Goal: Task Accomplishment & Management: Use online tool/utility

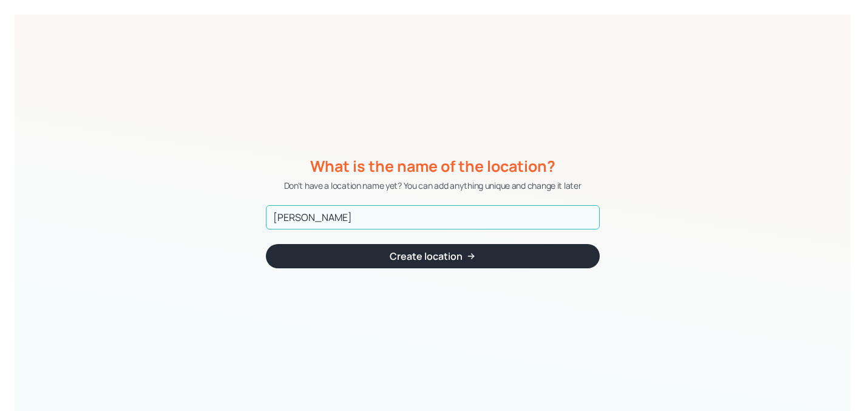
type input "[PERSON_NAME]"
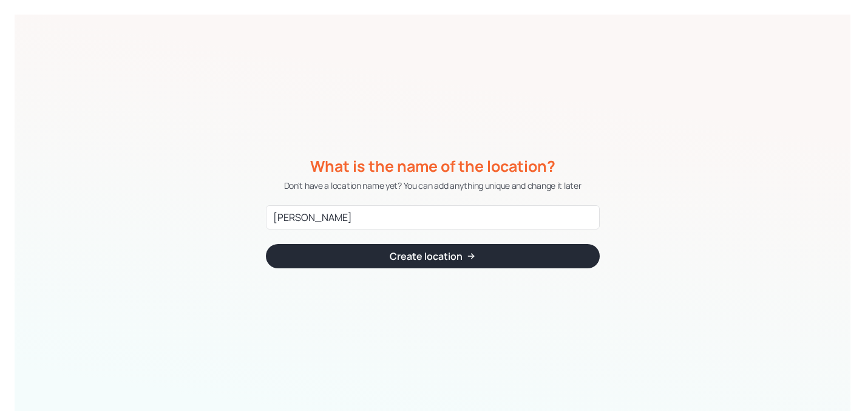
click at [499, 254] on button "Create location" at bounding box center [433, 256] width 334 height 24
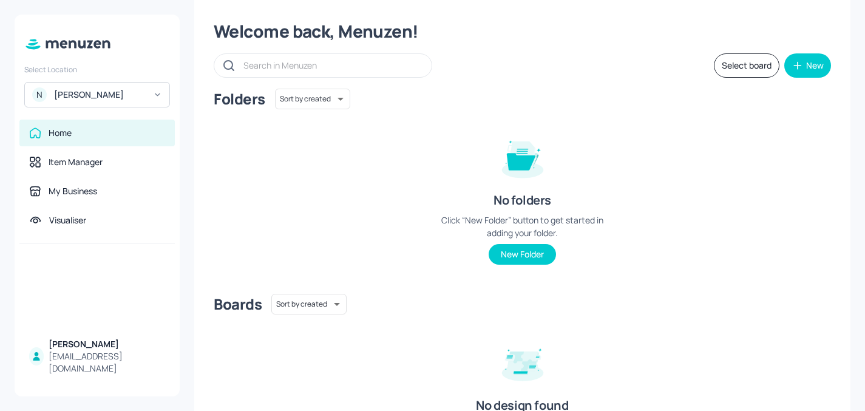
scroll to position [5, 0]
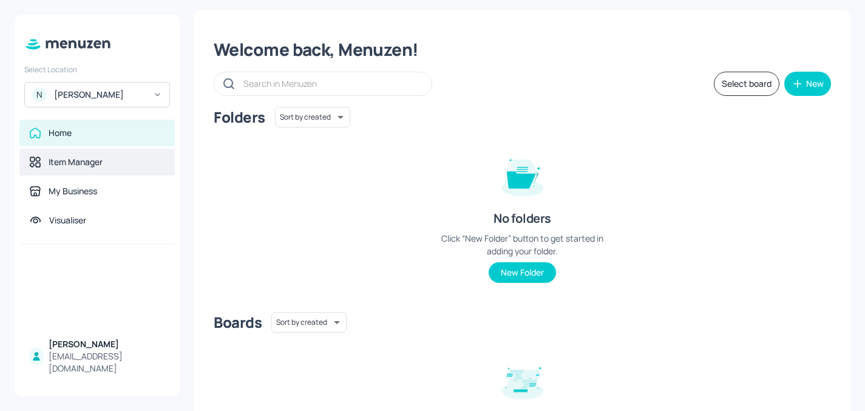
click at [57, 168] on div "Item Manager" at bounding box center [76, 162] width 54 height 12
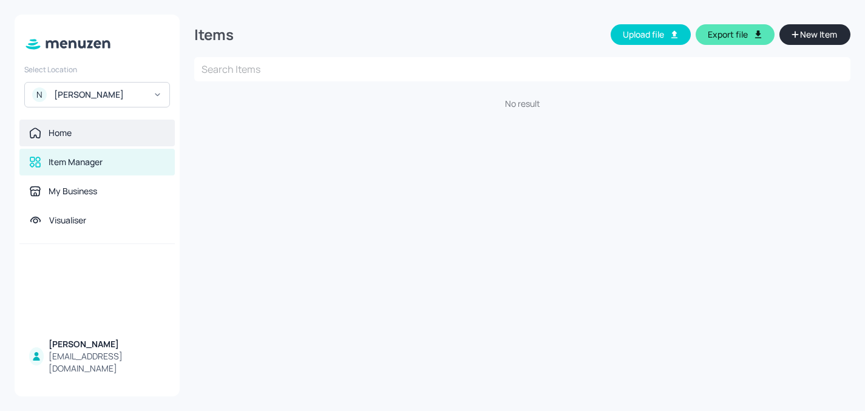
click at [74, 141] on div "Home" at bounding box center [96, 133] width 155 height 27
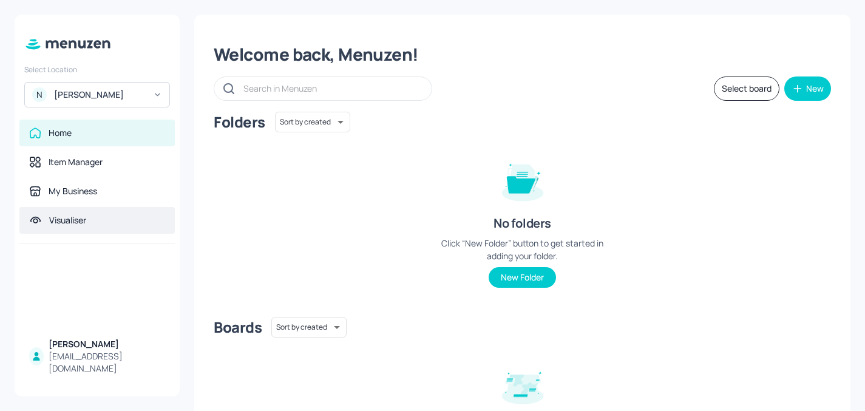
click at [86, 222] on div "Visualiser" at bounding box center [67, 220] width 37 height 12
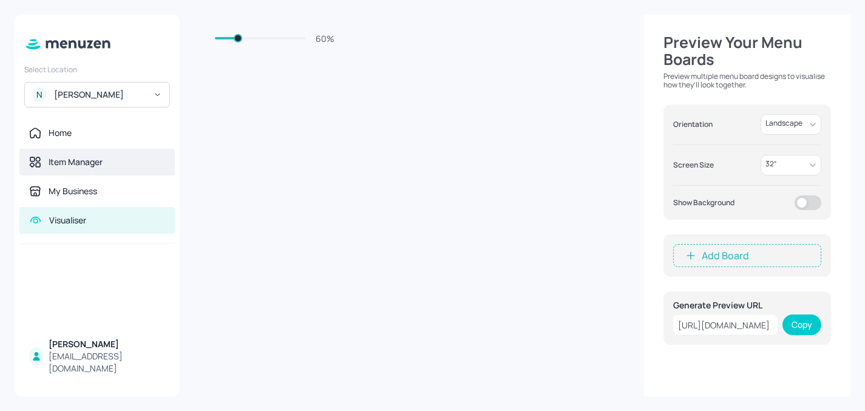
click at [114, 169] on div "Item Manager" at bounding box center [96, 162] width 155 height 27
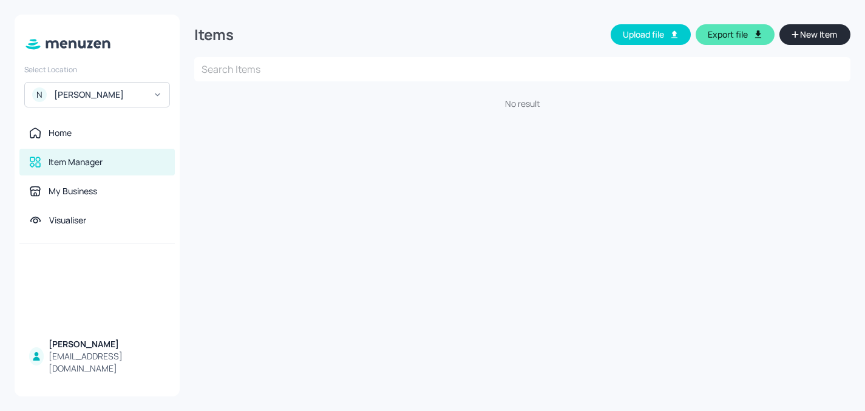
click at [118, 96] on div "[PERSON_NAME]" at bounding box center [100, 95] width 92 height 12
click at [82, 131] on div at bounding box center [432, 205] width 865 height 411
click at [50, 131] on div "Home" at bounding box center [60, 133] width 23 height 12
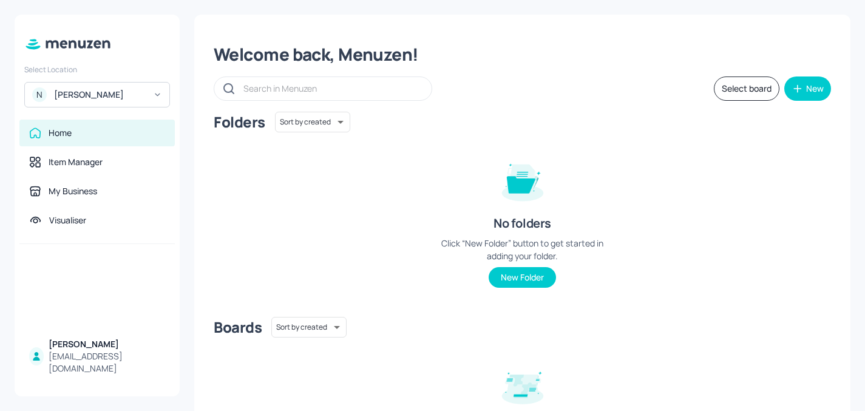
click at [76, 348] on div "Noah Gabbie noahgabbie@me.com" at bounding box center [97, 356] width 165 height 51
click at [63, 350] on div "[PERSON_NAME]" at bounding box center [107, 344] width 117 height 12
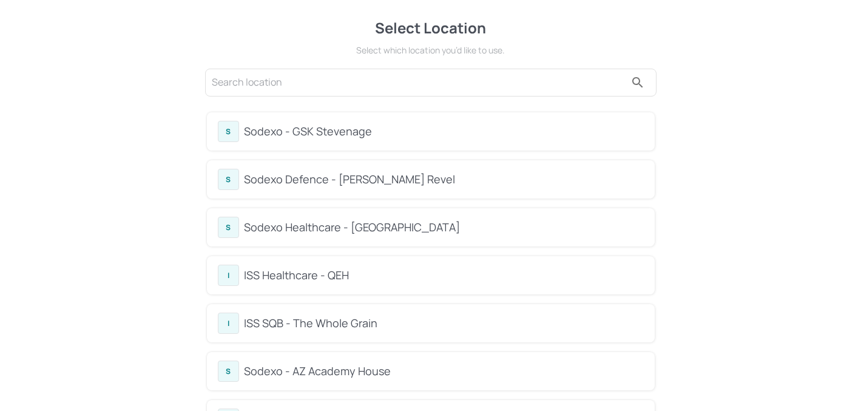
click at [405, 76] on input "text" at bounding box center [419, 82] width 414 height 19
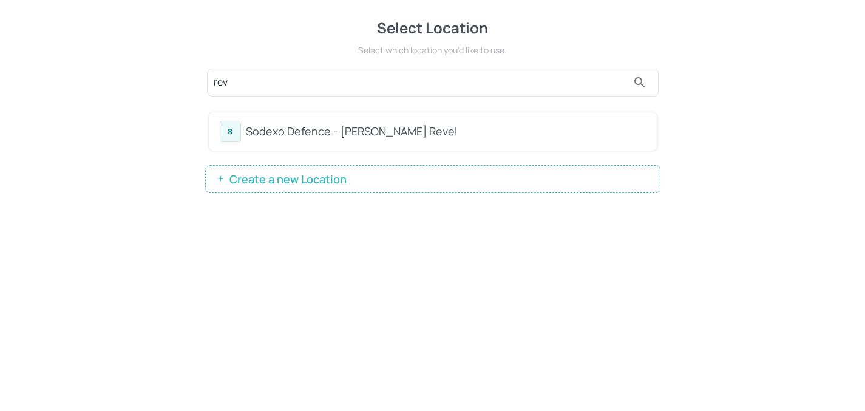
type input "rev"
click at [263, 128] on div "Sodexo Defence - [PERSON_NAME] Revel" at bounding box center [446, 131] width 400 height 16
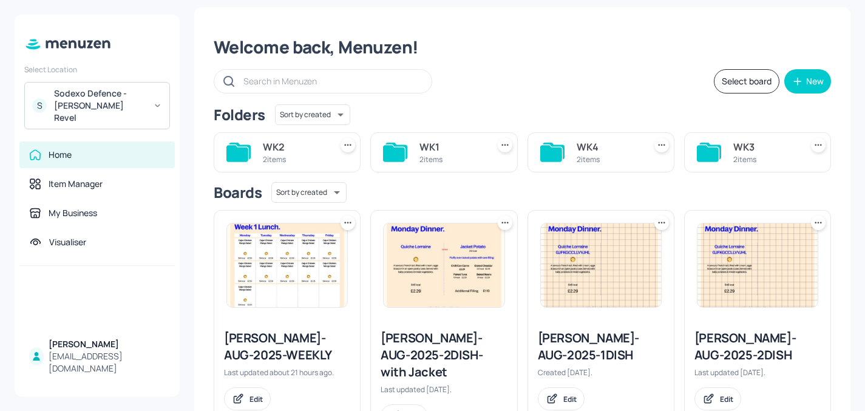
scroll to position [7, 0]
click at [439, 163] on div "2 items" at bounding box center [451, 160] width 63 height 10
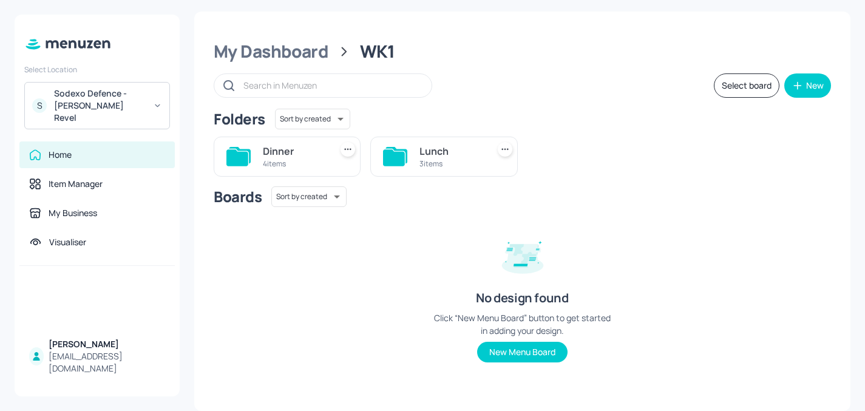
click at [291, 150] on div "Dinner" at bounding box center [294, 151] width 63 height 15
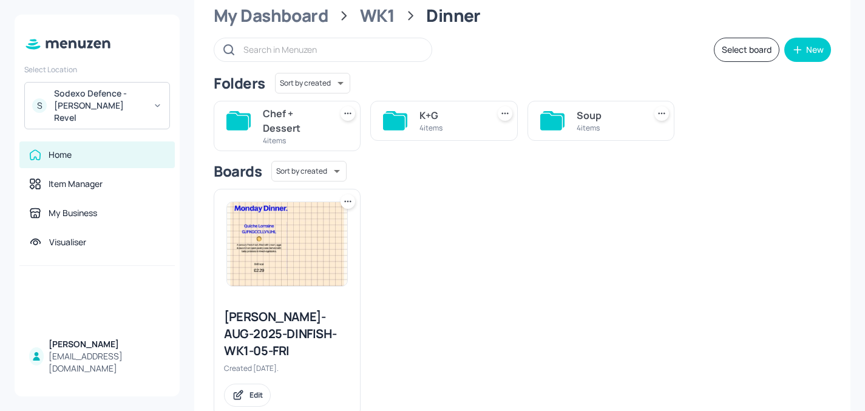
scroll to position [0, 0]
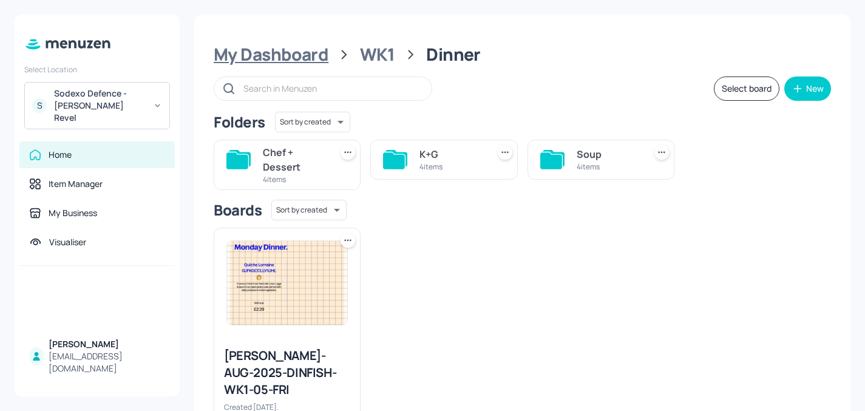
click at [296, 56] on div "My Dashboard" at bounding box center [271, 55] width 115 height 22
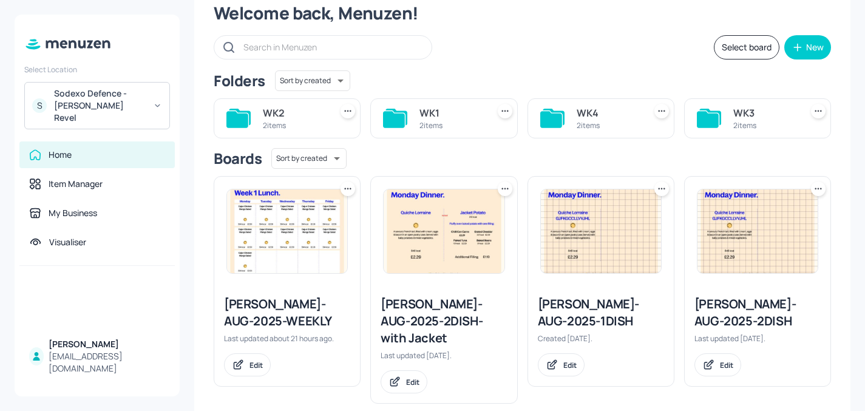
scroll to position [46, 0]
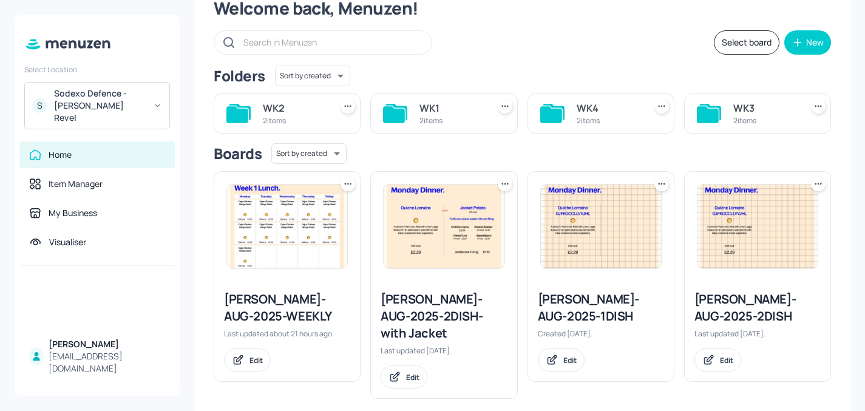
click at [351, 186] on icon at bounding box center [348, 184] width 12 height 12
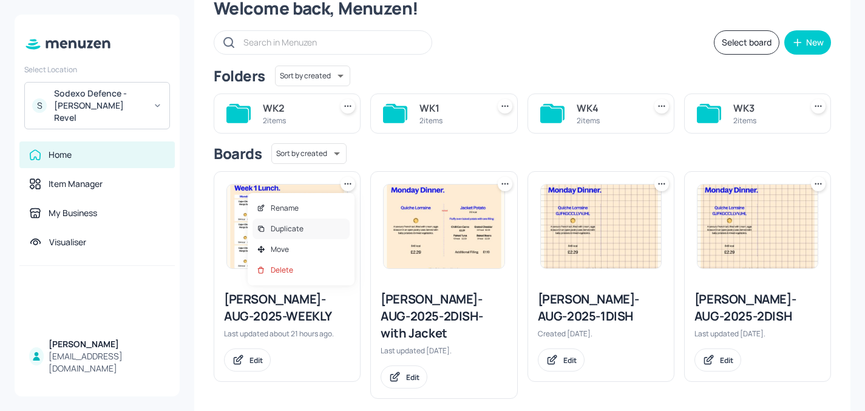
click at [287, 233] on p "Duplicate" at bounding box center [287, 228] width 33 height 11
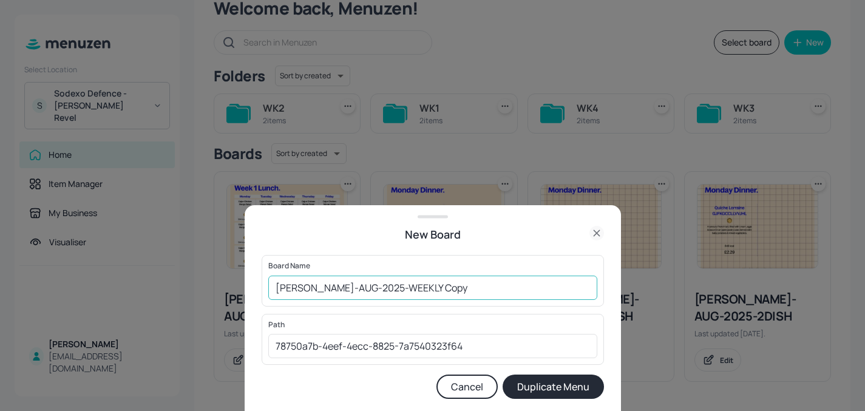
click at [413, 285] on input "Newbold-AUG-2025-WEEKLY Copy" at bounding box center [432, 288] width 329 height 24
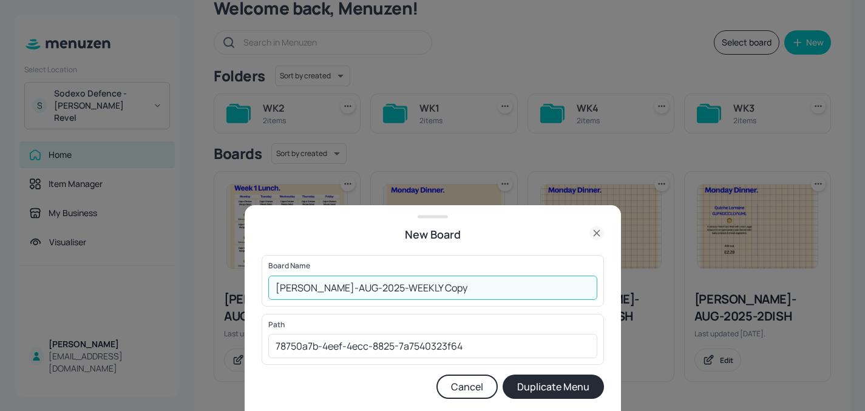
click at [413, 285] on input "Newbold-AUG-2025-WEEKLY Copy" at bounding box center [432, 288] width 329 height 24
type input "[PERSON_NAME]-AUG-2025-WEEKLY-LUNCH-WK1"
click at [503, 375] on button "Duplicate Menu" at bounding box center [553, 387] width 101 height 24
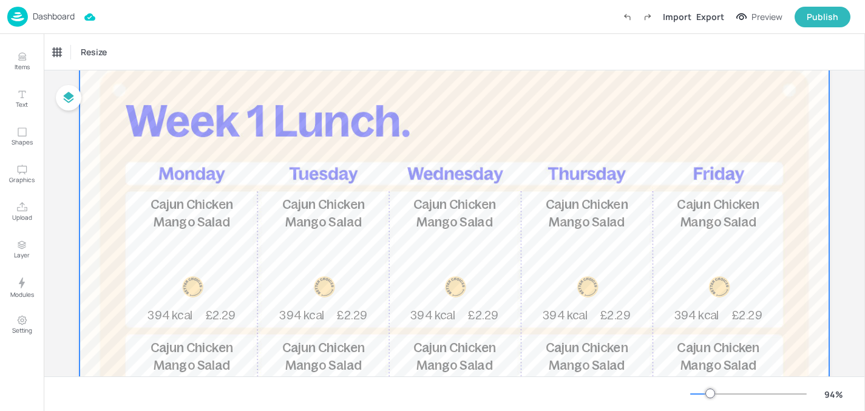
scroll to position [41, 0]
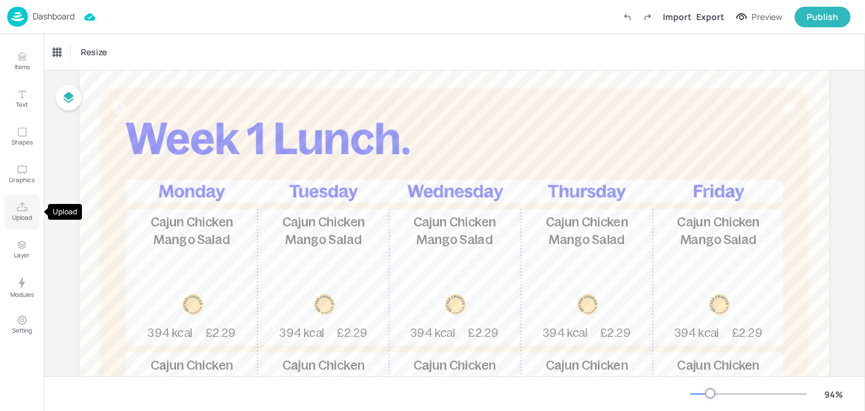
click at [19, 205] on icon "Upload" at bounding box center [22, 208] width 12 height 12
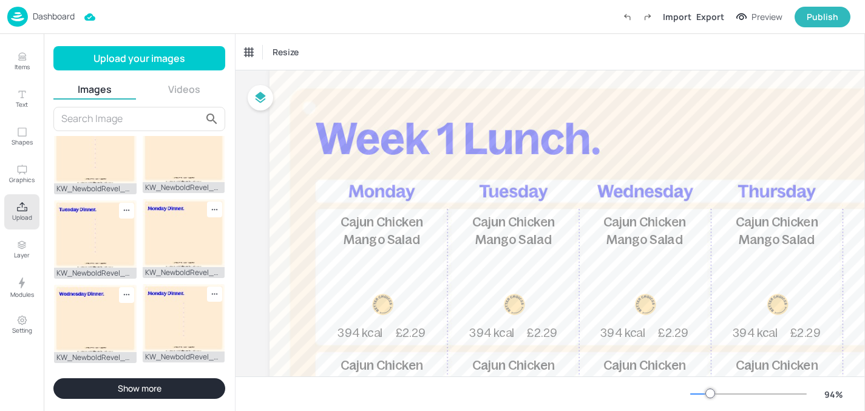
scroll to position [387, 0]
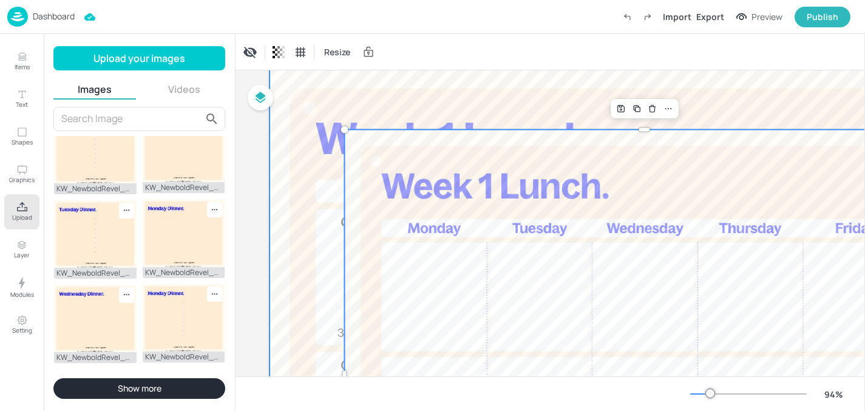
click at [464, 92] on div at bounding box center [645, 376] width 750 height 616
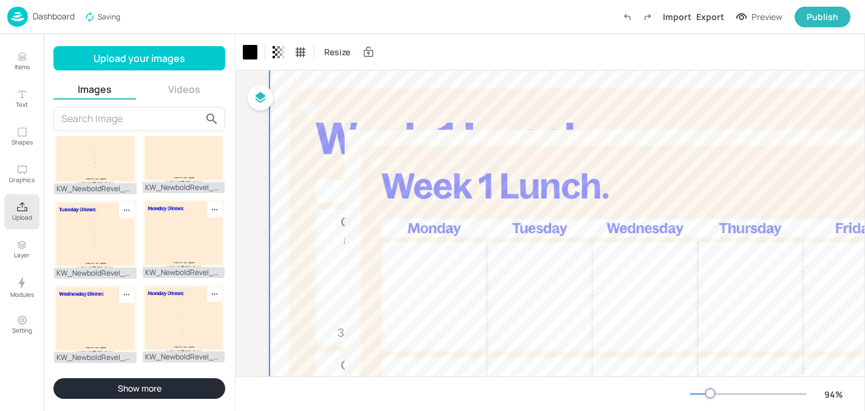
click at [653, 92] on div at bounding box center [645, 376] width 750 height 616
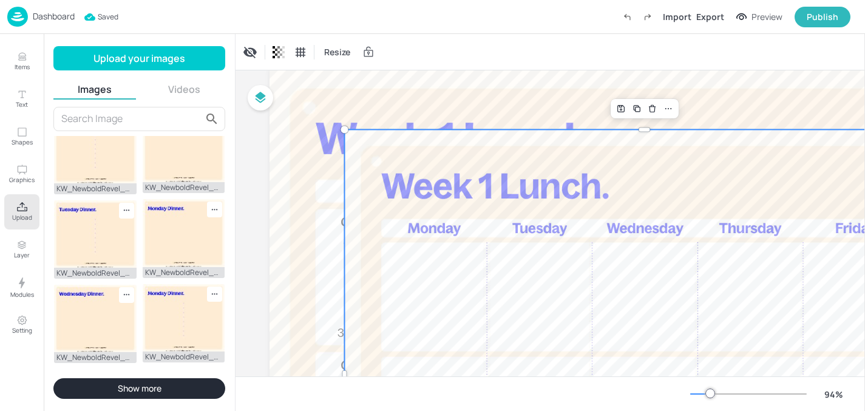
click at [560, 137] on div at bounding box center [644, 375] width 600 height 492
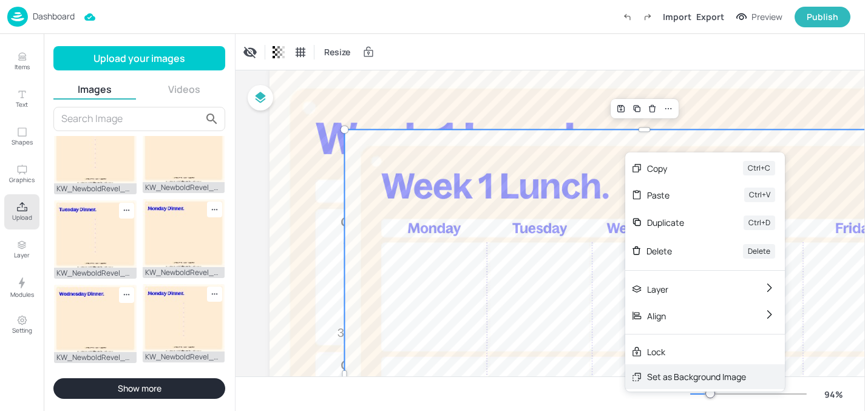
click at [664, 371] on div "Set as Background Image" at bounding box center [696, 376] width 99 height 13
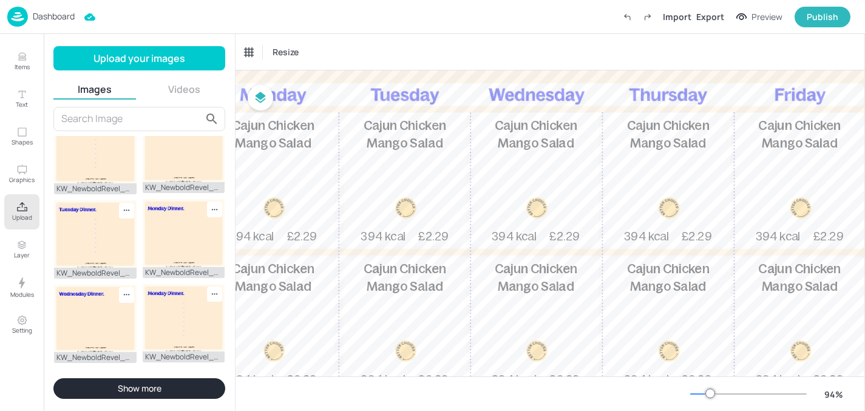
scroll to position [138, 110]
click at [358, 58] on div "Resize" at bounding box center [551, 52] width 630 height 36
drag, startPoint x: 228, startPoint y: 75, endPoint x: 197, endPoint y: 75, distance: 31.6
click at [197, 75] on div "Upload your images Images Videos KW_NewboldRevel_Weekly_WK4_LUNCH.jpg KW_Newbol…" at bounding box center [139, 222] width 191 height 377
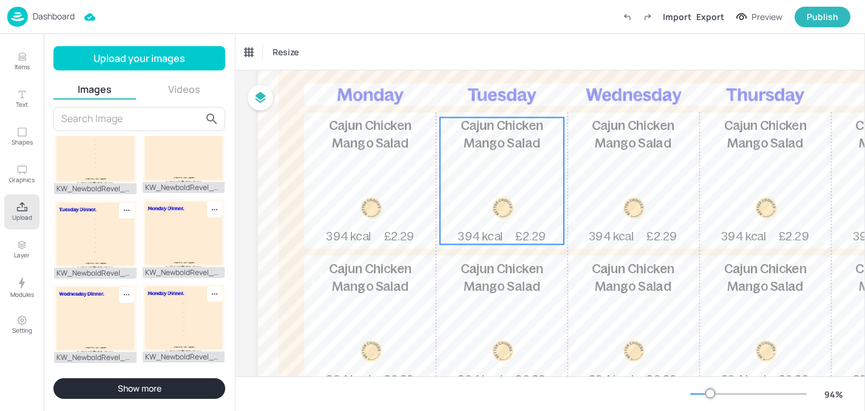
scroll to position [138, 0]
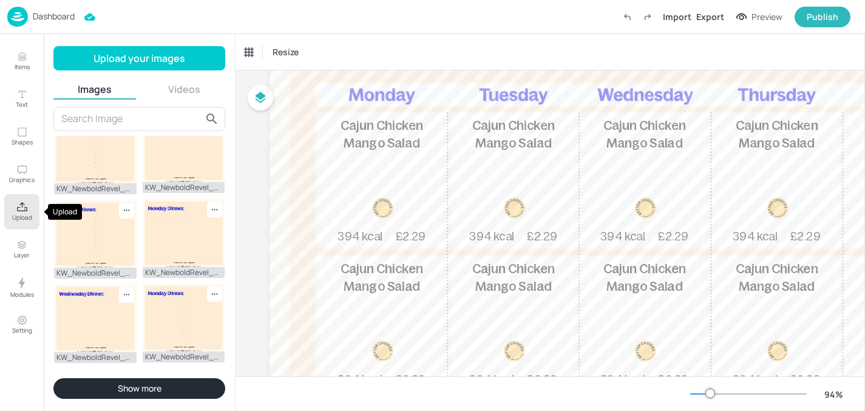
click at [13, 216] on p "Upload" at bounding box center [22, 217] width 20 height 8
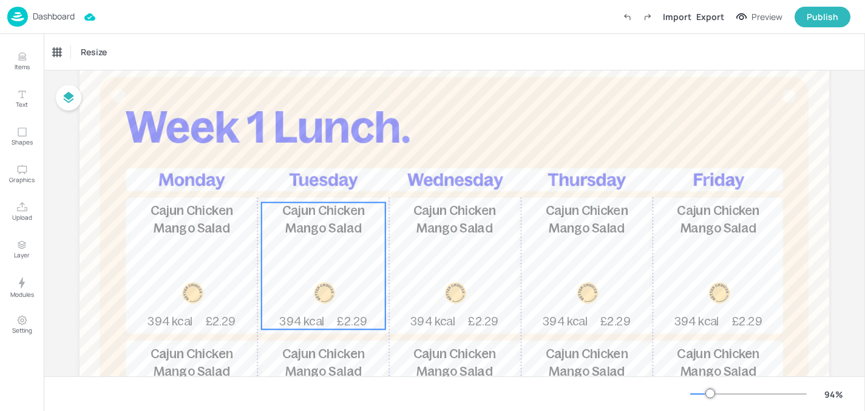
scroll to position [51, 0]
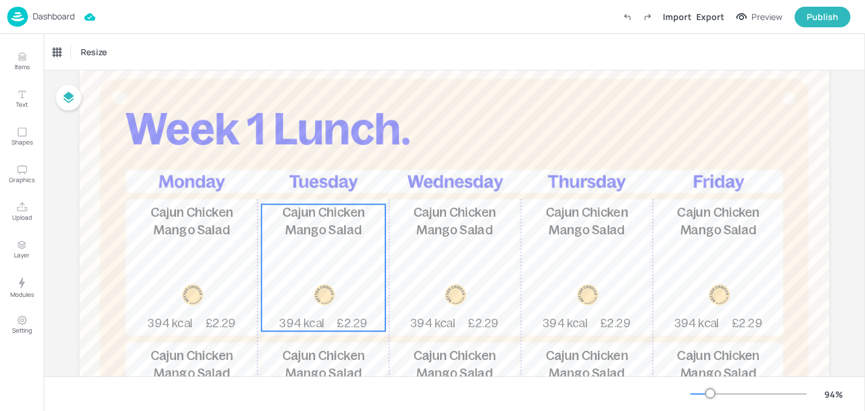
click at [194, 263] on div "Cajun Chicken Mango Salad 394 kcal £2.29" at bounding box center [192, 268] width 124 height 127
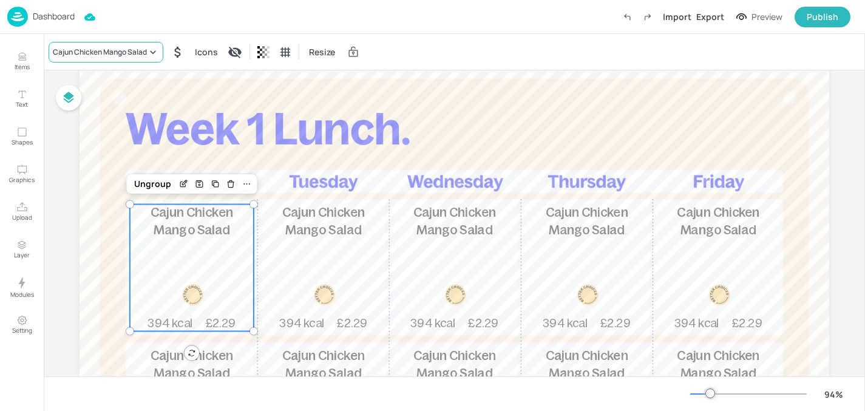
click at [131, 47] on div "Cajun Chicken Mango Salad" at bounding box center [100, 52] width 94 height 11
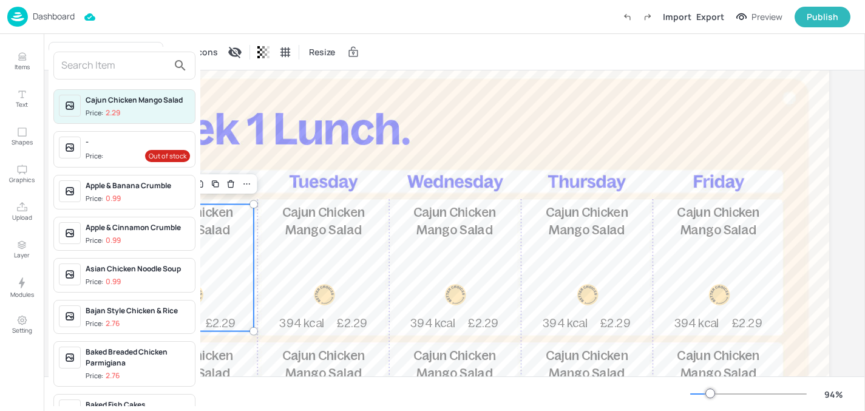
click at [460, 58] on div at bounding box center [432, 205] width 865 height 411
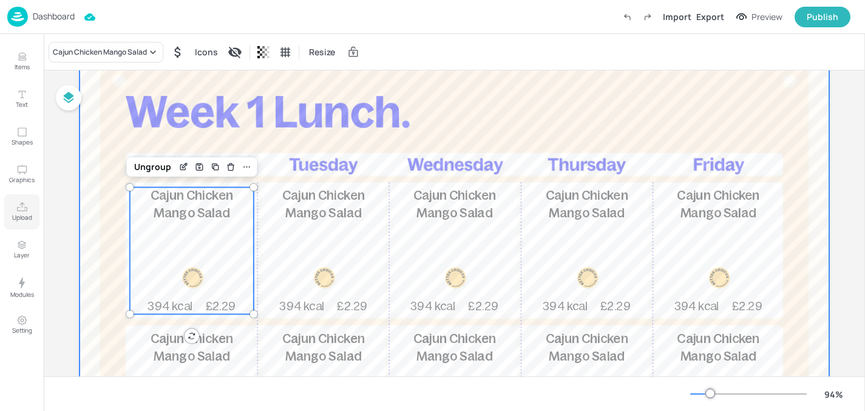
scroll to position [62, 0]
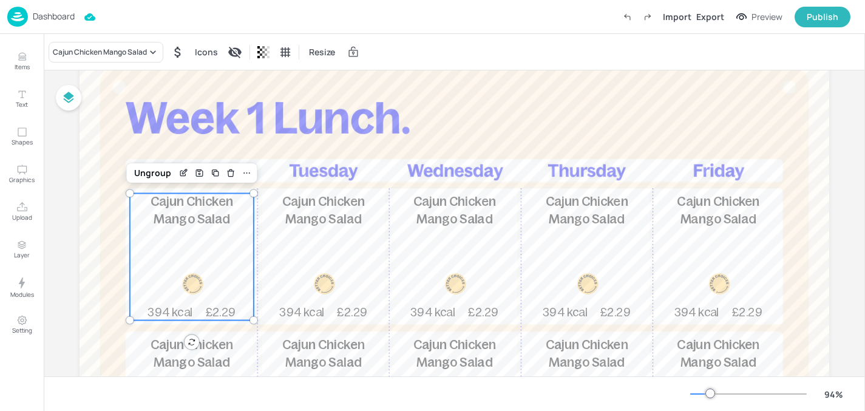
click at [59, 17] on p "Dashboard" at bounding box center [54, 16] width 42 height 8
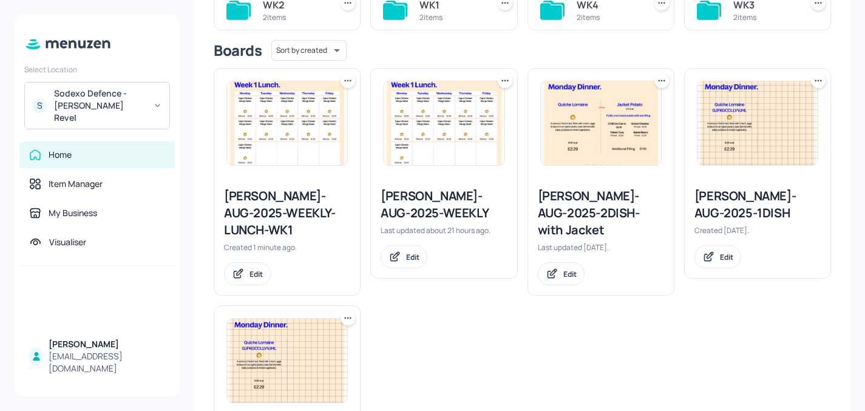
scroll to position [146, 0]
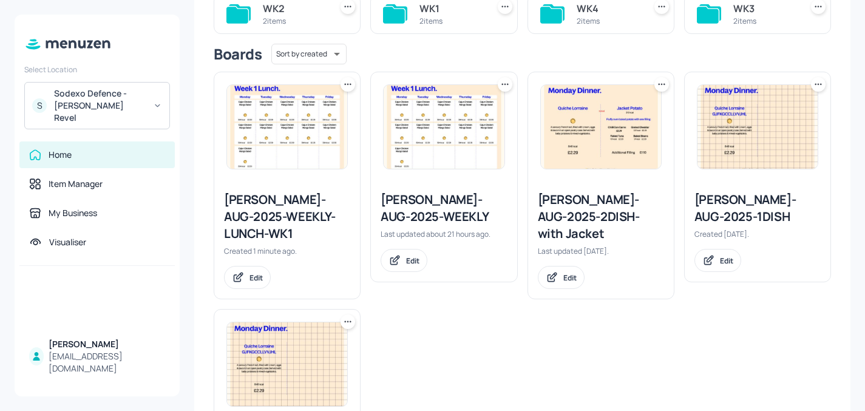
click at [347, 85] on icon at bounding box center [348, 84] width 12 height 12
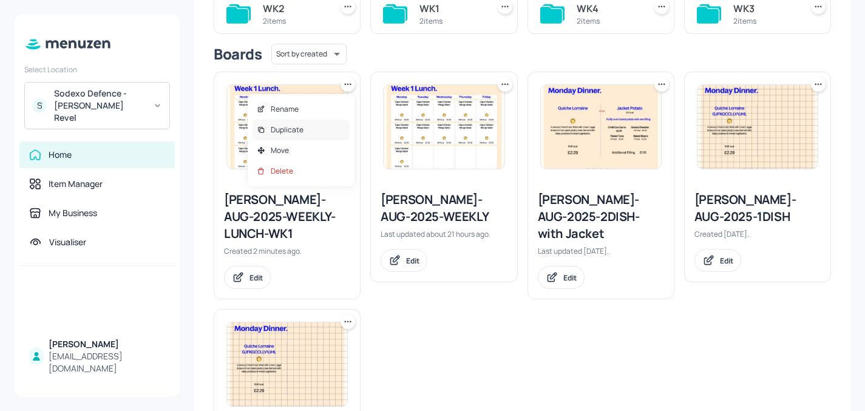
click at [310, 125] on div "Duplicate" at bounding box center [301, 130] width 97 height 21
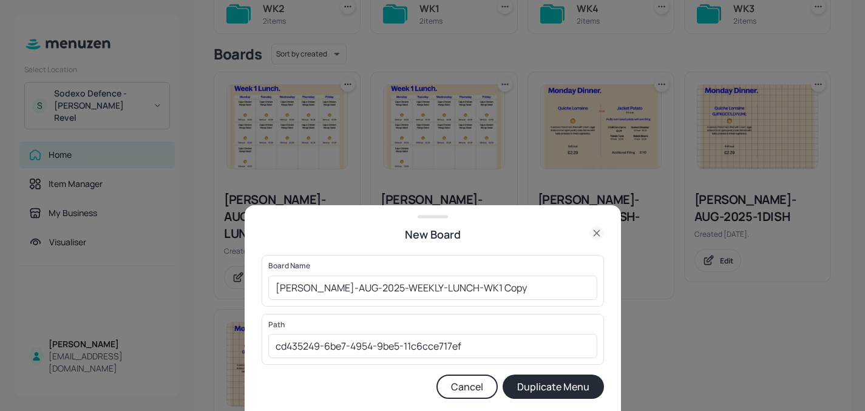
click at [602, 230] on icon at bounding box center [597, 233] width 15 height 15
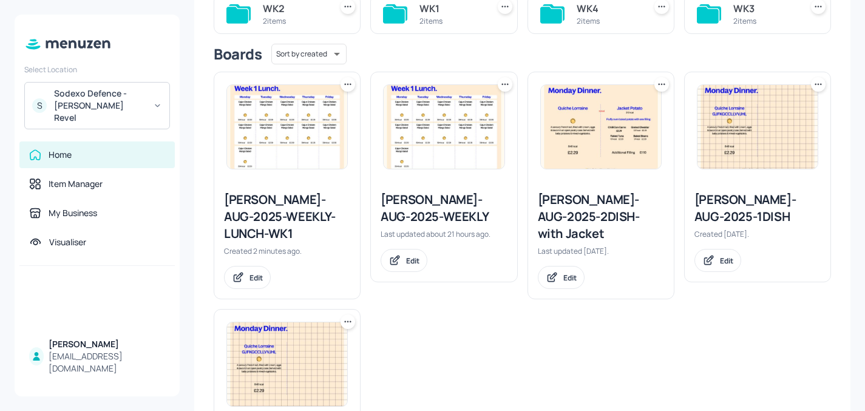
click at [308, 149] on img at bounding box center [287, 127] width 120 height 84
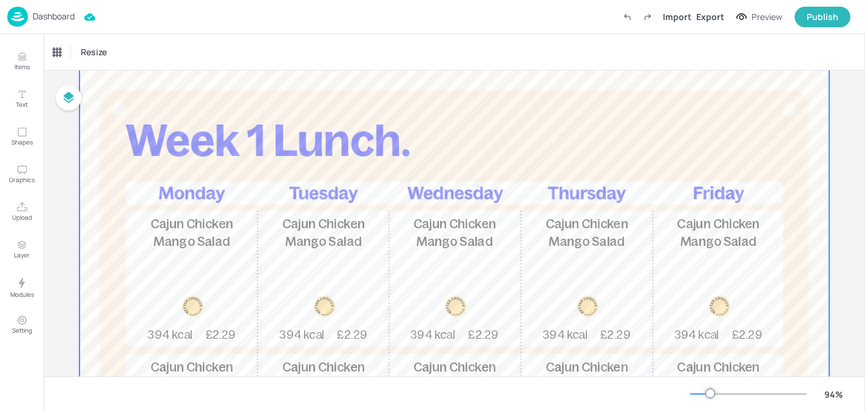
scroll to position [39, 0]
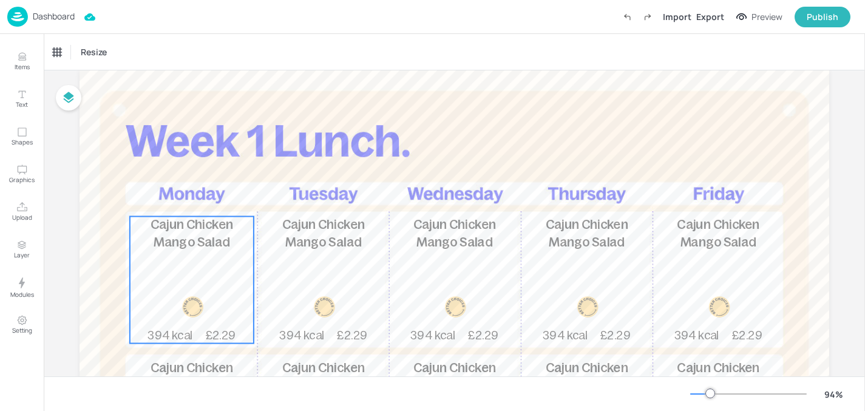
click at [194, 236] on span "Cajun Chicken Mango Salad" at bounding box center [192, 233] width 83 height 32
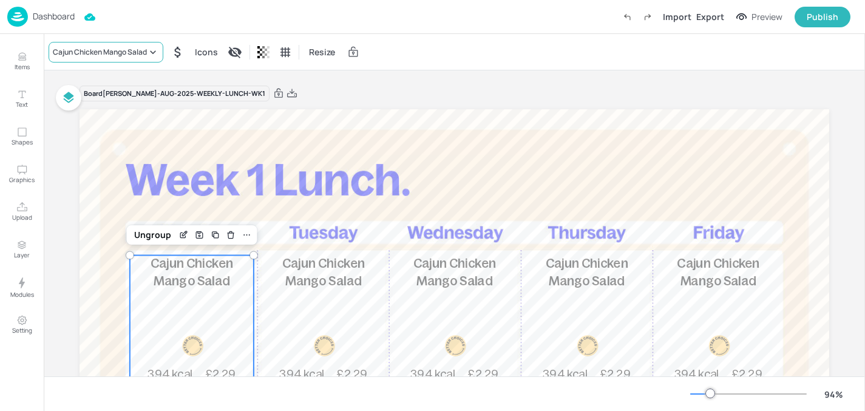
click at [148, 59] on div "Cajun Chicken Mango Salad" at bounding box center [106, 52] width 115 height 21
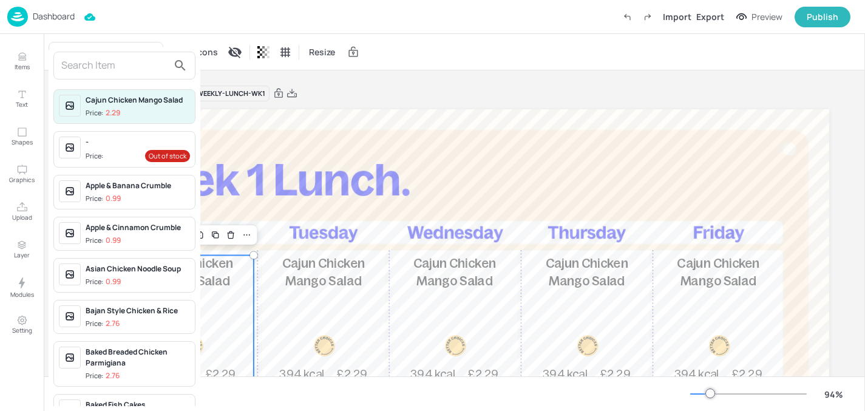
click at [146, 72] on input "text" at bounding box center [114, 65] width 107 height 19
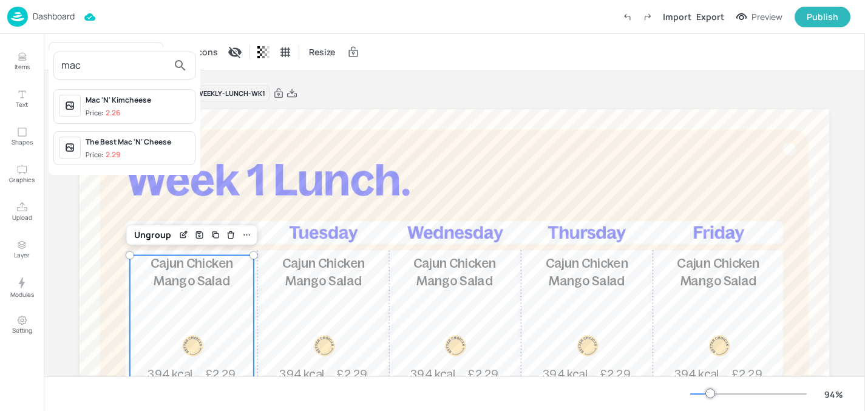
type input "mac"
click at [131, 137] on div "The Best Mac 'N' Cheese" at bounding box center [138, 142] width 104 height 11
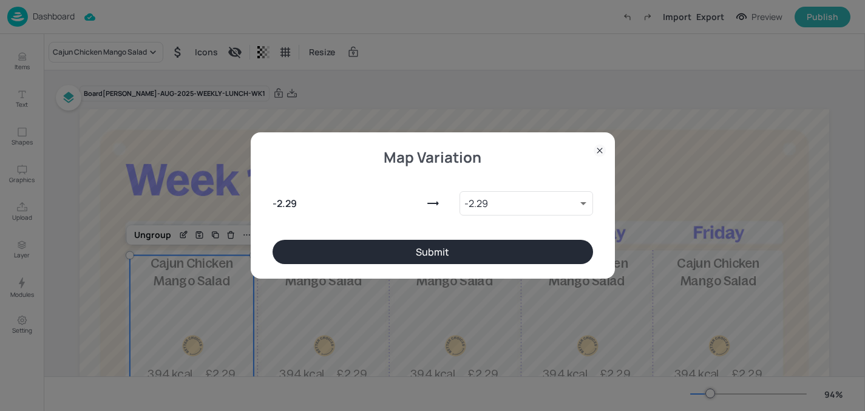
click at [335, 245] on button "Submit" at bounding box center [433, 252] width 321 height 24
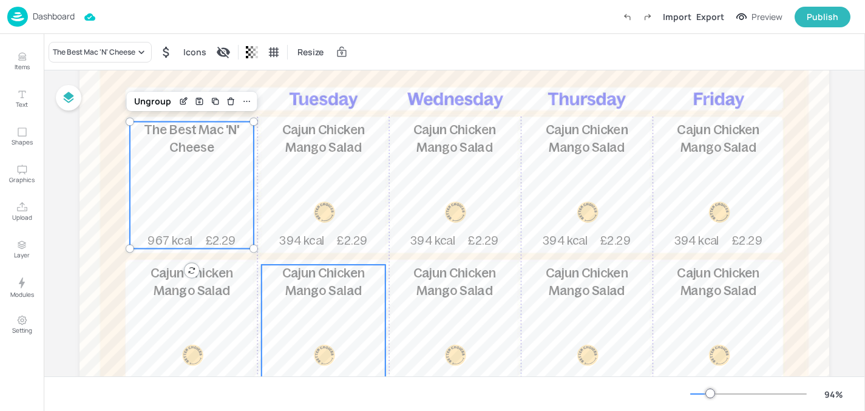
scroll to position [133, 0]
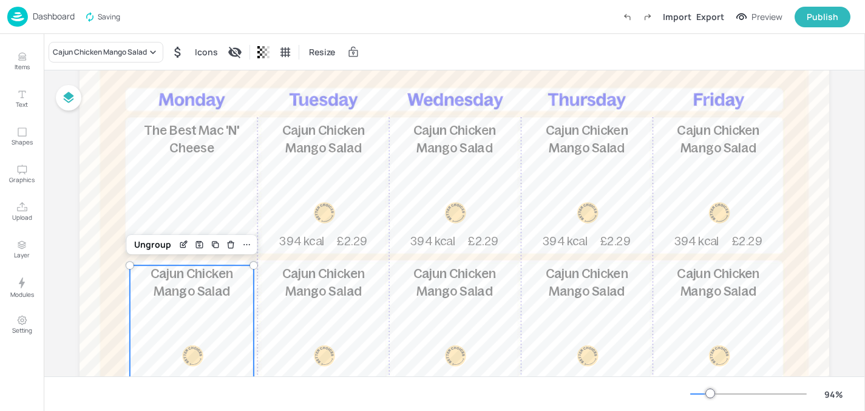
click at [162, 312] on div "Cajun Chicken Mango Salad 394 kcal £2.29" at bounding box center [192, 328] width 124 height 127
click at [120, 50] on div "Cajun Chicken Mango Salad" at bounding box center [100, 52] width 94 height 11
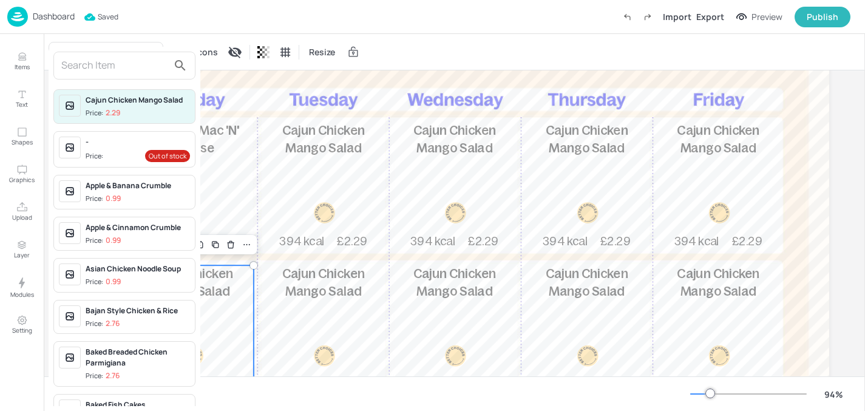
click at [123, 61] on input "text" at bounding box center [114, 65] width 107 height 19
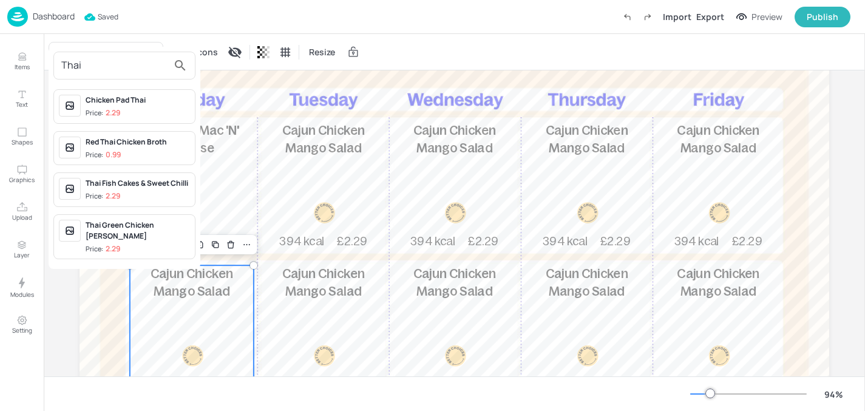
type input "Thai"
click at [134, 181] on div "Thai Fish Cakes & Sweet Chilli" at bounding box center [138, 183] width 104 height 11
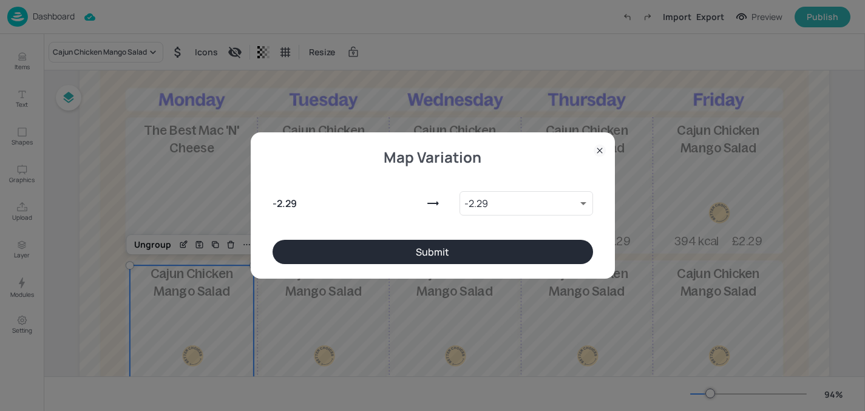
click at [403, 251] on button "Submit" at bounding box center [433, 252] width 321 height 24
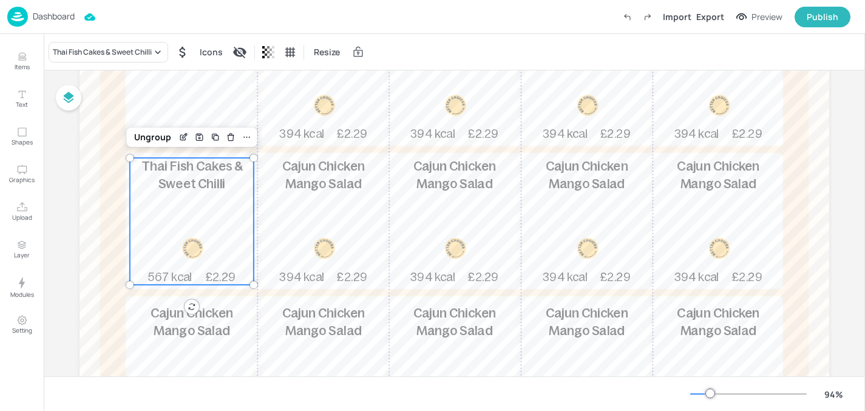
scroll to position [247, 0]
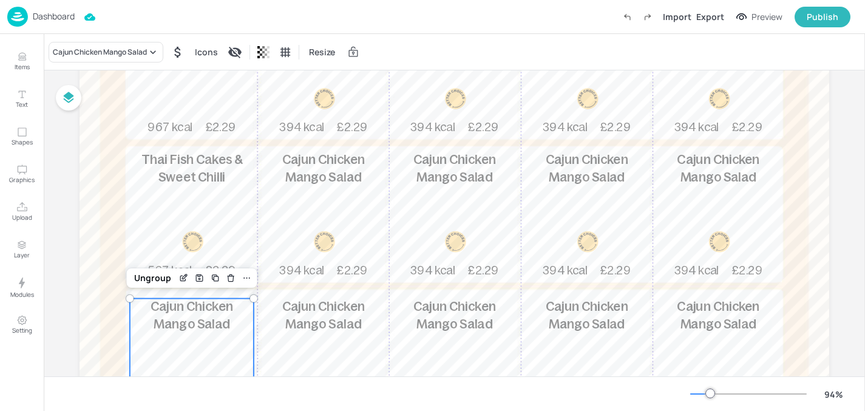
click at [203, 321] on span "Cajun Chicken Mango Salad" at bounding box center [192, 316] width 83 height 32
click at [140, 52] on div "Cajun Chicken Mango Salad" at bounding box center [100, 52] width 94 height 11
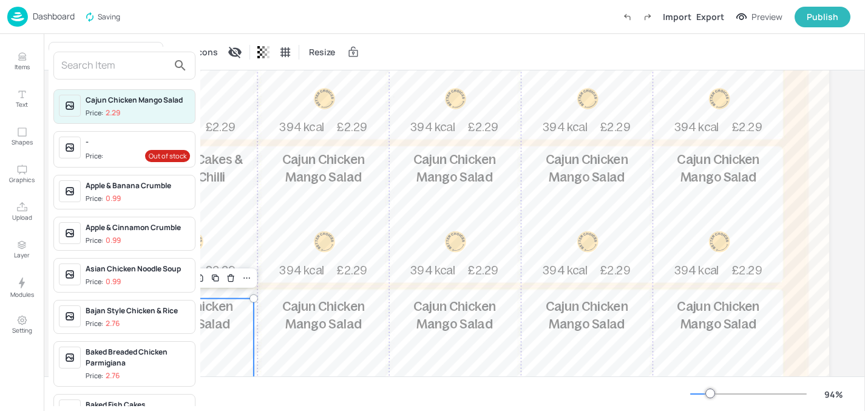
click at [143, 72] on input "text" at bounding box center [114, 65] width 107 height 19
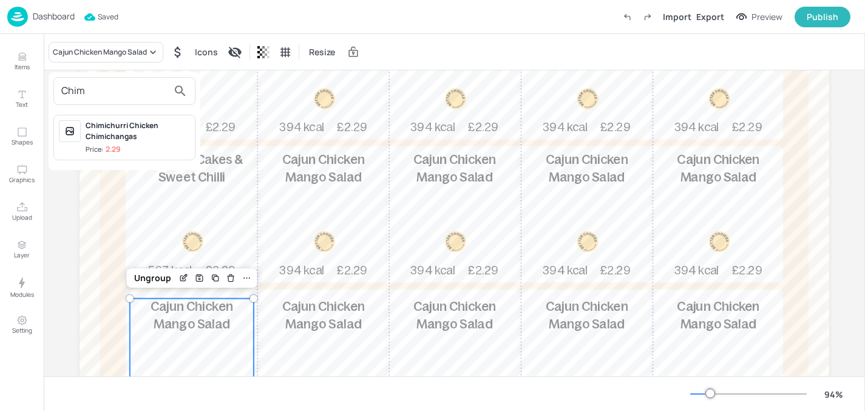
type input "Chim"
click at [125, 133] on div "Chimichurri Chicken Chimichangas" at bounding box center [138, 131] width 104 height 22
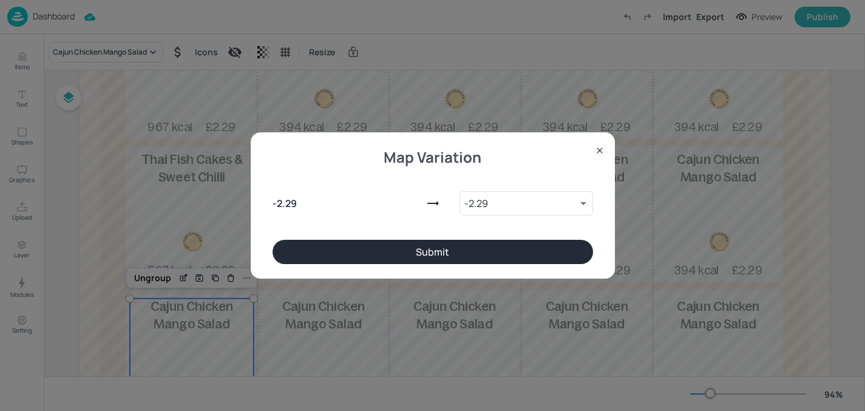
click at [293, 250] on button "Submit" at bounding box center [433, 252] width 321 height 24
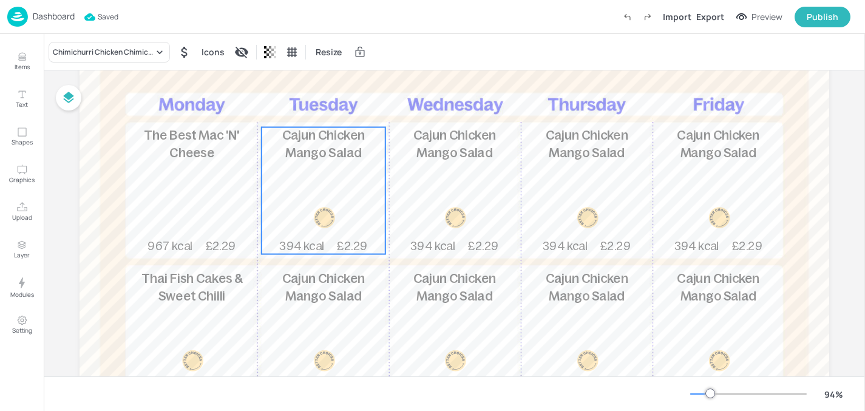
scroll to position [133, 0]
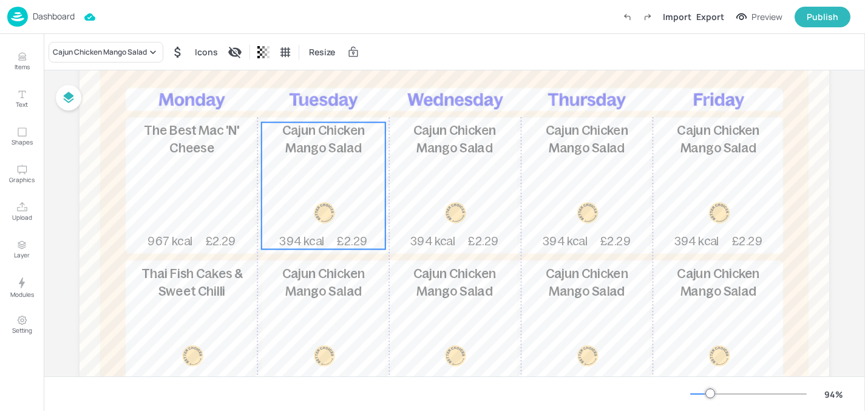
click at [324, 152] on span "Cajun Chicken Mango Salad" at bounding box center [323, 139] width 83 height 32
click at [127, 47] on div "Cajun Chicken Mango Salad" at bounding box center [100, 52] width 94 height 11
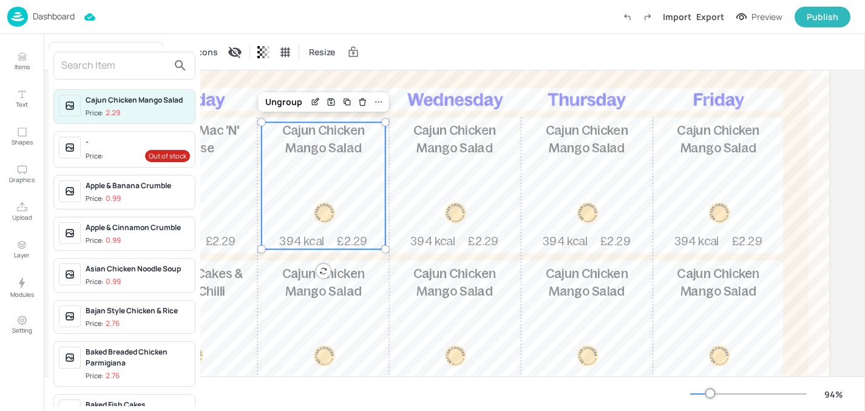
click at [124, 68] on input "text" at bounding box center [114, 65] width 107 height 19
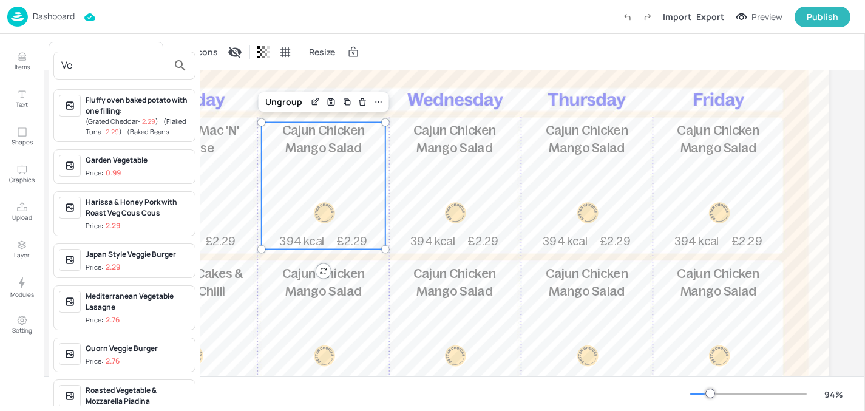
type input "V"
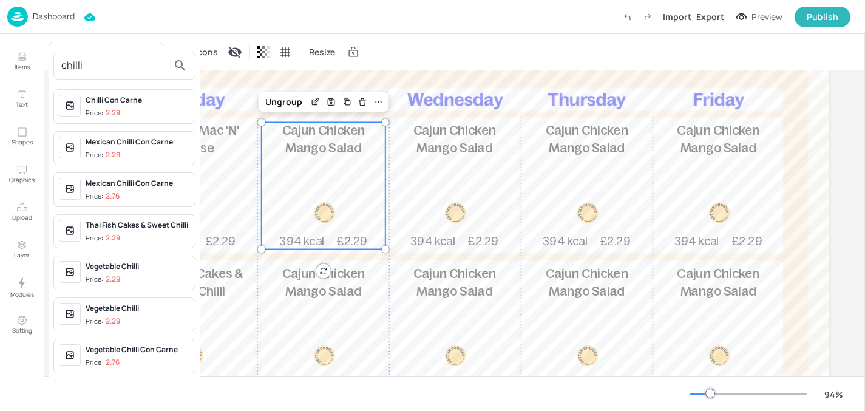
type input "chilli"
click at [144, 275] on span "Price: 2.29" at bounding box center [138, 279] width 104 height 10
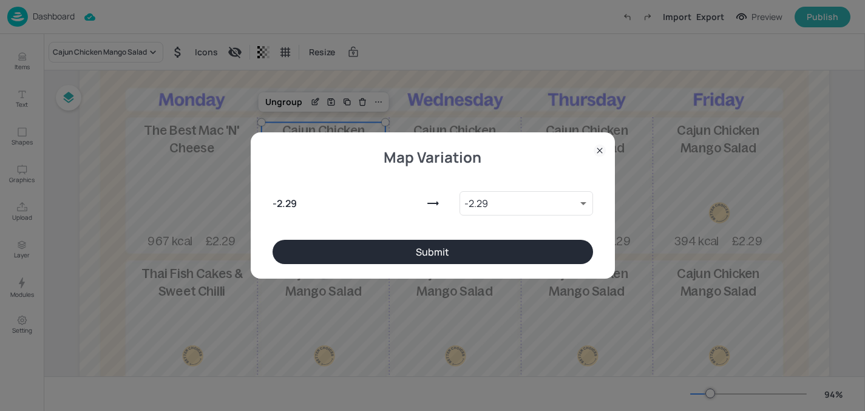
click at [431, 254] on button "Submit" at bounding box center [433, 252] width 321 height 24
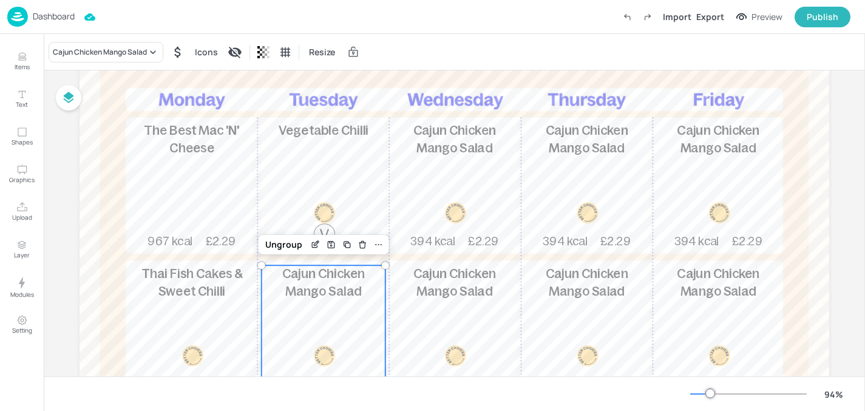
click at [336, 309] on div "Cajun Chicken Mango Salad 394 kcal £2.29" at bounding box center [324, 328] width 124 height 127
click at [137, 53] on div "Cajun Chicken Mango Salad" at bounding box center [100, 52] width 94 height 11
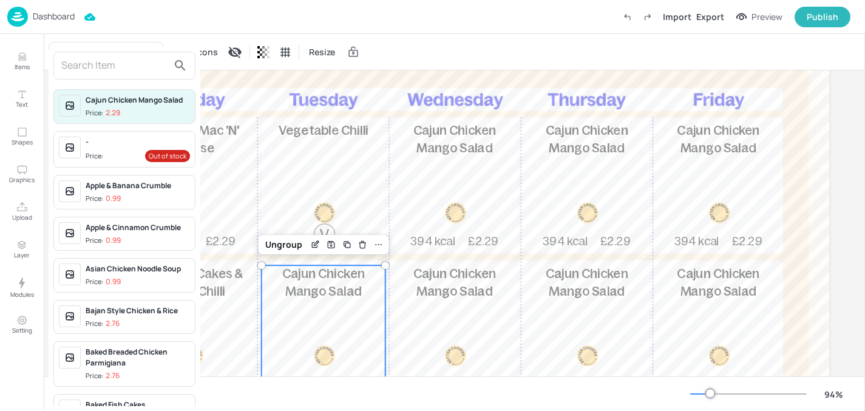
click at [129, 73] on input "text" at bounding box center [114, 65] width 107 height 19
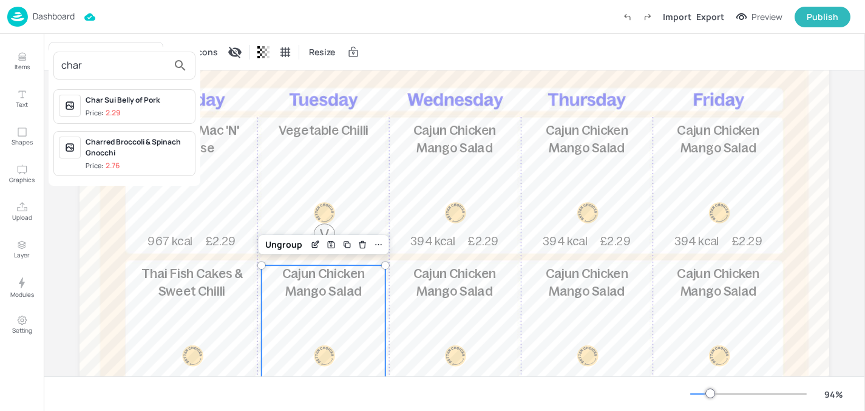
type input "char"
click at [131, 98] on div "Char Sui Belly of Pork" at bounding box center [138, 100] width 104 height 11
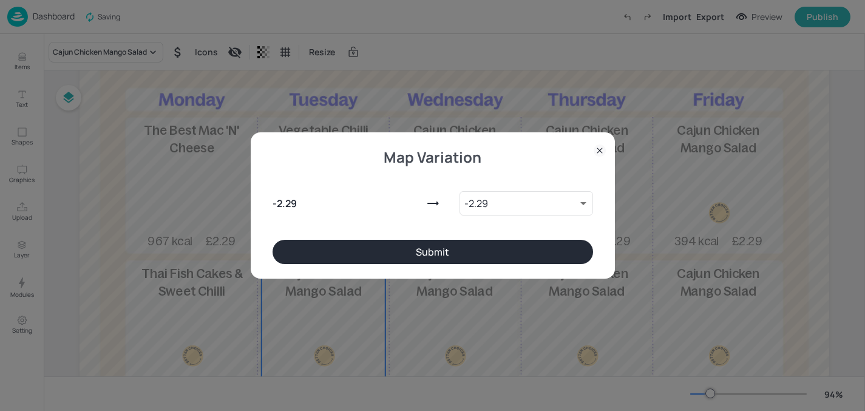
click at [421, 255] on button "Submit" at bounding box center [433, 252] width 321 height 24
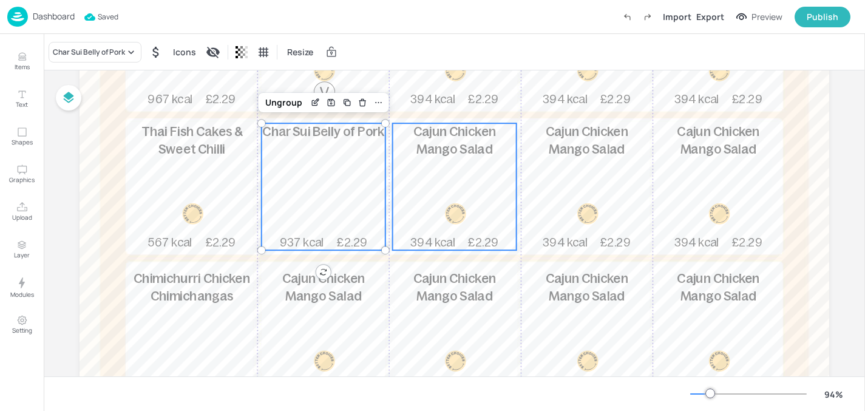
scroll to position [311, 0]
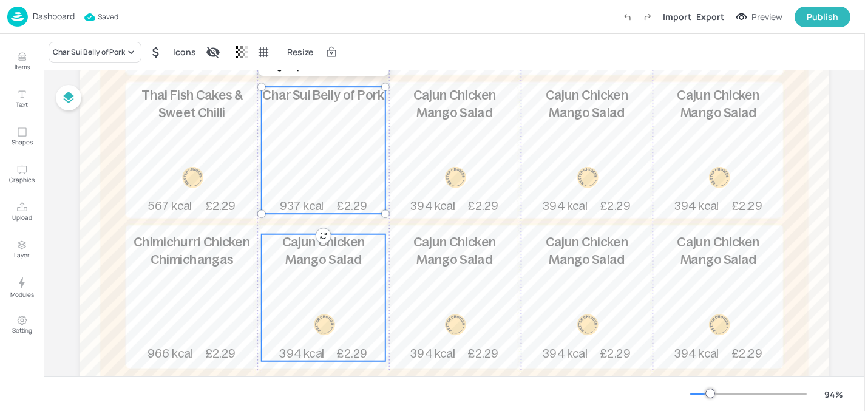
click at [325, 255] on span "Cajun Chicken Mango Salad" at bounding box center [323, 252] width 83 height 32
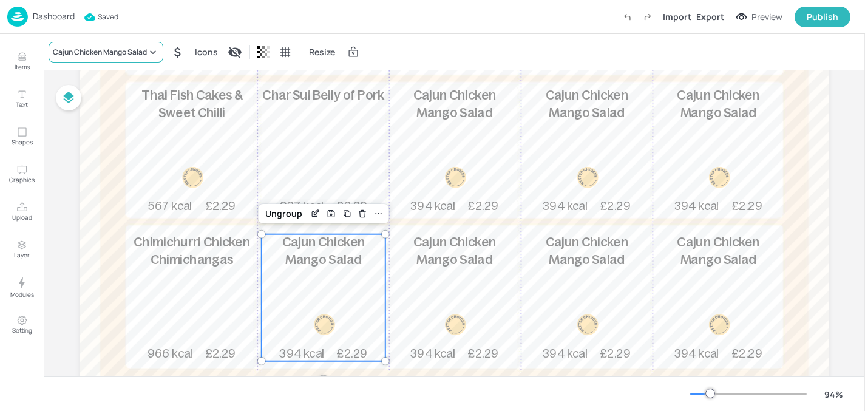
click at [141, 50] on div "Cajun Chicken Mango Salad" at bounding box center [100, 52] width 94 height 11
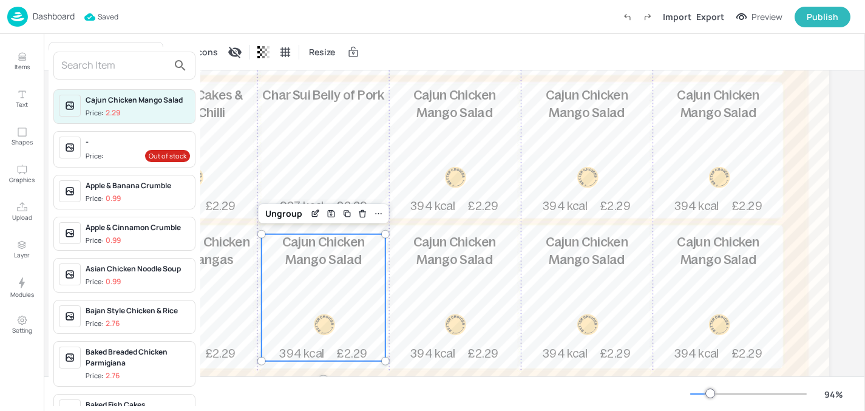
click at [132, 66] on input "text" at bounding box center [114, 65] width 107 height 19
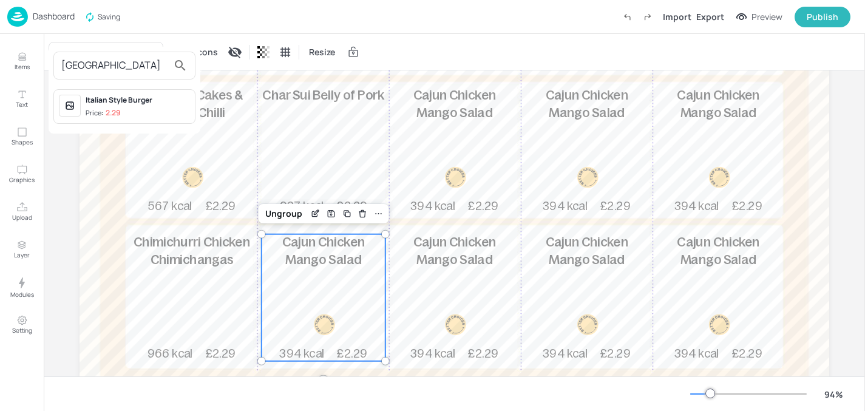
type input "itali"
click at [140, 96] on div "Italian Style Burger" at bounding box center [138, 100] width 104 height 11
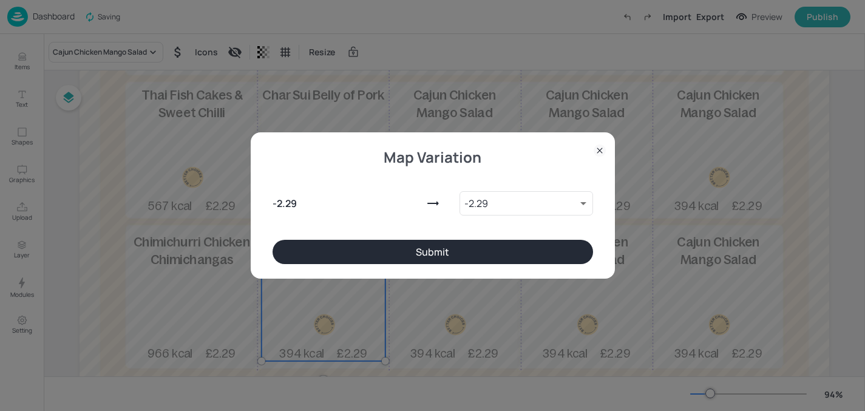
click at [347, 240] on button "Submit" at bounding box center [433, 252] width 321 height 24
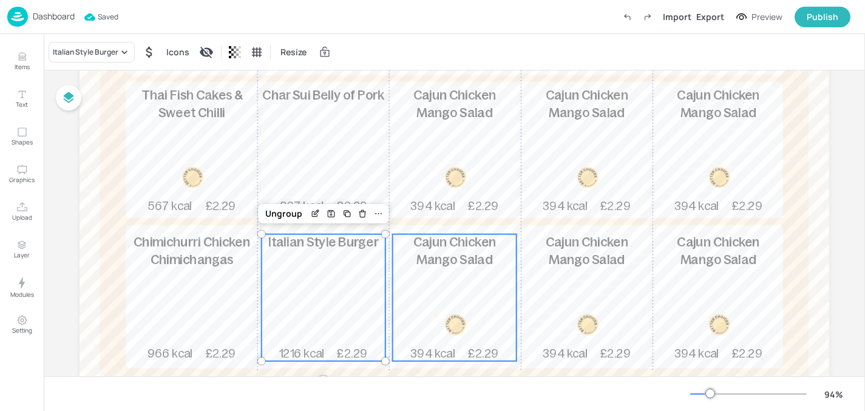
click at [445, 299] on div "Cajun Chicken Mango Salad 394 kcal £2.29" at bounding box center [455, 297] width 124 height 127
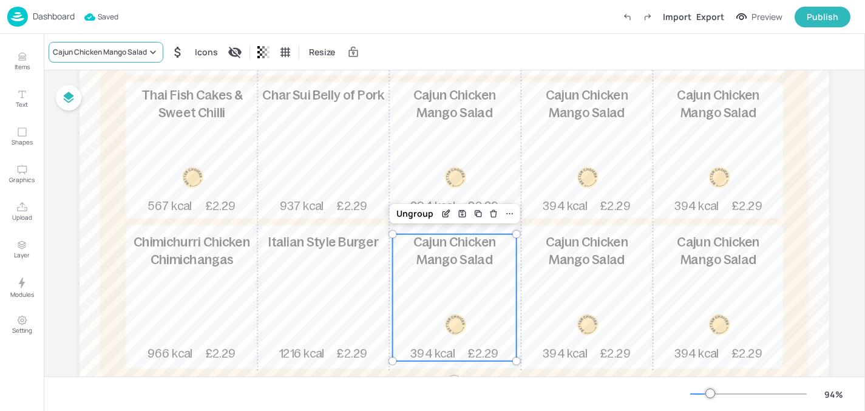
click at [109, 52] on div "Cajun Chicken Mango Salad" at bounding box center [100, 52] width 94 height 11
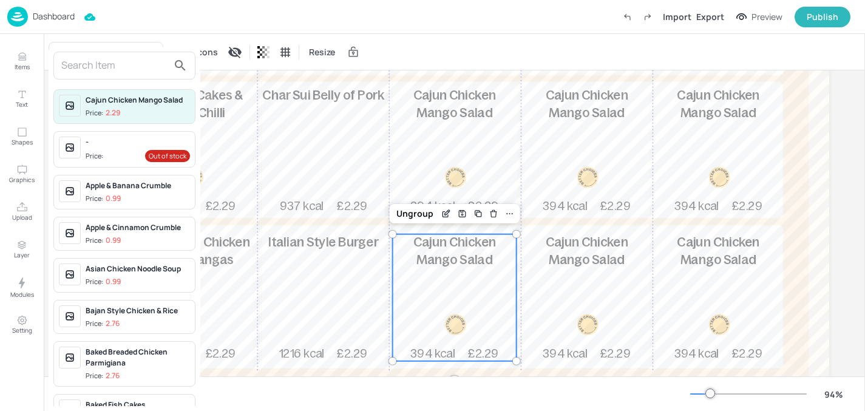
click at [117, 61] on input "text" at bounding box center [114, 65] width 107 height 19
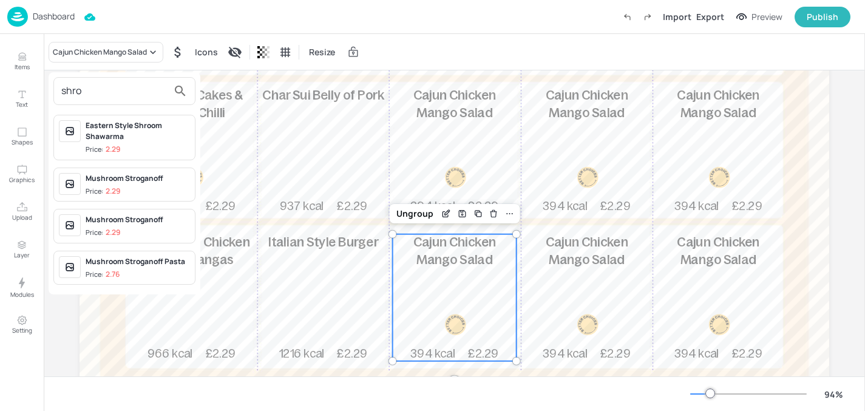
type input "shro"
click at [143, 140] on div "Eastern Style Shroom Shawarma" at bounding box center [138, 131] width 104 height 22
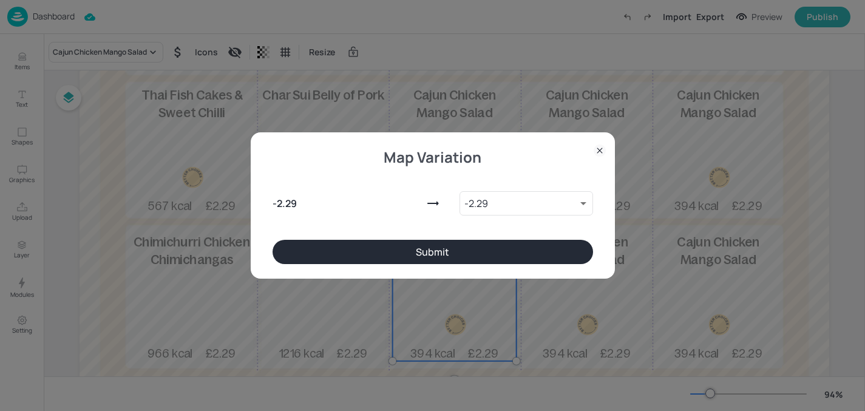
click at [404, 247] on button "Submit" at bounding box center [433, 252] width 321 height 24
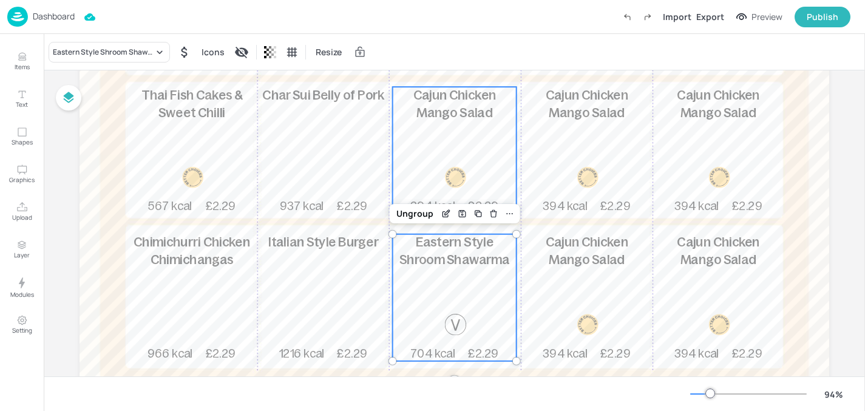
click at [481, 170] on div "Cajun Chicken Mango Salad 394 kcal £2.29" at bounding box center [455, 150] width 124 height 127
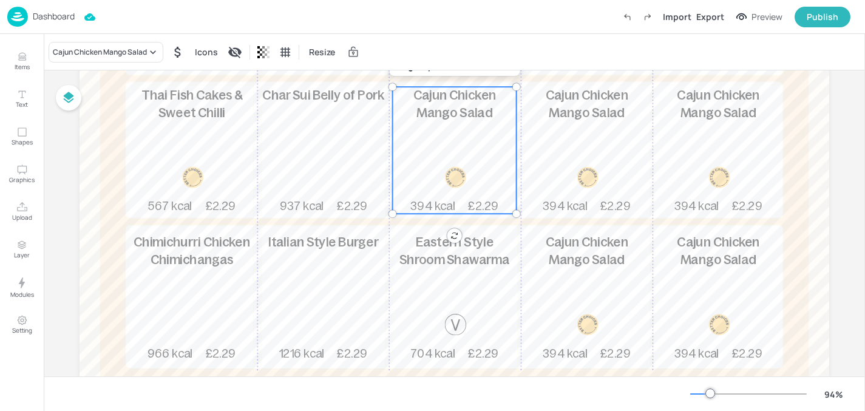
click at [167, 53] on div "Cajun Chicken Mango Salad Icons Resize" at bounding box center [211, 52] width 325 height 21
click at [147, 53] on div "Cajun Chicken Mango Salad" at bounding box center [100, 52] width 94 height 11
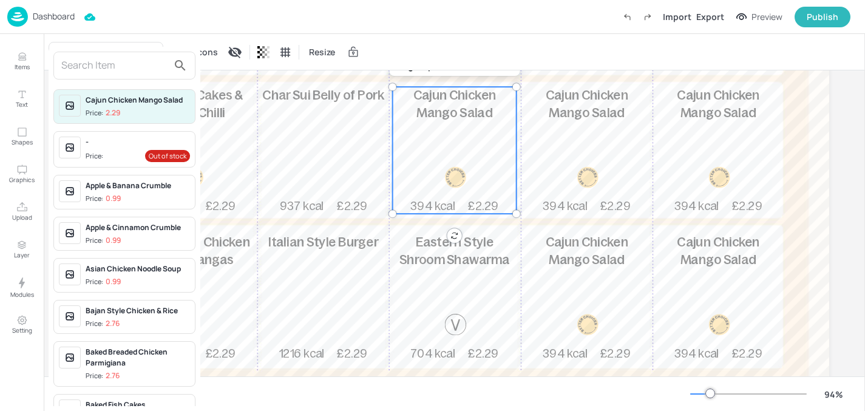
click at [135, 72] on input "text" at bounding box center [114, 65] width 107 height 19
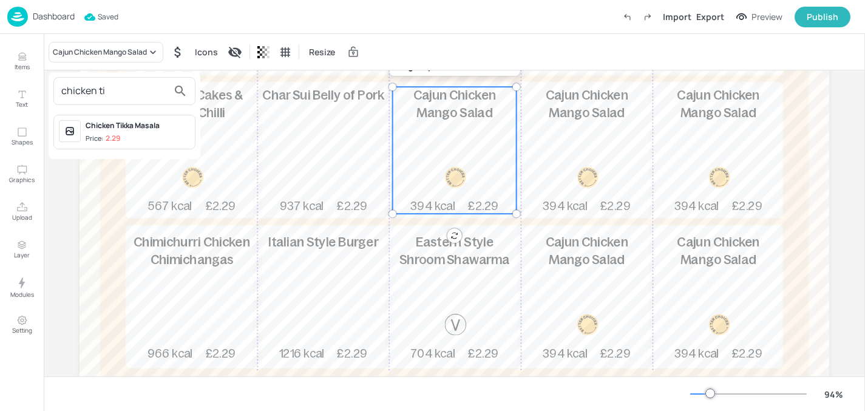
type input "chicken ti"
click at [117, 124] on div "Chicken Tikka Masala" at bounding box center [138, 125] width 104 height 11
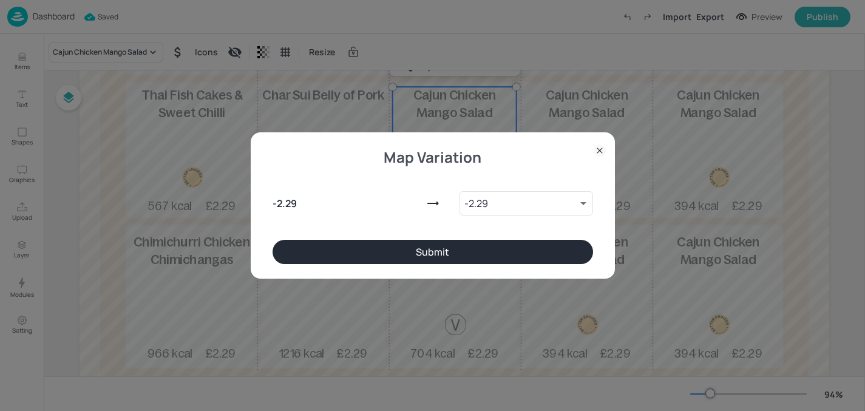
click at [419, 244] on button "Submit" at bounding box center [433, 252] width 321 height 24
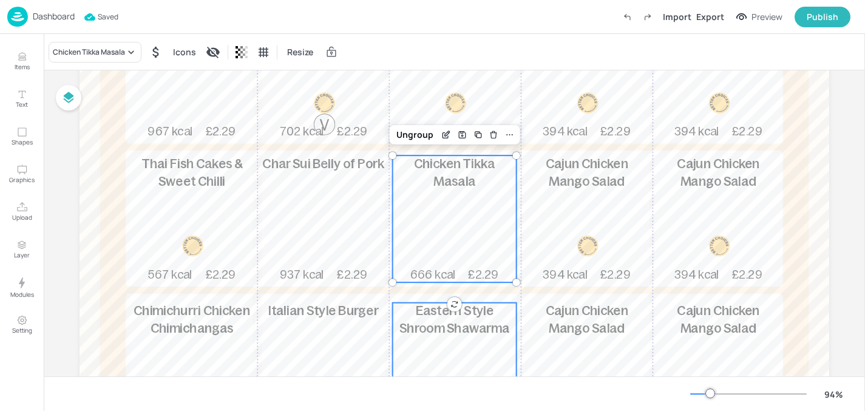
scroll to position [167, 0]
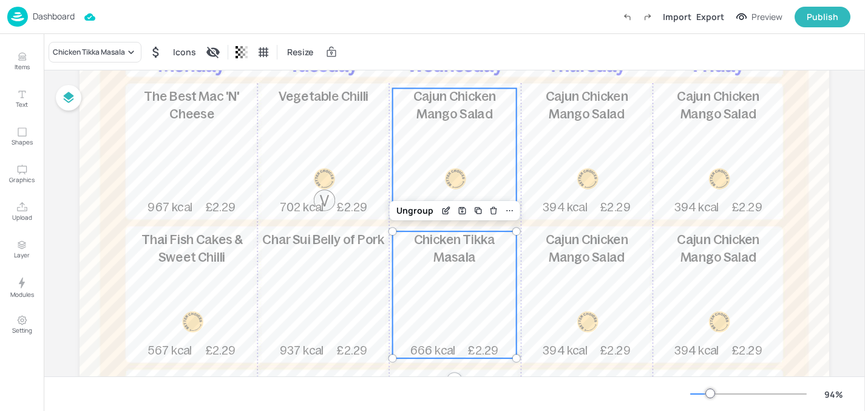
click at [451, 152] on div "Cajun Chicken Mango Salad 394 kcal £2.29" at bounding box center [455, 152] width 124 height 127
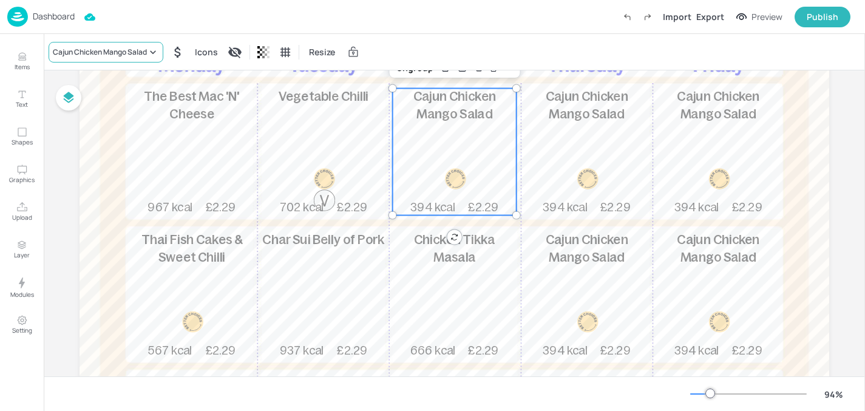
click at [139, 47] on div "Cajun Chicken Mango Salad" at bounding box center [100, 52] width 94 height 11
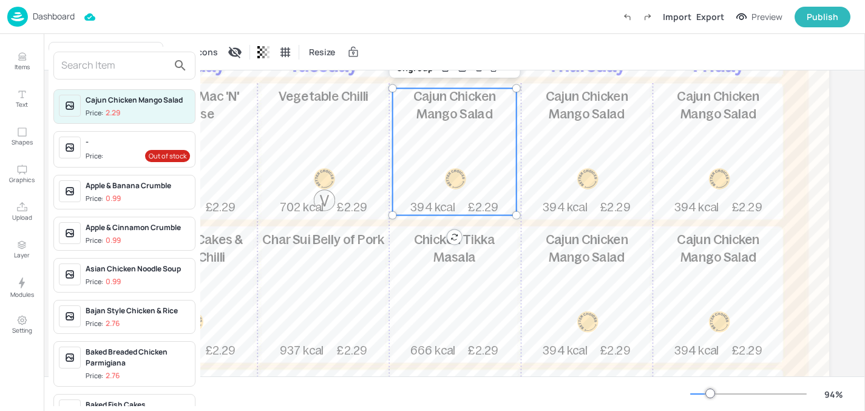
click at [122, 71] on input "text" at bounding box center [114, 65] width 107 height 19
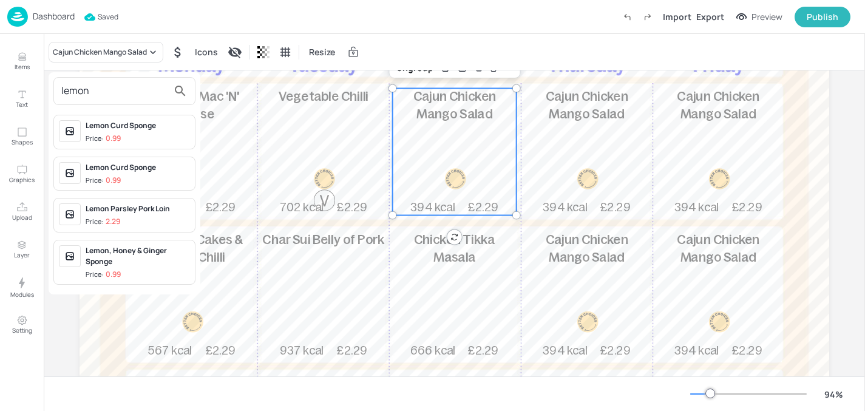
type input "lemon"
click at [141, 208] on div "Lemon Parsley Pork Loin" at bounding box center [138, 208] width 104 height 11
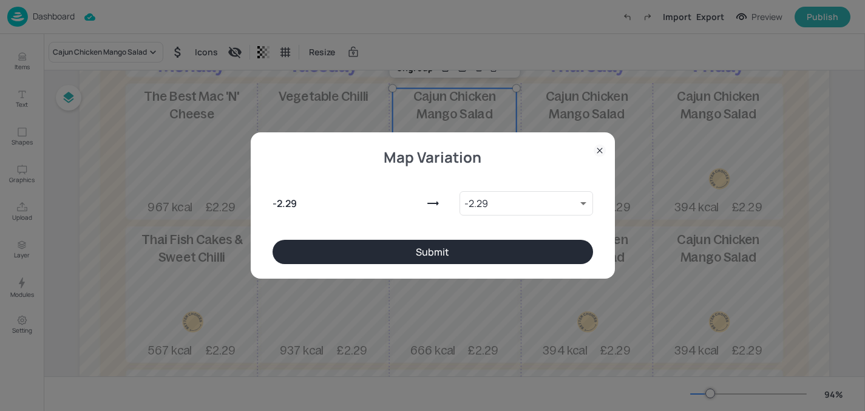
click at [353, 242] on button "Submit" at bounding box center [433, 252] width 321 height 24
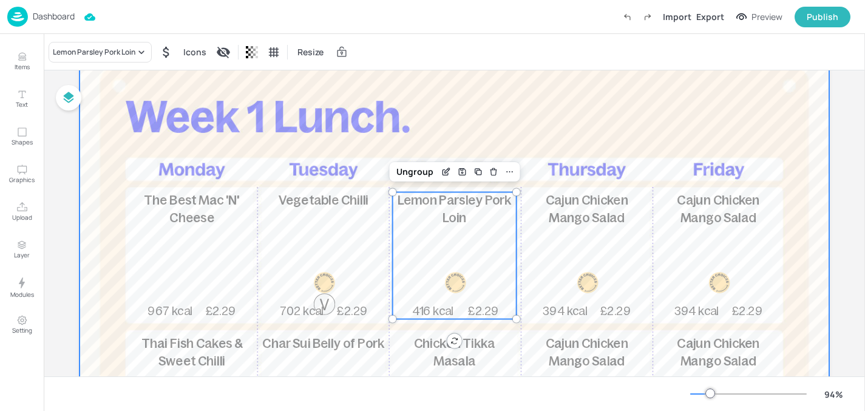
scroll to position [64, 0]
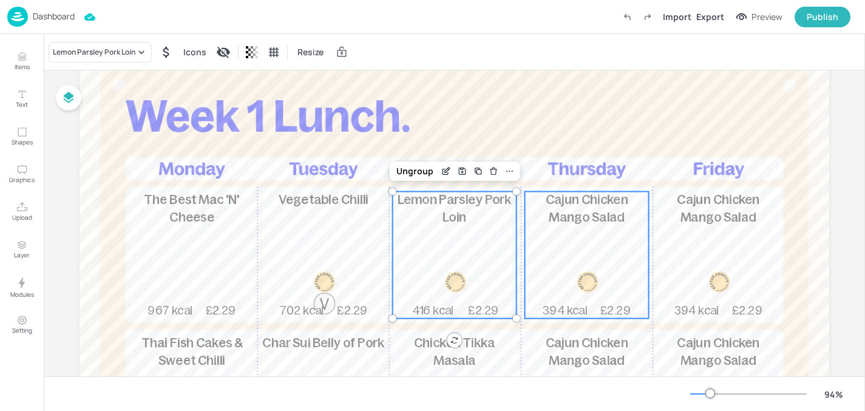
click at [544, 260] on div "Cajun Chicken Mango Salad 394 kcal £2.29" at bounding box center [587, 255] width 124 height 127
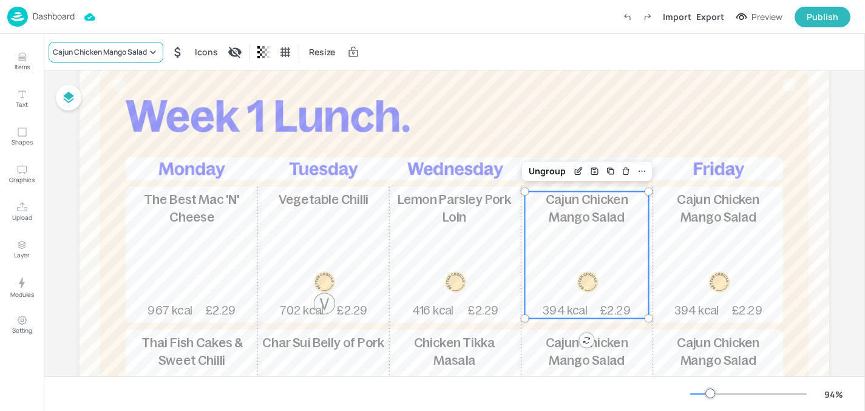
click at [130, 45] on div "Cajun Chicken Mango Salad" at bounding box center [106, 52] width 115 height 21
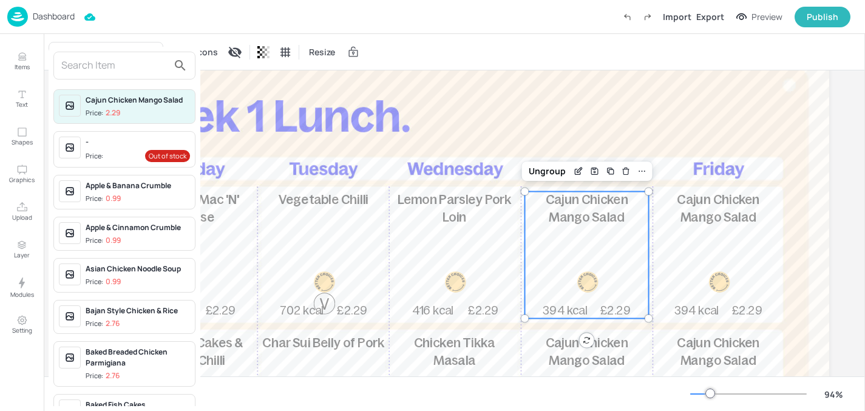
click at [122, 69] on input "text" at bounding box center [114, 65] width 107 height 19
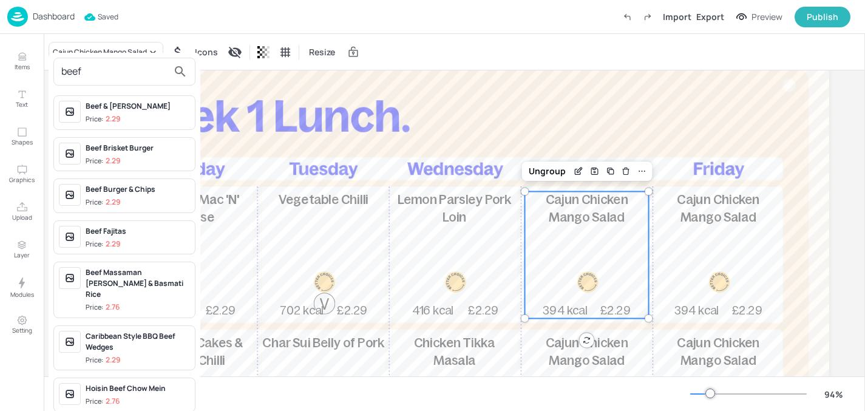
type input "beef"
click at [142, 105] on div "Beef & [PERSON_NAME]" at bounding box center [138, 106] width 104 height 11
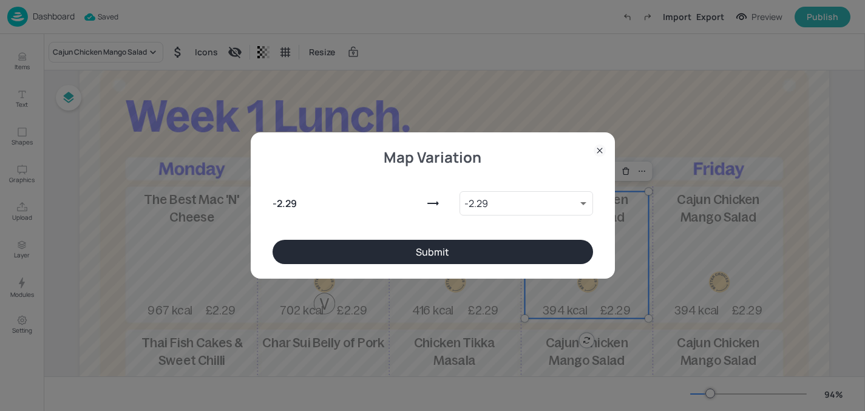
click at [330, 245] on button "Submit" at bounding box center [433, 252] width 321 height 24
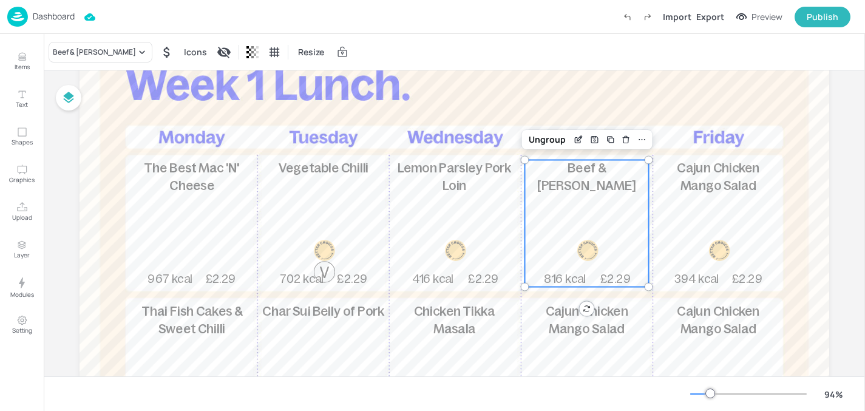
scroll to position [126, 0]
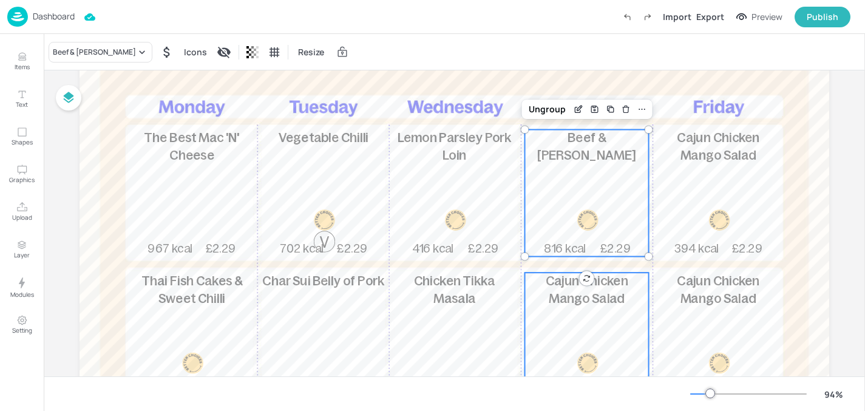
click at [565, 307] on p "Cajun Chicken Mango Salad" at bounding box center [587, 290] width 124 height 35
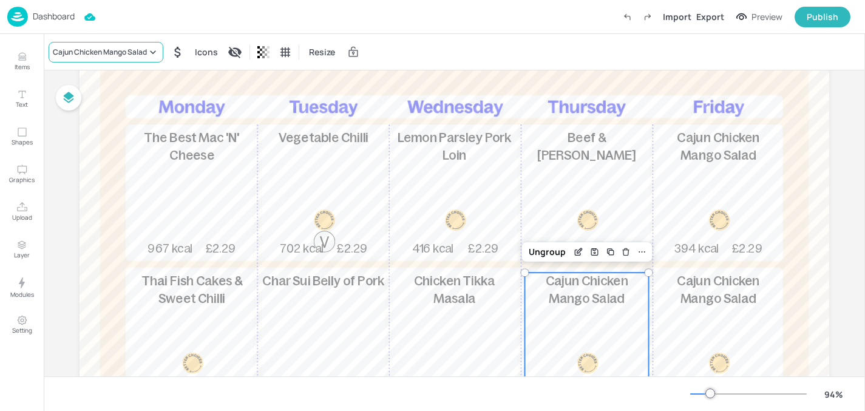
click at [103, 48] on div "Cajun Chicken Mango Salad" at bounding box center [100, 52] width 94 height 11
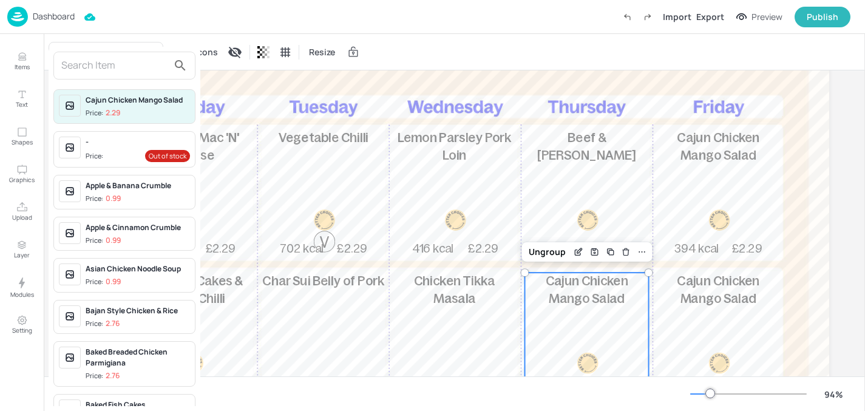
click at [103, 72] on input "text" at bounding box center [114, 65] width 107 height 19
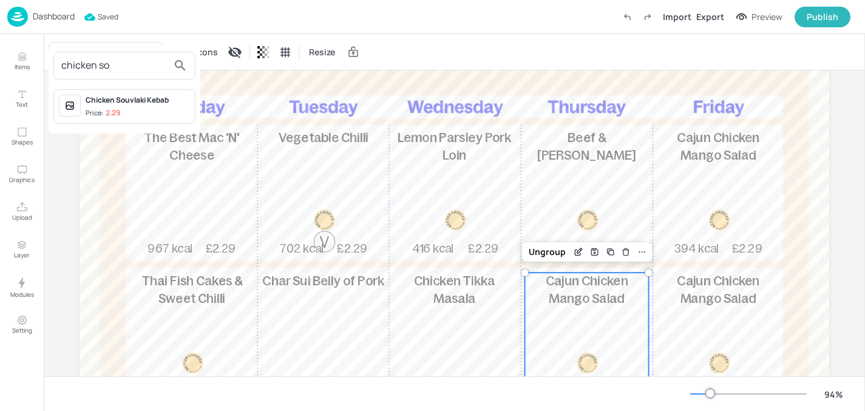
type input "chicken so"
click at [109, 100] on div "Chicken Souvlaki Kebab" at bounding box center [138, 100] width 104 height 11
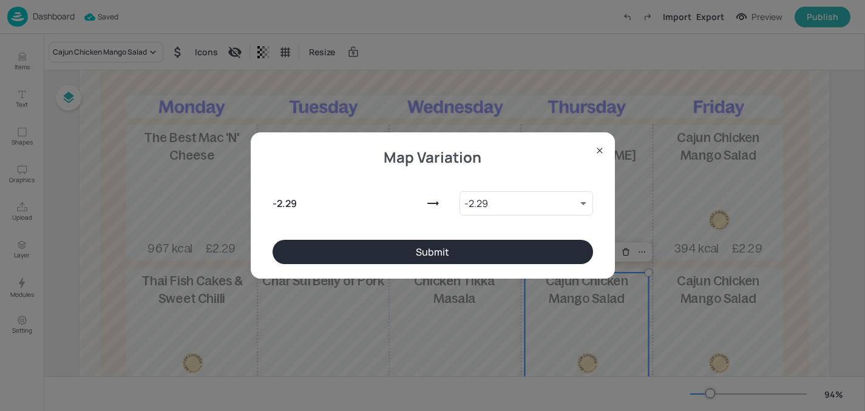
click at [332, 243] on button "Submit" at bounding box center [433, 252] width 321 height 24
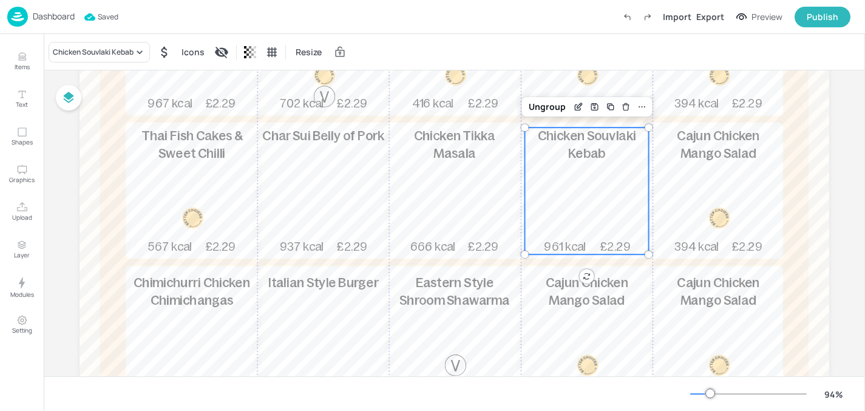
scroll to position [296, 0]
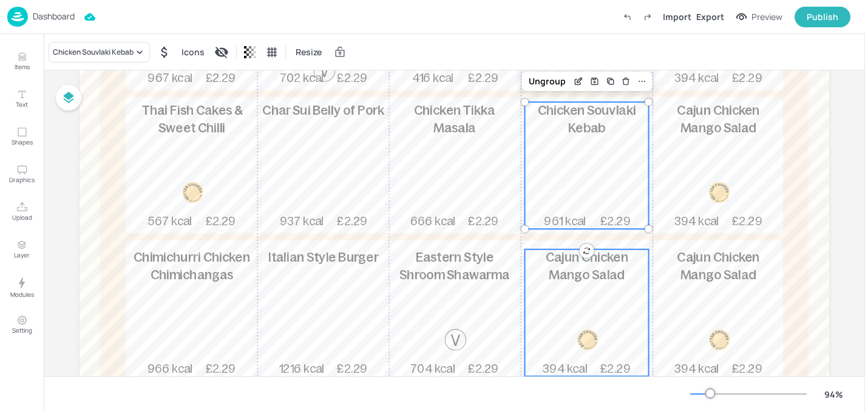
click at [555, 318] on div "Cajun Chicken Mango Salad 394 kcal £2.29" at bounding box center [587, 313] width 124 height 127
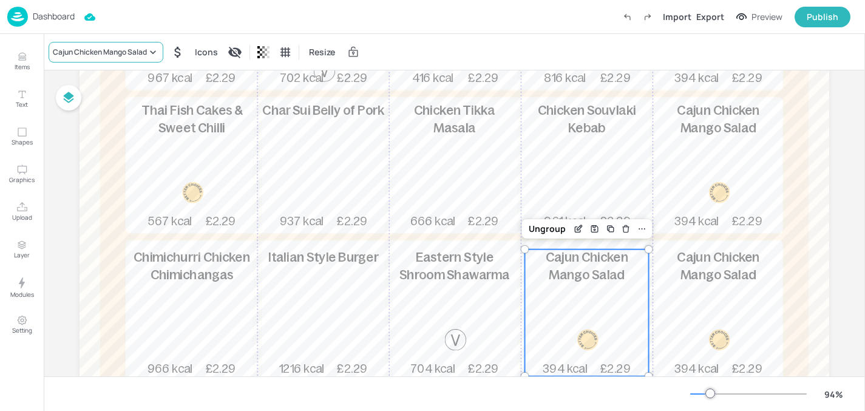
click at [88, 47] on div "Cajun Chicken Mango Salad" at bounding box center [100, 52] width 94 height 11
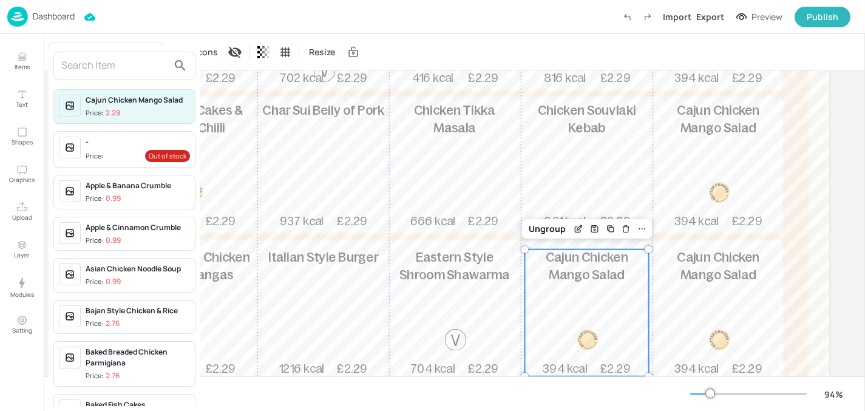
click at [98, 66] on input "text" at bounding box center [114, 65] width 107 height 19
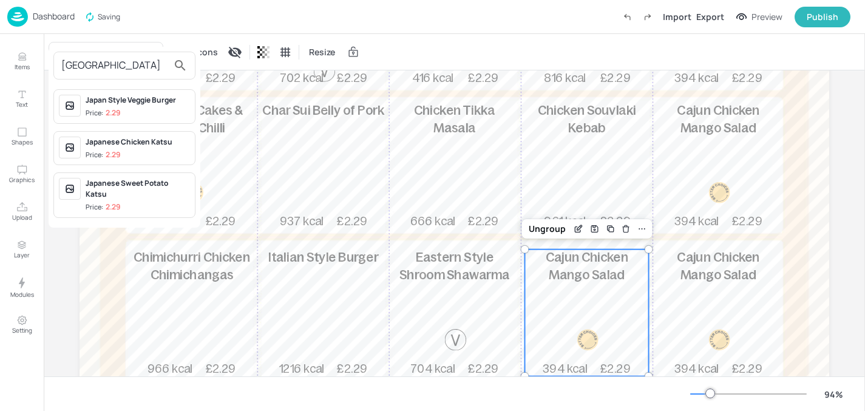
type input "japan"
click at [137, 110] on span "Price: 2.29" at bounding box center [138, 113] width 104 height 10
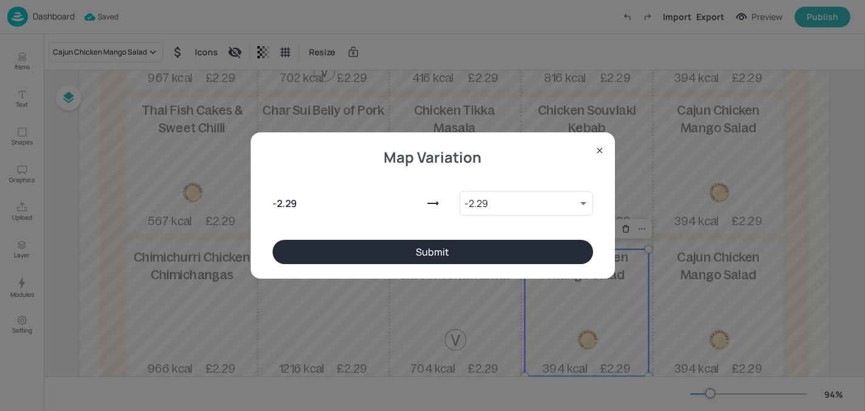
click at [404, 257] on button "Submit" at bounding box center [433, 252] width 321 height 24
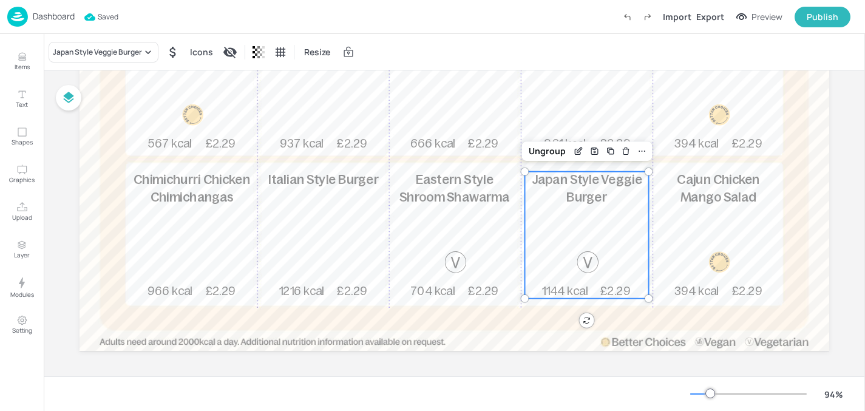
scroll to position [379, 0]
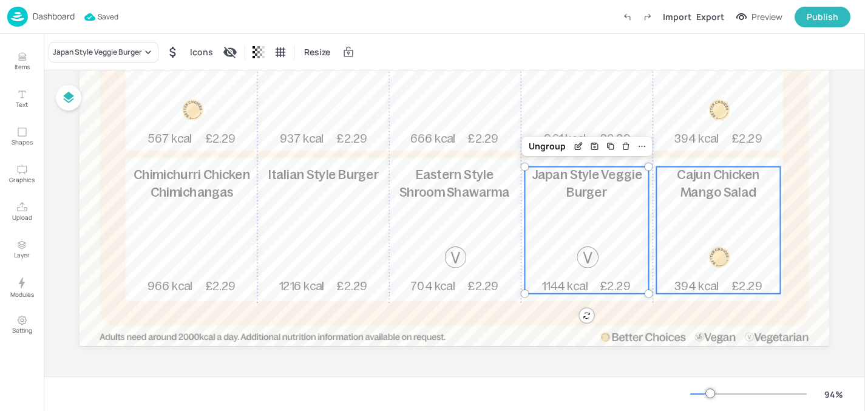
click at [764, 254] on div "Cajun Chicken Mango Salad 394 kcal £2.29" at bounding box center [718, 230] width 124 height 127
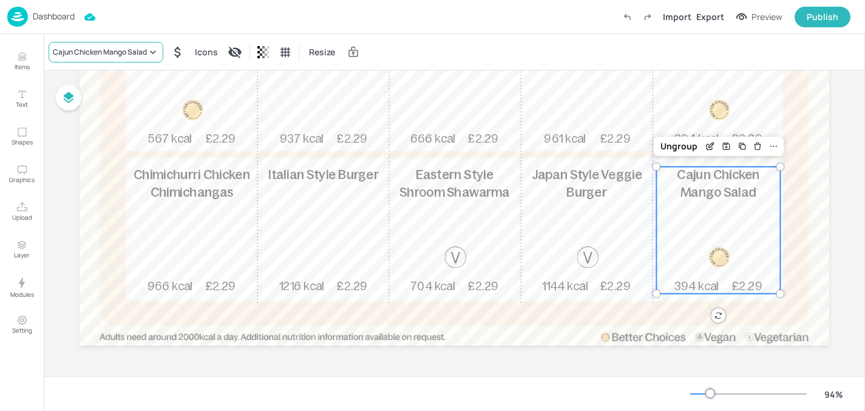
click at [144, 45] on div "Cajun Chicken Mango Salad" at bounding box center [106, 52] width 115 height 21
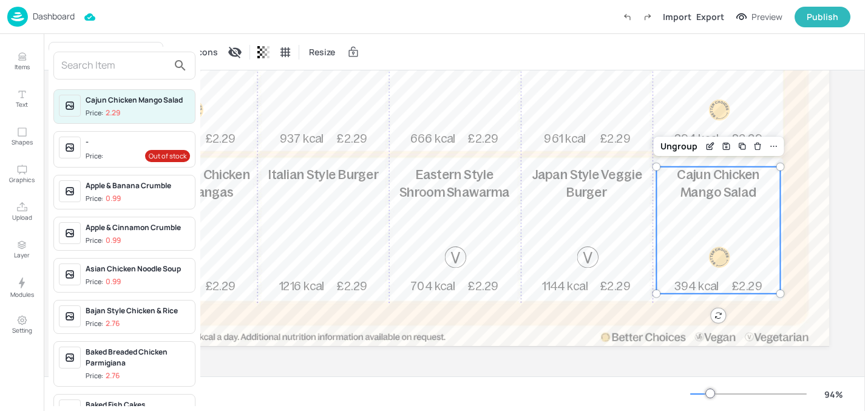
click at [97, 141] on div "-" at bounding box center [138, 142] width 104 height 11
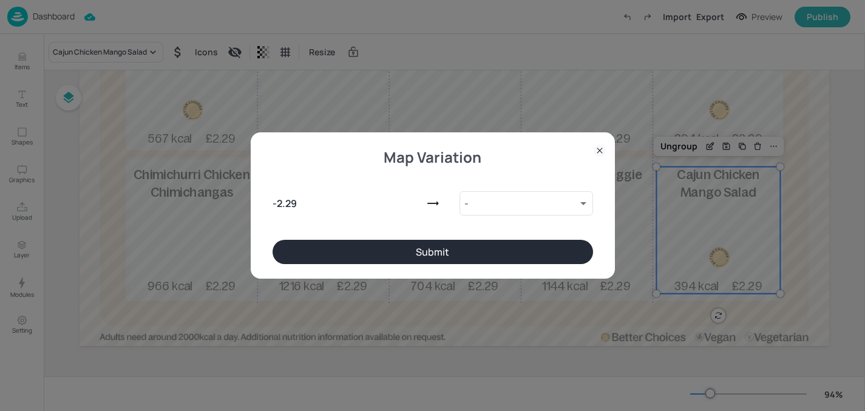
click at [433, 243] on button "Submit" at bounding box center [433, 252] width 321 height 24
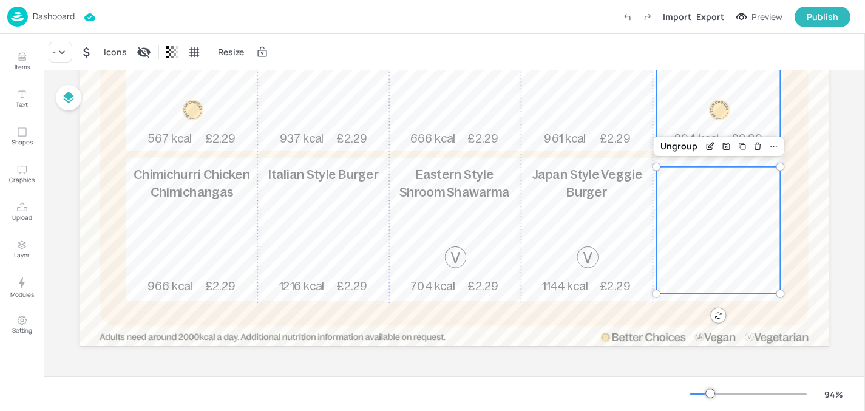
click at [720, 82] on div "Cajun Chicken Mango Salad 394 kcal £2.29" at bounding box center [718, 82] width 124 height 127
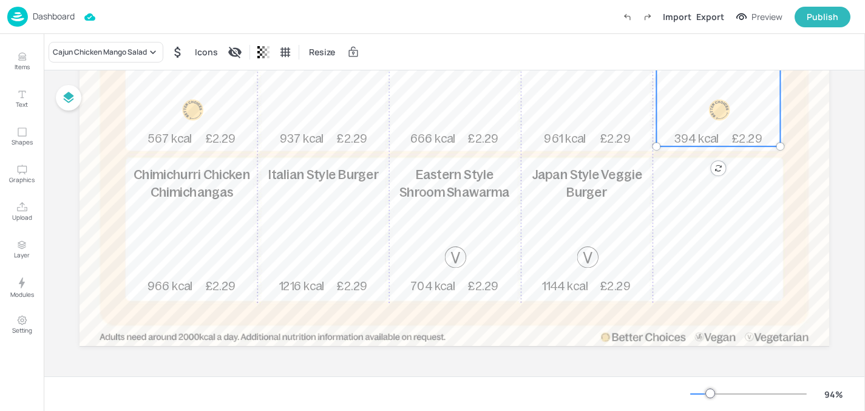
click at [161, 64] on div "Cajun Chicken Mango Salad Icons Resize" at bounding box center [454, 52] width 821 height 36
click at [155, 59] on div "Cajun Chicken Mango Salad" at bounding box center [106, 52] width 115 height 21
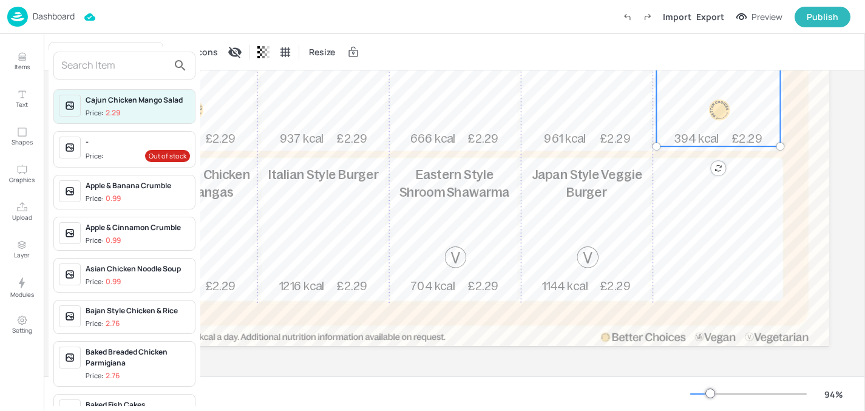
click at [96, 152] on div "Price:" at bounding box center [96, 156] width 20 height 10
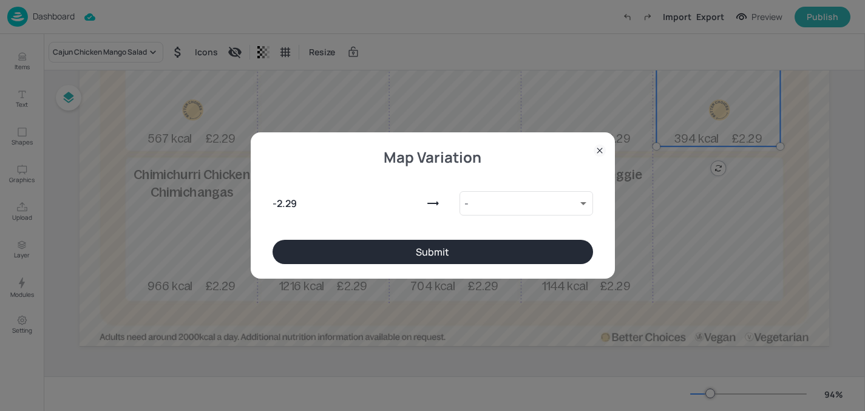
click at [480, 258] on button "Submit" at bounding box center [433, 252] width 321 height 24
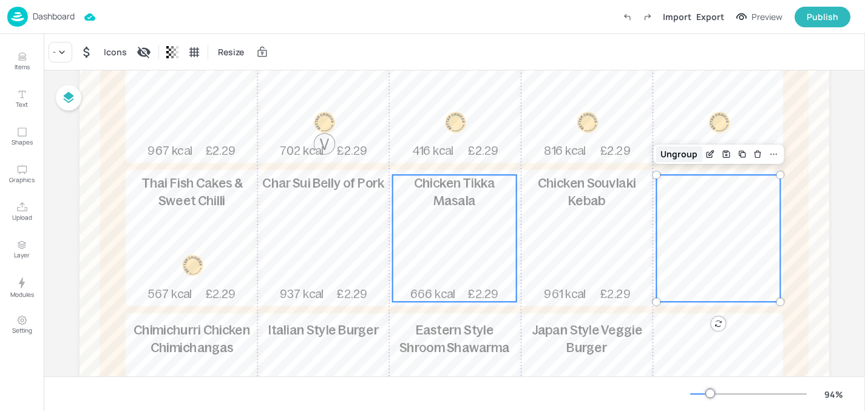
scroll to position [212, 0]
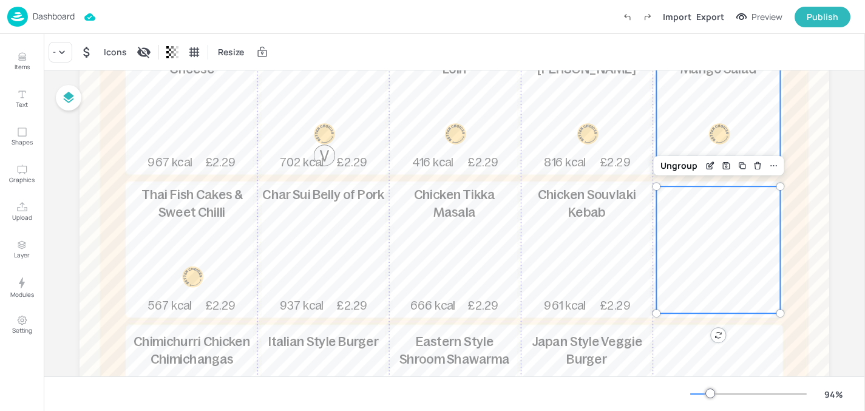
click at [724, 79] on div "Cajun Chicken Mango Salad 394 kcal £2.29" at bounding box center [718, 107] width 124 height 127
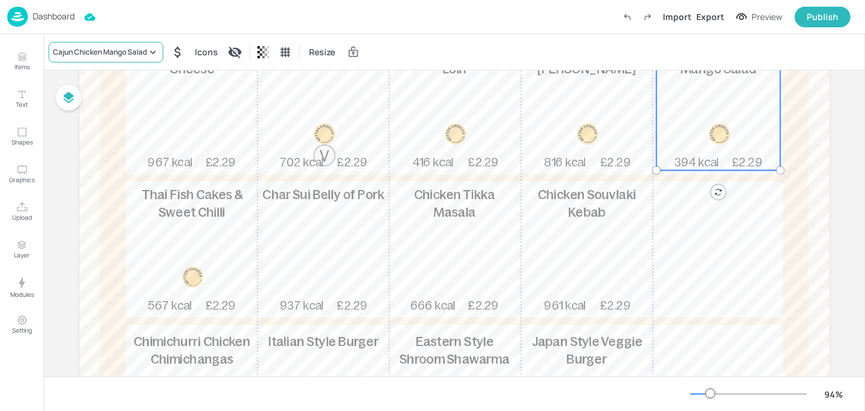
click at [154, 50] on icon at bounding box center [153, 52] width 12 height 12
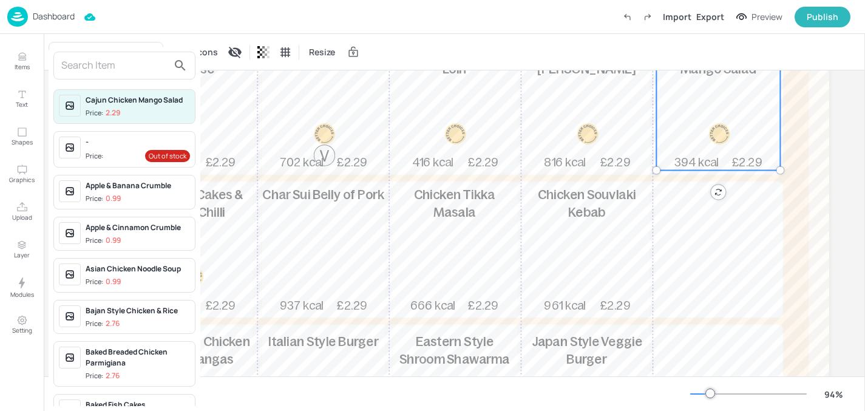
click at [147, 74] on input "text" at bounding box center [114, 65] width 107 height 19
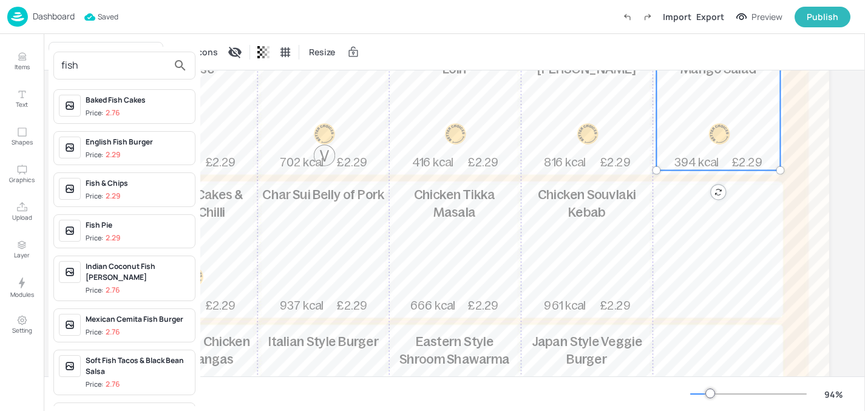
type input "fish"
click at [133, 196] on span "Price: 2.29" at bounding box center [138, 196] width 104 height 10
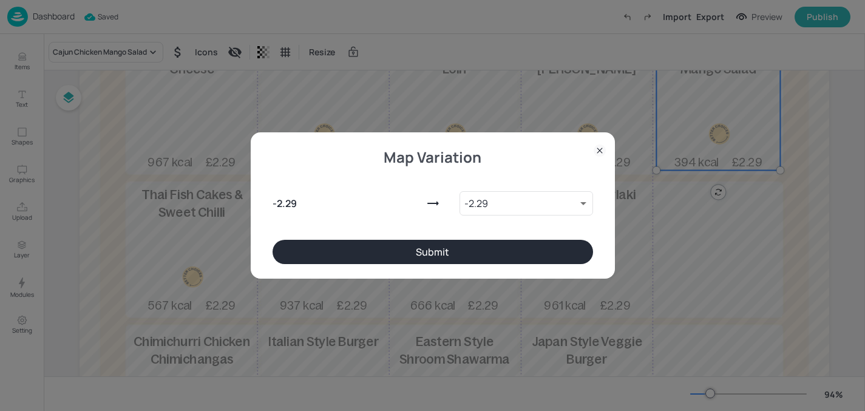
click at [318, 255] on button "Submit" at bounding box center [433, 252] width 321 height 24
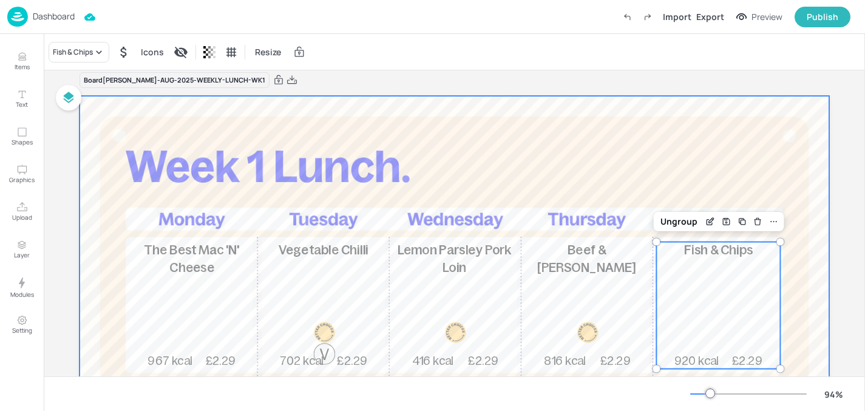
scroll to position [15, 0]
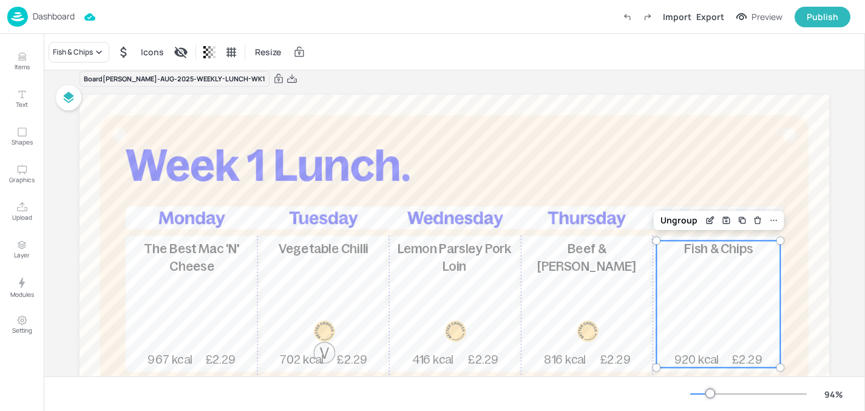
click at [36, 16] on p "Dashboard" at bounding box center [54, 16] width 42 height 8
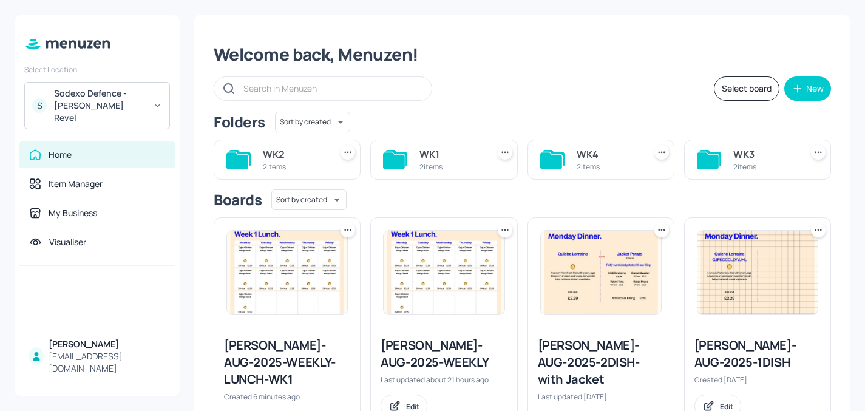
scroll to position [73, 0]
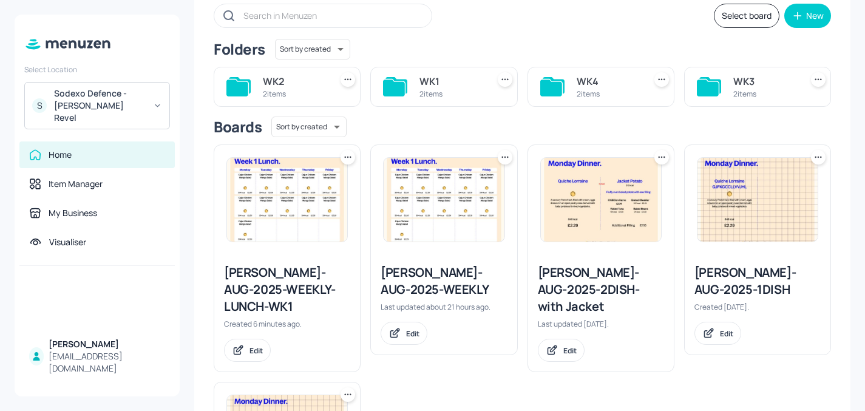
click at [346, 144] on div "Newbold-AUG-2025-WEEKLY-LUNCH-WK1 Created 6 minutes ago. Edit" at bounding box center [287, 258] width 147 height 228
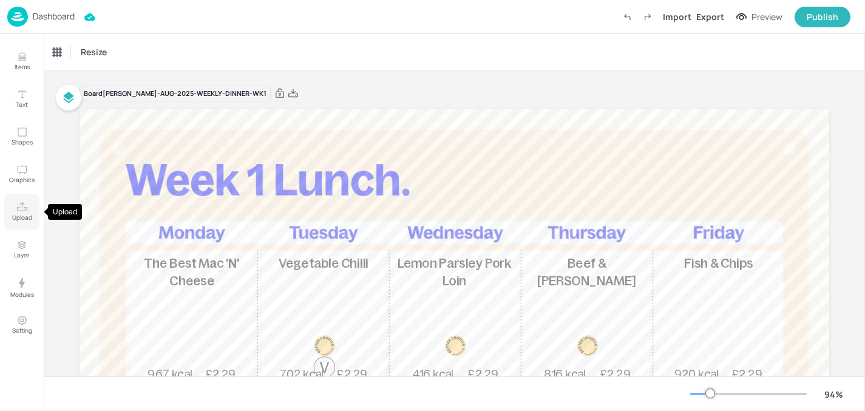
click at [23, 221] on p "Upload" at bounding box center [22, 217] width 20 height 8
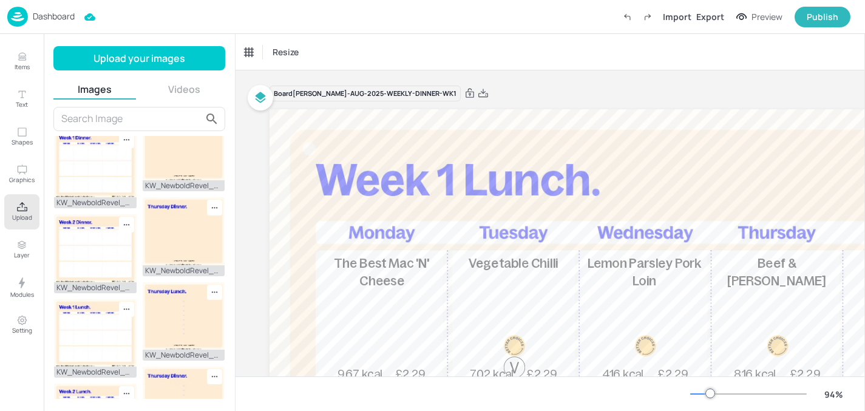
scroll to position [273, 0]
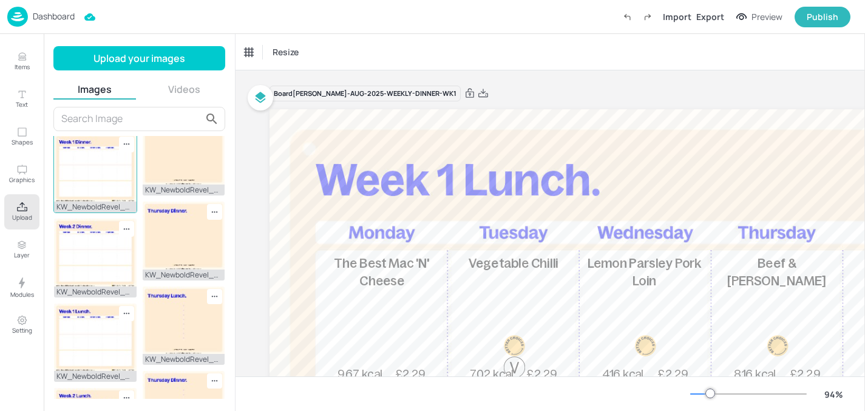
click at [78, 202] on img at bounding box center [95, 167] width 83 height 67
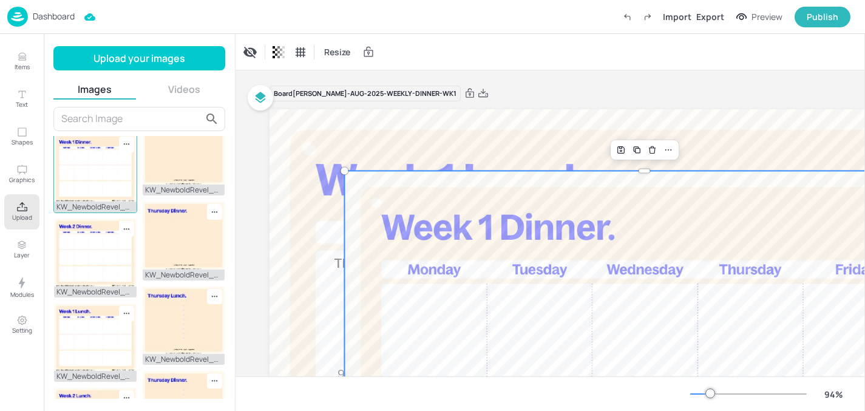
click at [119, 152] on div at bounding box center [126, 145] width 15 height 16
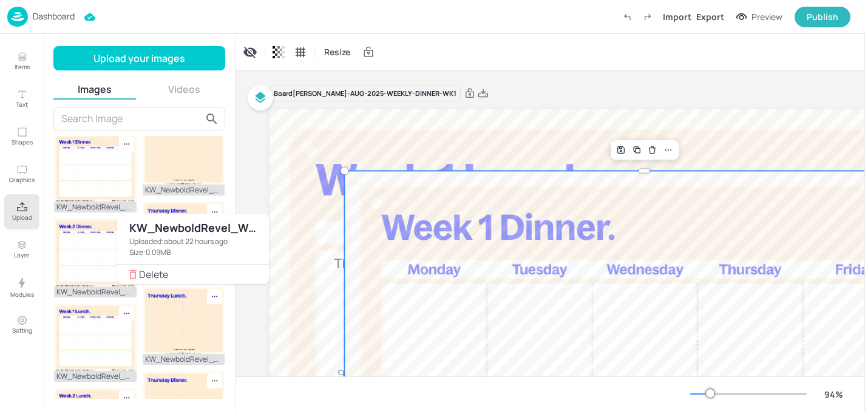
click at [481, 188] on div at bounding box center [432, 205] width 865 height 411
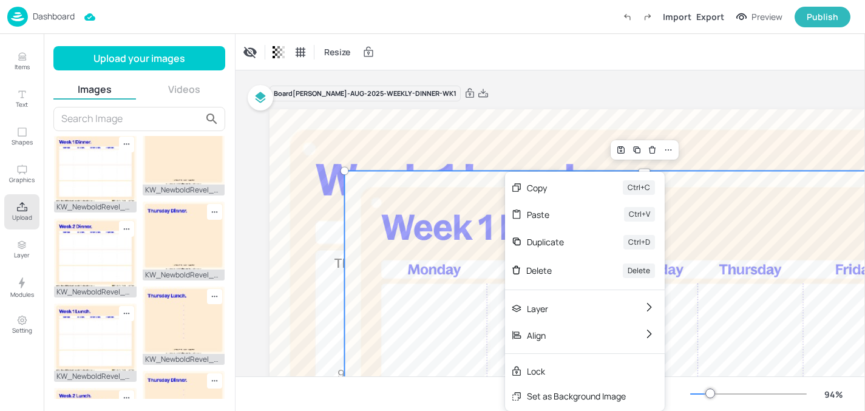
click at [563, 393] on div "Set as Background Image" at bounding box center [576, 396] width 99 height 13
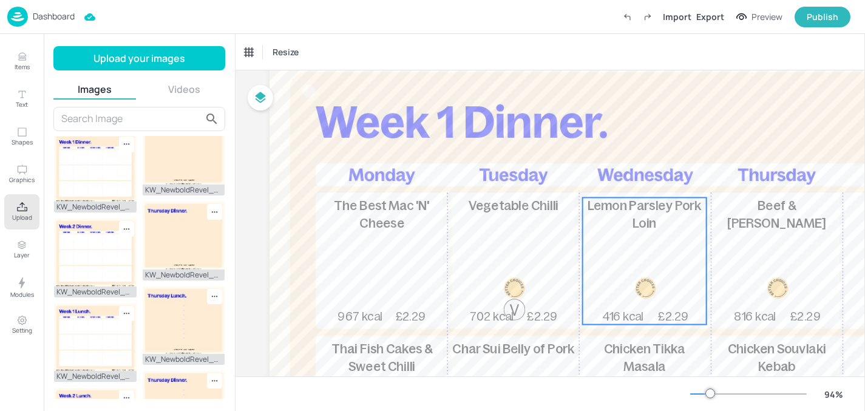
scroll to position [61, 0]
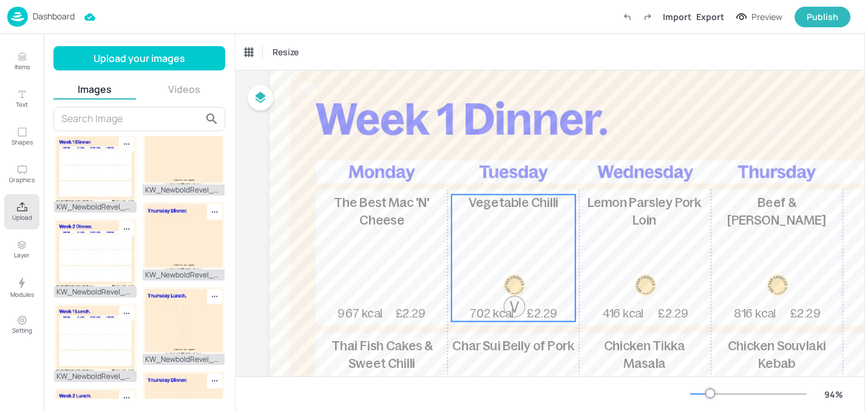
click at [396, 246] on div "The Best Mac 'N' Cheese 967 kcal £2.29" at bounding box center [382, 258] width 124 height 127
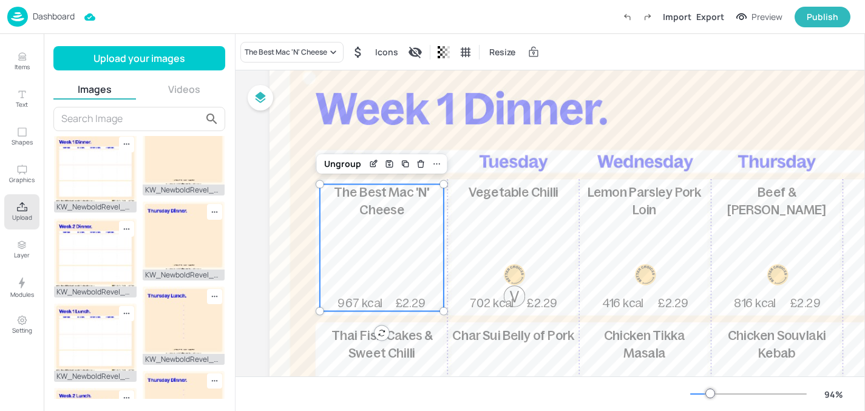
scroll to position [70, 0]
click at [287, 61] on div "The Best Mac 'N' Cheese" at bounding box center [291, 52] width 103 height 21
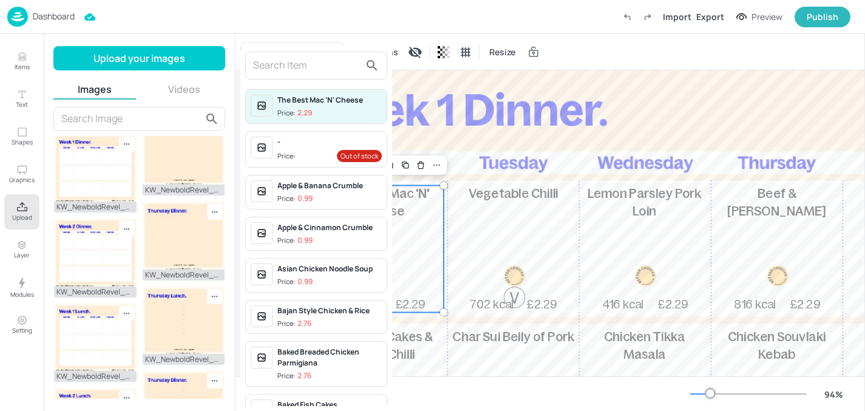
click at [287, 67] on input "text" at bounding box center [306, 65] width 107 height 19
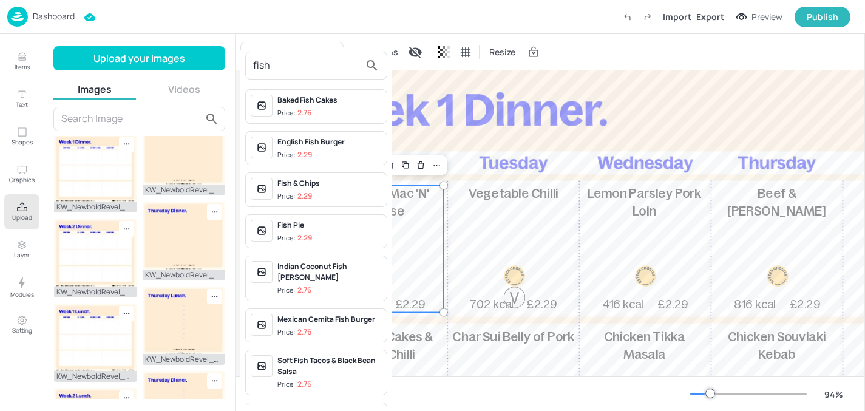
type input "fish"
click at [319, 187] on div "Fish & Chips" at bounding box center [329, 183] width 104 height 11
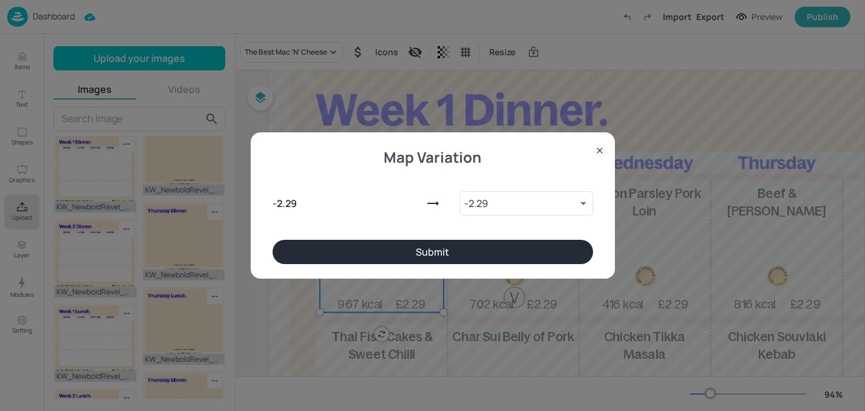
click at [379, 251] on button "Submit" at bounding box center [433, 252] width 321 height 24
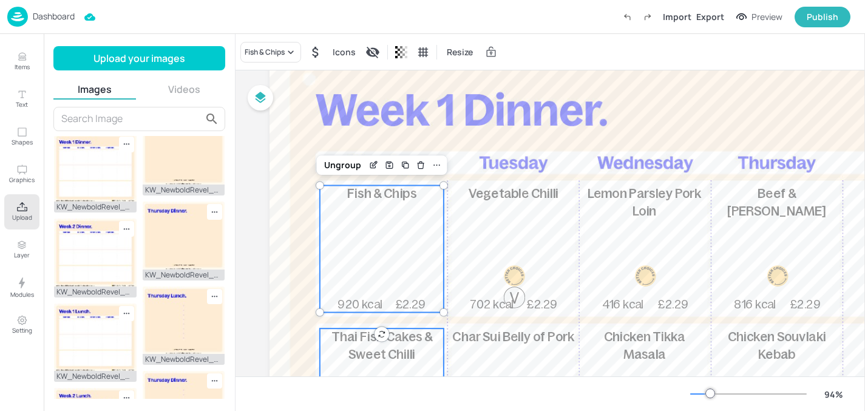
click at [370, 335] on span "Thai Fish Cakes & Sweet Chilli" at bounding box center [381, 346] width 101 height 32
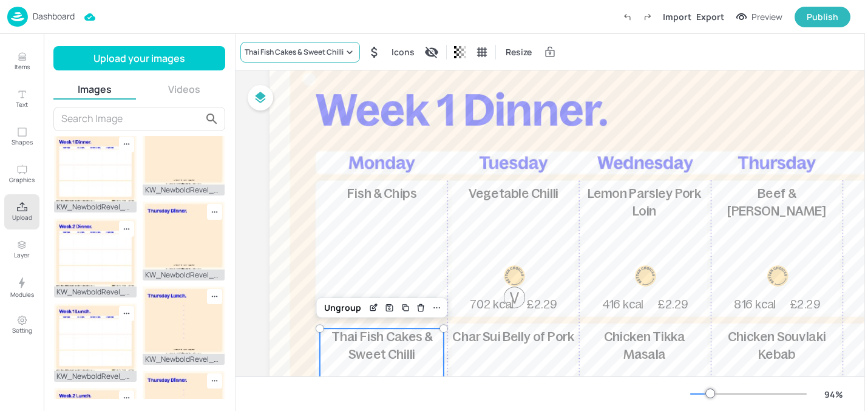
click at [319, 47] on div "Thai Fish Cakes & Sweet Chilli" at bounding box center [294, 52] width 99 height 11
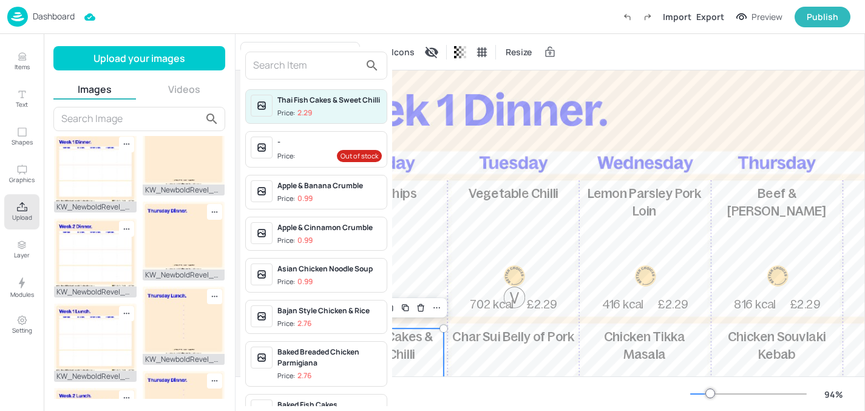
click at [316, 69] on input "text" at bounding box center [306, 65] width 107 height 19
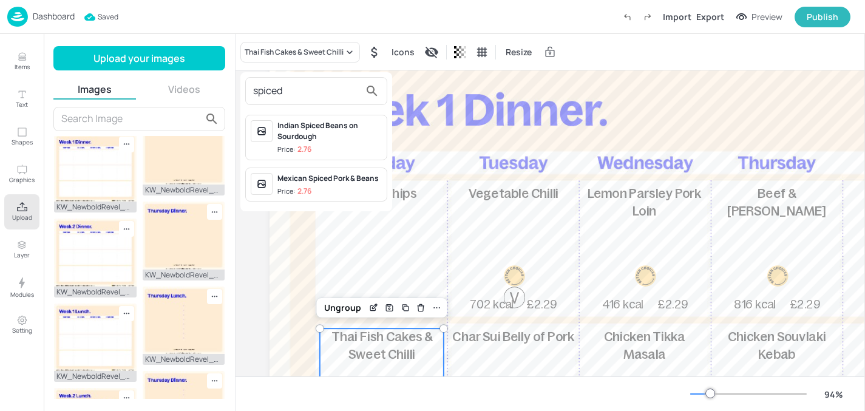
type input "spiced"
click at [311, 147] on p "2.76" at bounding box center [304, 149] width 14 height 8
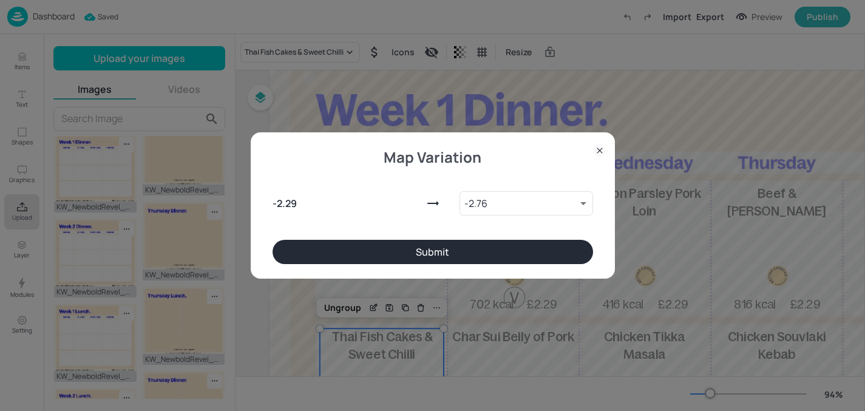
click at [312, 252] on button "Submit" at bounding box center [433, 252] width 321 height 24
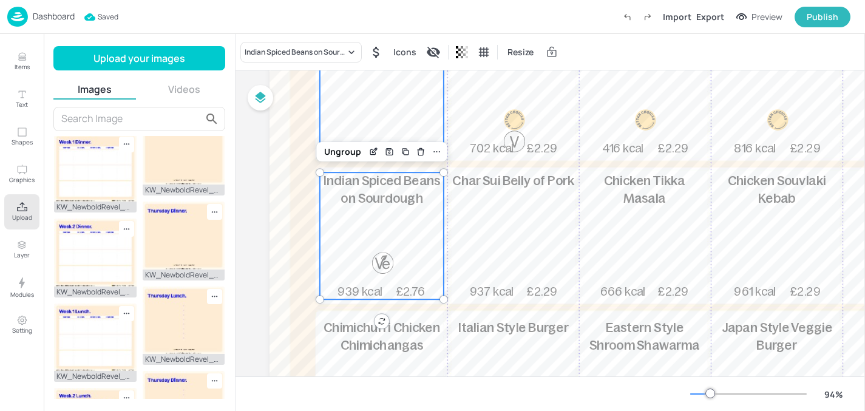
scroll to position [250, 0]
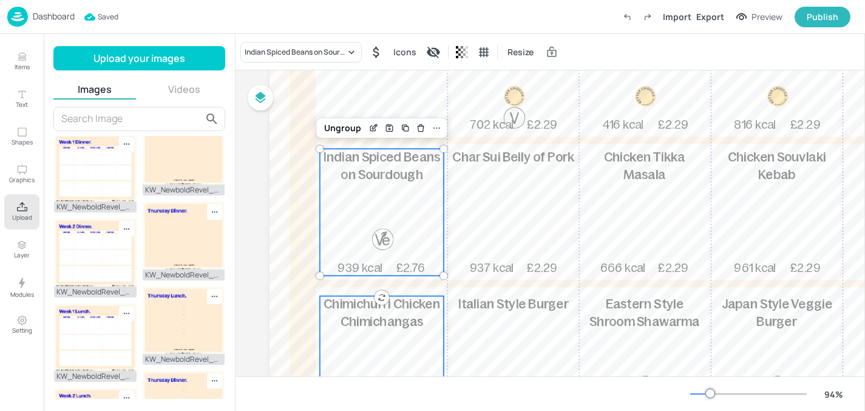
click at [373, 318] on span "Chimichurri Chicken Chimichangas" at bounding box center [382, 313] width 117 height 32
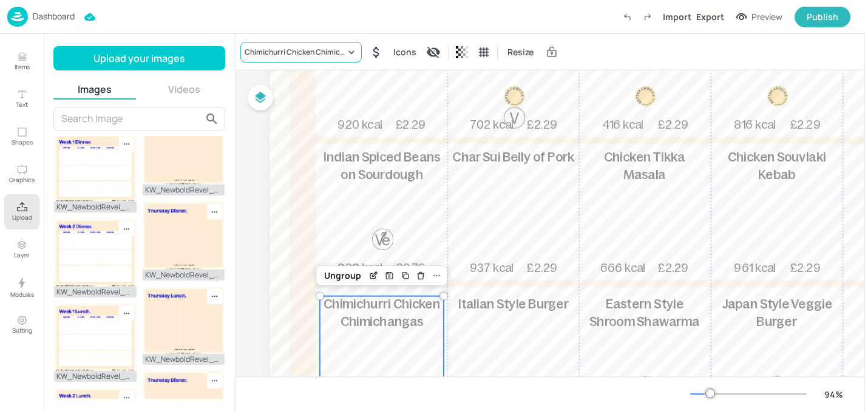
click at [285, 44] on div "Chimichurri Chicken Chimichangas" at bounding box center [300, 52] width 121 height 21
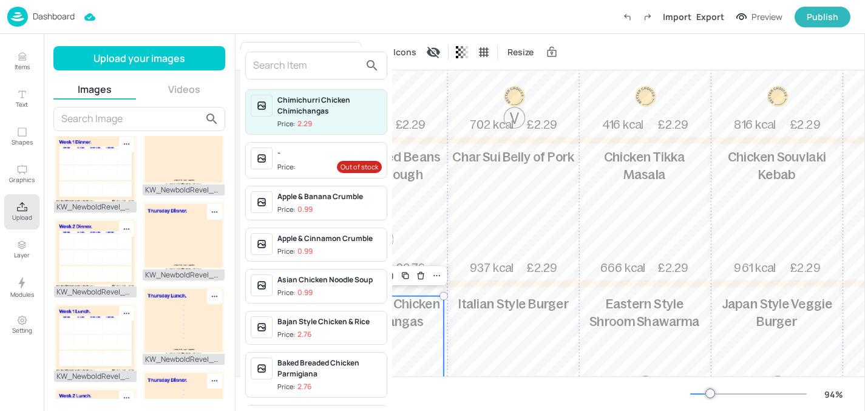
click at [291, 61] on input "text" at bounding box center [306, 65] width 107 height 19
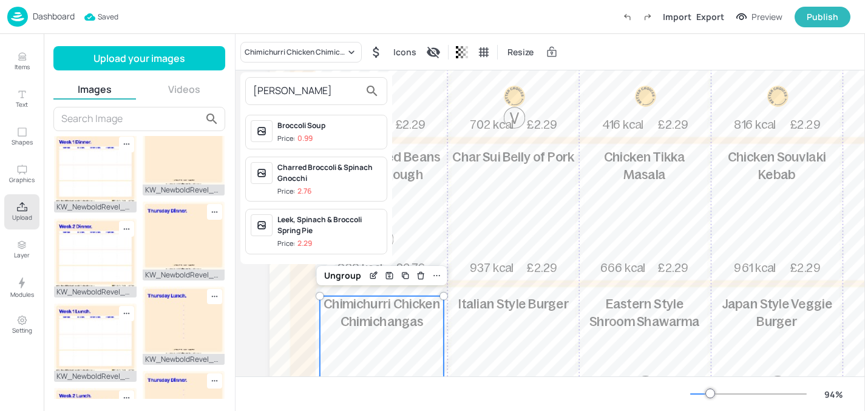
type input "brocco"
click at [307, 172] on div "Charred Broccoli & Spinach Gnocchi" at bounding box center [329, 173] width 104 height 22
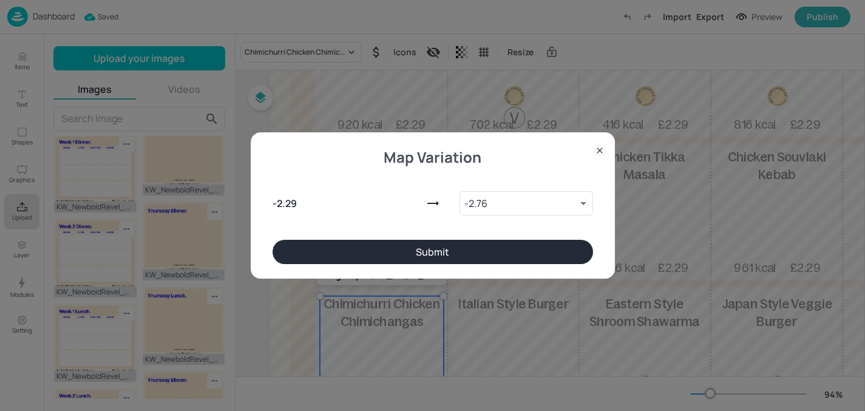
click at [358, 263] on button "Submit" at bounding box center [433, 252] width 321 height 24
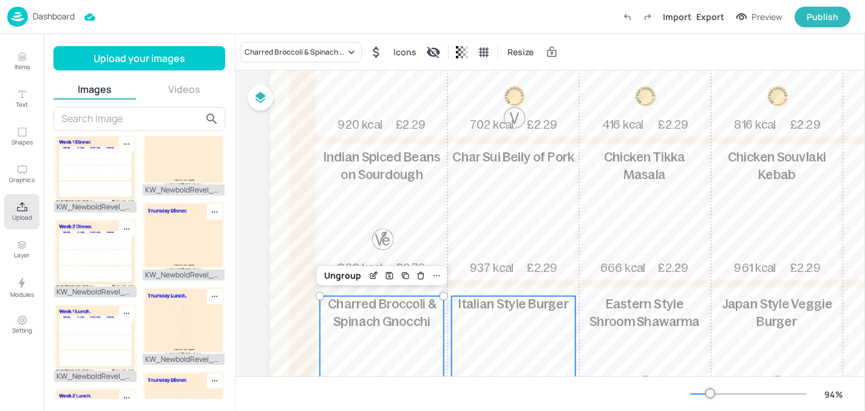
click at [542, 319] on div "Italian Style Burger 1216 kcal £2.29" at bounding box center [514, 359] width 124 height 127
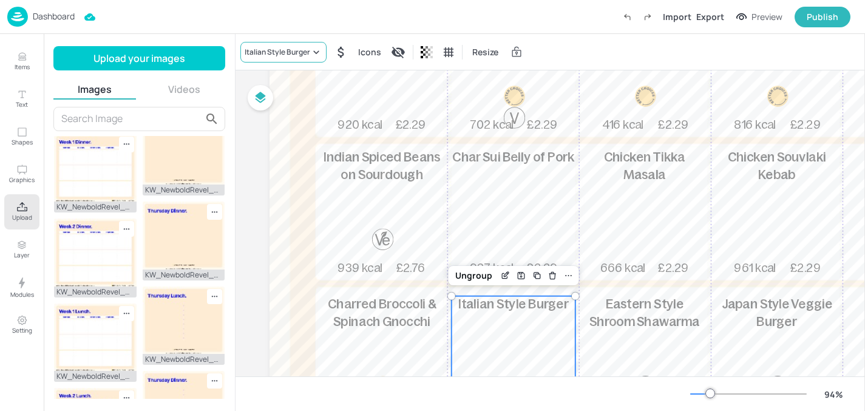
click at [279, 52] on div "Italian Style Burger" at bounding box center [278, 52] width 66 height 11
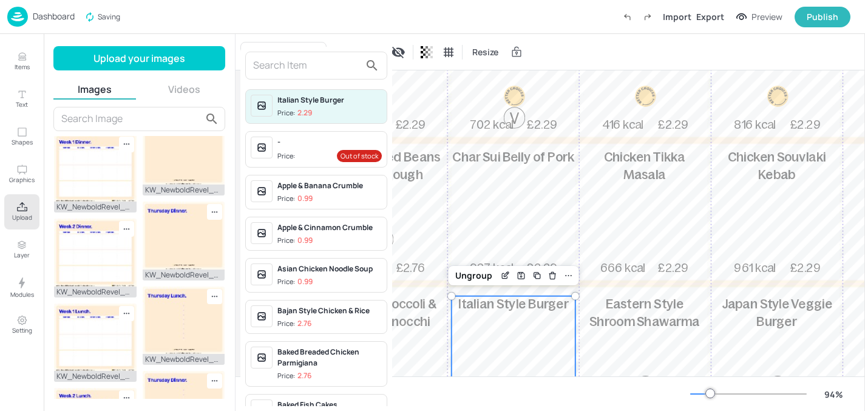
click at [272, 66] on input "text" at bounding box center [306, 65] width 107 height 19
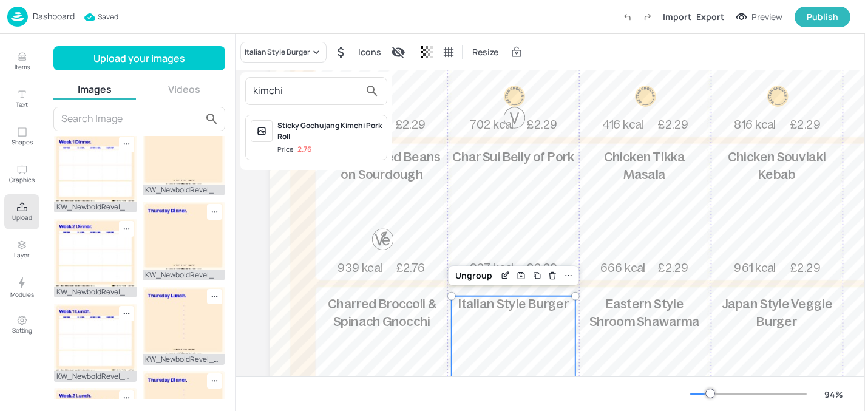
type input "kimchi"
click at [312, 127] on div "Sticky Gochujang Kimchi Pork Roll" at bounding box center [329, 131] width 104 height 22
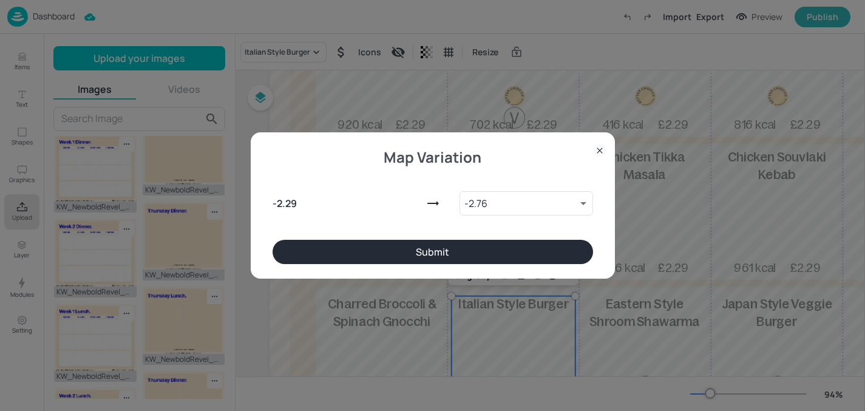
click at [362, 248] on button "Submit" at bounding box center [433, 252] width 321 height 24
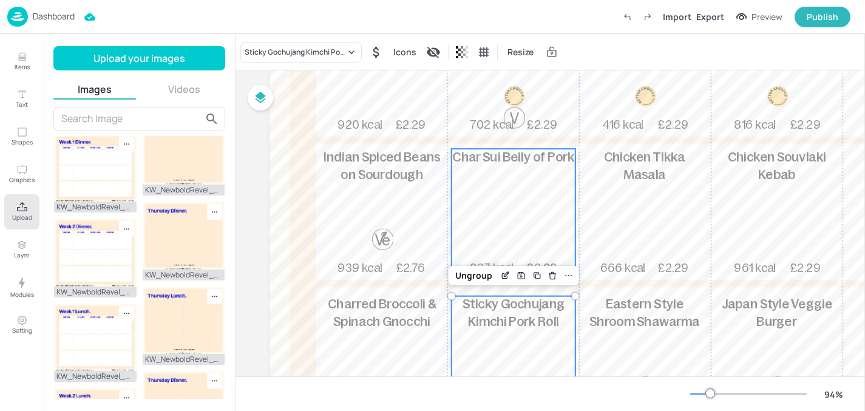
click at [519, 248] on div "Char Sui Belly of Pork 937 kcal £2.29" at bounding box center [514, 212] width 124 height 127
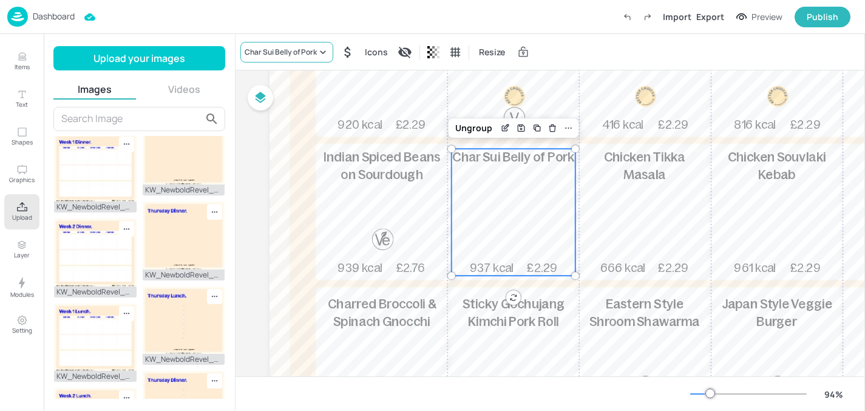
click at [314, 54] on div "Char Sui Belly of Pork" at bounding box center [281, 52] width 72 height 11
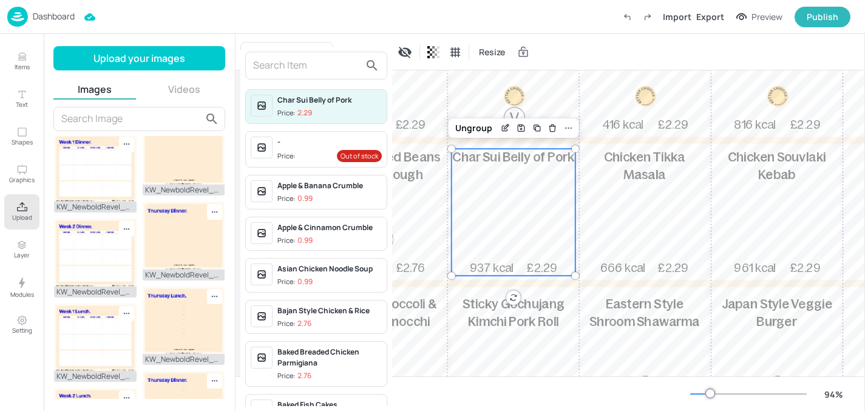
click at [309, 72] on input "text" at bounding box center [306, 65] width 107 height 19
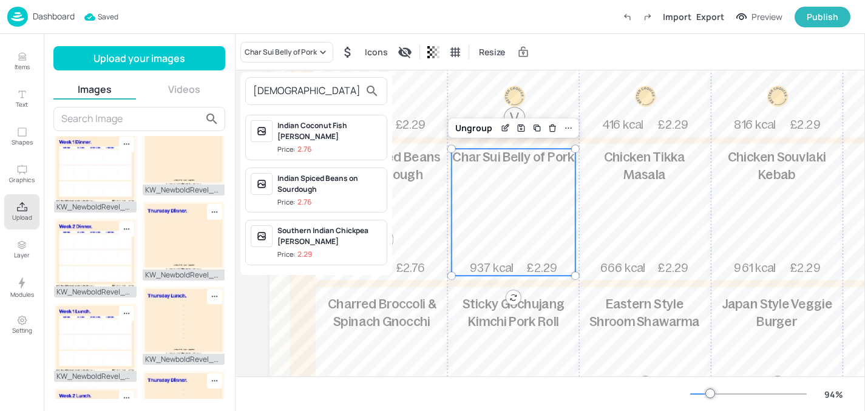
type input "indian"
click at [337, 155] on div "Indian Coconut Fish Curry Price: 2.76 Indian Spiced Beans on Sourdough Price: 2…" at bounding box center [316, 190] width 152 height 160
click at [322, 178] on div "Indian Spiced Beans on Sourdough" at bounding box center [329, 184] width 104 height 22
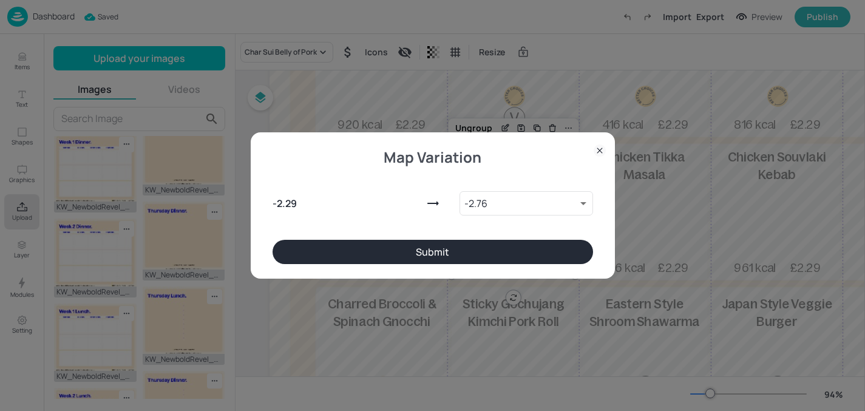
click at [317, 243] on button "Submit" at bounding box center [433, 252] width 321 height 24
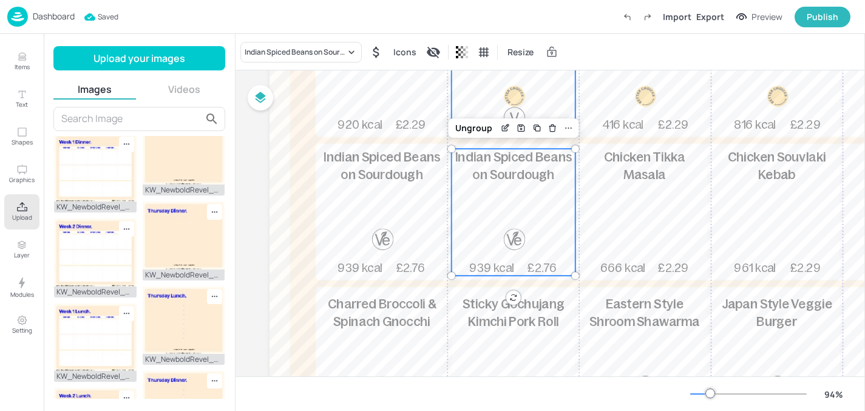
click at [531, 98] on div at bounding box center [515, 107] width 46 height 43
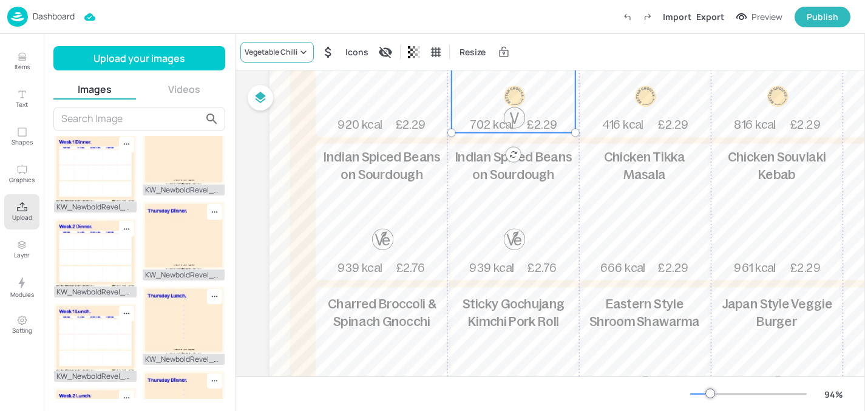
click at [290, 56] on div "Vegetable Chilli" at bounding box center [271, 52] width 53 height 11
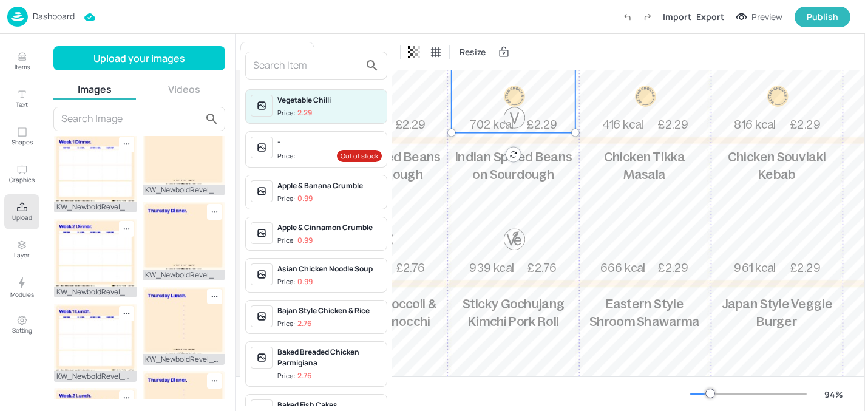
click at [289, 70] on input "text" at bounding box center [306, 65] width 107 height 19
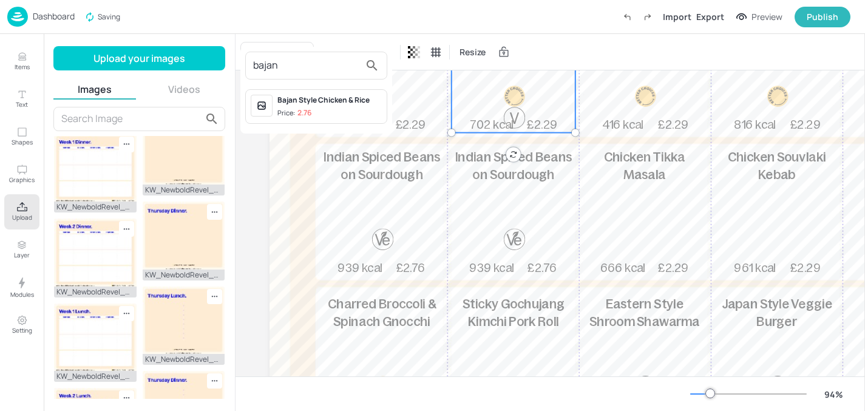
type input "bajan"
click at [312, 97] on div "Bajan Style Chicken & Rice" at bounding box center [329, 100] width 104 height 11
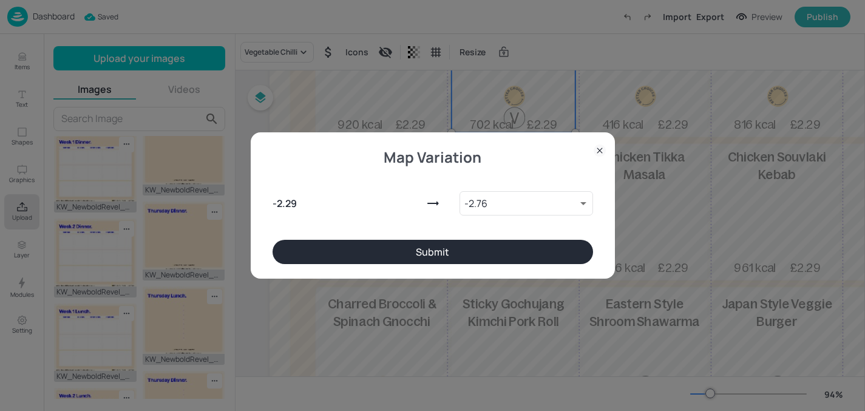
click at [341, 242] on button "Submit" at bounding box center [433, 252] width 321 height 24
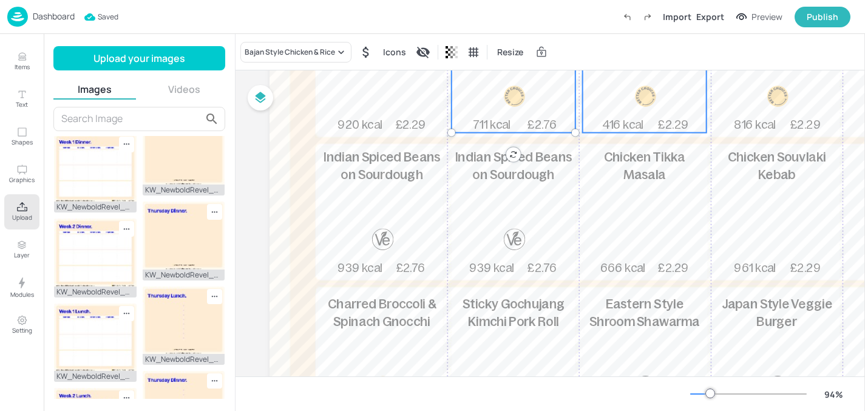
click at [656, 123] on p "£2.29" at bounding box center [672, 125] width 43 height 16
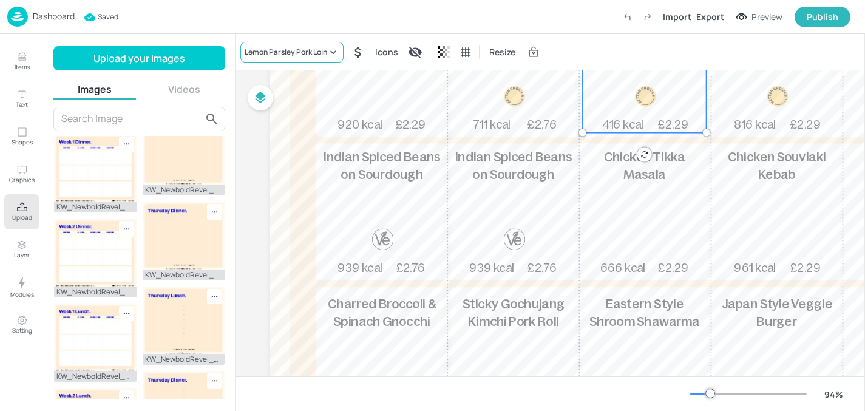
click at [276, 57] on div "Lemon Parsley Pork Loin" at bounding box center [291, 52] width 103 height 21
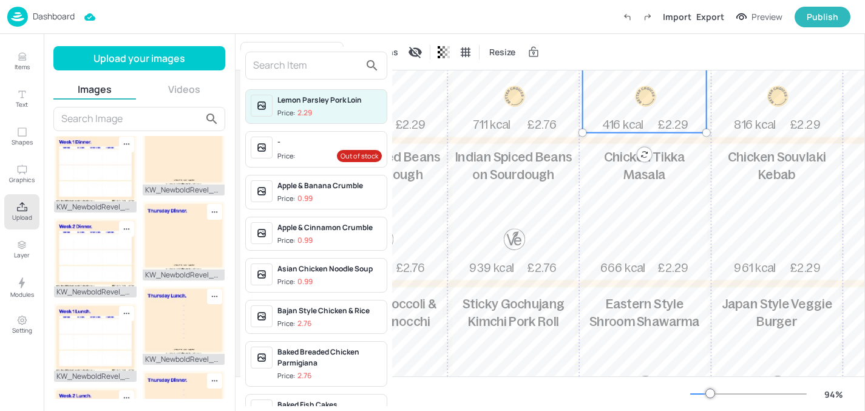
click at [265, 70] on input "text" at bounding box center [306, 65] width 107 height 19
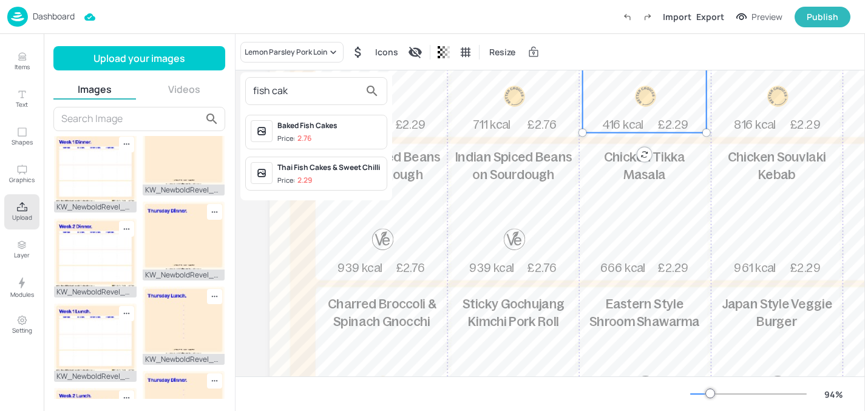
type input "fish cak"
click at [313, 128] on div "Baked Fish Cakes" at bounding box center [329, 125] width 104 height 11
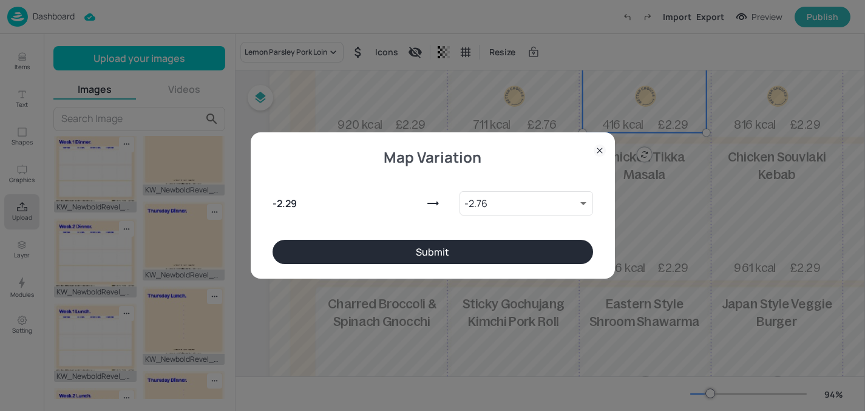
click at [338, 253] on button "Submit" at bounding box center [433, 252] width 321 height 24
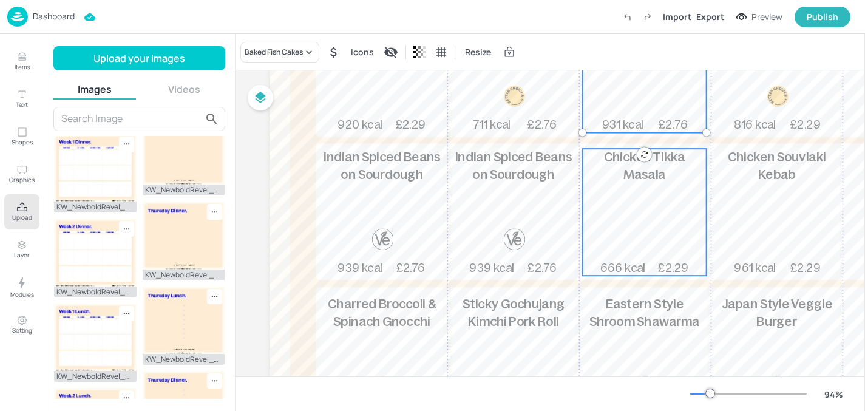
click at [609, 214] on div "Chicken Tikka Masala 666 kcal £2.29" at bounding box center [645, 212] width 124 height 127
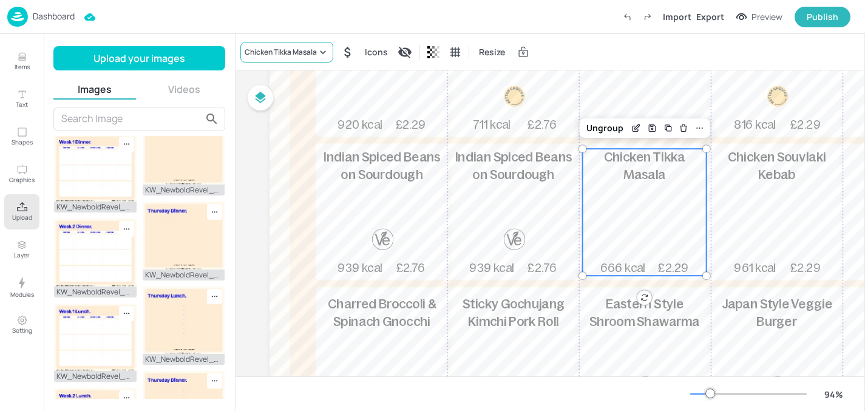
click at [282, 50] on div "Chicken Tikka Masala" at bounding box center [281, 52] width 72 height 11
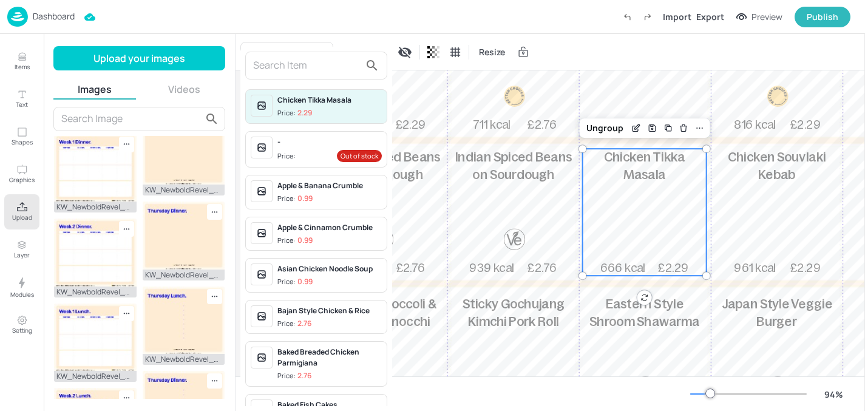
click at [284, 64] on input "text" at bounding box center [306, 65] width 107 height 19
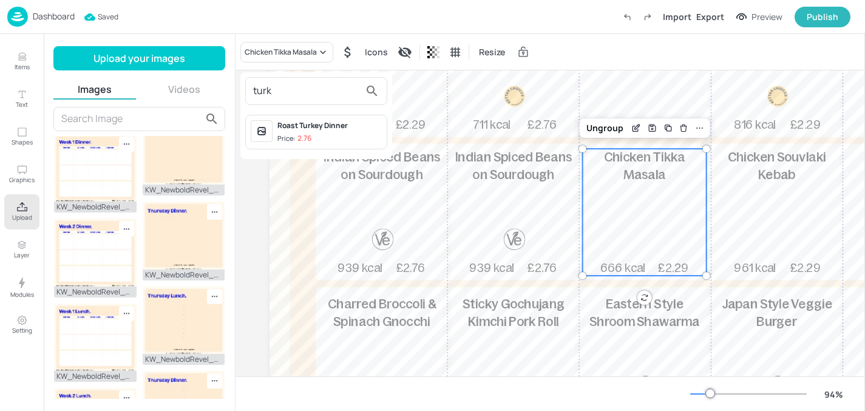
type input "turk"
click at [298, 124] on div "Roast Turkey Dinner" at bounding box center [329, 125] width 104 height 11
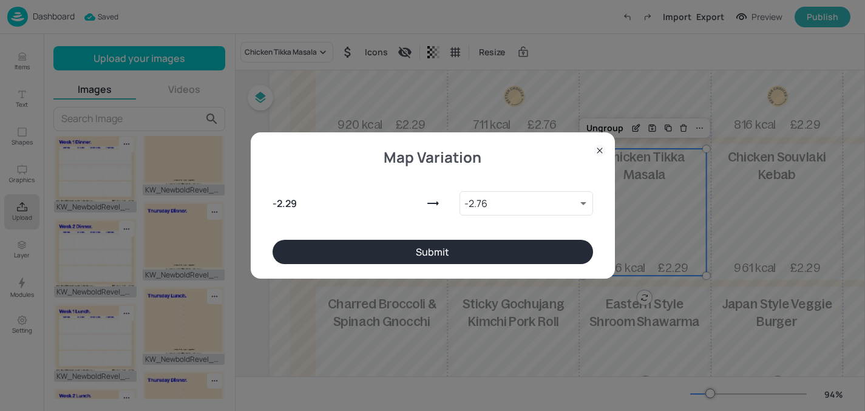
click at [367, 251] on button "Submit" at bounding box center [433, 252] width 321 height 24
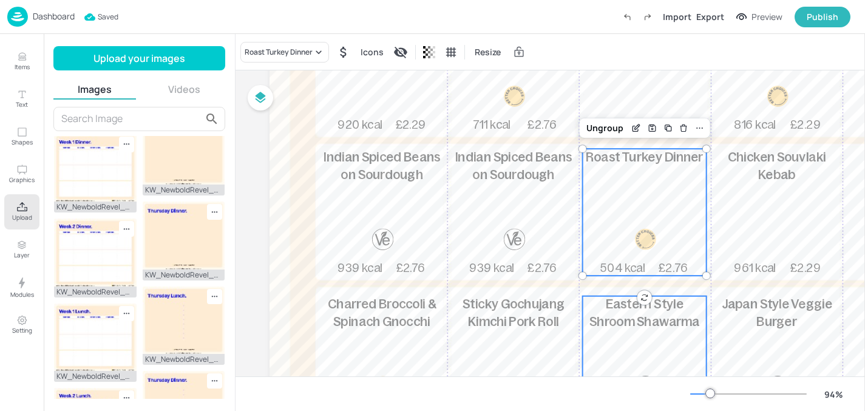
click at [606, 318] on p "Eastern Style Shroom Shawarma" at bounding box center [645, 313] width 124 height 35
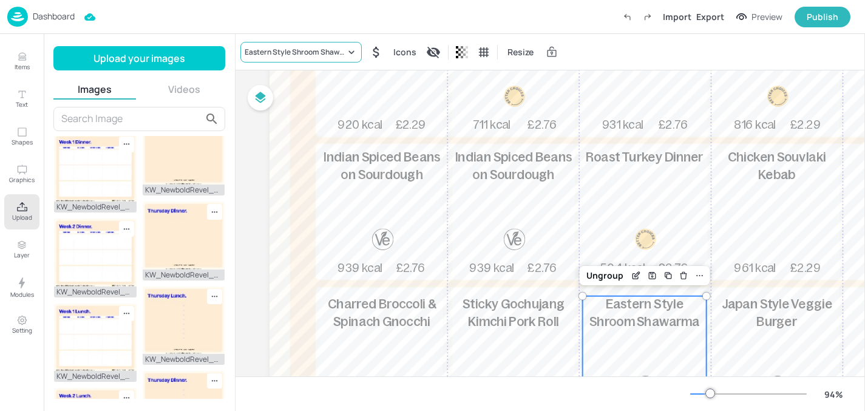
click at [295, 57] on div "Eastern Style Shroom Shawarma" at bounding box center [300, 52] width 121 height 21
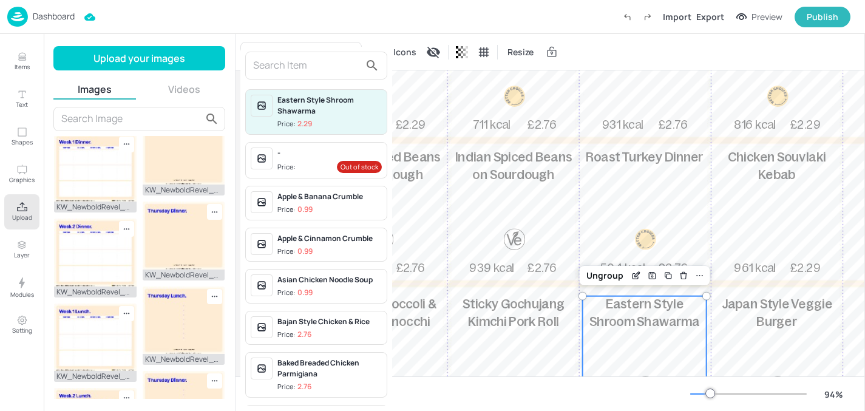
click at [290, 62] on input "text" at bounding box center [306, 65] width 107 height 19
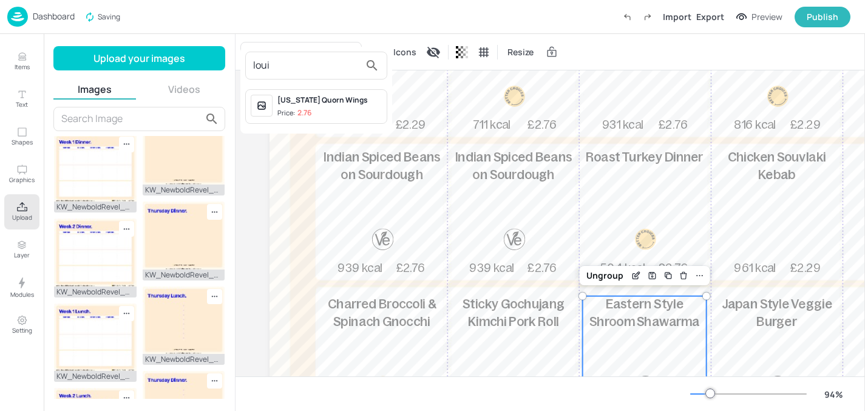
type input "loui"
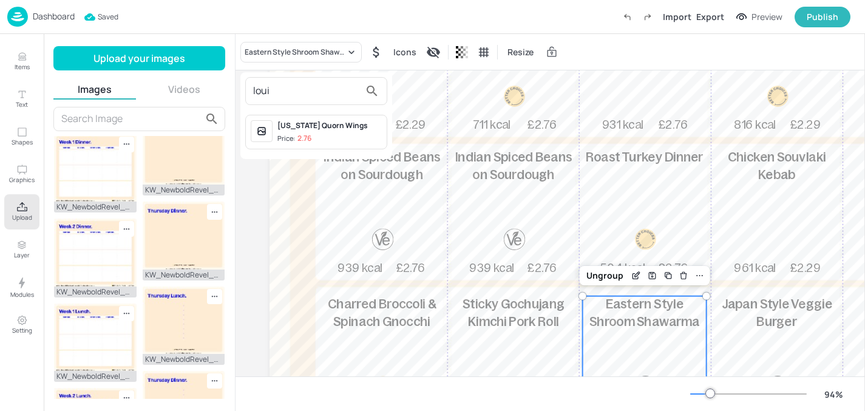
click at [321, 101] on div "loui" at bounding box center [316, 91] width 142 height 28
click at [314, 124] on div "[US_STATE] Quorn Wings" at bounding box center [329, 125] width 104 height 11
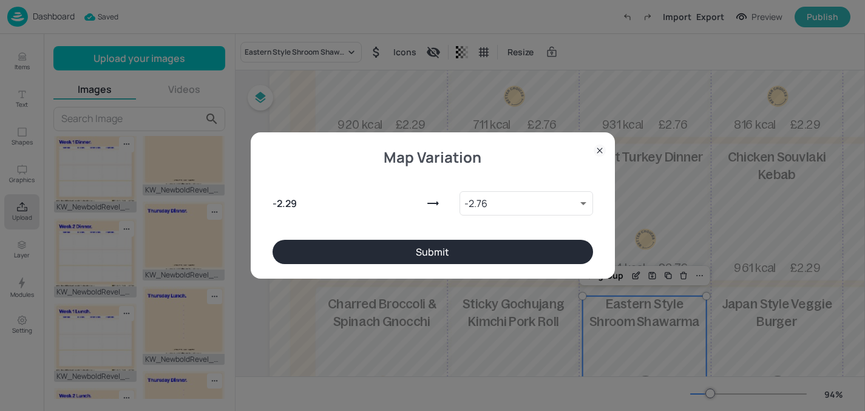
click at [378, 251] on button "Submit" at bounding box center [433, 252] width 321 height 24
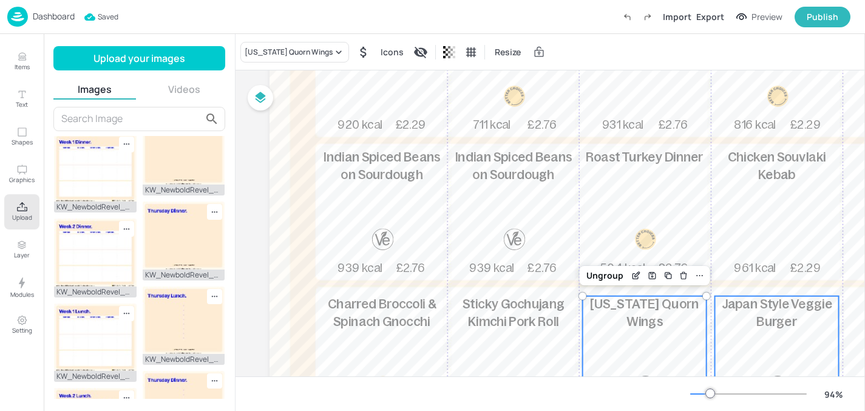
click at [791, 329] on p "Japan Style Veggie Burger" at bounding box center [777, 313] width 124 height 35
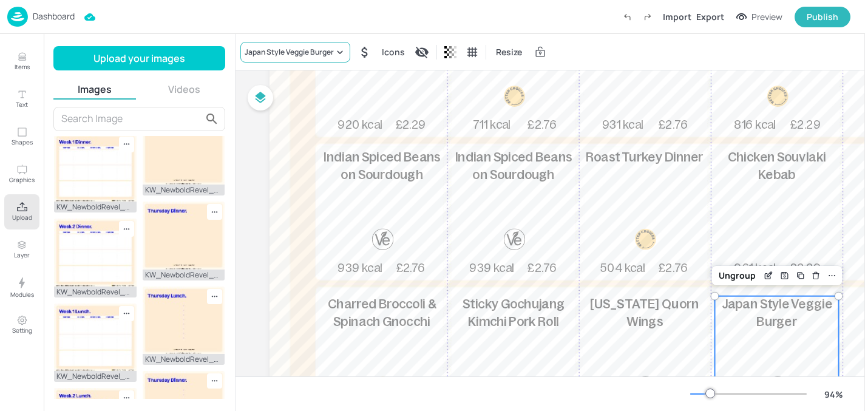
click at [310, 53] on div "Japan Style Veggie Burger" at bounding box center [289, 52] width 89 height 11
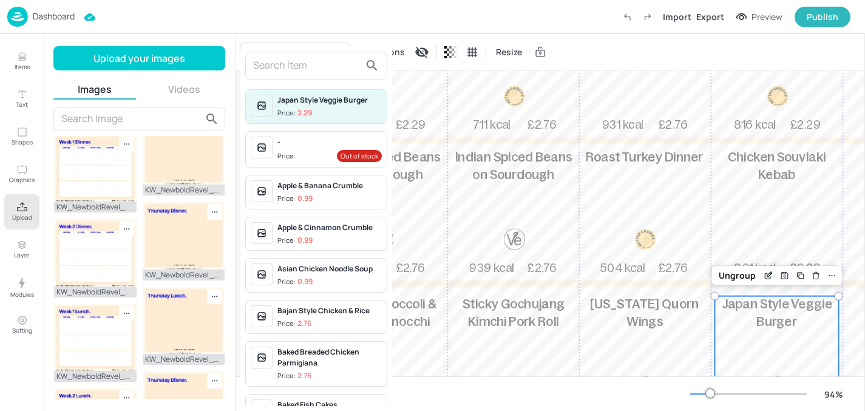
click at [301, 68] on input "text" at bounding box center [306, 65] width 107 height 19
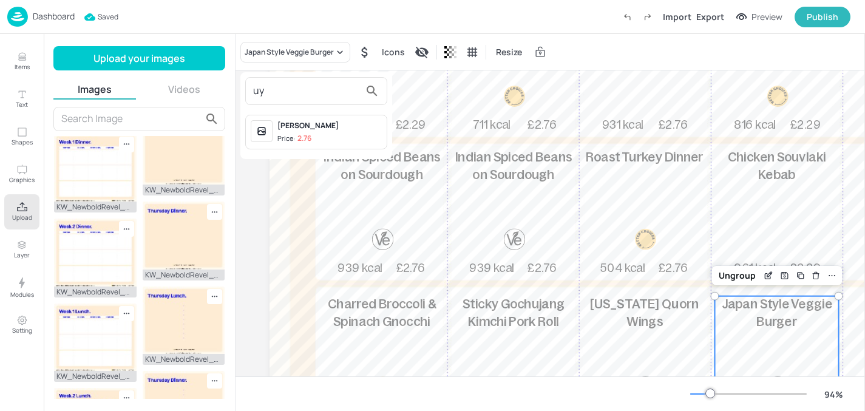
type input "uy"
click at [326, 126] on div "[PERSON_NAME]" at bounding box center [329, 125] width 104 height 11
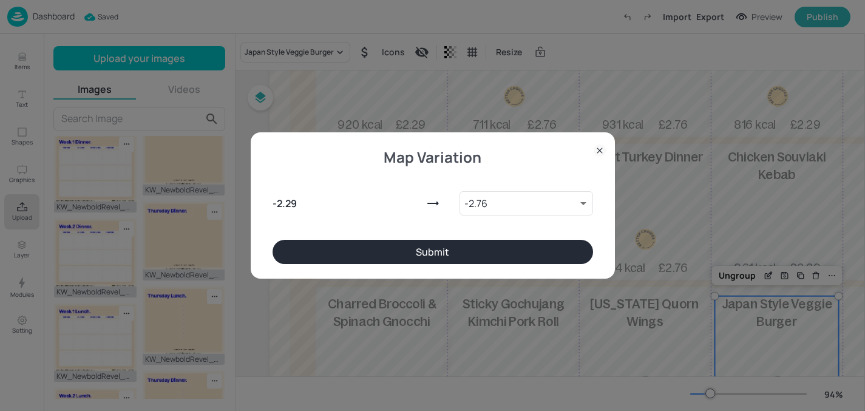
click at [390, 253] on button "Submit" at bounding box center [433, 252] width 321 height 24
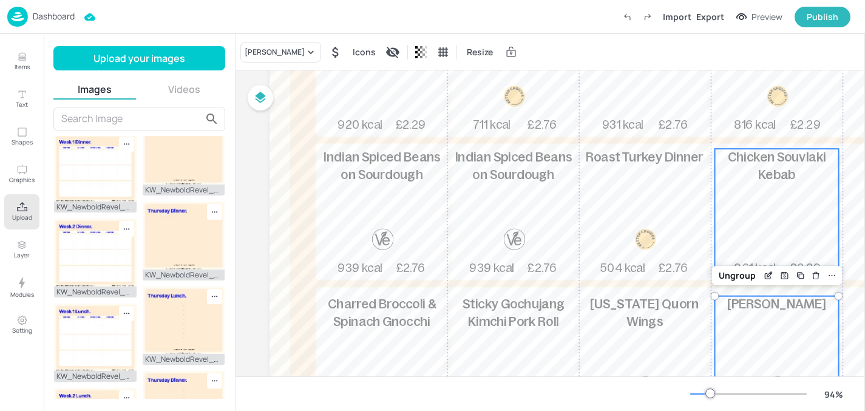
click at [749, 205] on div "Chicken Souvlaki Kebab 961 kcal £2.29" at bounding box center [777, 212] width 124 height 127
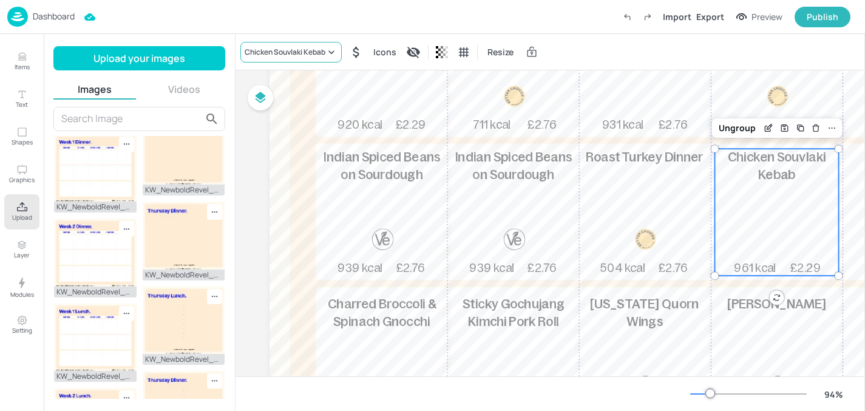
click at [257, 49] on div "Chicken Souvlaki Kebab" at bounding box center [285, 52] width 81 height 11
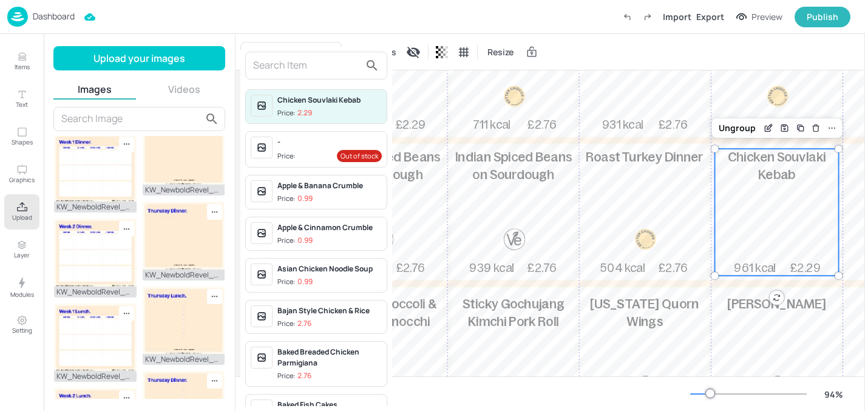
click at [268, 68] on input "text" at bounding box center [306, 65] width 107 height 19
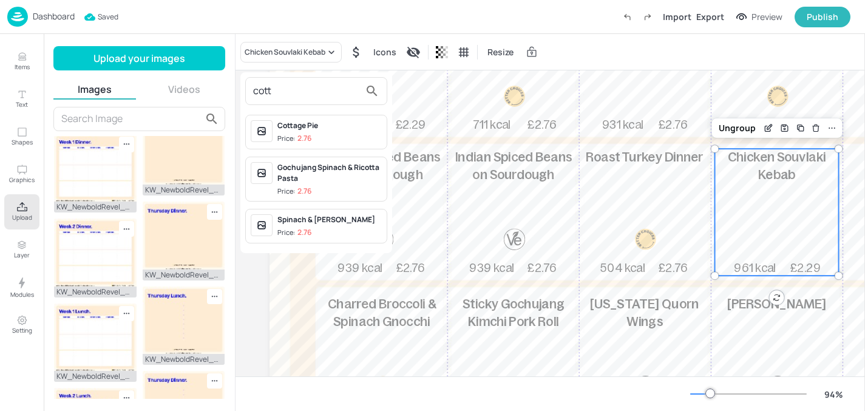
type input "cott"
click at [288, 120] on div "Cottage Pie" at bounding box center [329, 125] width 104 height 11
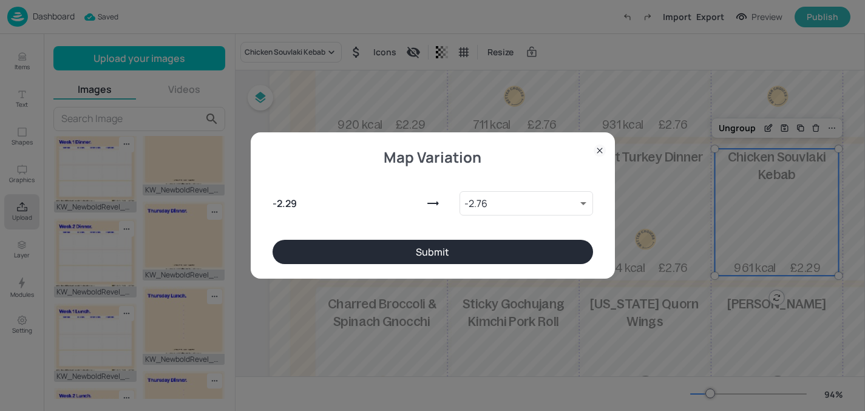
click at [355, 253] on button "Submit" at bounding box center [433, 252] width 321 height 24
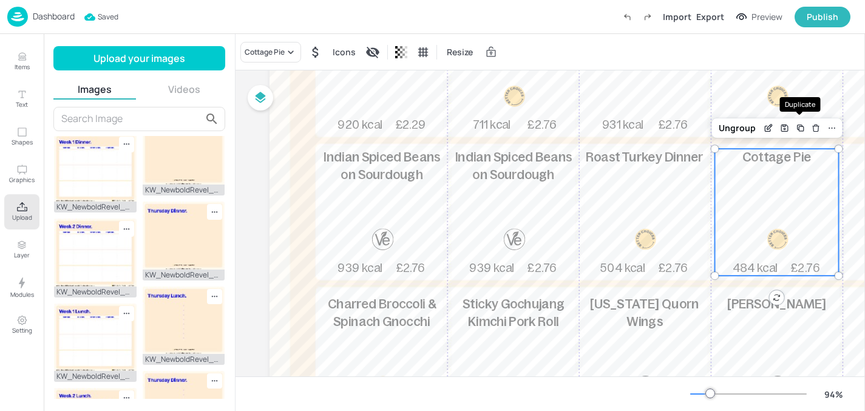
click at [794, 101] on div "Duplicate" at bounding box center [800, 104] width 41 height 15
click at [282, 58] on div "Cottage Pie" at bounding box center [270, 52] width 61 height 21
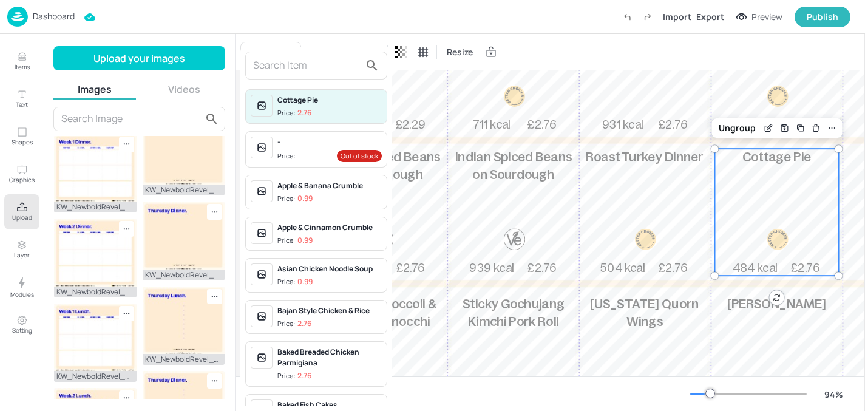
click at [756, 75] on div at bounding box center [432, 205] width 865 height 411
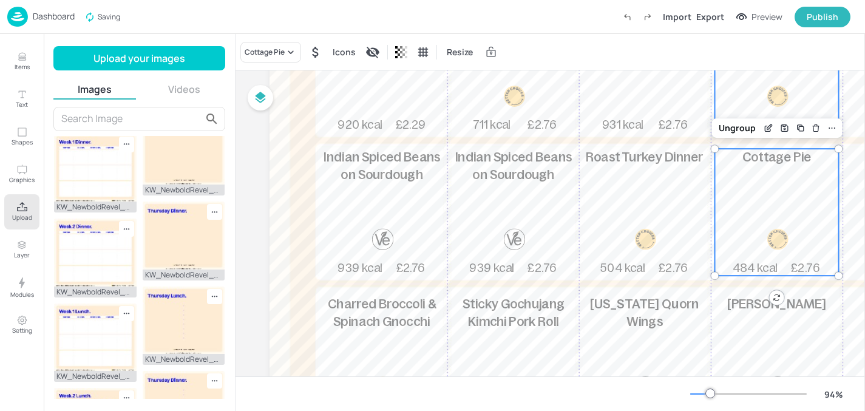
click at [756, 90] on div at bounding box center [778, 96] width 46 height 21
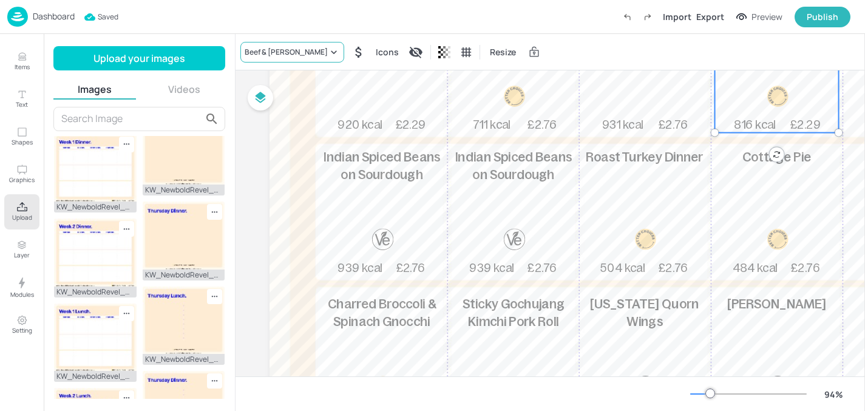
click at [293, 55] on div "Beef & [PERSON_NAME]" at bounding box center [286, 52] width 83 height 11
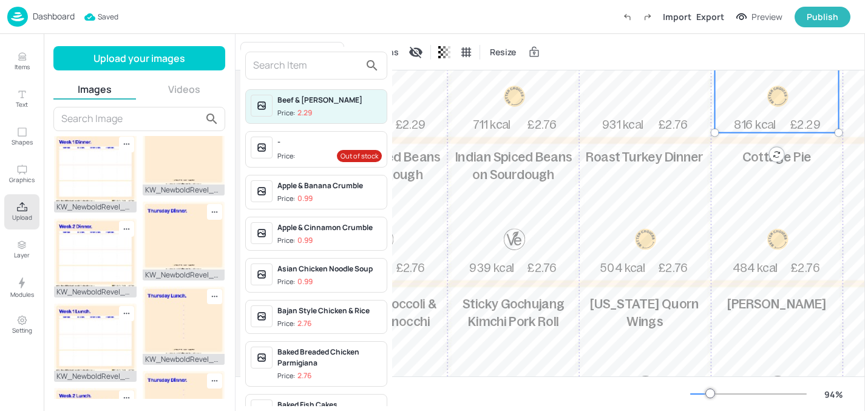
click at [295, 73] on input "text" at bounding box center [306, 65] width 107 height 19
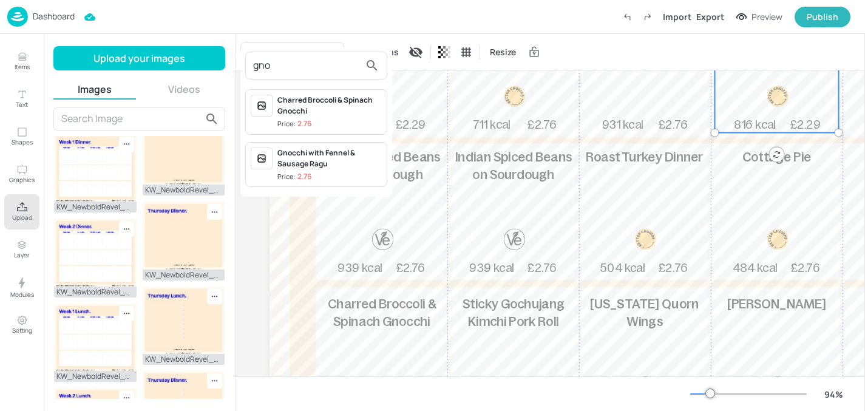
type input "gno"
click at [321, 150] on div "Gnocchi with Fennel & Sausage Ragu" at bounding box center [329, 159] width 104 height 22
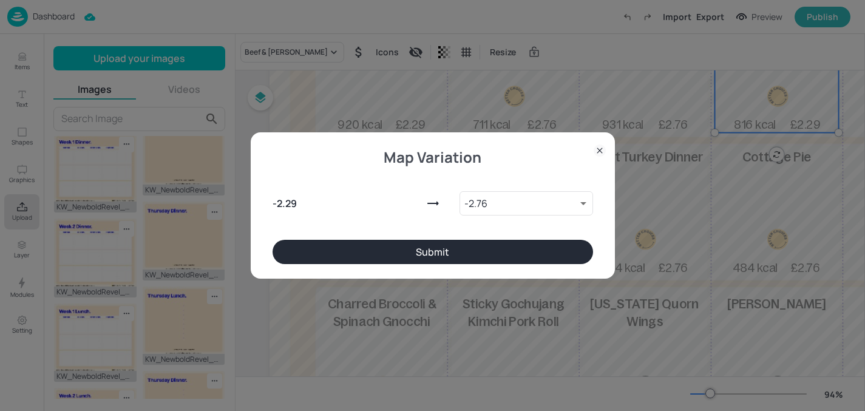
click at [358, 243] on button "Submit" at bounding box center [433, 252] width 321 height 24
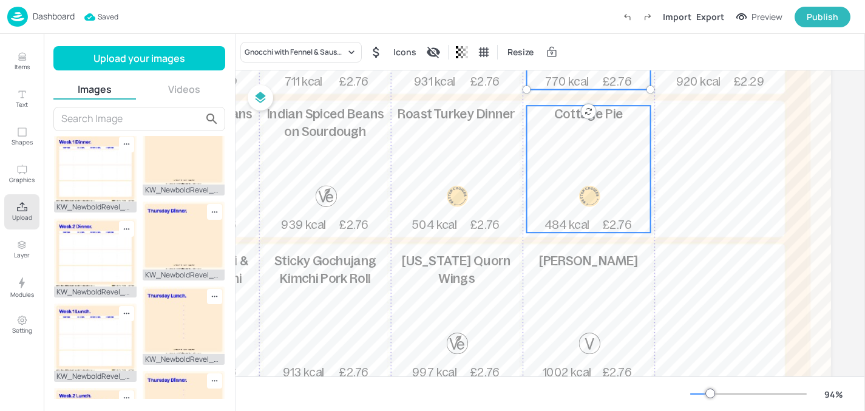
scroll to position [382, 192]
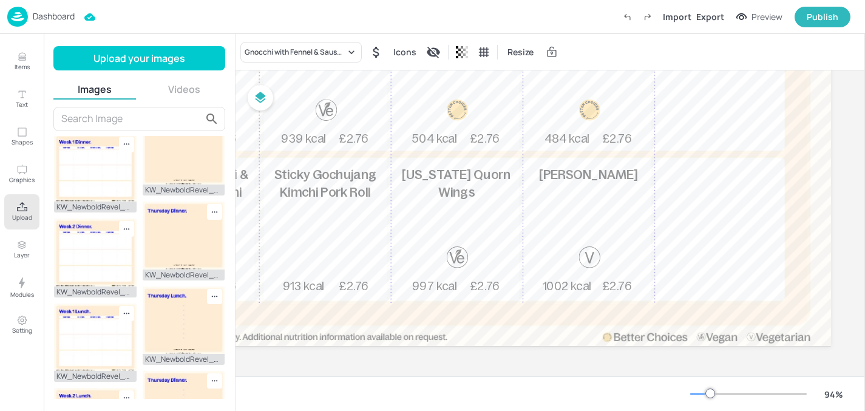
click at [50, 16] on p "Dashboard" at bounding box center [54, 16] width 42 height 8
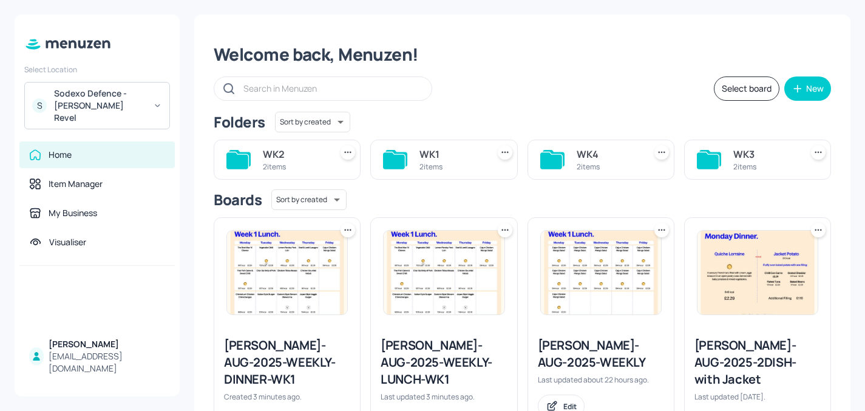
click at [503, 234] on icon at bounding box center [505, 230] width 12 height 12
click at [447, 277] on p "Duplicate" at bounding box center [443, 275] width 33 height 11
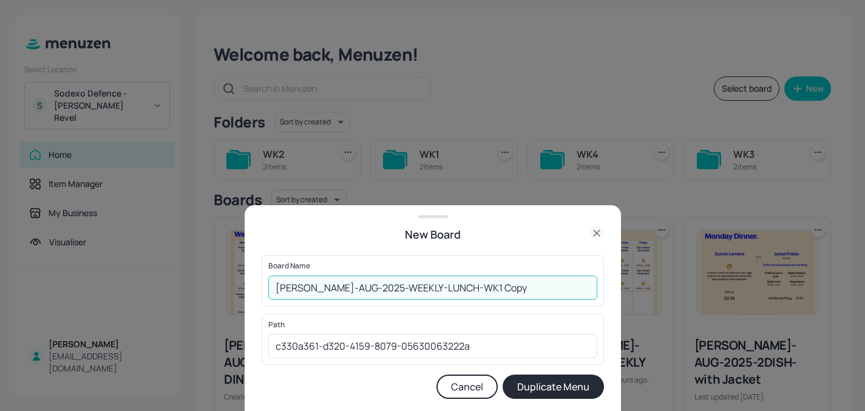
click at [463, 290] on input "Newbold-AUG-2025-WEEKLY-LUNCH-WK1 Copy" at bounding box center [432, 288] width 329 height 24
click at [532, 382] on button "Duplicate Menu" at bounding box center [553, 387] width 101 height 24
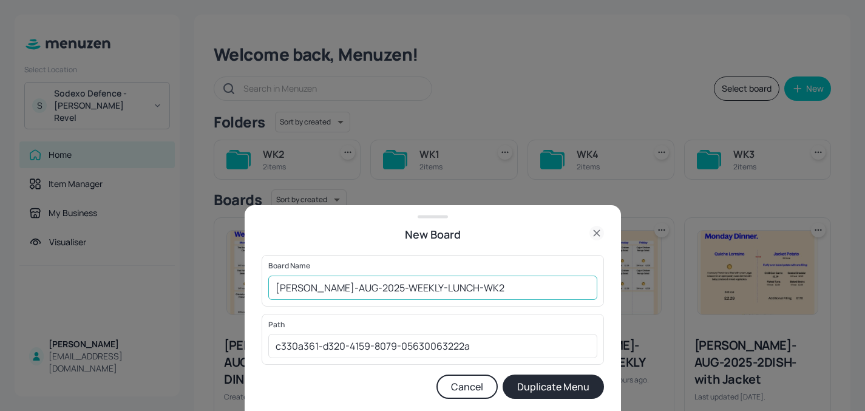
click at [511, 288] on input "[PERSON_NAME]-AUG-2025-WEEKLY-LUNCH-WK2" at bounding box center [432, 288] width 329 height 24
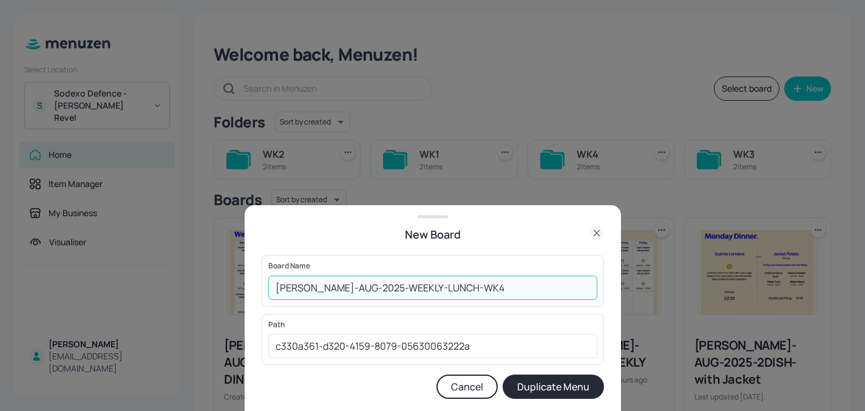
type input "[PERSON_NAME]-AUG-2025-WEEKLY-LUNCH-WK4"
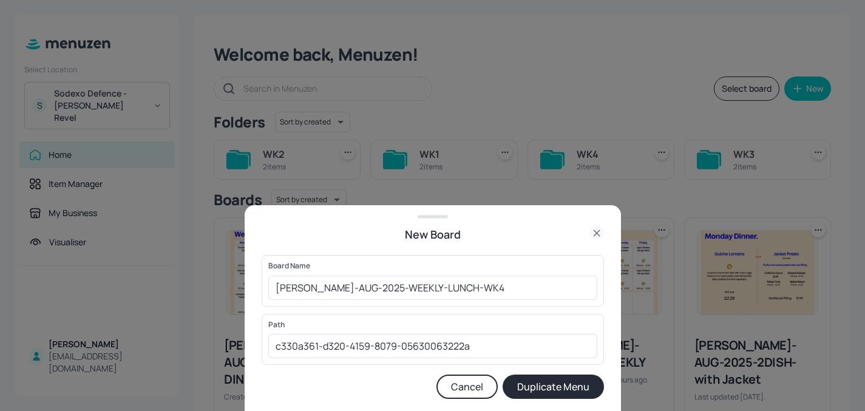
click at [532, 381] on button "Duplicate Menu" at bounding box center [553, 387] width 101 height 24
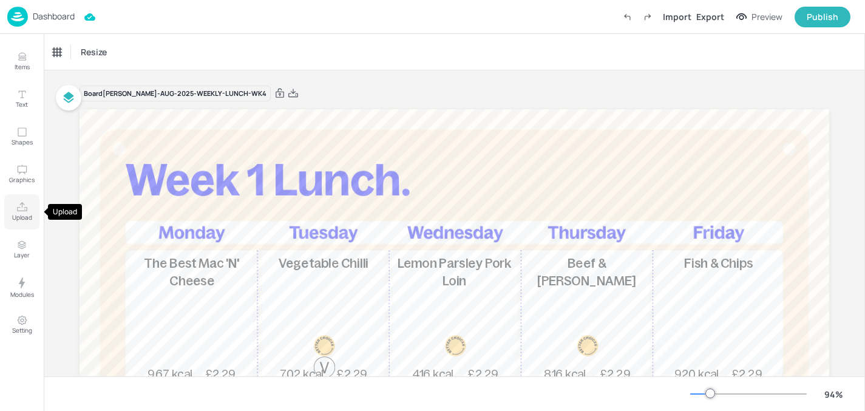
click at [18, 222] on p "Upload" at bounding box center [22, 217] width 20 height 8
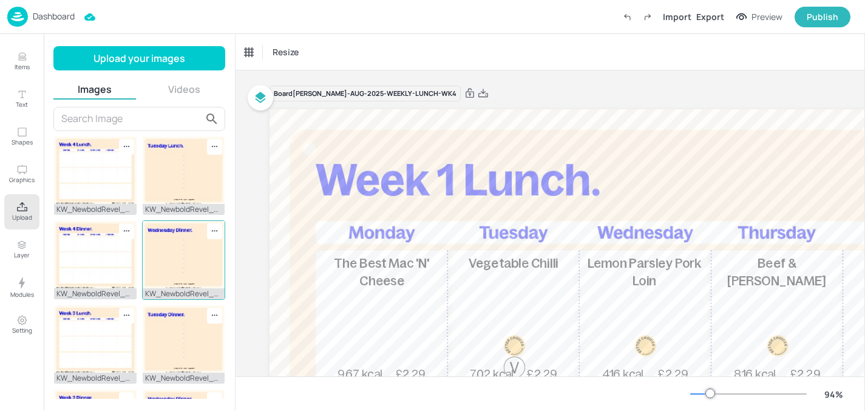
scroll to position [4, 0]
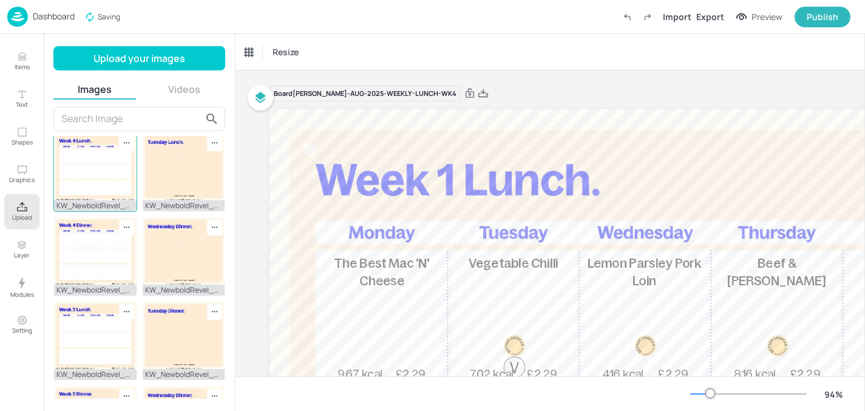
click at [91, 188] on img at bounding box center [95, 166] width 83 height 67
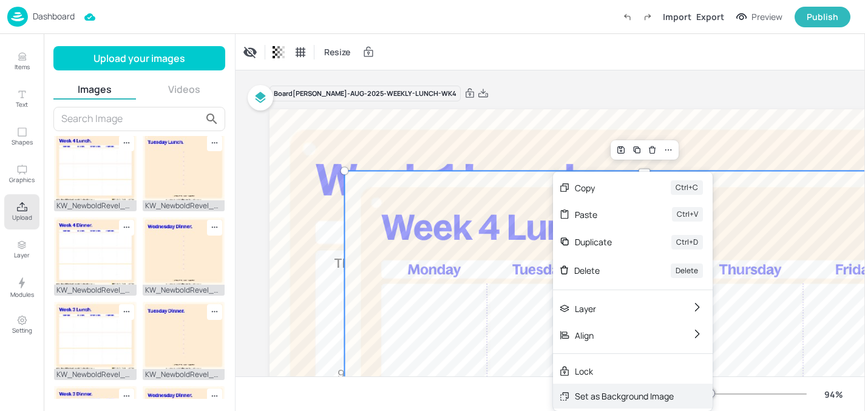
click at [600, 393] on div "Set as Background Image" at bounding box center [624, 396] width 99 height 13
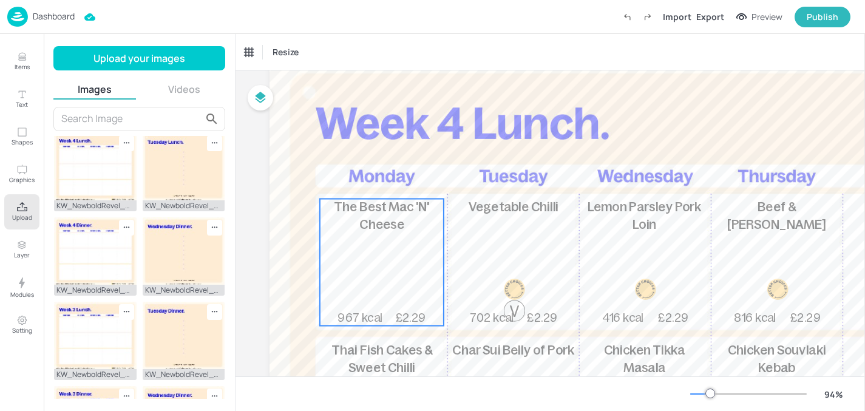
scroll to position [56, 0]
click at [372, 284] on div "The Best Mac 'N' Cheese 967 kcal £2.29" at bounding box center [382, 263] width 124 height 127
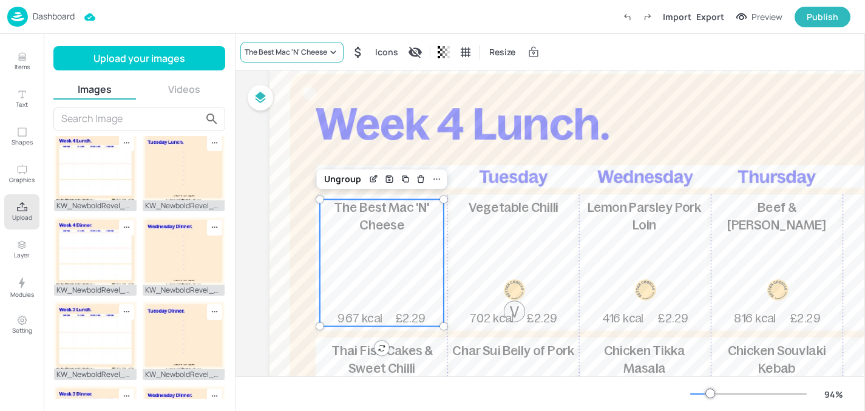
click at [293, 51] on div "The Best Mac 'N' Cheese" at bounding box center [286, 52] width 83 height 11
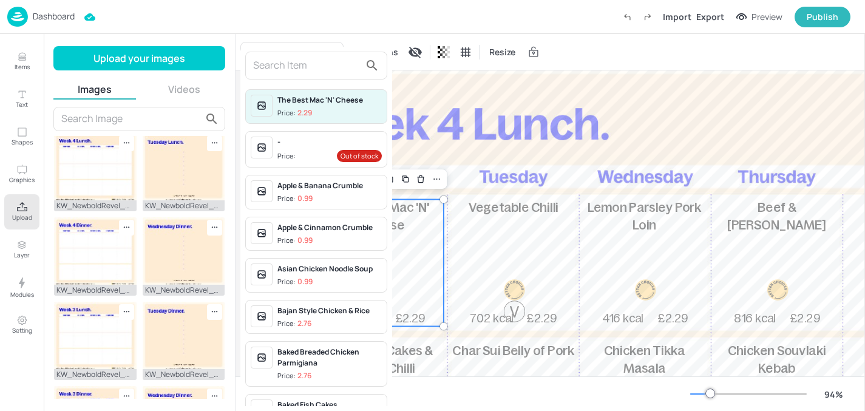
click at [295, 71] on input "text" at bounding box center [306, 65] width 107 height 19
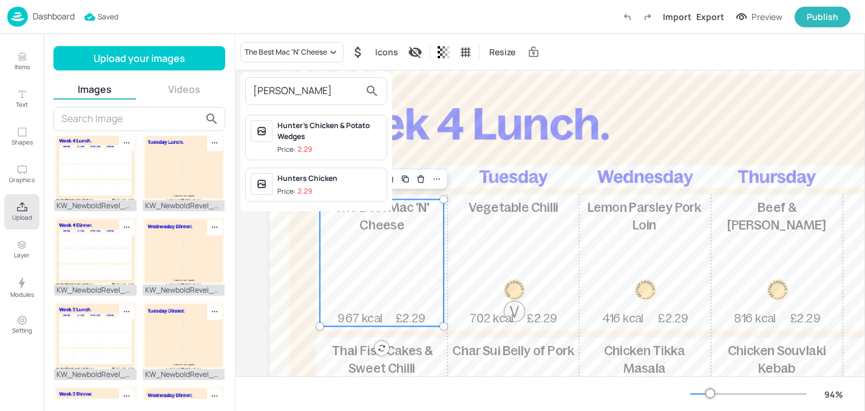
type input "[PERSON_NAME]"
click at [325, 169] on div "Hunters Chicken Price: 2.29" at bounding box center [316, 185] width 142 height 35
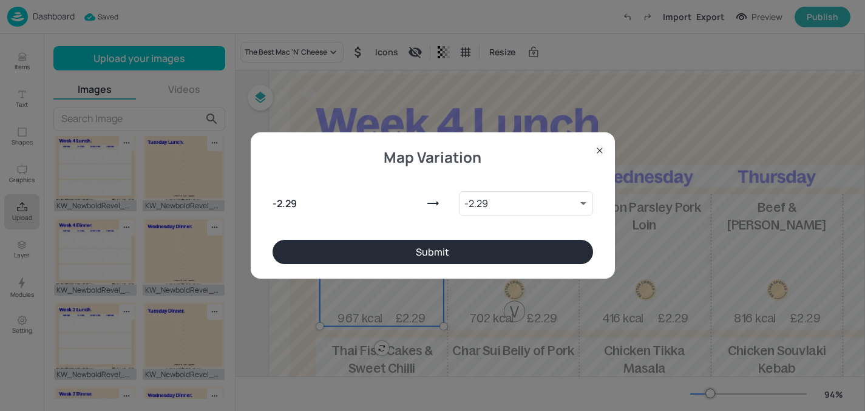
click at [369, 233] on div "- 2.29 - 2.29 9220389 ​" at bounding box center [433, 201] width 321 height 78
click at [370, 261] on button "Submit" at bounding box center [433, 252] width 321 height 24
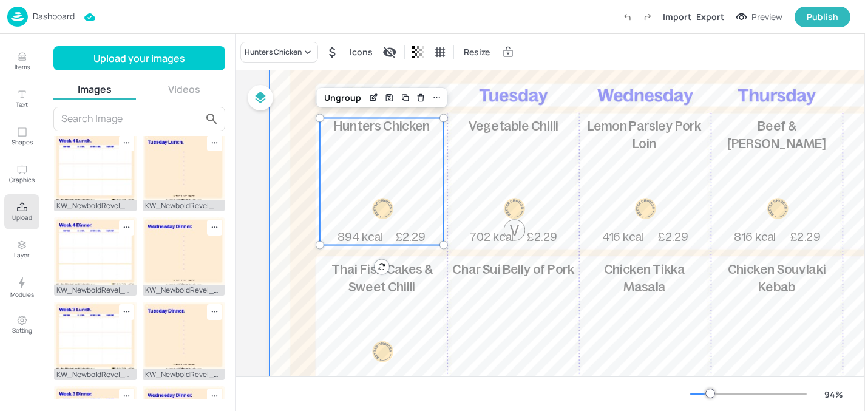
scroll to position [138, 0]
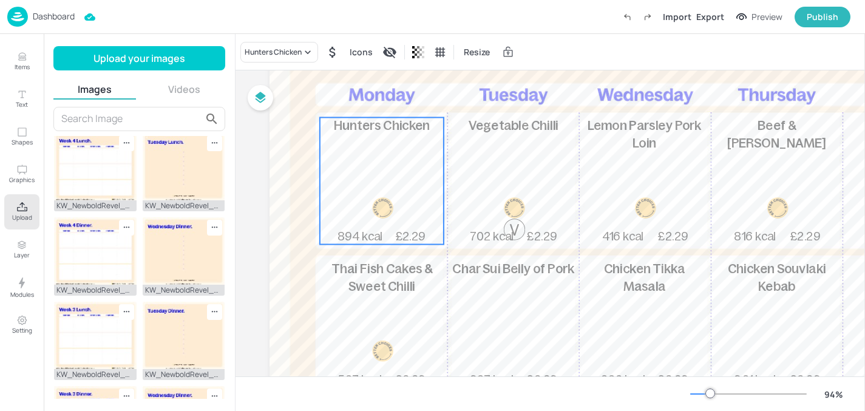
click at [381, 268] on div "Hunters Chicken 894 kcal £2.29 Vegetable Chilli 702 kcal £2.29 Lemon Parsley Po…" at bounding box center [645, 279] width 750 height 616
click at [376, 307] on div "Thai Fish Cakes & Sweet Chilli 567 kcal £2.29" at bounding box center [382, 323] width 124 height 127
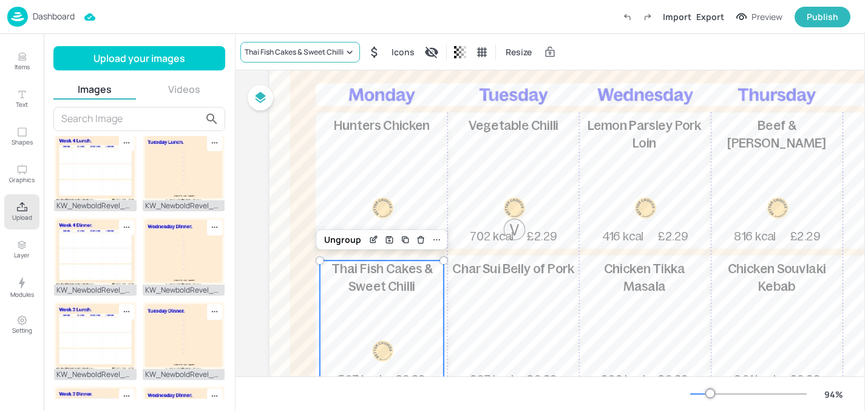
click at [294, 51] on div "Thai Fish Cakes & Sweet Chilli" at bounding box center [294, 52] width 99 height 11
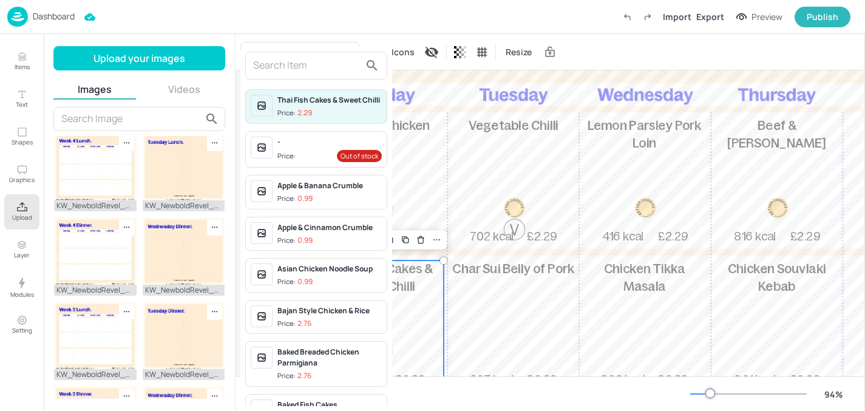
click at [292, 72] on input "text" at bounding box center [306, 65] width 107 height 19
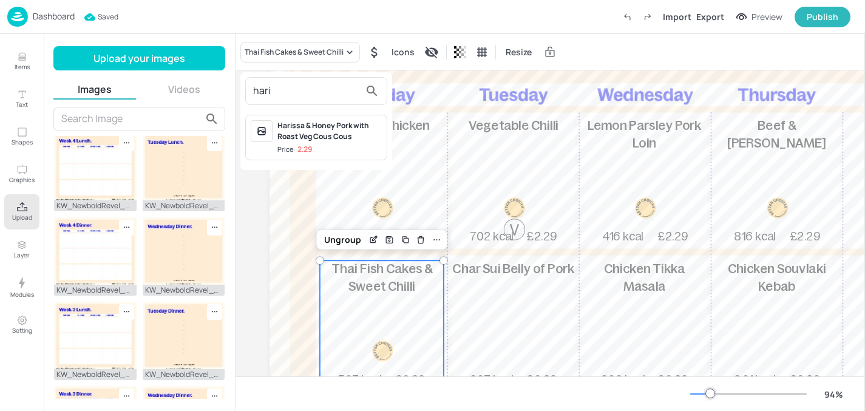
type input "hari"
click at [339, 124] on div "Harissa & Honey Pork with Roast Veg Cous Cous" at bounding box center [329, 131] width 104 height 22
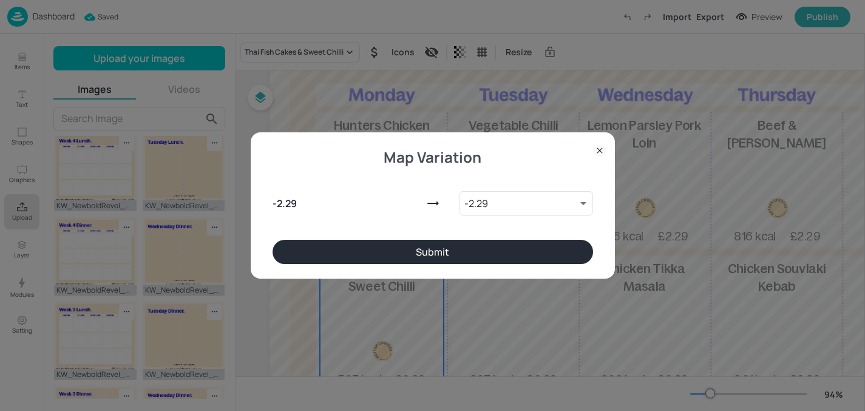
click at [385, 237] on div "- 2.29 - 2.29 9220031 ​" at bounding box center [433, 201] width 321 height 78
click at [385, 241] on button "Submit" at bounding box center [433, 252] width 321 height 24
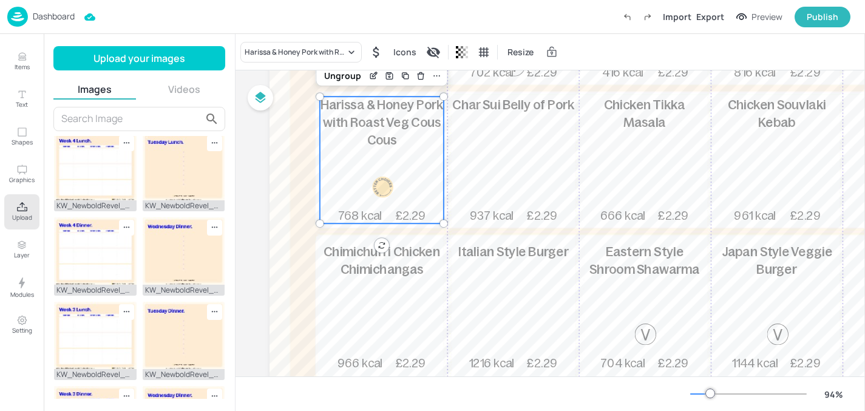
scroll to position [333, 0]
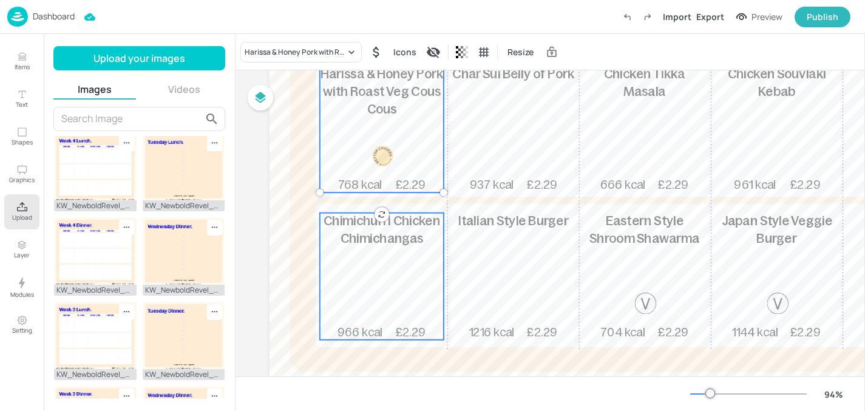
click at [386, 268] on div "Chimichurri Chicken Chimichangas 966 kcal £2.29" at bounding box center [382, 276] width 124 height 127
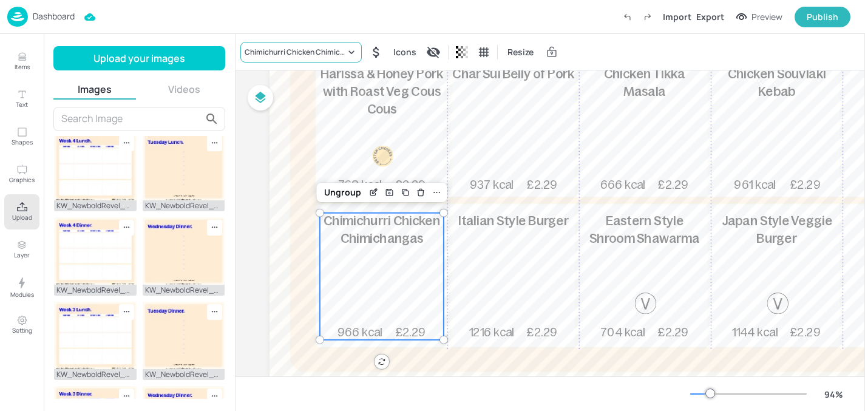
click at [320, 51] on div "Chimichurri Chicken Chimichangas" at bounding box center [295, 52] width 101 height 11
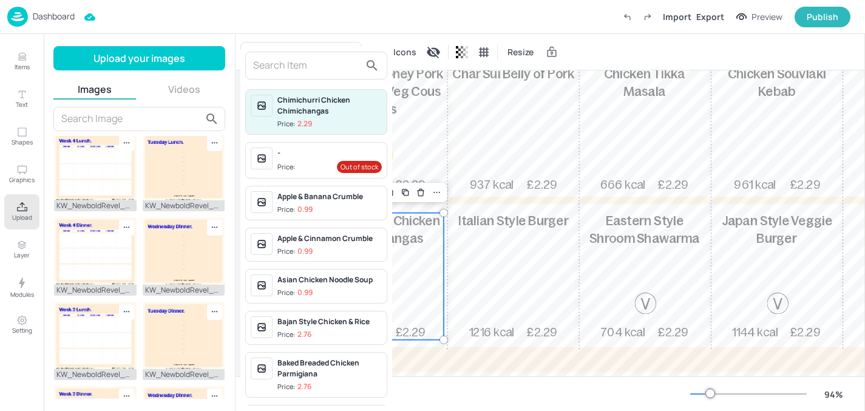
click at [299, 60] on input "text" at bounding box center [306, 65] width 107 height 19
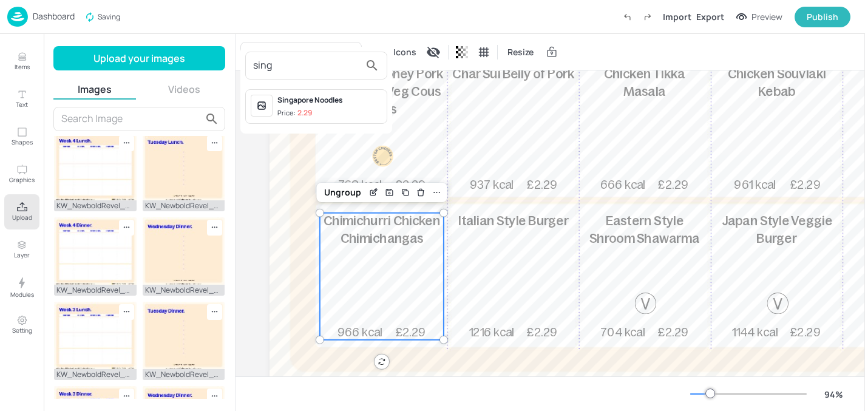
type input "sing"
click at [306, 104] on div "Singapore Noodles" at bounding box center [329, 100] width 104 height 11
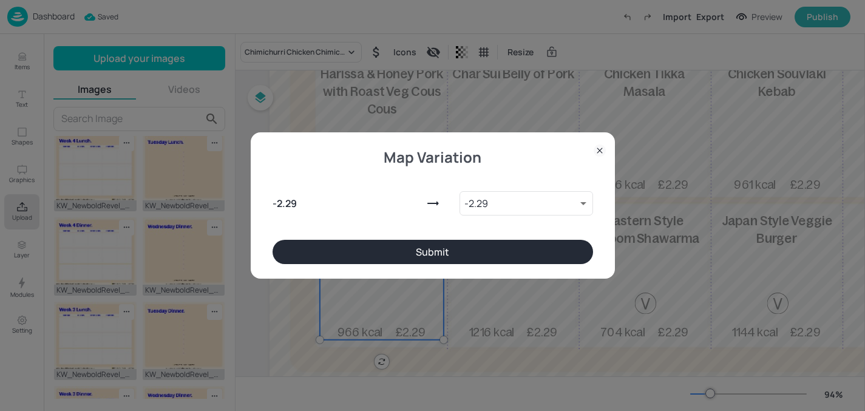
click at [373, 248] on button "Submit" at bounding box center [433, 252] width 321 height 24
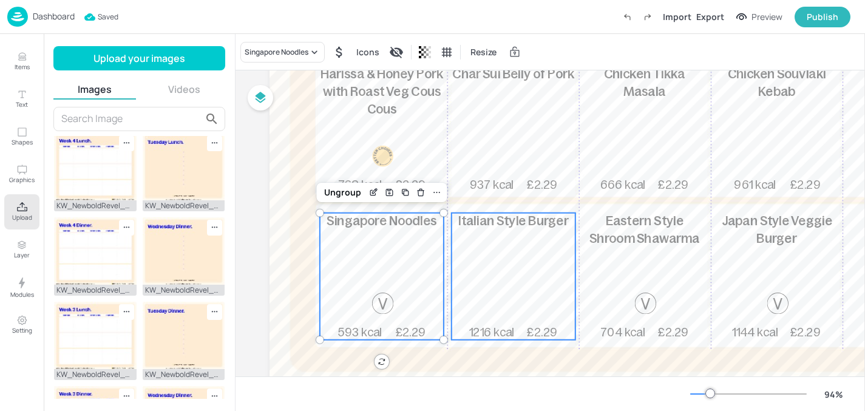
click at [481, 283] on div "Italian Style Burger 1216 kcal £2.29" at bounding box center [514, 276] width 124 height 127
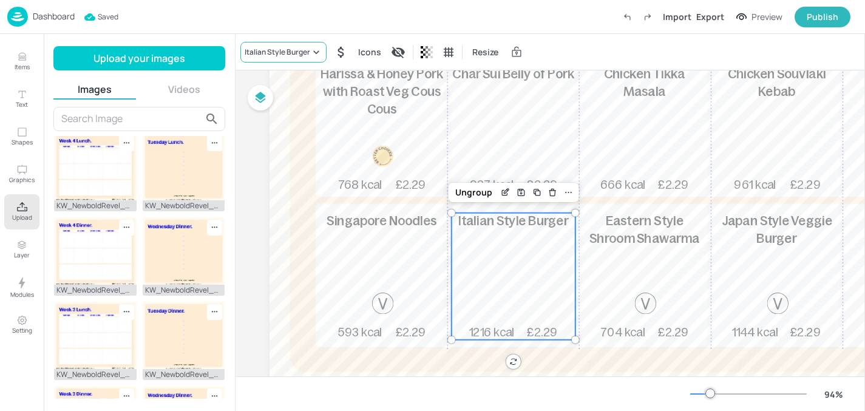
click at [288, 50] on div "Italian Style Burger" at bounding box center [278, 52] width 66 height 11
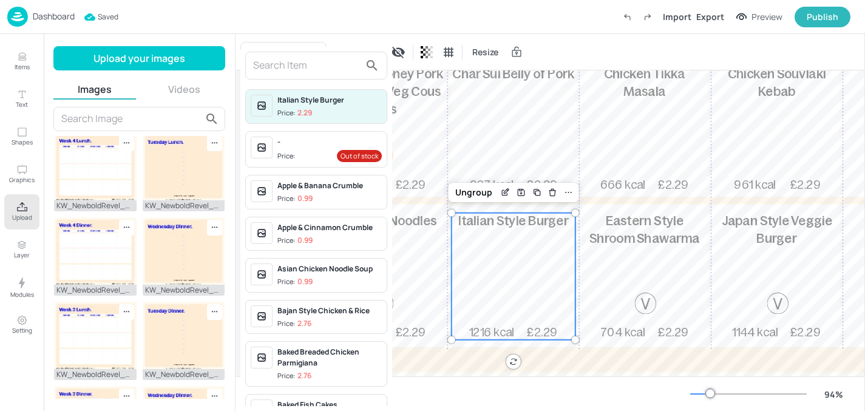
click at [287, 73] on input "text" at bounding box center [306, 65] width 107 height 19
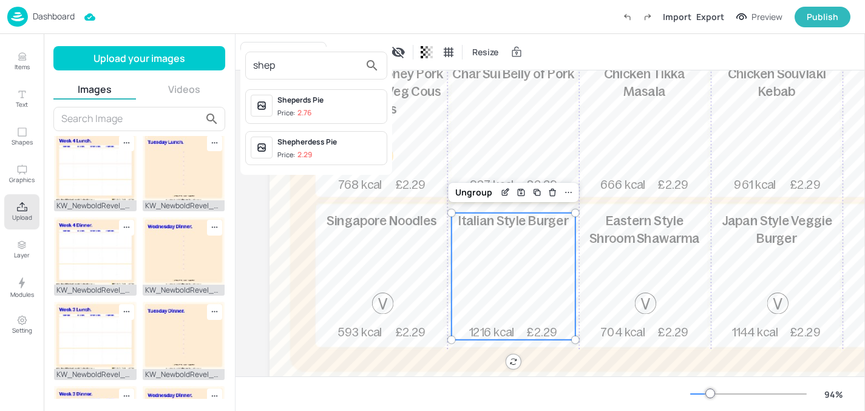
type input "shep"
click at [316, 147] on div "Shepherdess Pie" at bounding box center [329, 142] width 104 height 11
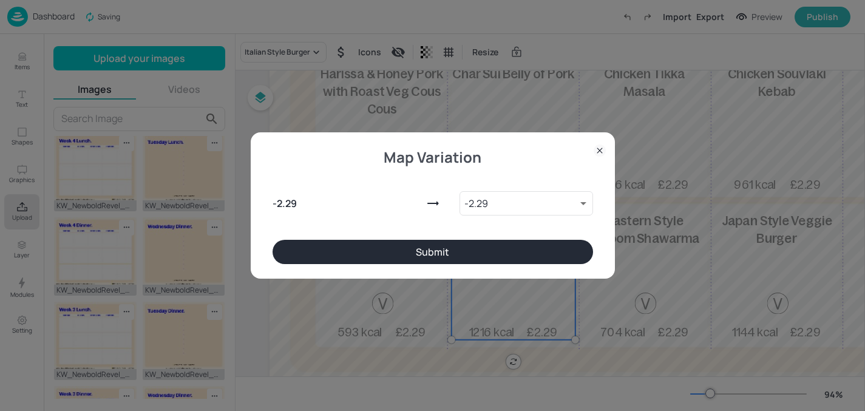
click at [368, 243] on button "Submit" at bounding box center [433, 252] width 321 height 24
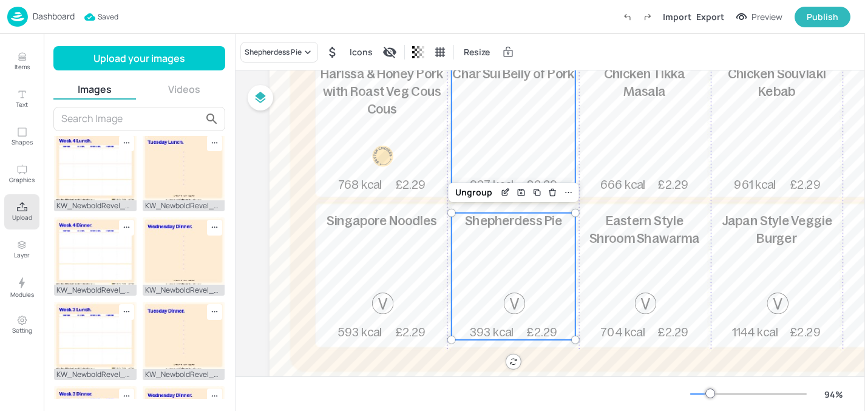
click at [509, 156] on div "Char Sui Belly of Pork 937 kcal £2.29" at bounding box center [514, 129] width 124 height 127
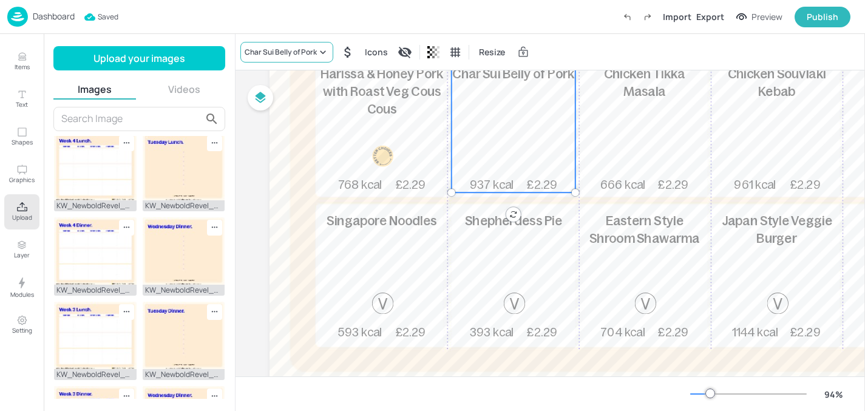
click at [268, 53] on div "Char Sui Belly of Pork" at bounding box center [281, 52] width 72 height 11
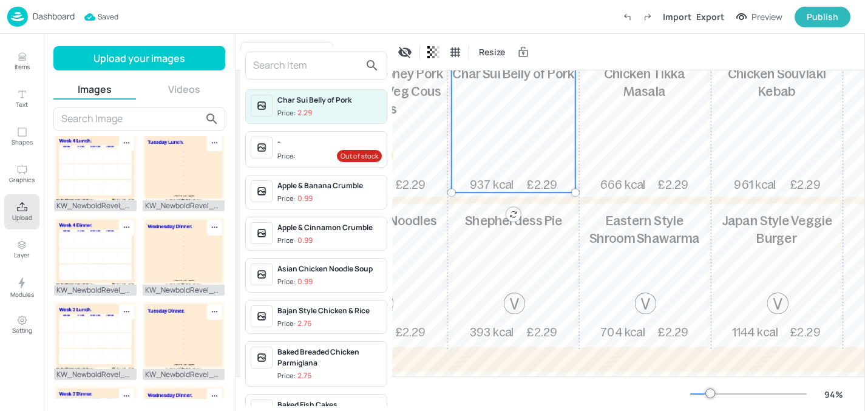
click at [263, 66] on input "text" at bounding box center [306, 65] width 107 height 19
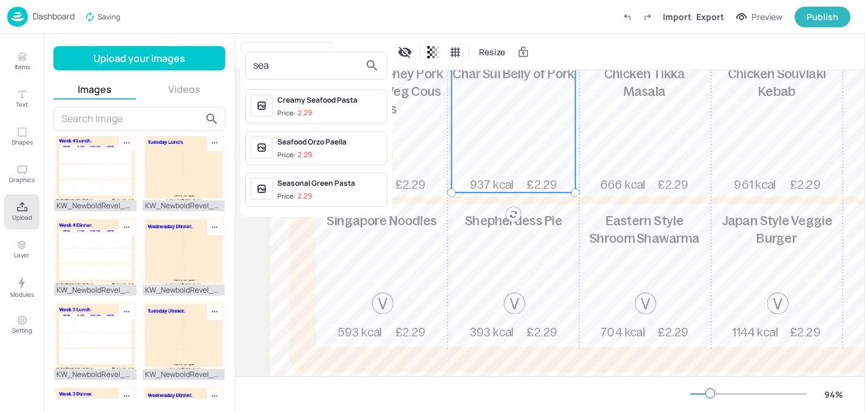
type input "sea"
click at [331, 144] on div "Seafood Orzo Paella" at bounding box center [329, 142] width 104 height 11
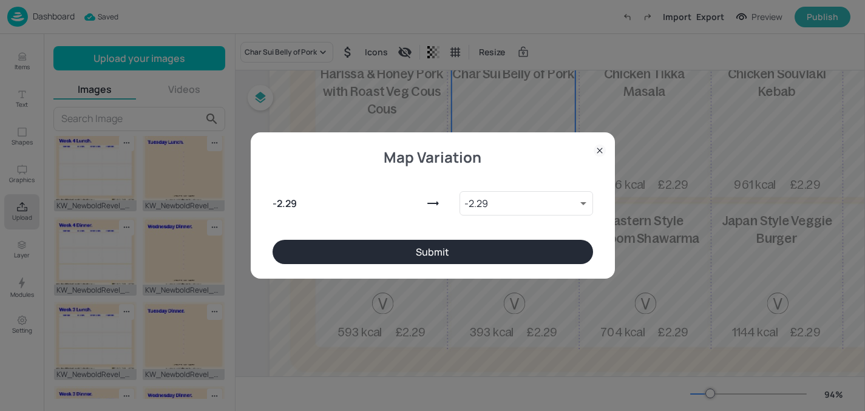
click at [338, 243] on button "Submit" at bounding box center [433, 252] width 321 height 24
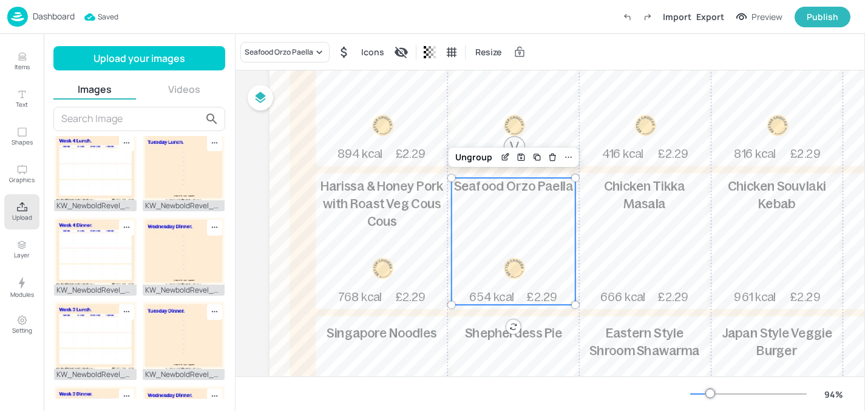
scroll to position [169, 0]
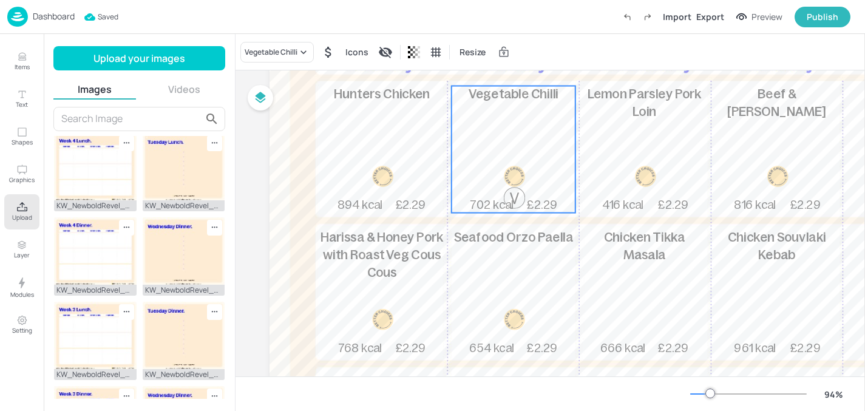
click at [510, 158] on div "Vegetable Chilli 702 kcal £2.29" at bounding box center [514, 149] width 124 height 127
click at [296, 50] on div "Vegetable Chilli" at bounding box center [271, 52] width 53 height 11
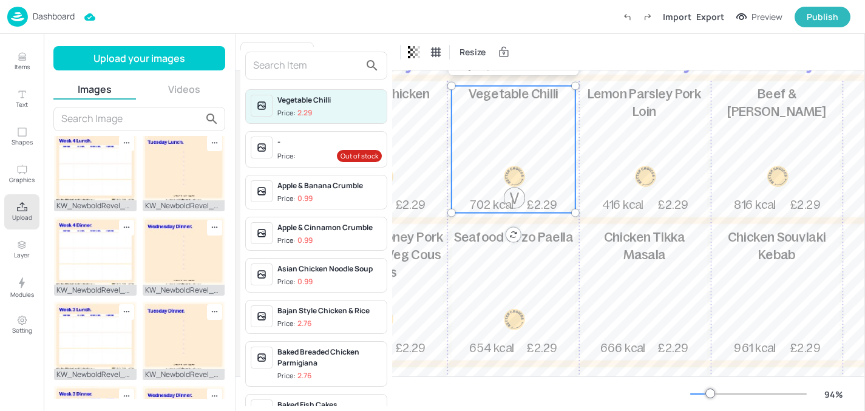
click at [310, 70] on input "text" at bounding box center [306, 65] width 107 height 19
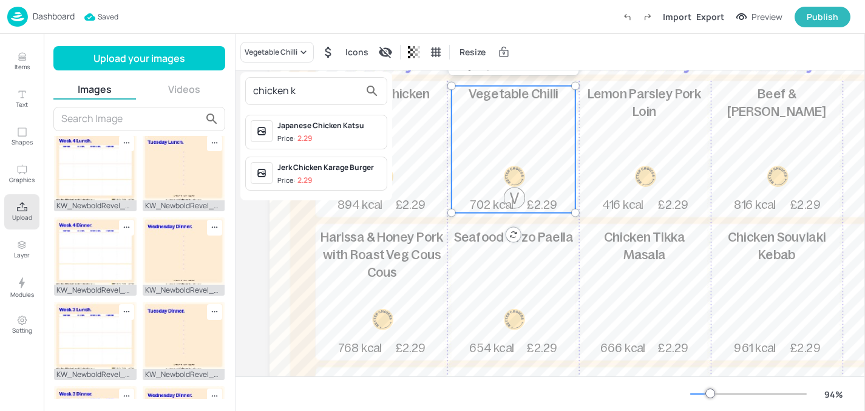
type input "chicken k"
click at [314, 129] on div "Japanese Chicken Katsu" at bounding box center [329, 125] width 104 height 11
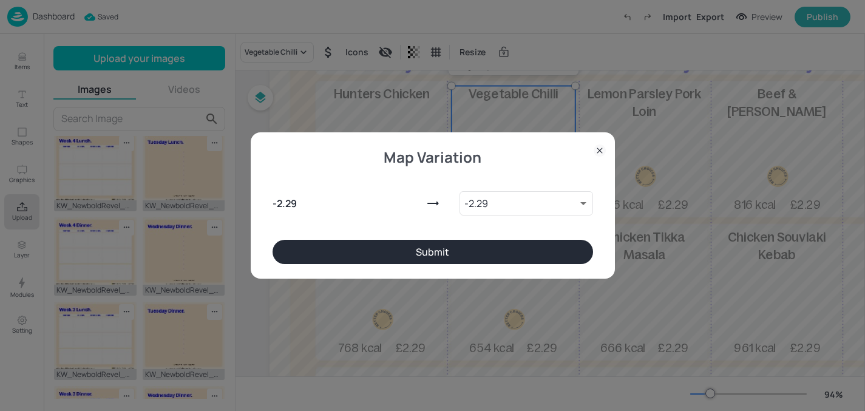
click at [367, 254] on button "Submit" at bounding box center [433, 252] width 321 height 24
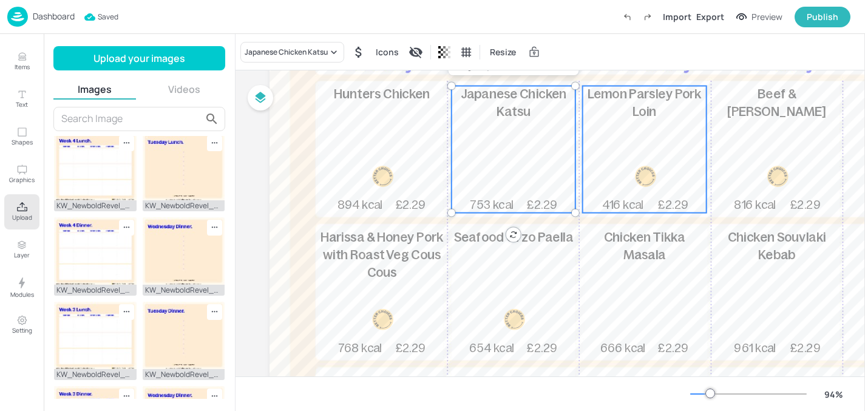
scroll to position [154, 0]
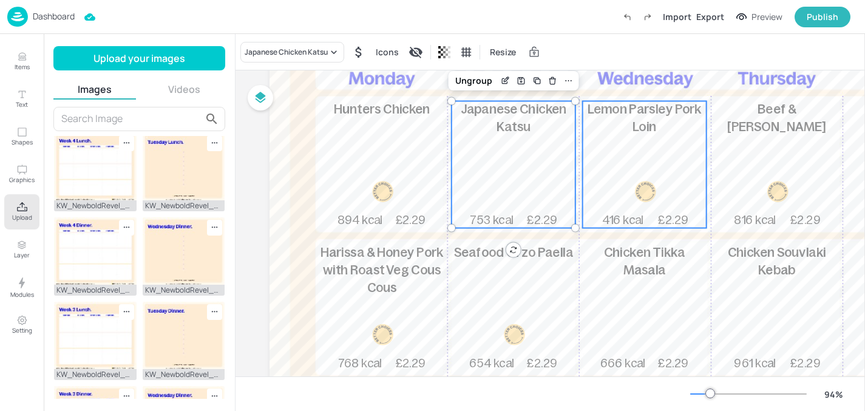
click at [608, 187] on div "Lemon Parsley Pork Loin 416 kcal £2.29" at bounding box center [645, 164] width 124 height 127
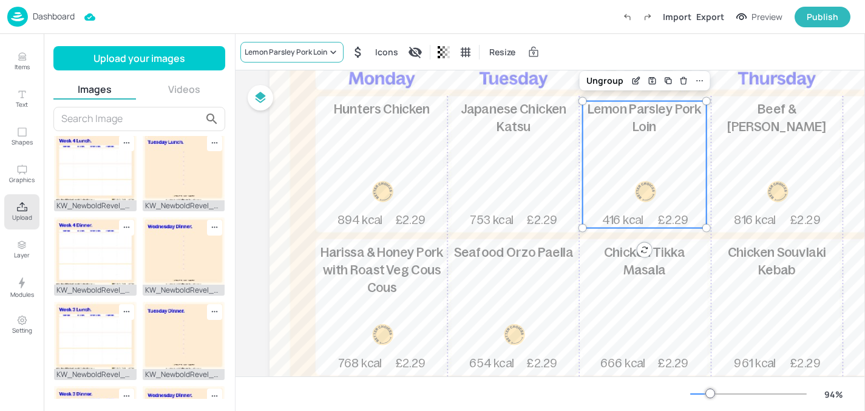
click at [273, 56] on div "Lemon Parsley Pork Loin" at bounding box center [286, 52] width 83 height 11
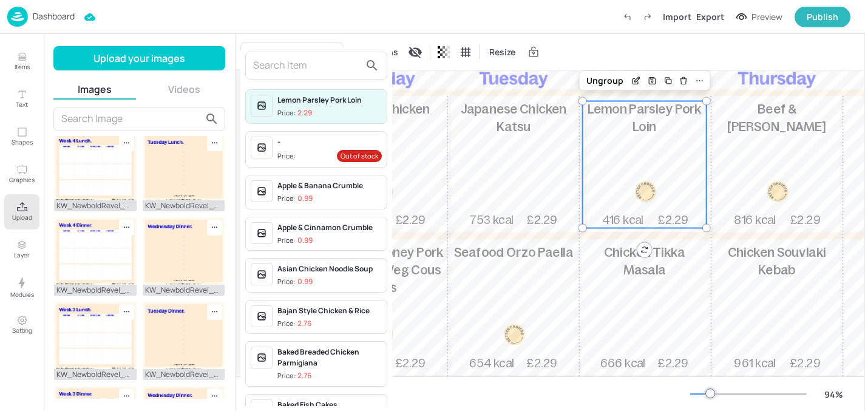
click at [290, 76] on div at bounding box center [316, 66] width 142 height 28
click at [289, 71] on input "text" at bounding box center [306, 65] width 107 height 19
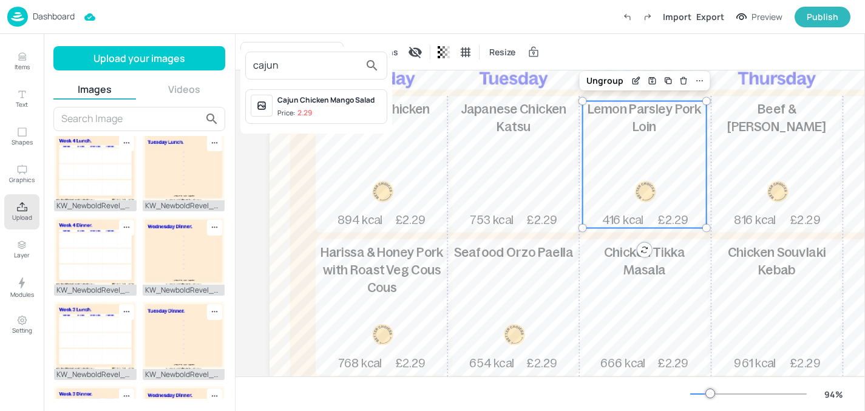
type input "cajun"
click at [328, 107] on div "Cajun Chicken Mango Salad Price: 2.29" at bounding box center [329, 107] width 104 height 24
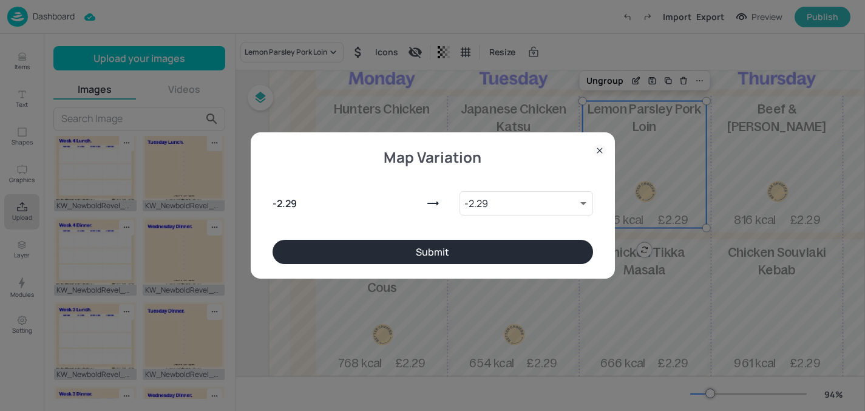
click at [380, 240] on button "Submit" at bounding box center [433, 252] width 321 height 24
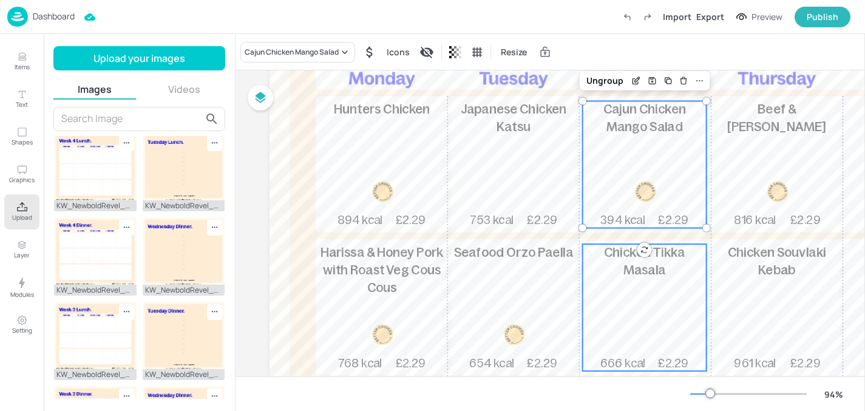
click at [628, 290] on div "Chicken Tikka Masala 666 kcal £2.29" at bounding box center [645, 307] width 124 height 127
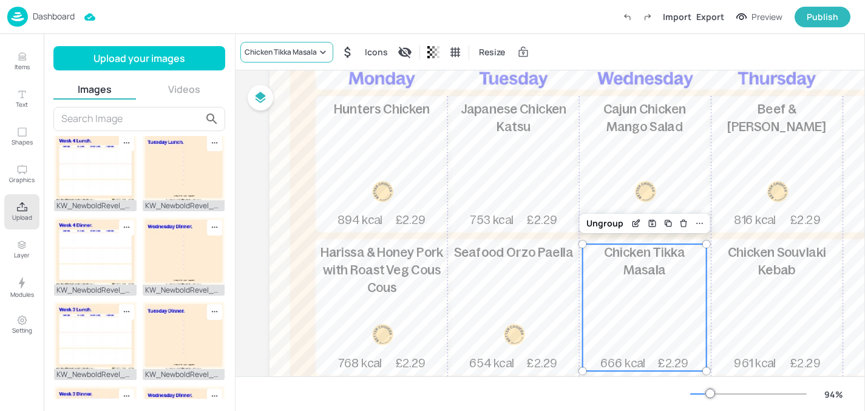
click at [303, 47] on div "Chicken Tikka Masala" at bounding box center [281, 52] width 72 height 11
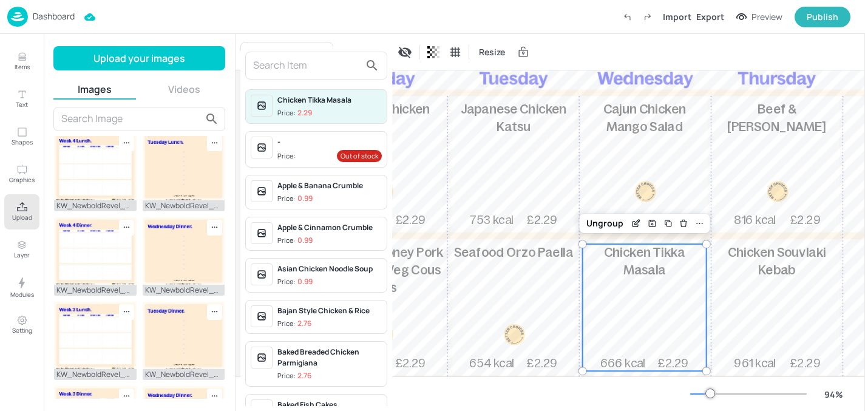
click at [291, 72] on input "text" at bounding box center [306, 65] width 107 height 19
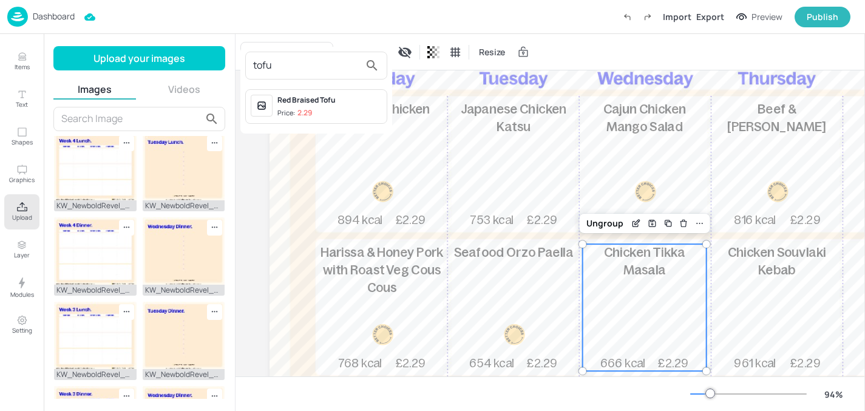
type input "tofu"
click at [310, 104] on div "Red Braised Tofu" at bounding box center [329, 100] width 104 height 11
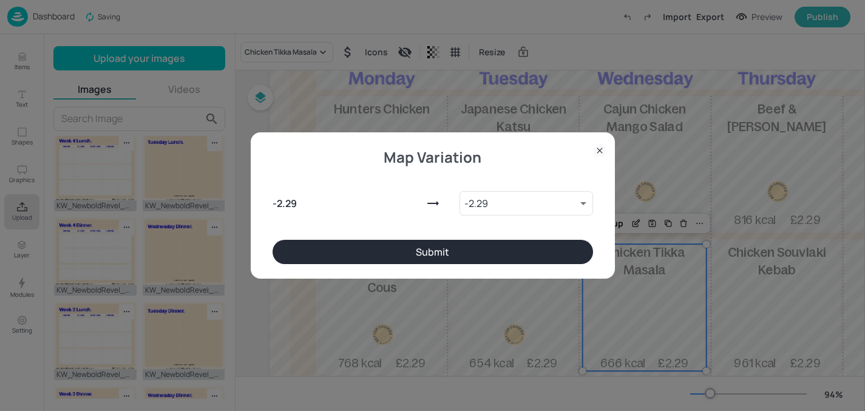
click at [368, 250] on button "Submit" at bounding box center [433, 252] width 321 height 24
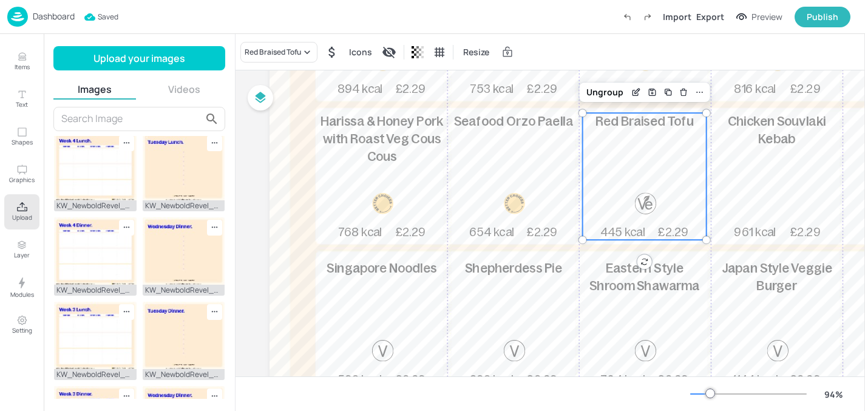
scroll to position [297, 0]
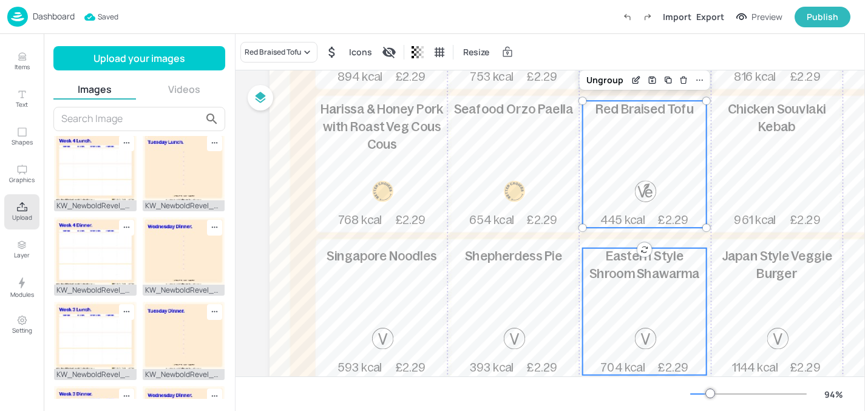
click at [646, 294] on div "Eastern Style Shroom Shawarma 704 kcal £2.29" at bounding box center [645, 311] width 124 height 127
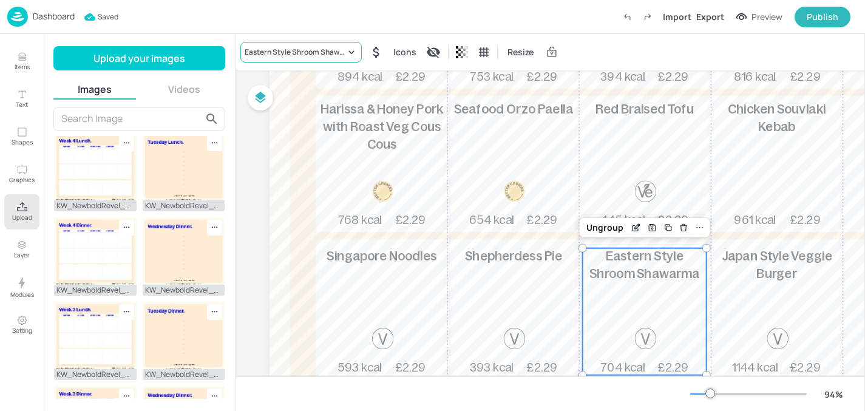
click at [277, 50] on div "Eastern Style Shroom Shawarma" at bounding box center [295, 52] width 101 height 11
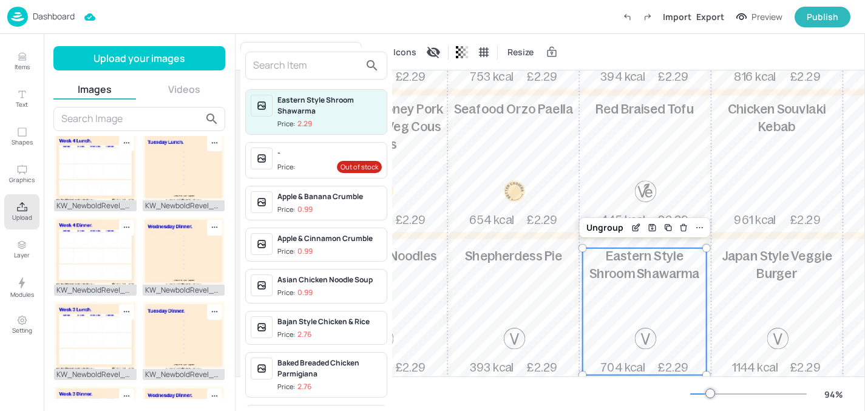
click at [285, 67] on input "text" at bounding box center [306, 65] width 107 height 19
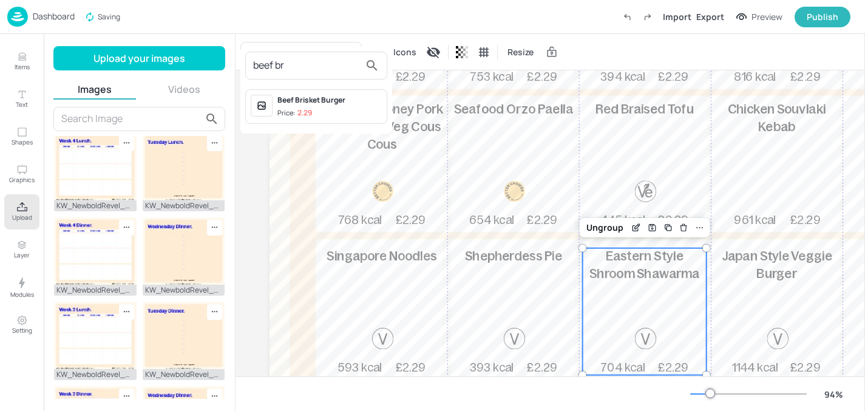
type input "beef br"
click at [315, 109] on span "Price: 2.29" at bounding box center [329, 113] width 104 height 10
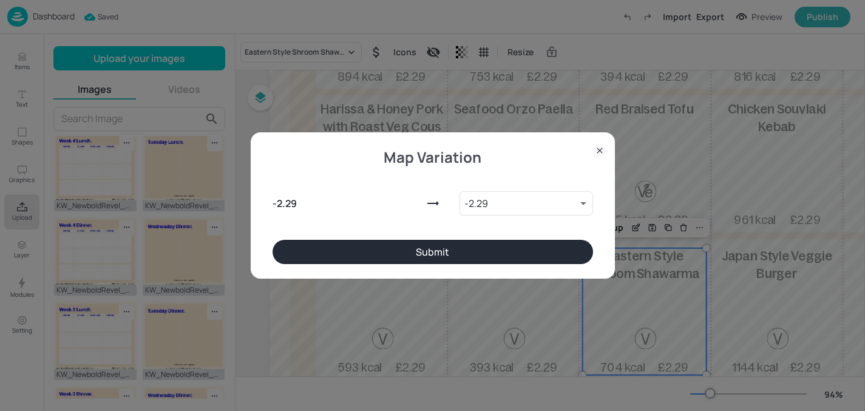
click at [328, 268] on div "Map Variation - 2.29 - 2.29 9220197 ​ Submit" at bounding box center [433, 205] width 364 height 146
click at [335, 257] on button "Submit" at bounding box center [433, 252] width 321 height 24
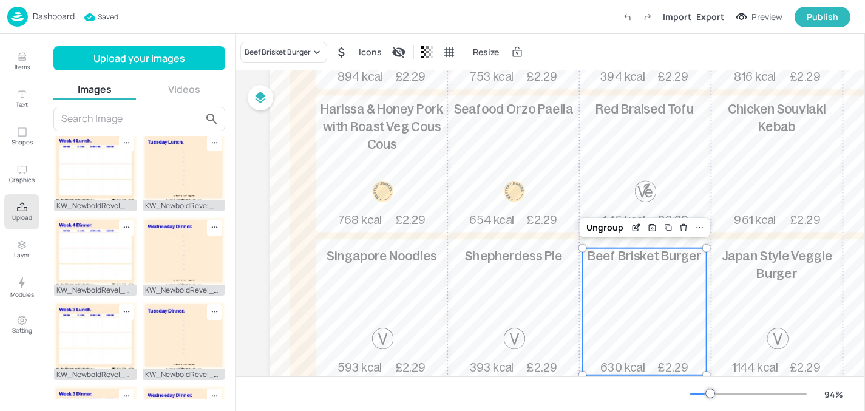
click at [792, 281] on span "Japan Style Veggie Burger" at bounding box center [777, 266] width 110 height 32
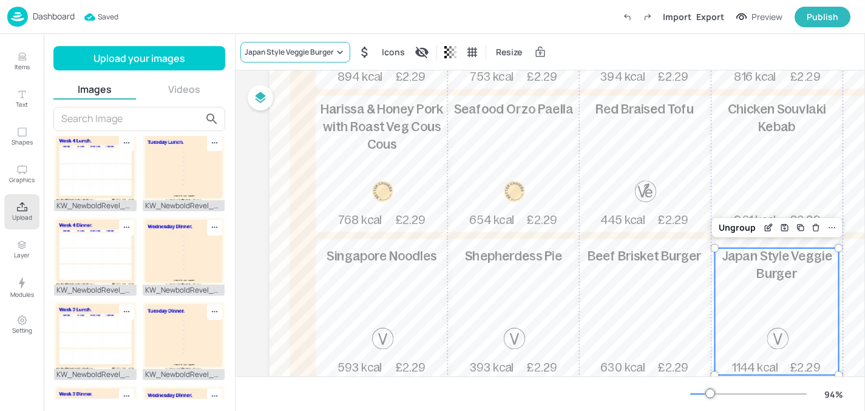
click at [277, 50] on div "Japan Style Veggie Burger" at bounding box center [289, 52] width 89 height 11
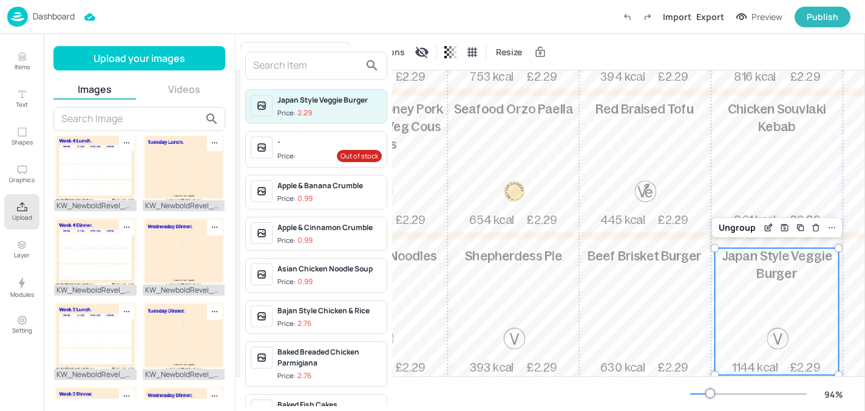
click at [282, 67] on input "text" at bounding box center [306, 65] width 107 height 19
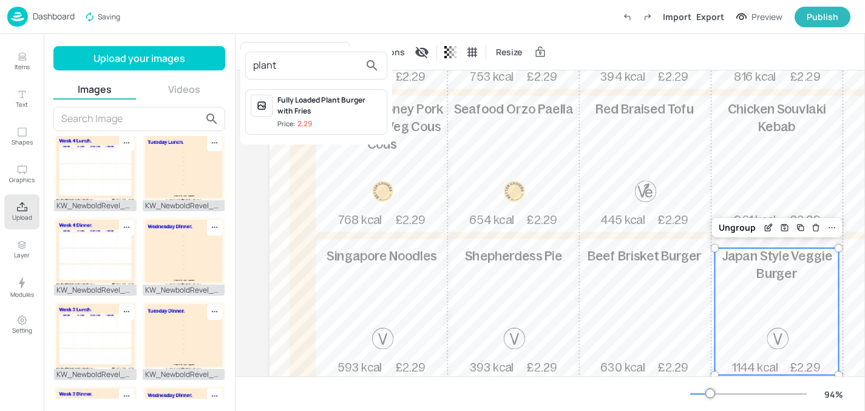
type input "plant"
click at [319, 100] on div "Fully Loaded Plant Burger with Fries" at bounding box center [329, 106] width 104 height 22
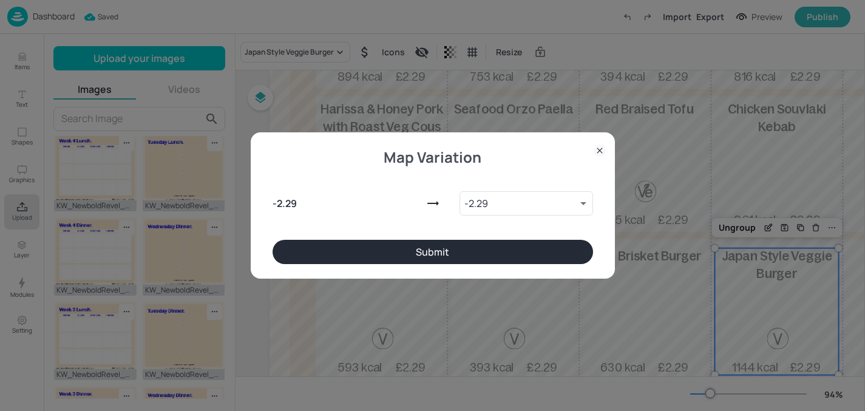
click at [344, 251] on button "Submit" at bounding box center [433, 252] width 321 height 24
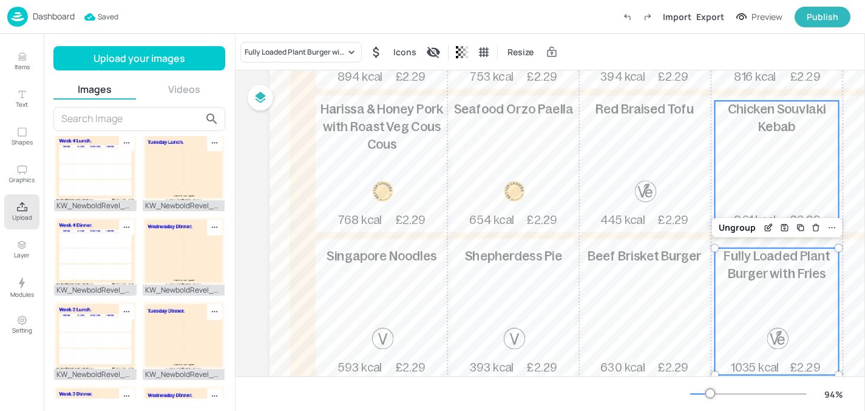
click at [747, 154] on div "Chicken Souvlaki Kebab 961 kcal £2.29" at bounding box center [777, 164] width 124 height 127
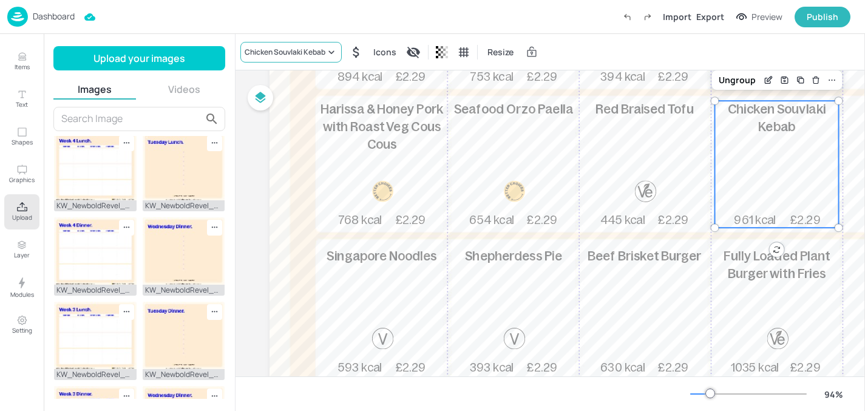
click at [271, 55] on div "Chicken Souvlaki Kebab" at bounding box center [285, 52] width 81 height 11
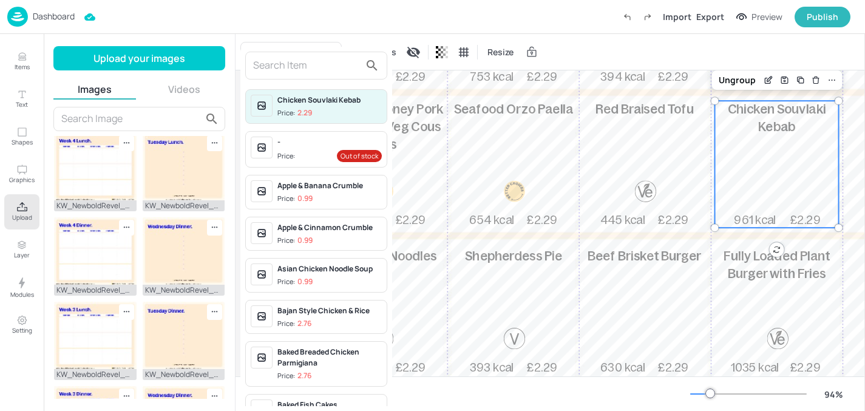
click at [290, 73] on input "text" at bounding box center [306, 65] width 107 height 19
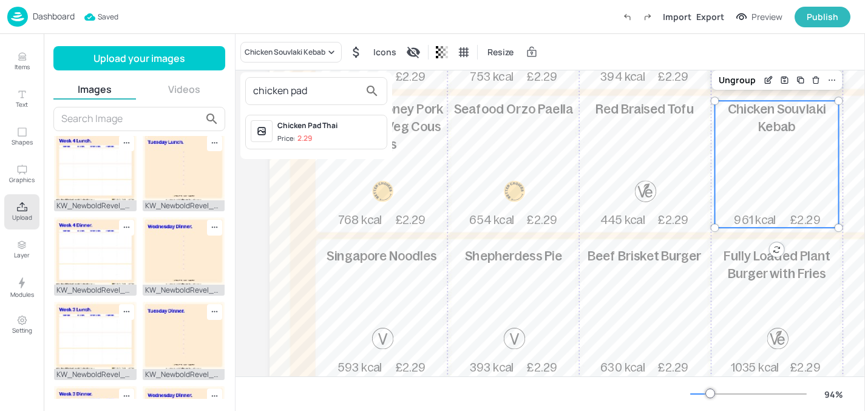
type input "chicken pad"
click at [325, 106] on div "chicken pad Chicken Pad Thai Price: 2.29" at bounding box center [316, 115] width 152 height 87
click at [303, 131] on div "Chicken Pad Thai Price: 2.29" at bounding box center [329, 132] width 104 height 24
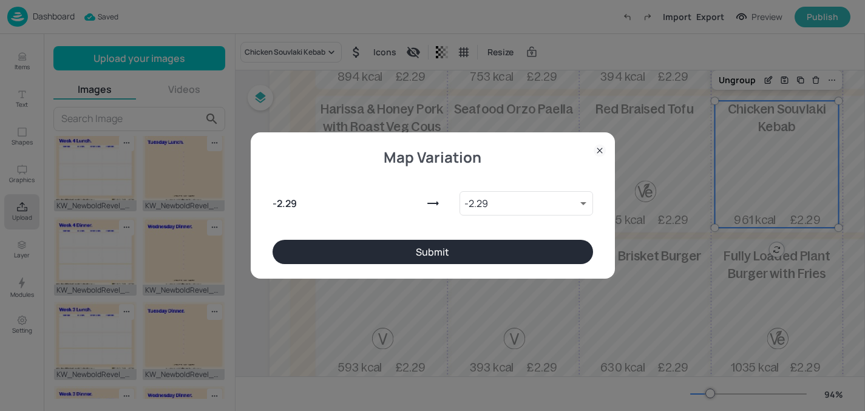
click at [318, 252] on button "Submit" at bounding box center [433, 252] width 321 height 24
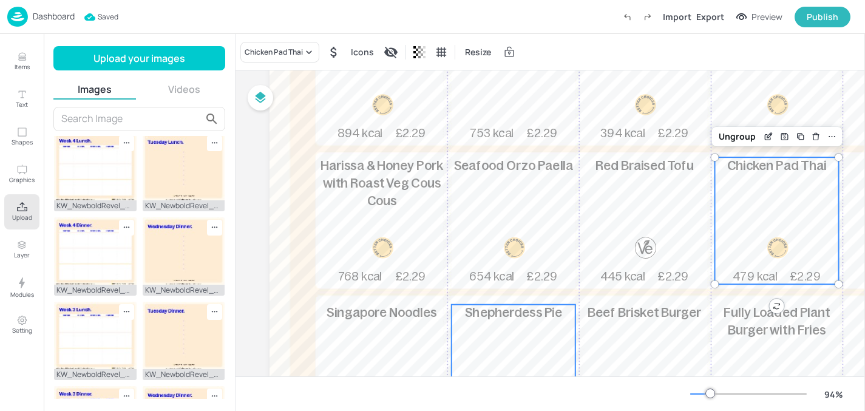
scroll to position [141, 0]
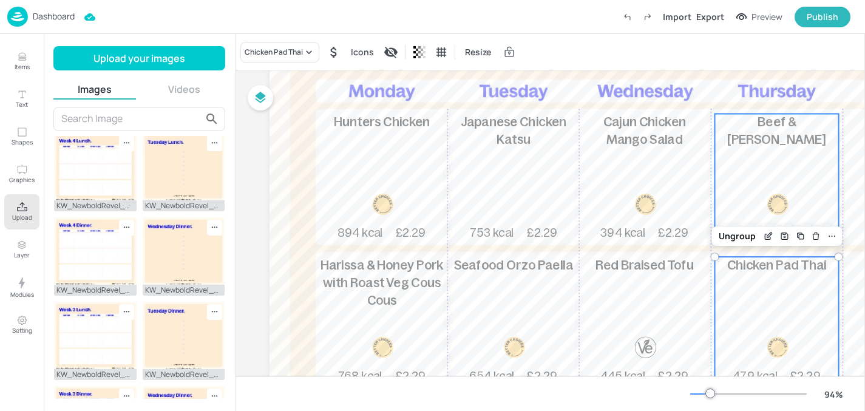
click at [762, 175] on div "Beef & Lentil Lasagne 816 kcal £2.29" at bounding box center [777, 177] width 124 height 127
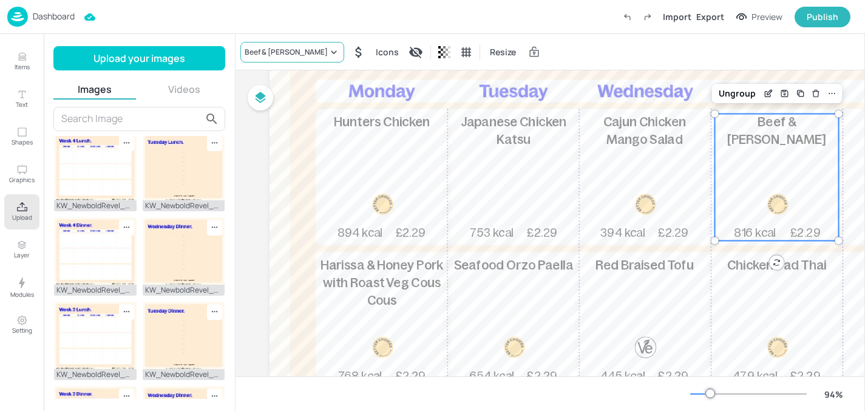
click at [307, 53] on div "Beef & [PERSON_NAME]" at bounding box center [286, 52] width 83 height 11
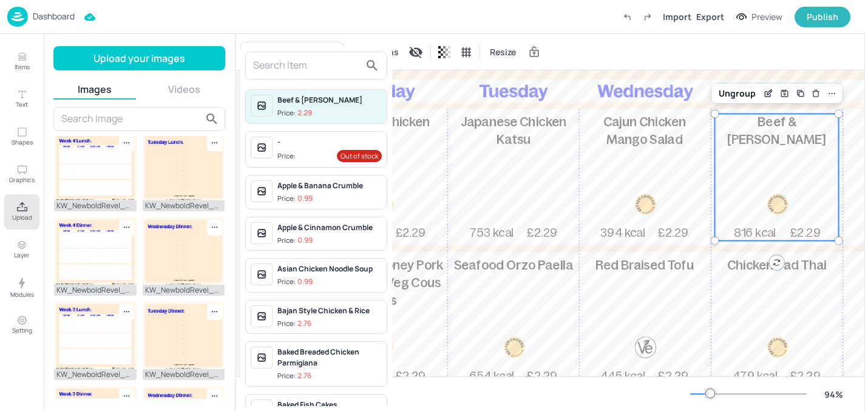
click at [310, 75] on input "text" at bounding box center [306, 65] width 107 height 19
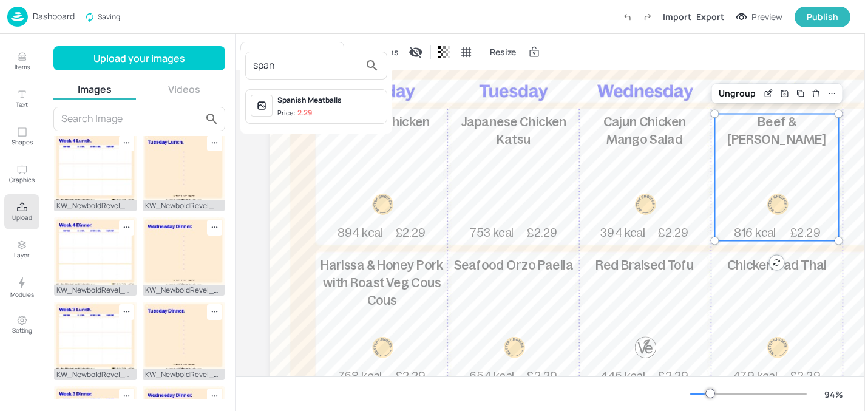
type input "span"
click at [329, 107] on div "span Spanish Meatballs Price: 2.29" at bounding box center [316, 90] width 152 height 87
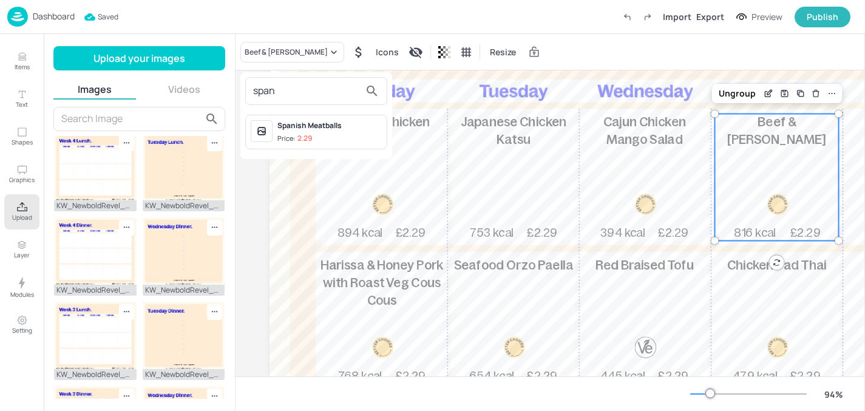
click at [322, 135] on span "Price: 2.29" at bounding box center [329, 139] width 104 height 10
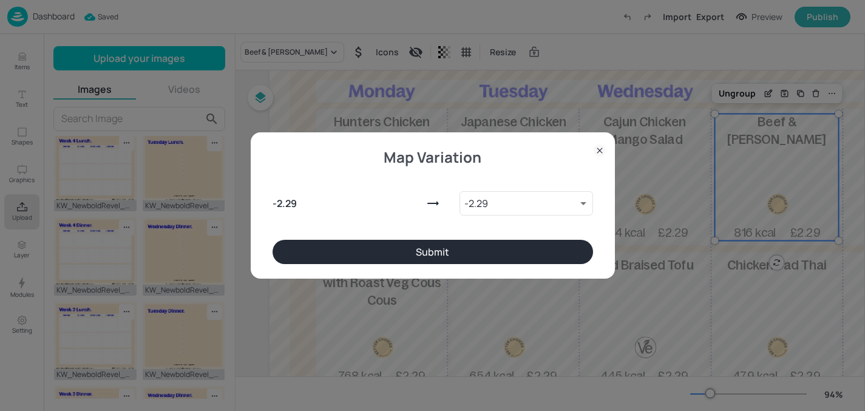
click at [350, 240] on button "Submit" at bounding box center [433, 252] width 321 height 24
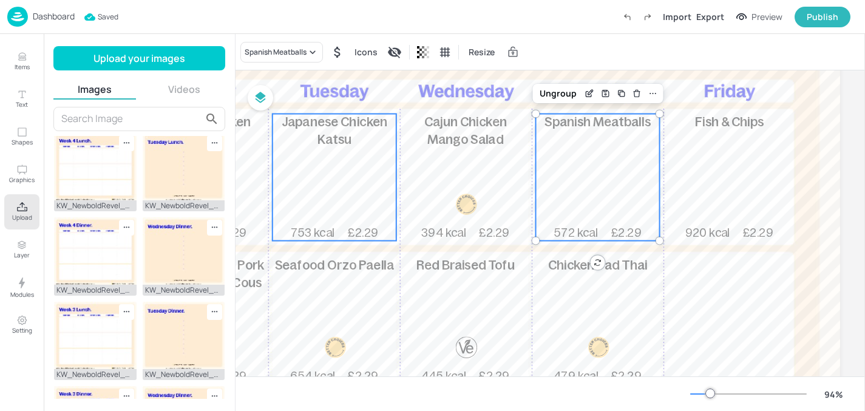
scroll to position [141, 192]
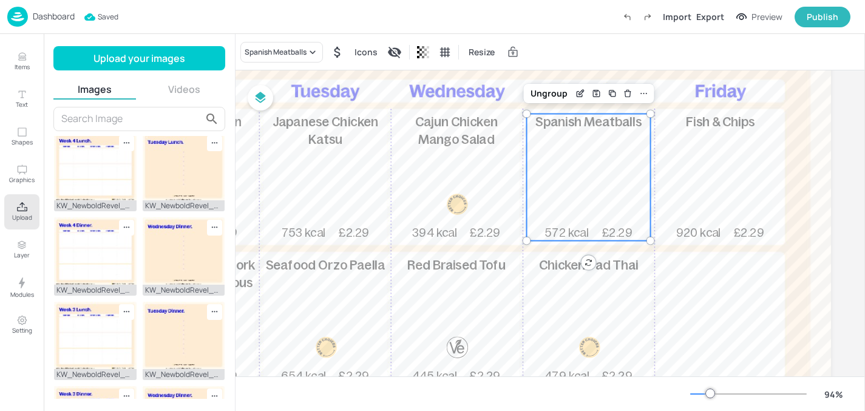
click at [15, 220] on p "Upload" at bounding box center [22, 217] width 20 height 8
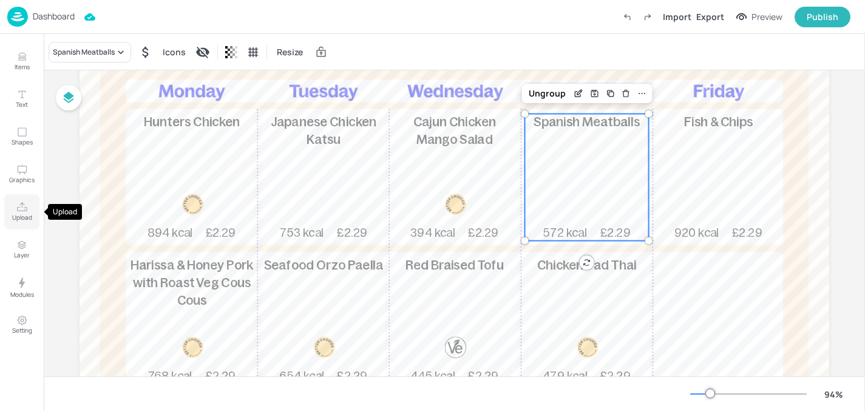
scroll to position [141, 0]
click at [18, 11] on img at bounding box center [17, 17] width 21 height 20
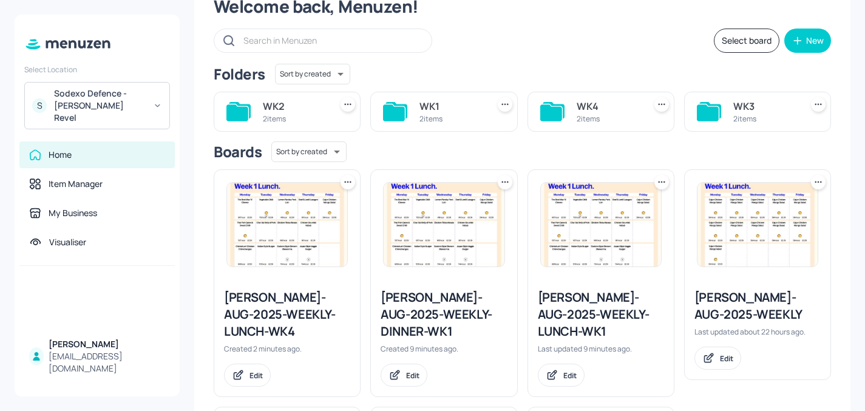
scroll to position [49, 0]
click at [502, 183] on icon at bounding box center [505, 181] width 12 height 12
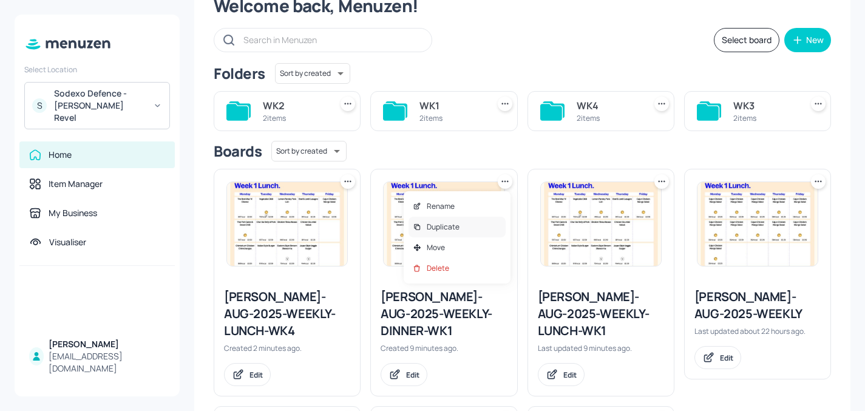
click at [477, 231] on div "Duplicate" at bounding box center [457, 227] width 97 height 21
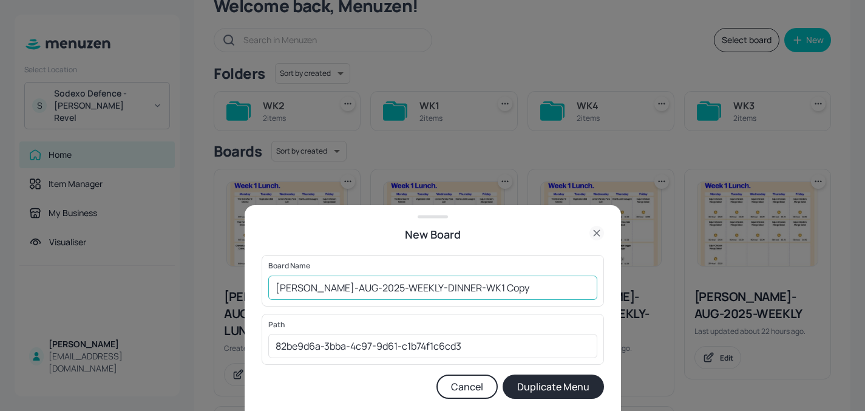
click at [493, 283] on input "Newbold-AUG-2025-WEEKLY-DINNER-WK1 Copy" at bounding box center [432, 288] width 329 height 24
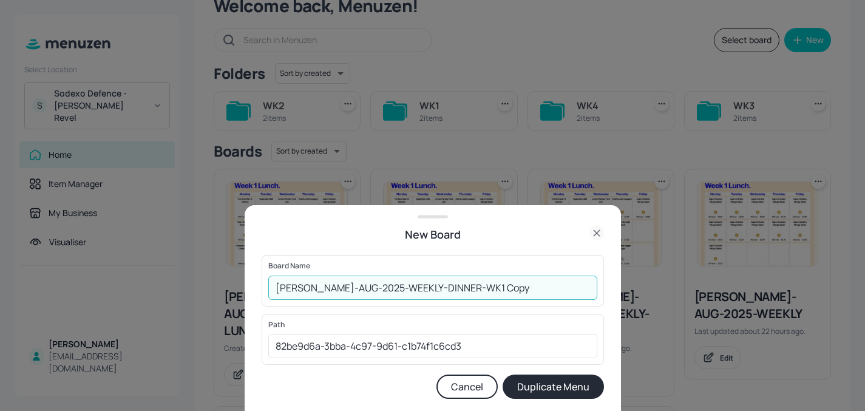
click at [493, 283] on input "Newbold-AUG-2025-WEEKLY-DINNER-WK1 Copy" at bounding box center [432, 288] width 329 height 24
type input "[PERSON_NAME]-AUG-2025-WEEKLY-DINNER-WK4"
click at [550, 380] on button "Duplicate Menu" at bounding box center [553, 387] width 101 height 24
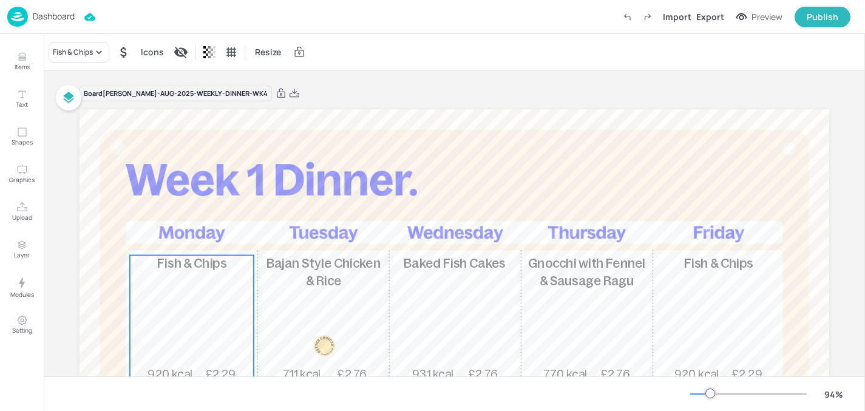
click at [200, 327] on div "Fish & Chips 920 kcal £2.29" at bounding box center [192, 319] width 124 height 127
click at [93, 50] on div "Fish & Chips" at bounding box center [73, 52] width 40 height 11
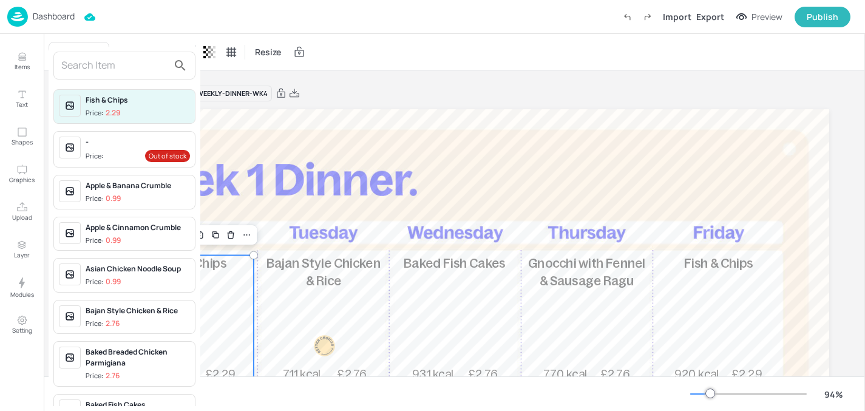
click at [124, 71] on input "text" at bounding box center [114, 65] width 107 height 19
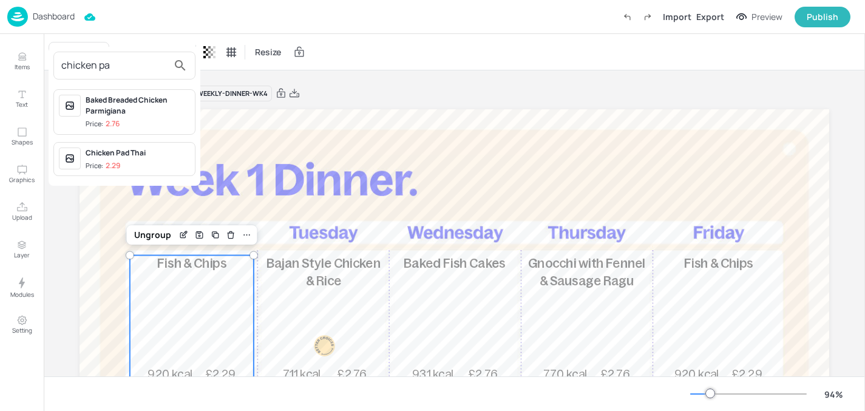
type input "chicken pa"
click at [160, 111] on div "Baked Breaded Chicken Parmigiana" at bounding box center [138, 106] width 104 height 22
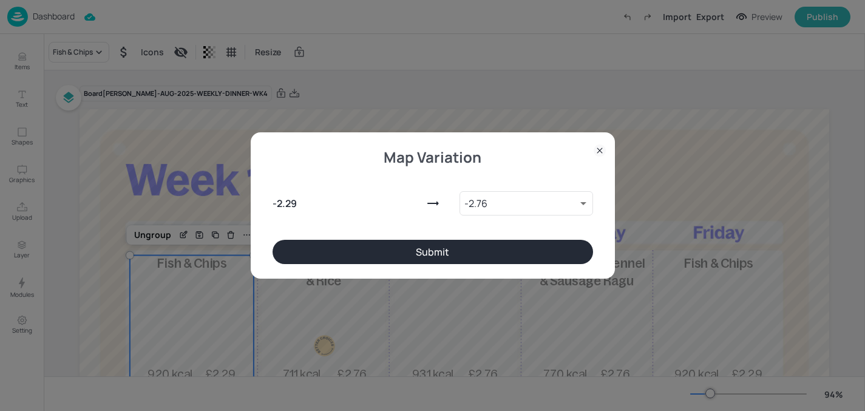
click at [325, 243] on button "Submit" at bounding box center [433, 252] width 321 height 24
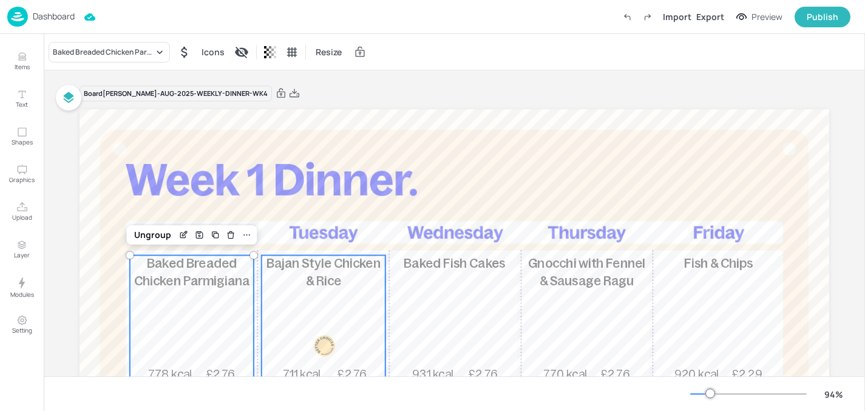
click at [330, 303] on div "Bajan Style Chicken & Rice 711 kcal £2.76" at bounding box center [324, 319] width 124 height 127
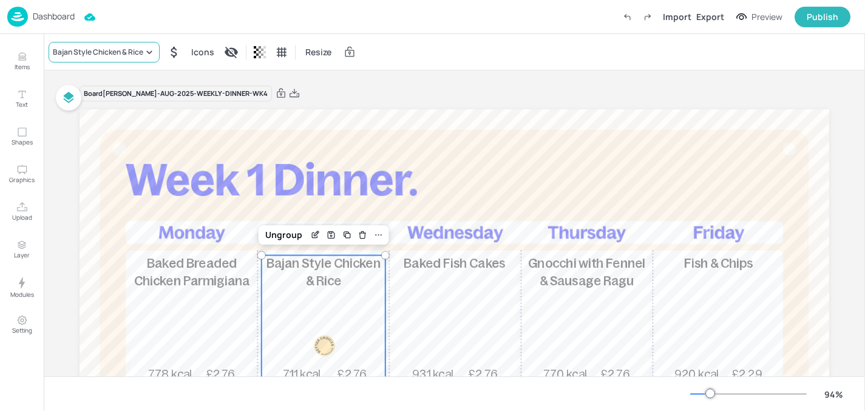
click at [138, 52] on div "Bajan Style Chicken & Rice" at bounding box center [98, 52] width 90 height 11
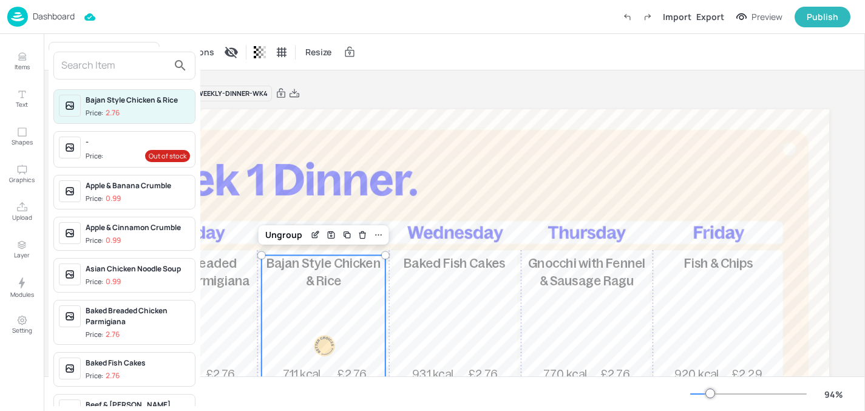
click at [127, 70] on input "text" at bounding box center [114, 65] width 107 height 19
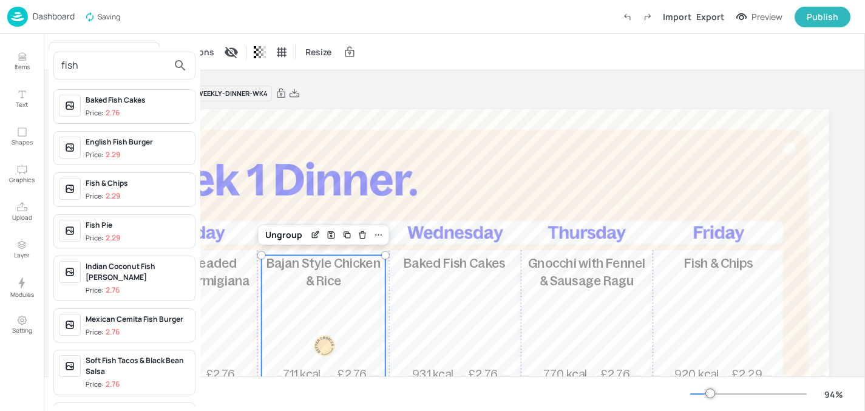
type input "fish"
click at [159, 184] on div "Fish & Chips" at bounding box center [138, 183] width 104 height 11
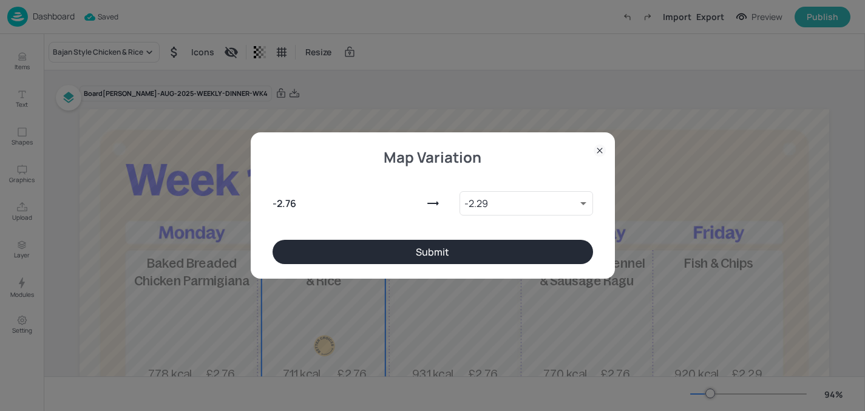
click at [342, 260] on button "Submit" at bounding box center [433, 252] width 321 height 24
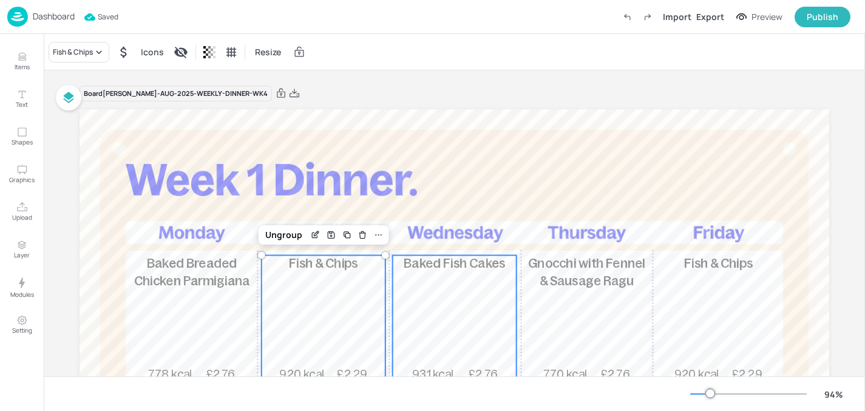
click at [480, 290] on div "Baked Fish Cakes 931 kcal £2.76" at bounding box center [455, 319] width 124 height 127
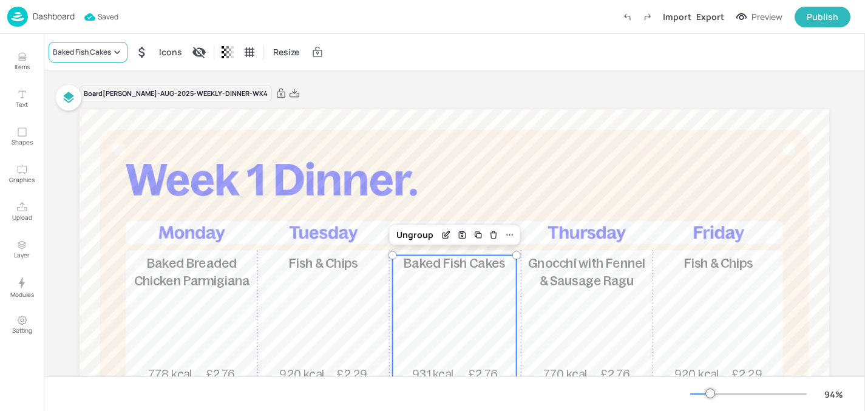
click at [107, 52] on div "Baked Fish Cakes" at bounding box center [82, 52] width 58 height 11
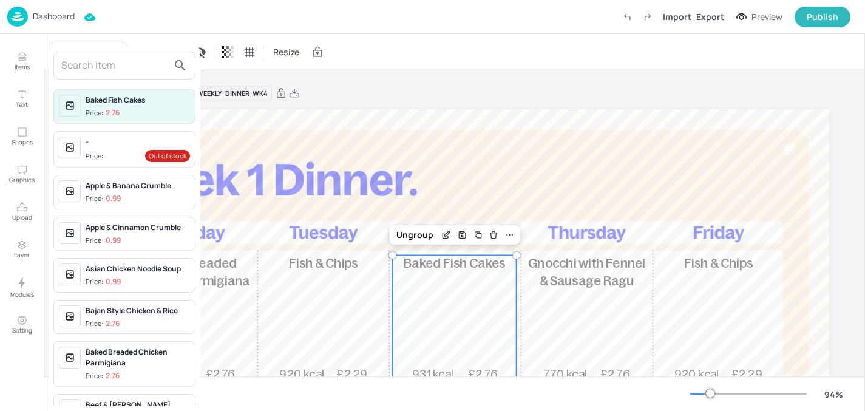
click at [108, 74] on input "text" at bounding box center [114, 65] width 107 height 19
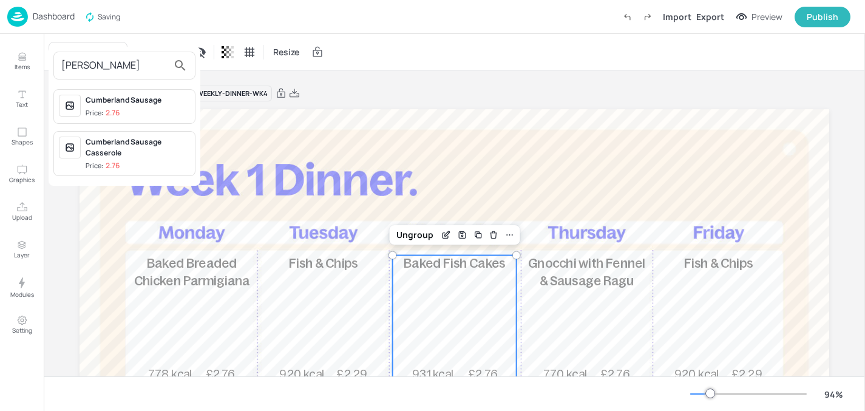
type input "[PERSON_NAME]"
click at [138, 149] on div "Cumberland Sausage Casserole" at bounding box center [138, 148] width 104 height 22
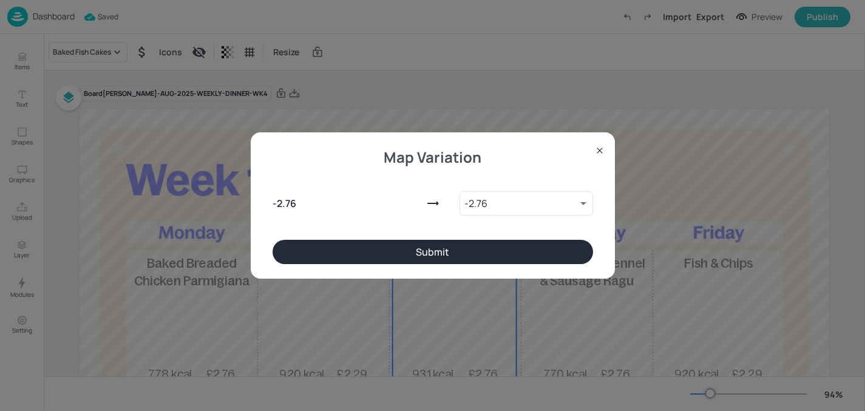
click at [289, 243] on button "Submit" at bounding box center [433, 252] width 321 height 24
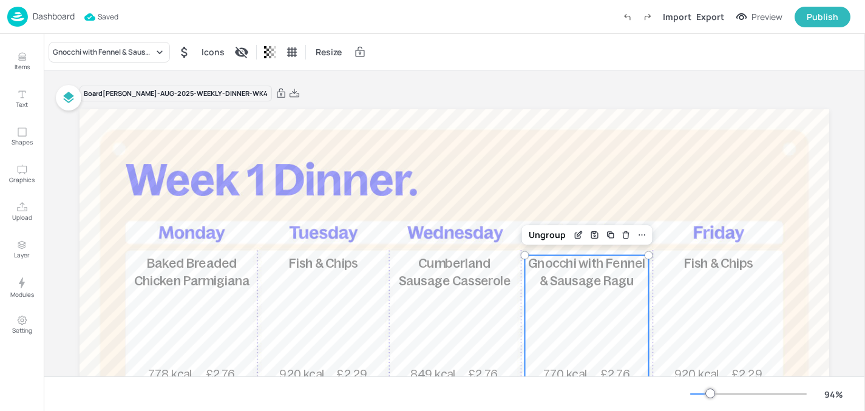
click at [597, 293] on div "Gnocchi with Fennel & Sausage Ragu 770 kcal £2.76" at bounding box center [587, 319] width 124 height 127
click at [90, 47] on div "Gnocchi with Fennel & Sausage Ragu" at bounding box center [103, 52] width 101 height 11
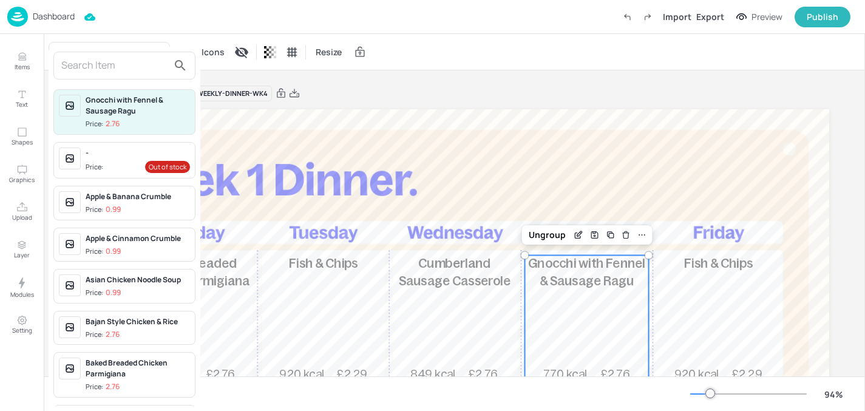
click at [122, 67] on input "text" at bounding box center [114, 65] width 107 height 19
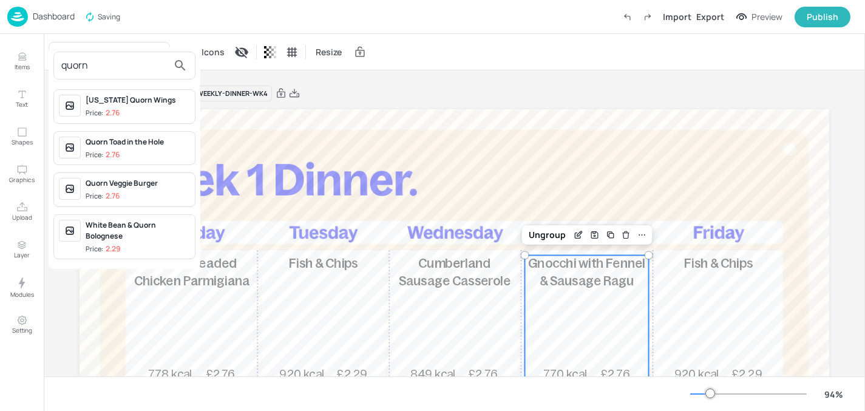
type input "quorn"
click at [142, 148] on div "Quorn Toad in the Hole Price: 2.76" at bounding box center [138, 149] width 104 height 24
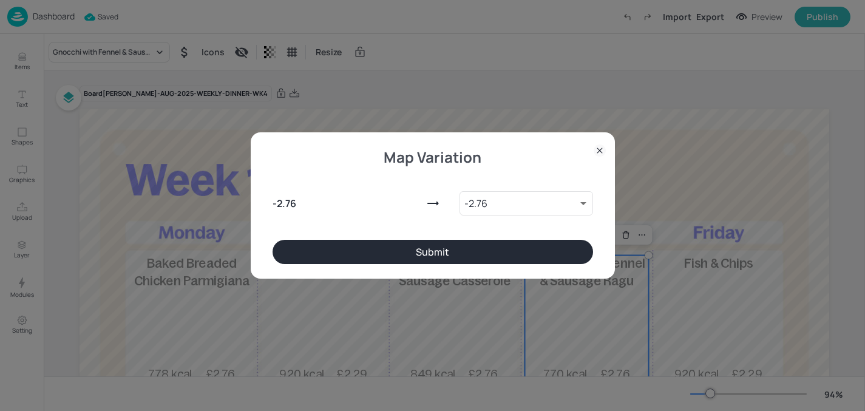
click at [309, 251] on button "Submit" at bounding box center [433, 252] width 321 height 24
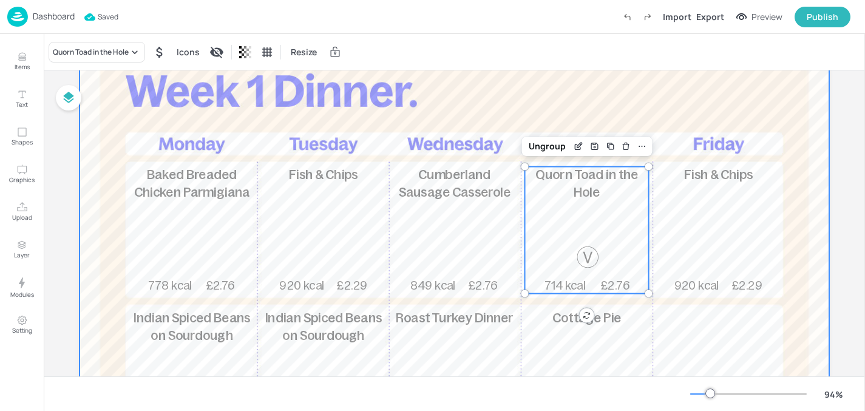
scroll to position [123, 0]
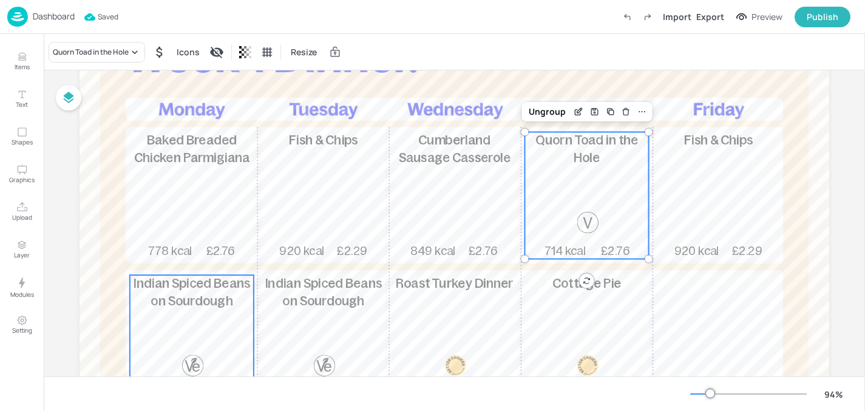
click at [206, 297] on span "Indian Spiced Beans on Sourdough" at bounding box center [192, 292] width 117 height 32
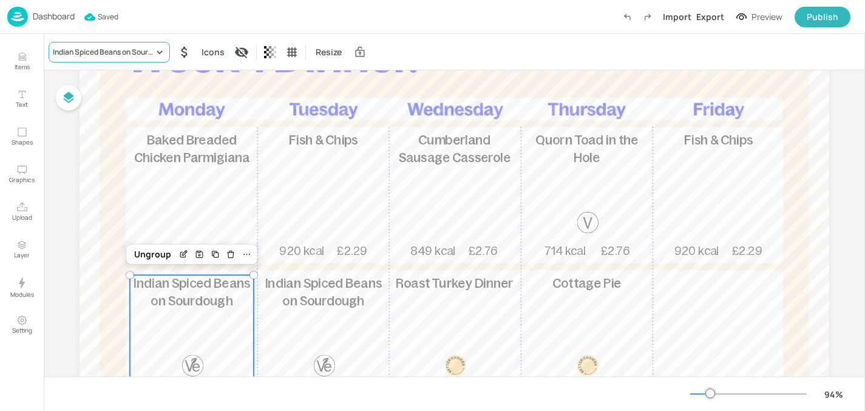
click at [138, 50] on div "Indian Spiced Beans on Sourdough" at bounding box center [103, 52] width 101 height 11
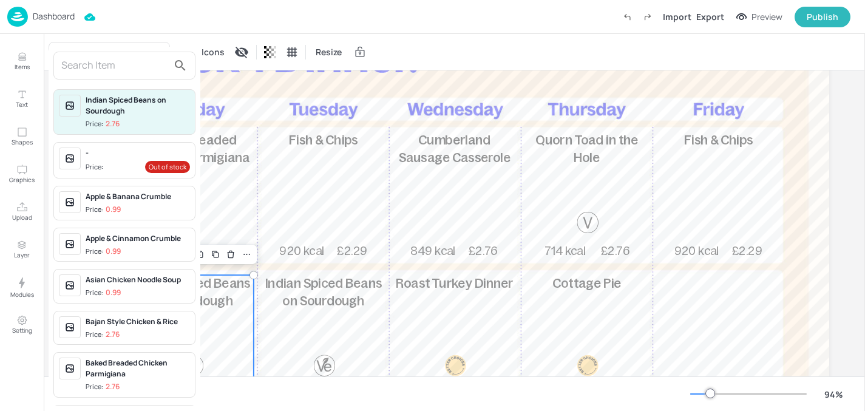
click at [136, 69] on input "text" at bounding box center [114, 65] width 107 height 19
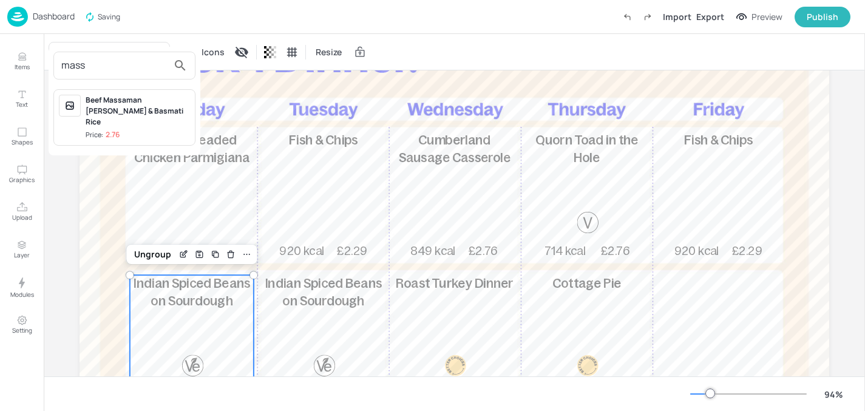
type input "mass"
click at [155, 109] on div "Beef Massaman [PERSON_NAME] & Basmati Rice" at bounding box center [138, 111] width 104 height 33
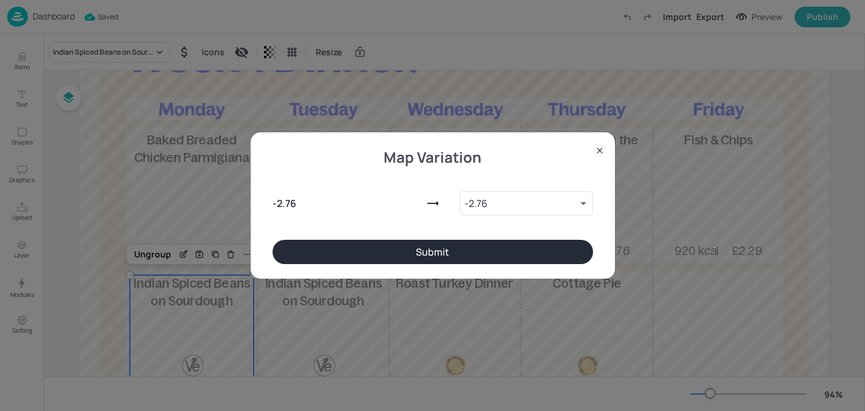
click at [346, 235] on div "- 2.76 - 2.76 9220034 ​" at bounding box center [433, 201] width 321 height 78
click at [346, 244] on button "Submit" at bounding box center [433, 252] width 321 height 24
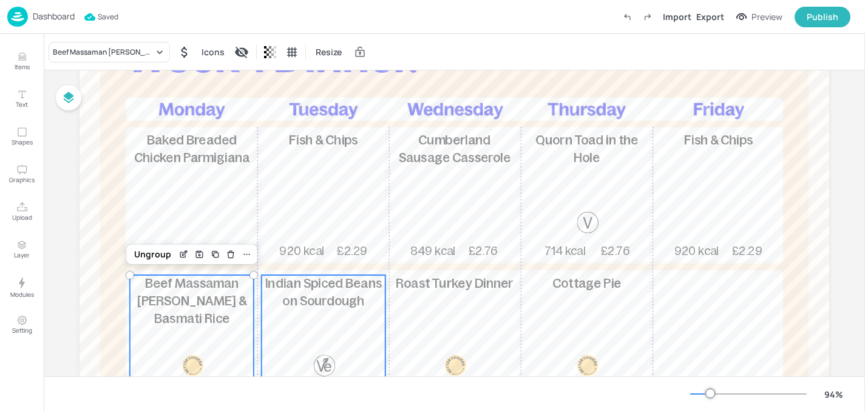
click at [343, 280] on span "Indian Spiced Beans on Sourdough" at bounding box center [323, 292] width 117 height 32
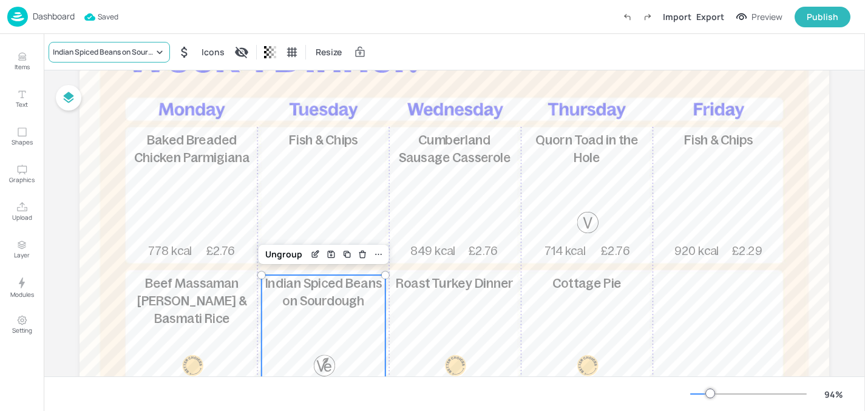
click at [133, 51] on div "Indian Spiced Beans on Sourdough" at bounding box center [103, 52] width 101 height 11
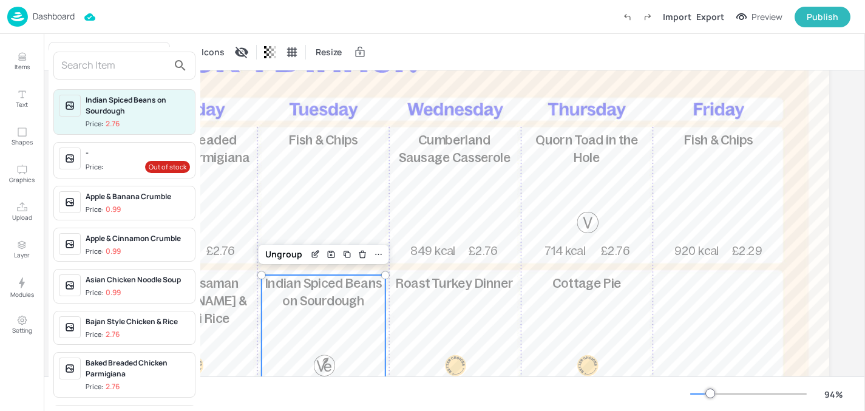
click at [127, 67] on input "text" at bounding box center [114, 65] width 107 height 19
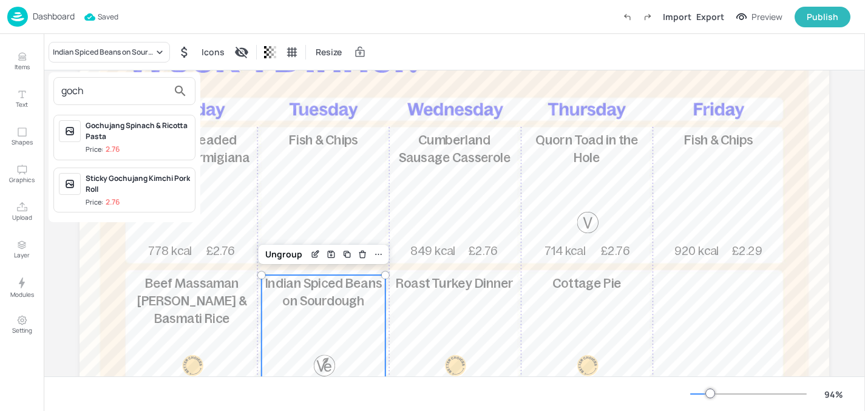
type input "goch"
click at [129, 129] on div "Gochujang Spinach & Ricotta Pasta" at bounding box center [138, 131] width 104 height 22
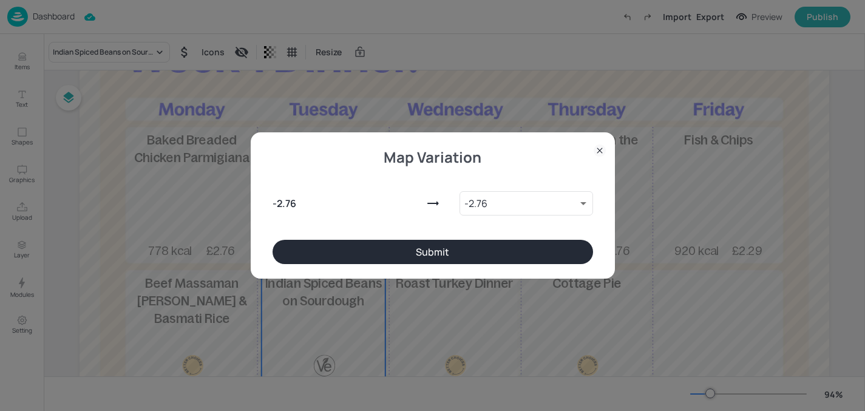
click at [307, 239] on div "- 2.76 - 2.76 9220196 ​" at bounding box center [433, 201] width 321 height 78
click at [319, 246] on button "Submit" at bounding box center [433, 252] width 321 height 24
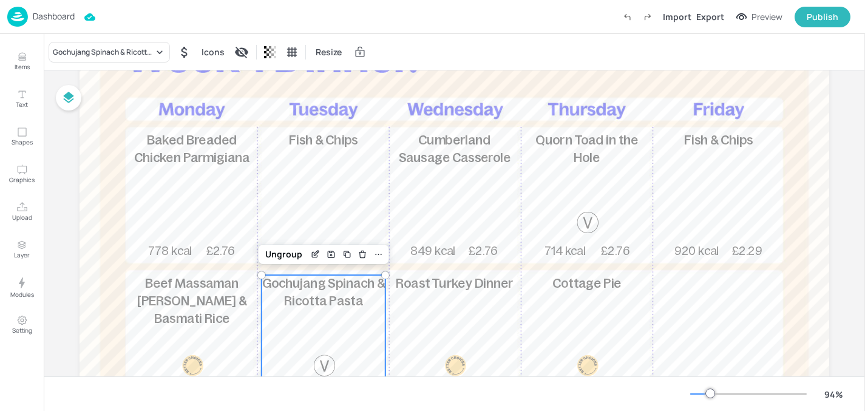
click at [438, 285] on span "Roast Turkey Dinner" at bounding box center [454, 283] width 117 height 14
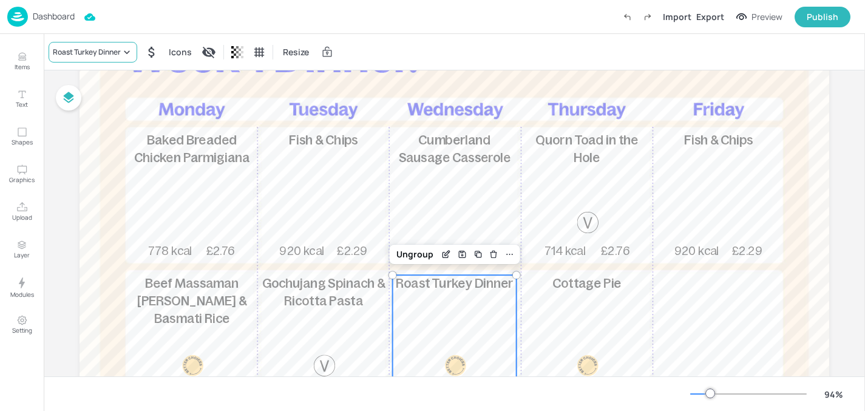
click at [97, 50] on div "Roast Turkey Dinner" at bounding box center [87, 52] width 68 height 11
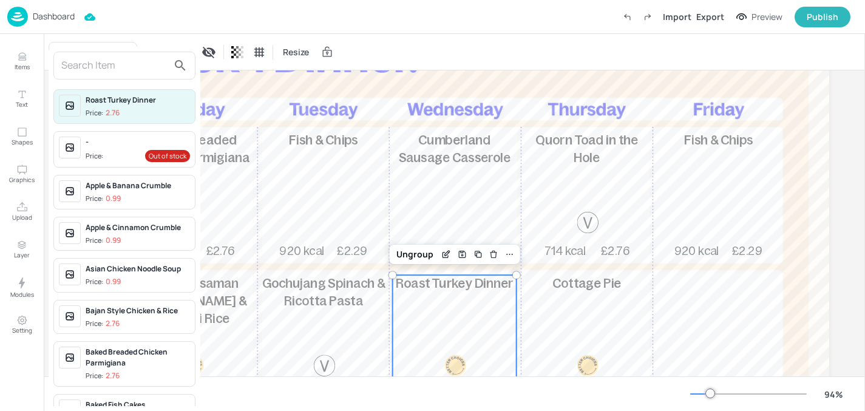
click at [105, 63] on input "text" at bounding box center [114, 65] width 107 height 19
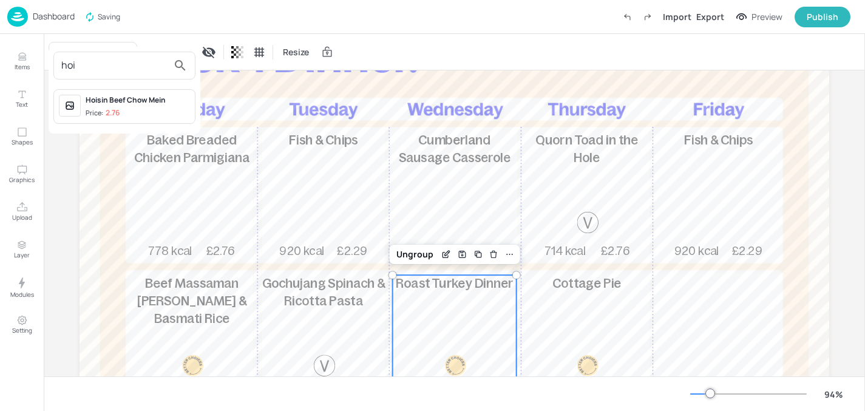
type input "hoi"
click at [117, 99] on div "Hoisin Beef Chow Mein" at bounding box center [138, 100] width 104 height 11
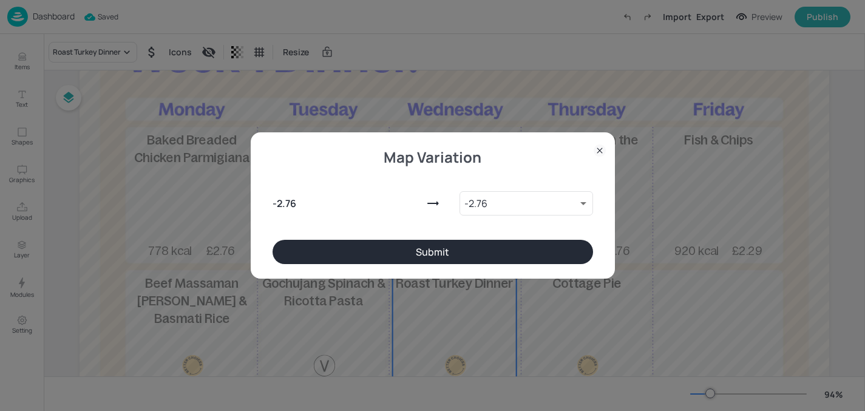
click at [347, 256] on button "Submit" at bounding box center [433, 252] width 321 height 24
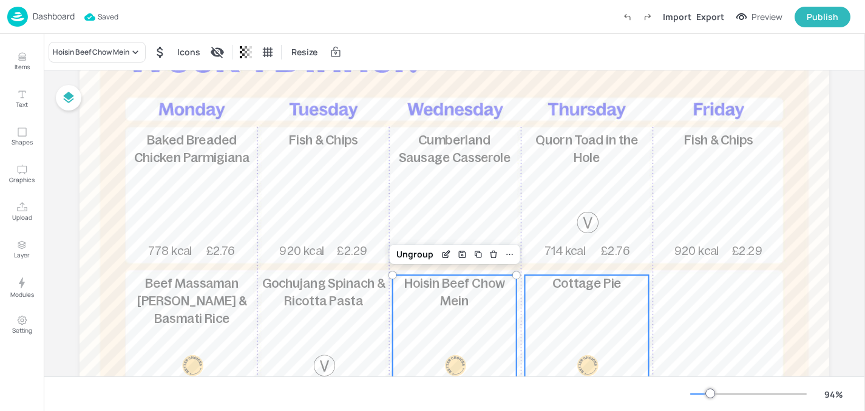
click at [600, 331] on div "Cottage Pie 484 kcal £2.76" at bounding box center [587, 338] width 124 height 127
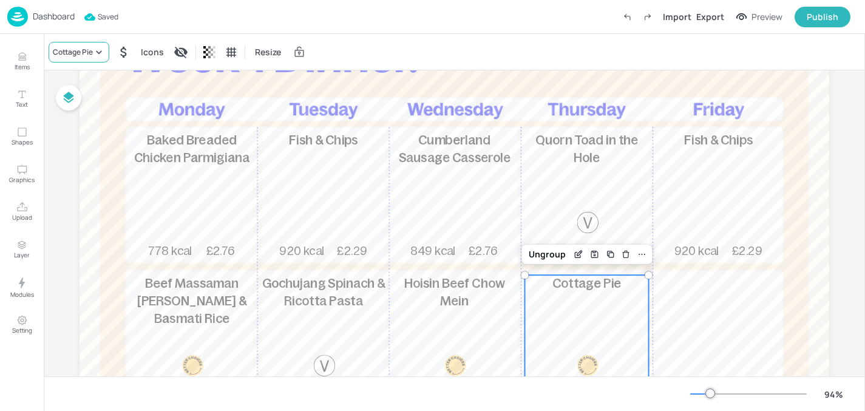
click at [76, 51] on div "Cottage Pie" at bounding box center [73, 52] width 40 height 11
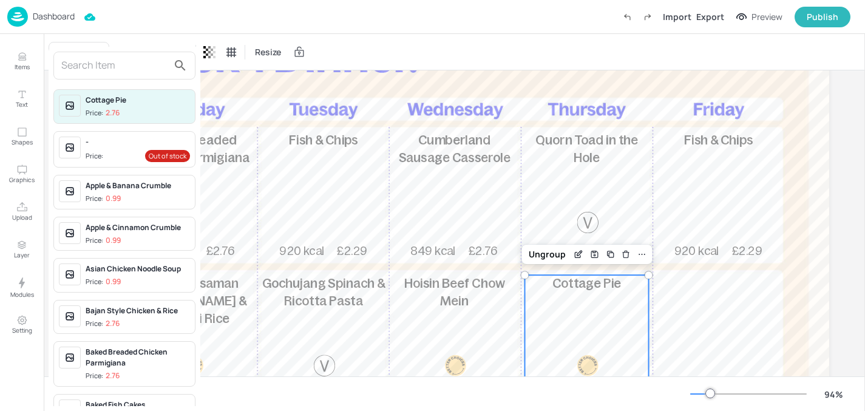
click at [109, 76] on div at bounding box center [124, 66] width 142 height 28
click at [110, 72] on input "text" at bounding box center [114, 65] width 107 height 19
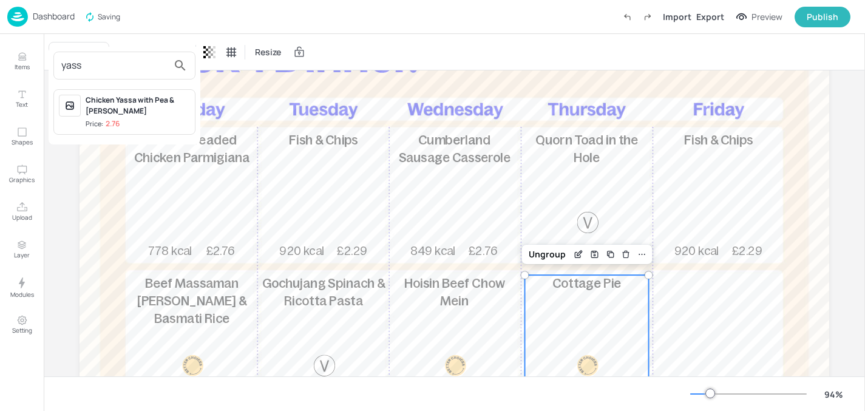
type input "yass"
click at [134, 113] on div "Chicken Yassa with Pea & [PERSON_NAME]" at bounding box center [138, 106] width 104 height 22
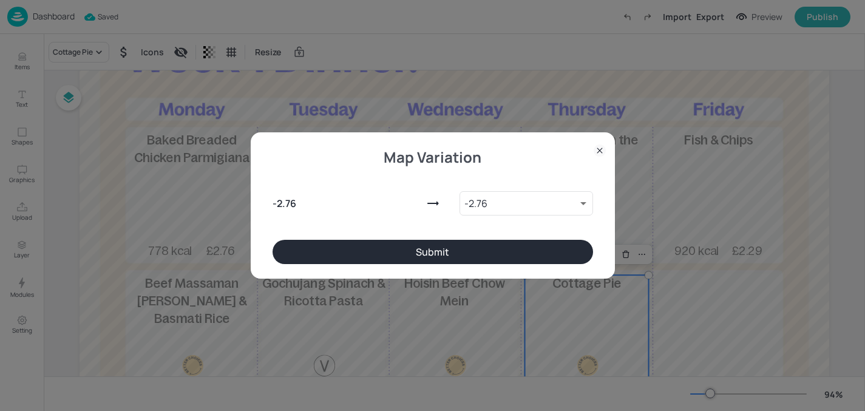
click at [319, 256] on button "Submit" at bounding box center [433, 252] width 321 height 24
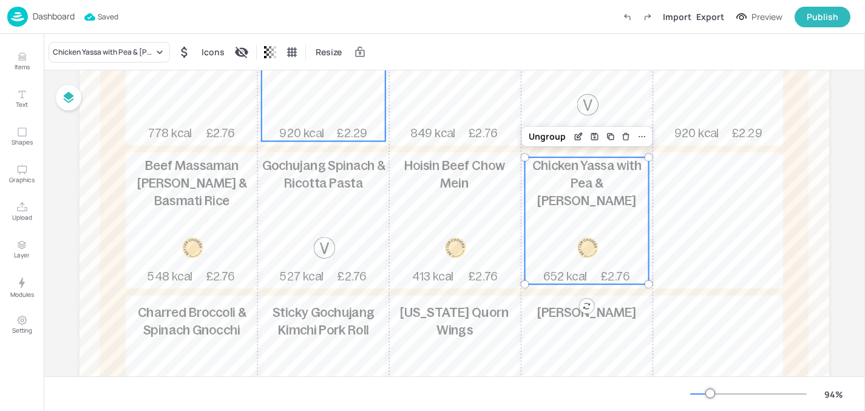
scroll to position [270, 0]
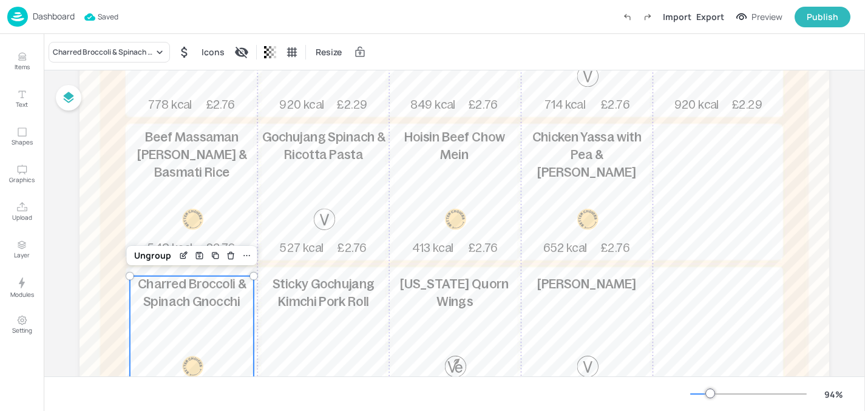
click at [180, 311] on div "Charred Broccoli & Spinach Gnocchi 566 kcal £2.76" at bounding box center [192, 339] width 124 height 127
click at [145, 42] on div "Charred Broccoli & Spinach Gnocchi" at bounding box center [109, 52] width 121 height 21
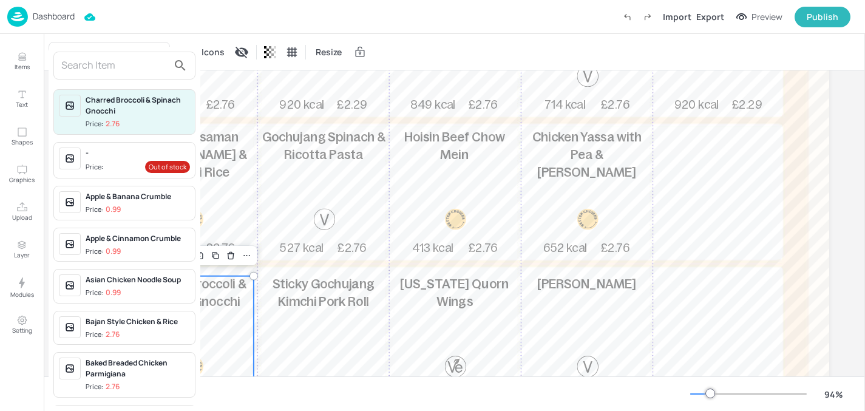
click at [130, 68] on input "text" at bounding box center [114, 65] width 107 height 19
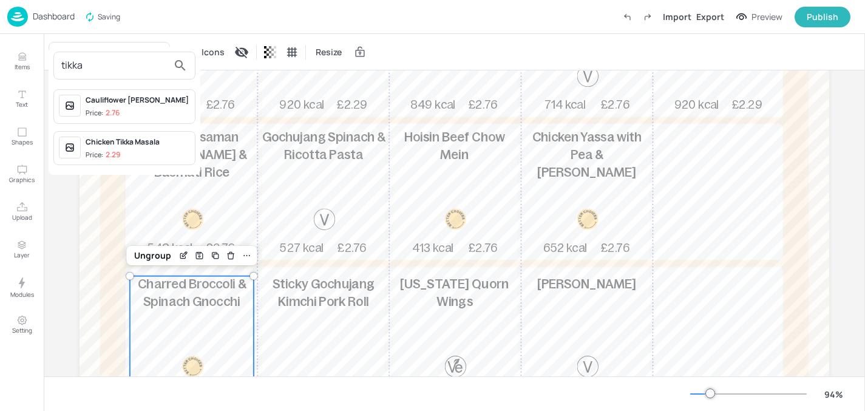
type input "tikka"
click at [166, 98] on div "Cauliflower [PERSON_NAME]" at bounding box center [138, 100] width 104 height 11
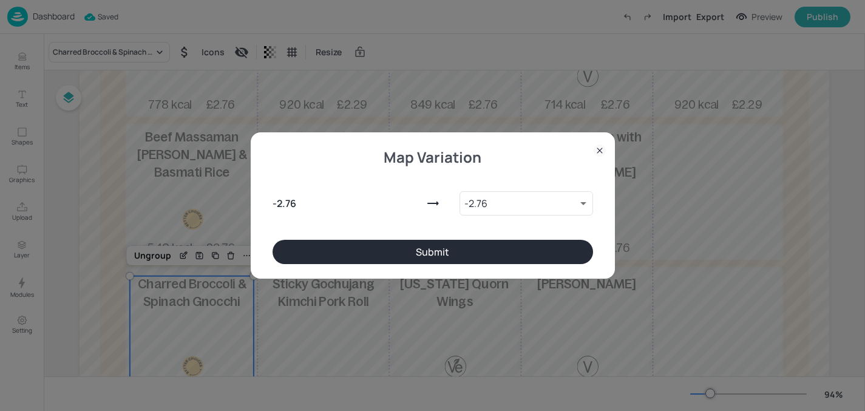
click at [389, 251] on button "Submit" at bounding box center [433, 252] width 321 height 24
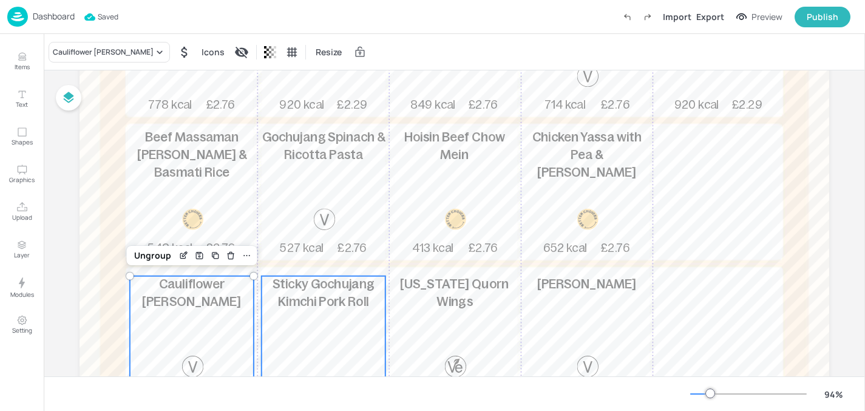
click at [321, 324] on div "Sticky Gochujang Kimchi Pork Roll 913 kcal £2.76" at bounding box center [324, 339] width 124 height 127
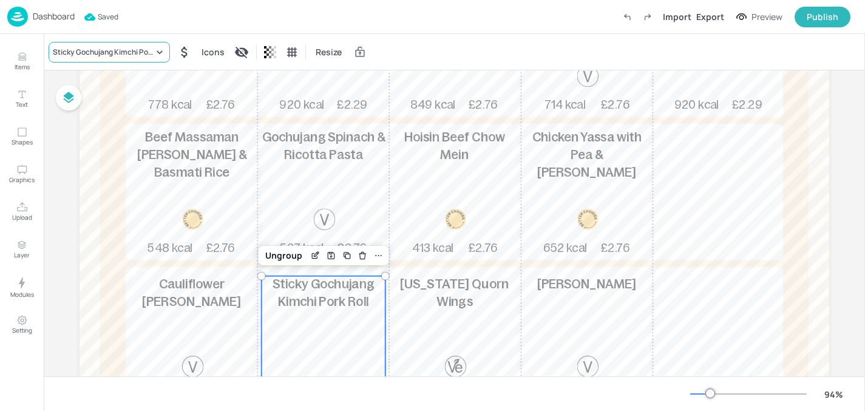
click at [155, 53] on icon at bounding box center [160, 52] width 12 height 12
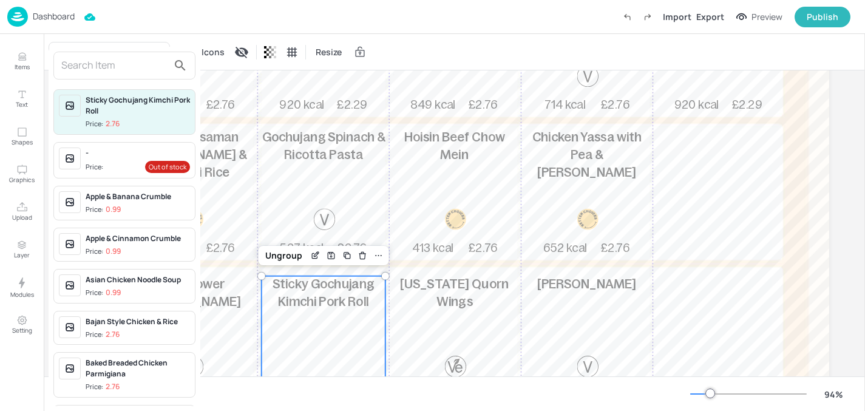
click at [121, 64] on input "text" at bounding box center [114, 65] width 107 height 19
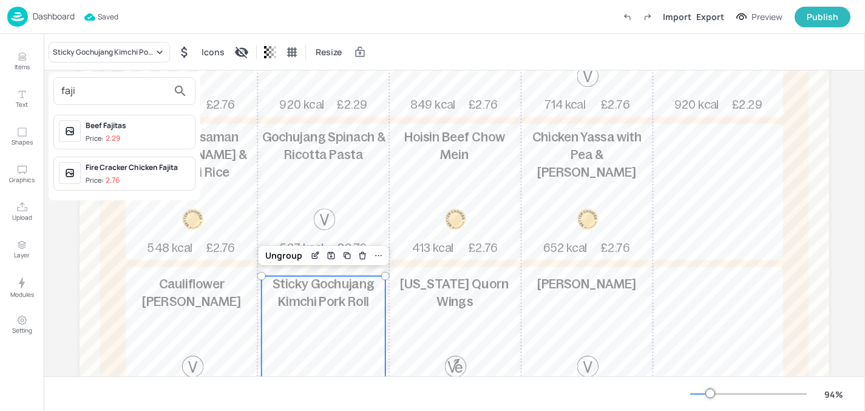
type input "faji"
click at [127, 163] on div "Fire Cracker Chicken Fajita" at bounding box center [138, 167] width 104 height 11
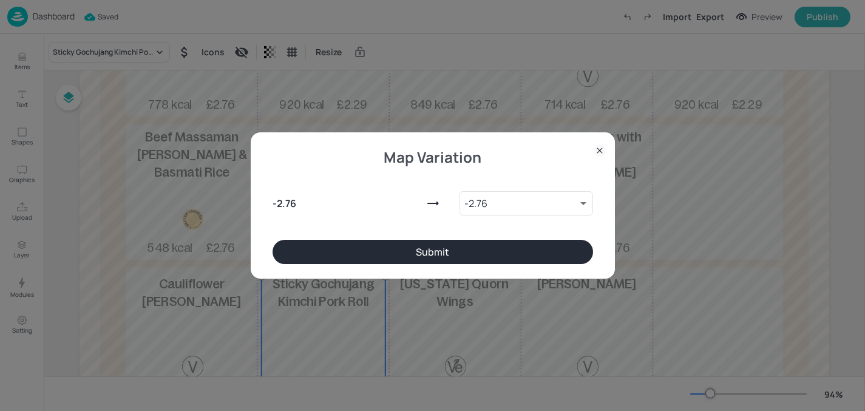
click at [313, 247] on button "Submit" at bounding box center [433, 252] width 321 height 24
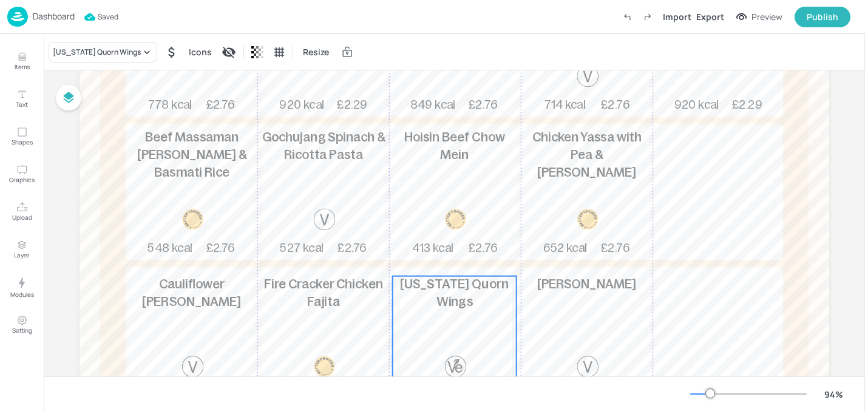
click at [459, 334] on div "Louisiana Quorn Wings 997 kcal £2.76" at bounding box center [455, 339] width 124 height 127
click at [125, 50] on div "Louisiana Quorn Wings" at bounding box center [97, 52] width 88 height 11
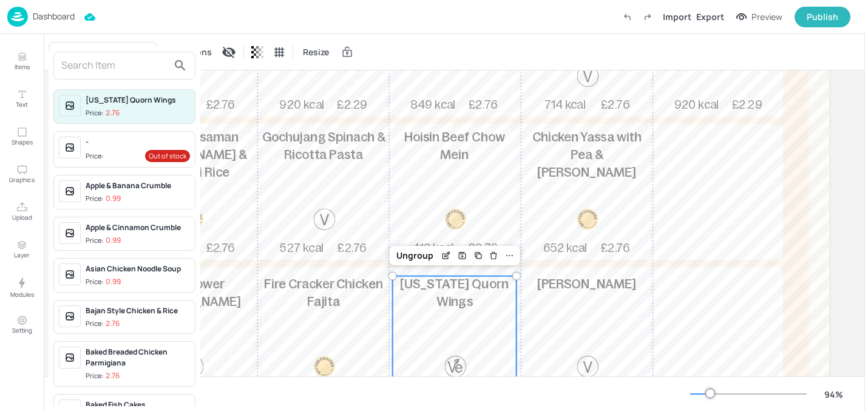
click at [137, 73] on input "text" at bounding box center [114, 65] width 107 height 19
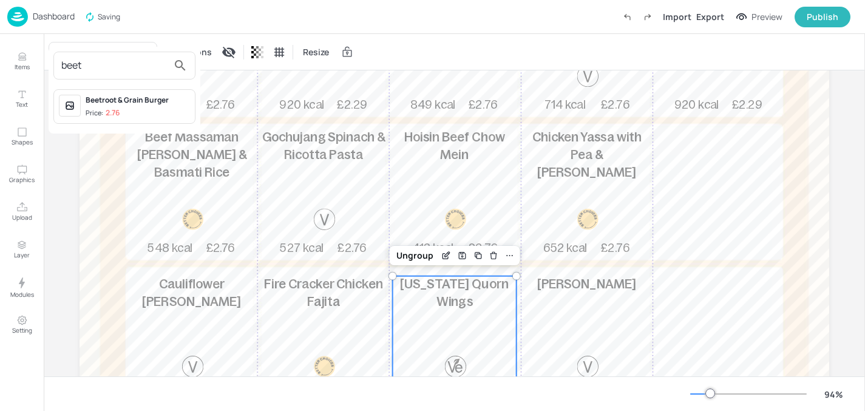
type input "beet"
click at [143, 100] on div "Beetroot & Grain Burger" at bounding box center [138, 100] width 104 height 11
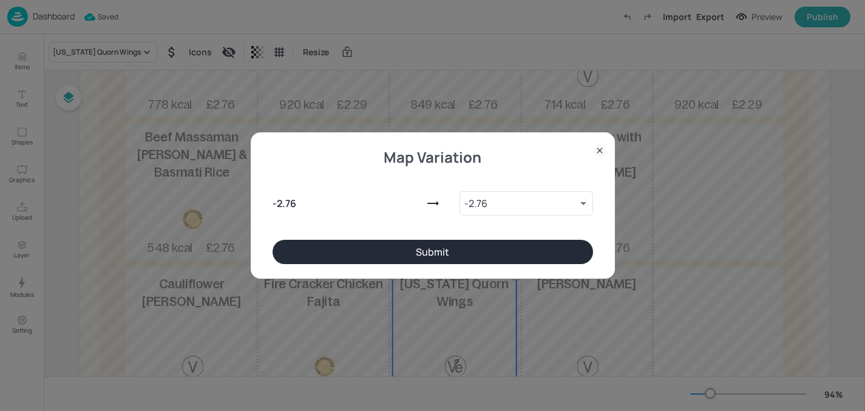
click at [301, 243] on button "Submit" at bounding box center [433, 252] width 321 height 24
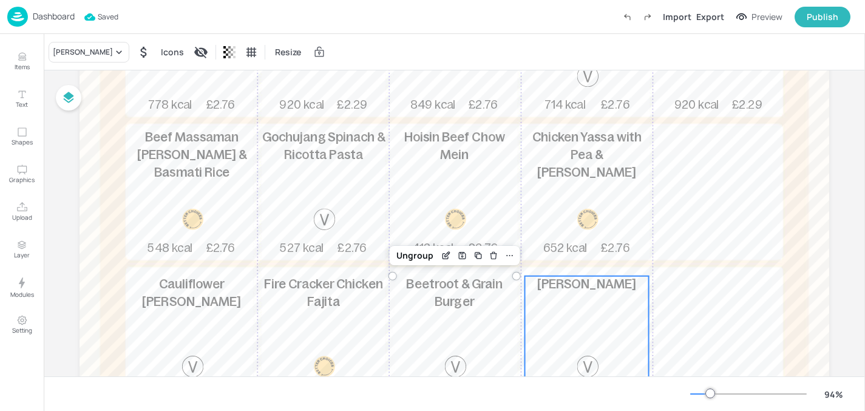
click at [551, 294] on p "Uyghur Aubergine Naan" at bounding box center [587, 285] width 124 height 18
click at [84, 53] on div "Uyghur Aubergine Naan" at bounding box center [83, 52] width 60 height 11
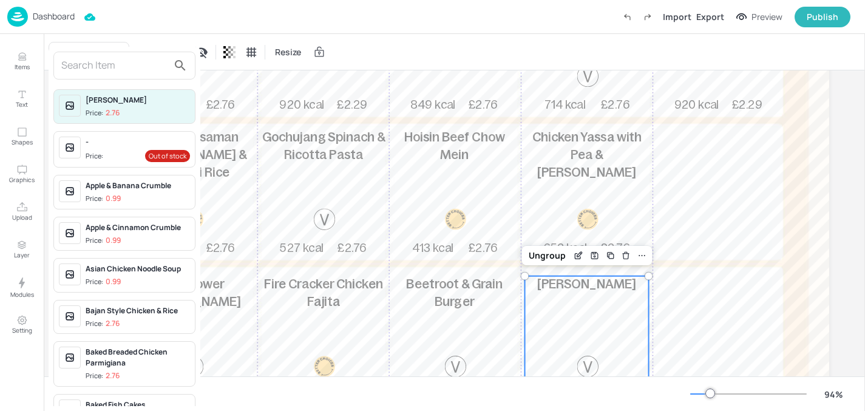
click at [87, 67] on input "text" at bounding box center [114, 65] width 107 height 19
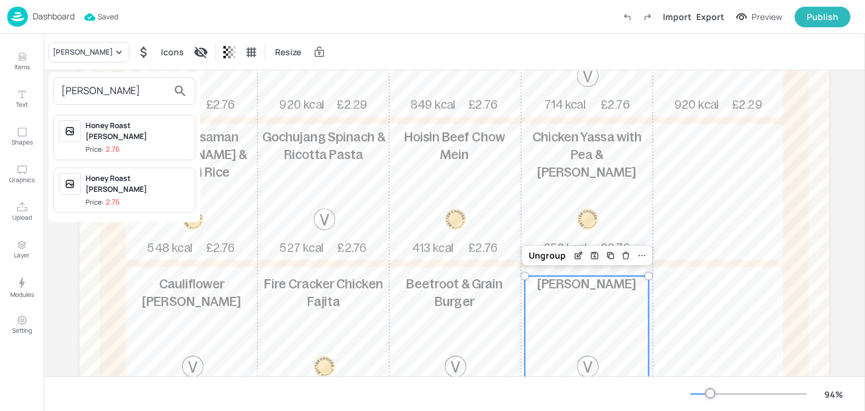
type input "gamm"
click at [109, 105] on div "gamm Honey Roast Gammon Price: 2.76 Honey Roast Gammon Price: 2.76" at bounding box center [125, 147] width 152 height 150
click at [109, 119] on div "Honey Roast Gammon Price: 2.76" at bounding box center [124, 138] width 142 height 46
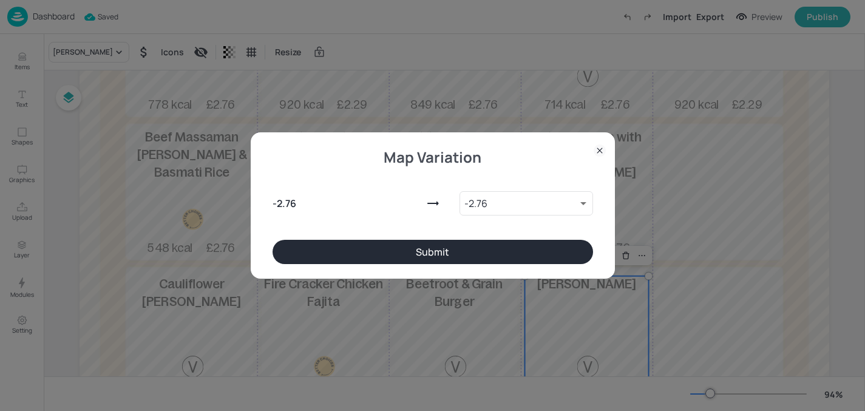
click at [297, 248] on button "Submit" at bounding box center [433, 252] width 321 height 24
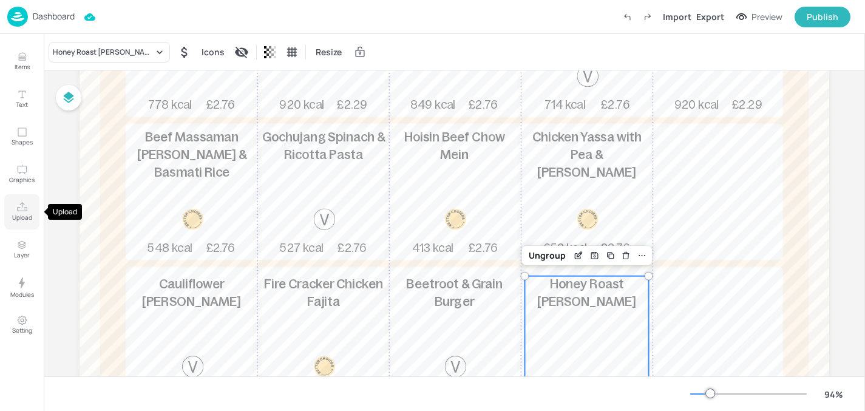
click at [15, 218] on p "Upload" at bounding box center [22, 217] width 20 height 8
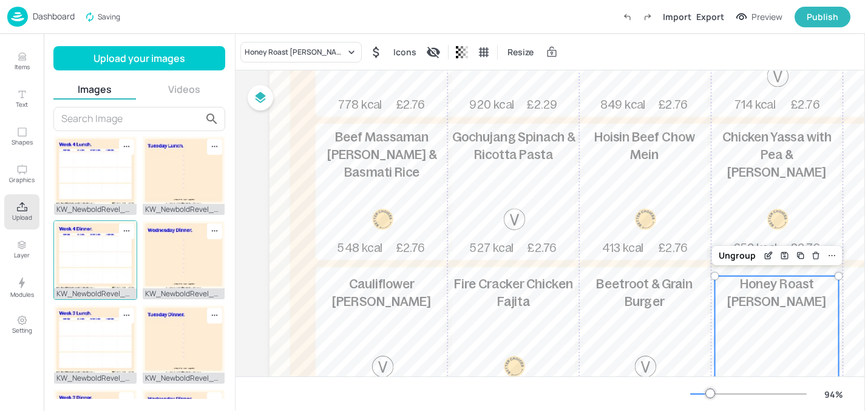
click at [101, 245] on img at bounding box center [95, 254] width 83 height 67
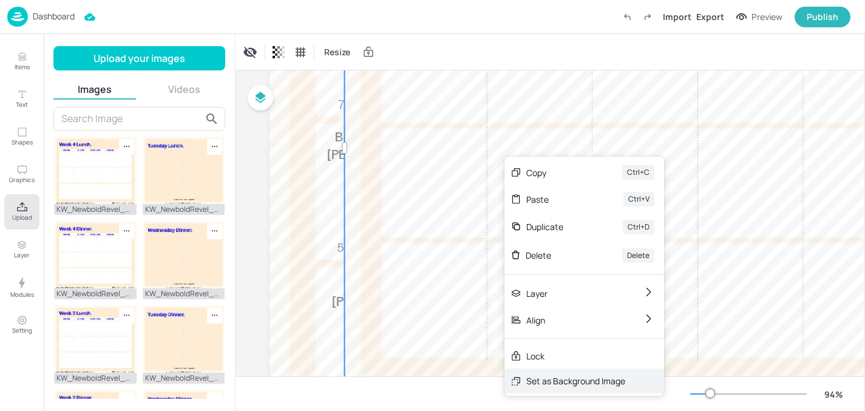
click at [567, 378] on div "Set as Background Image" at bounding box center [575, 381] width 99 height 13
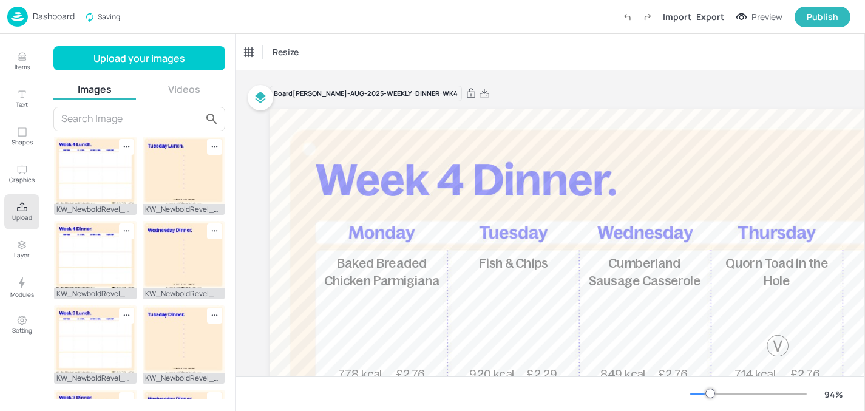
click at [39, 17] on p "Dashboard" at bounding box center [54, 16] width 42 height 8
click at [64, 18] on p "Dashboard" at bounding box center [54, 16] width 42 height 8
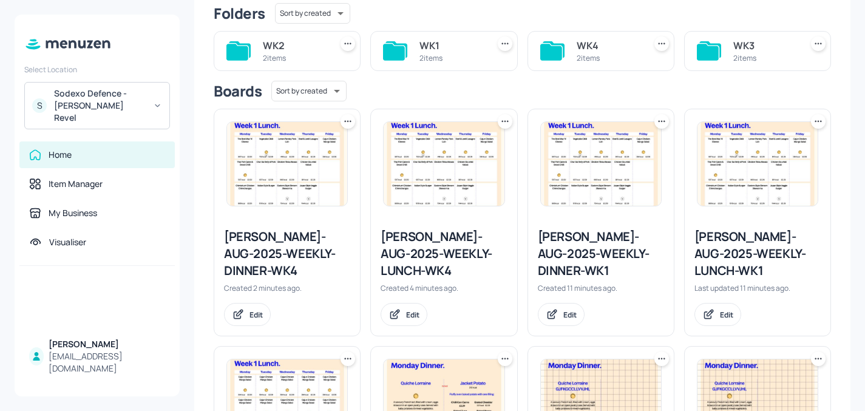
scroll to position [110, 0]
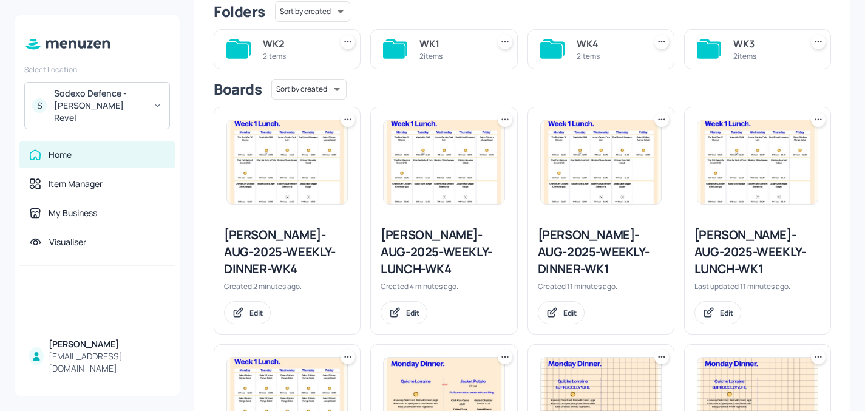
click at [438, 186] on img at bounding box center [444, 162] width 120 height 84
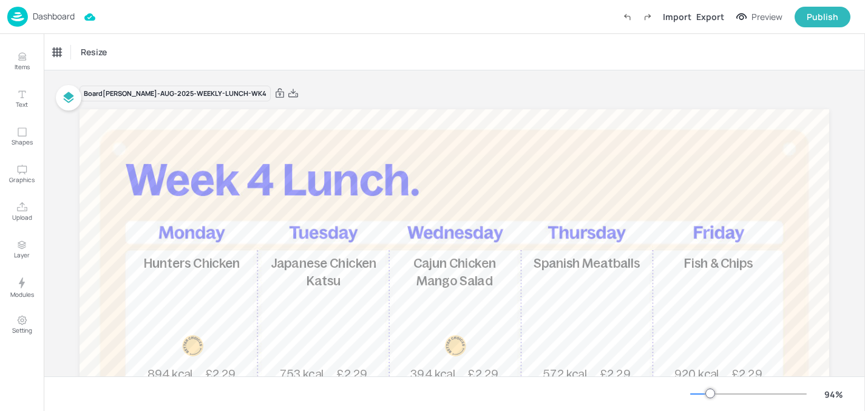
click at [57, 19] on p "Dashboard" at bounding box center [54, 16] width 42 height 8
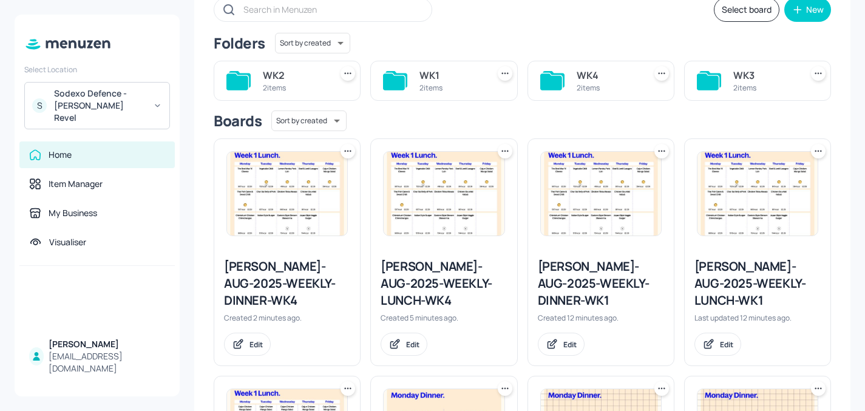
scroll to position [81, 0]
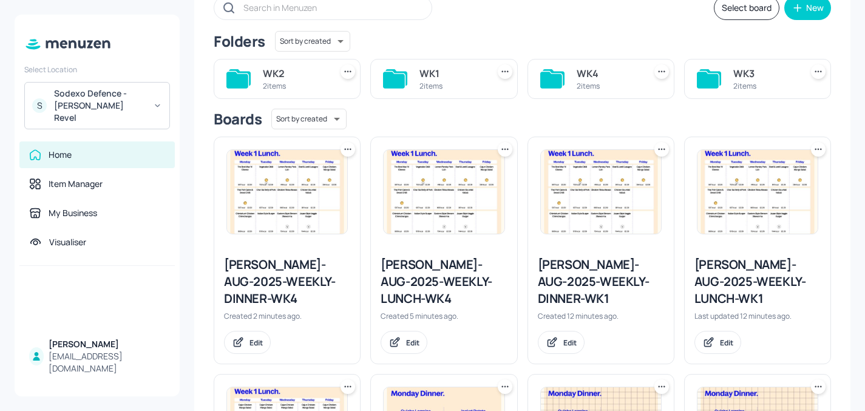
click at [345, 150] on icon at bounding box center [348, 149] width 12 height 12
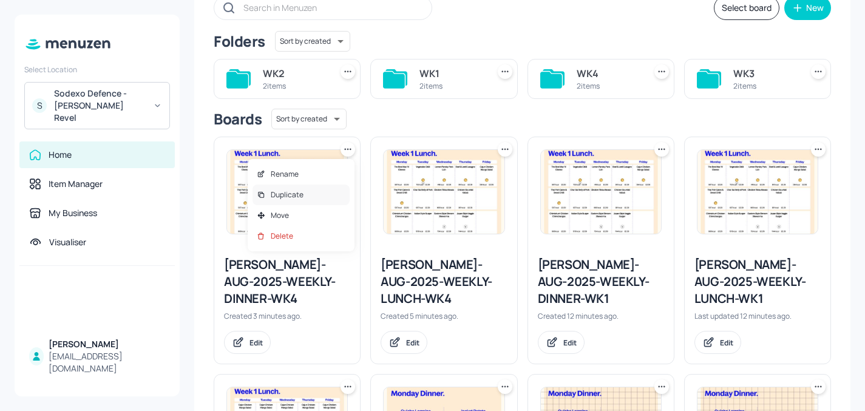
click at [302, 195] on p "Duplicate" at bounding box center [287, 194] width 33 height 11
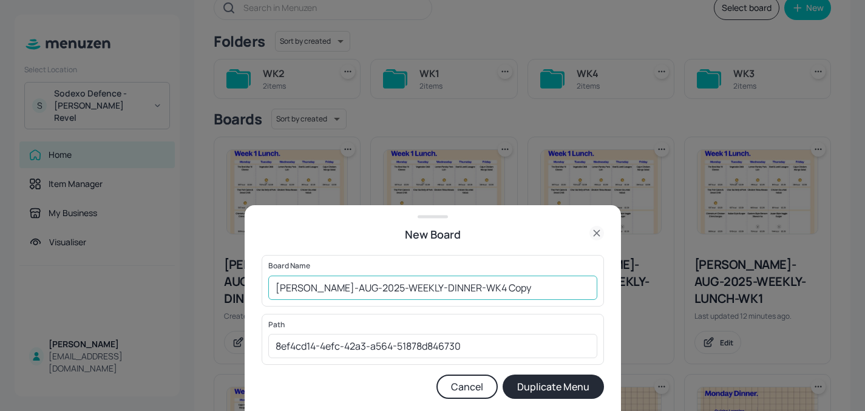
click at [509, 284] on input "Newbold-AUG-2025-WEEKLY-DINNER-WK4 Copy" at bounding box center [432, 288] width 329 height 24
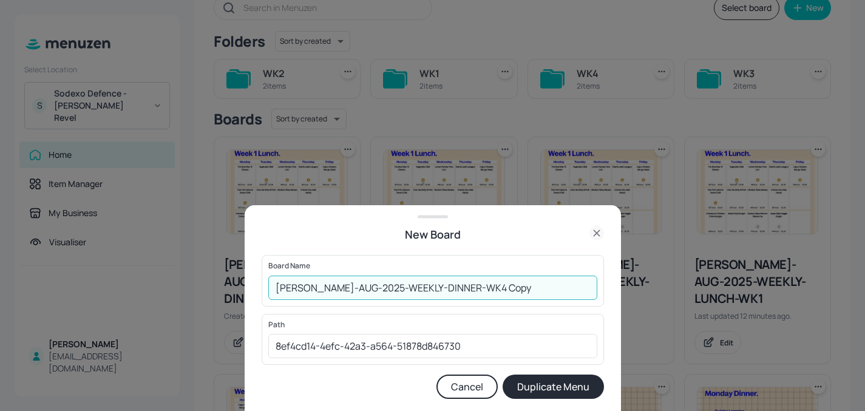
click at [508, 284] on input "Newbold-AUG-2025-WEEKLY-DINNER-WK4 Copy" at bounding box center [432, 288] width 329 height 24
type input "[PERSON_NAME]-AUG-2025-WEEKLY-DINNER-WK3"
click at [566, 390] on button "Duplicate Menu" at bounding box center [553, 387] width 101 height 24
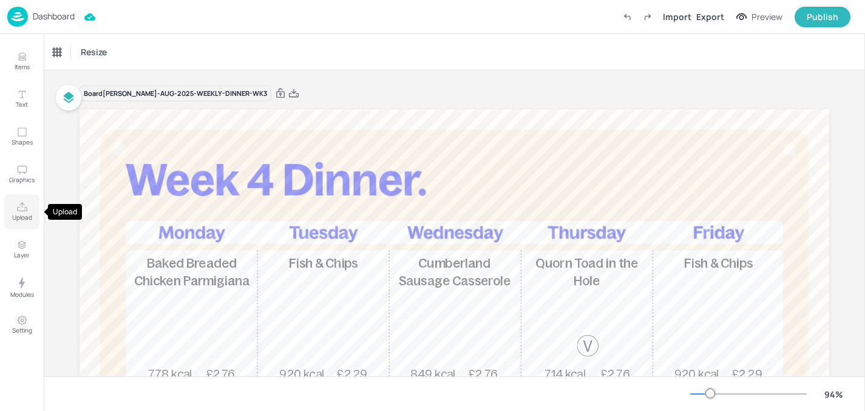
click at [25, 211] on icon "Upload" at bounding box center [22, 208] width 12 height 12
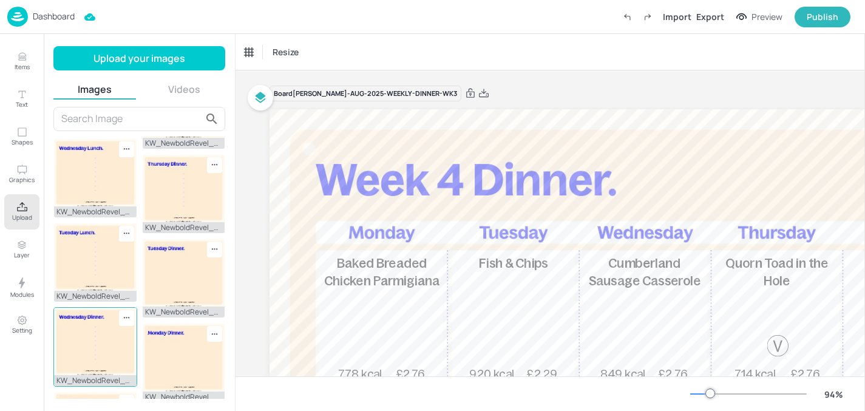
scroll to position [156, 0]
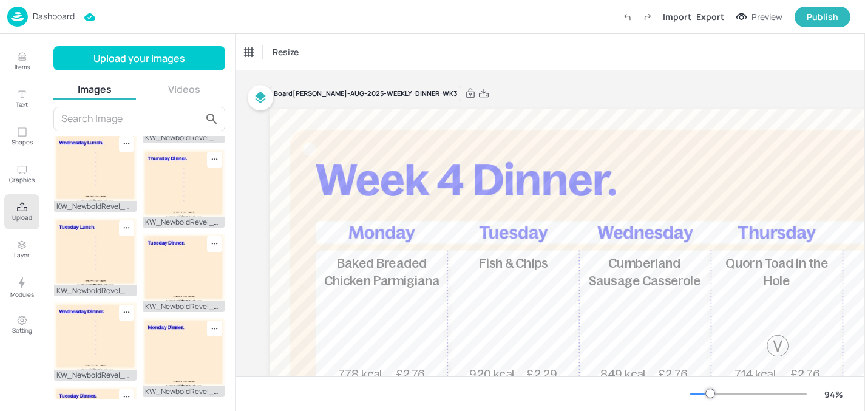
click at [54, 32] on img at bounding box center [54, 32] width 0 height 0
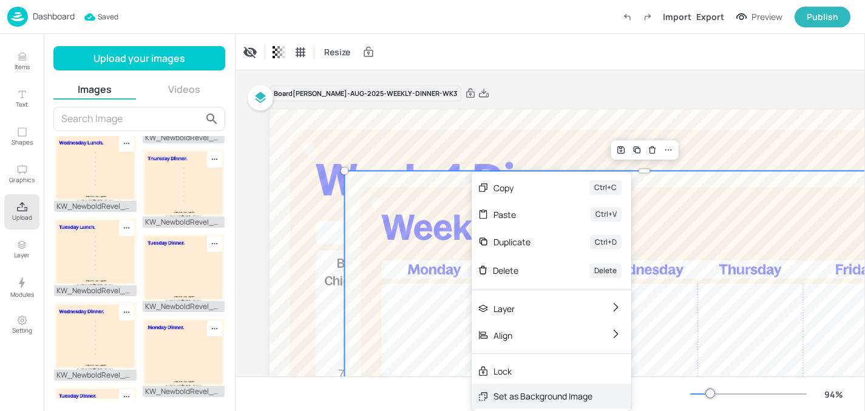
click at [532, 398] on div "Set as Background Image" at bounding box center [543, 396] width 99 height 13
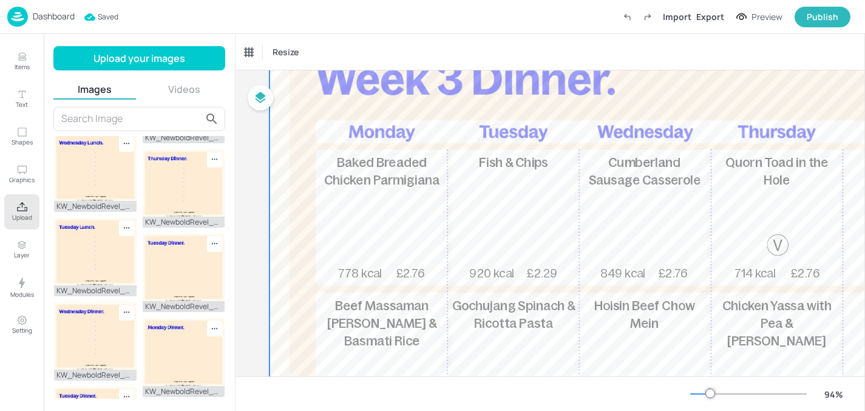
scroll to position [106, 0]
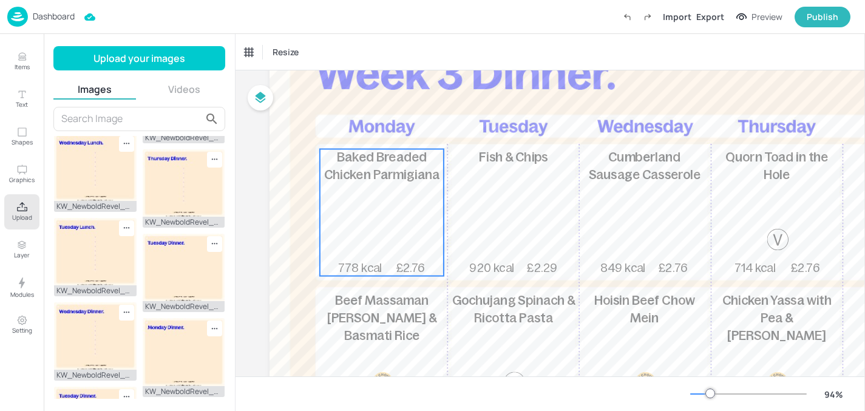
click at [360, 224] on div "Baked Breaded Chicken Parmigiana 778 kcal £2.76" at bounding box center [382, 212] width 124 height 127
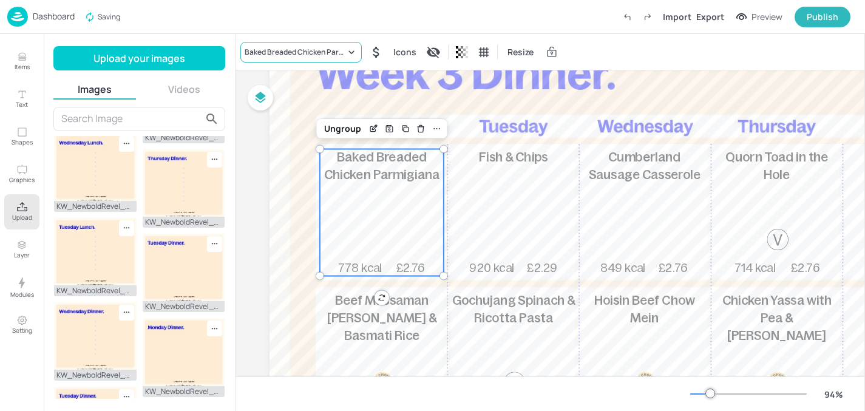
click at [282, 54] on div "Baked Breaded Chicken Parmigiana" at bounding box center [295, 52] width 101 height 11
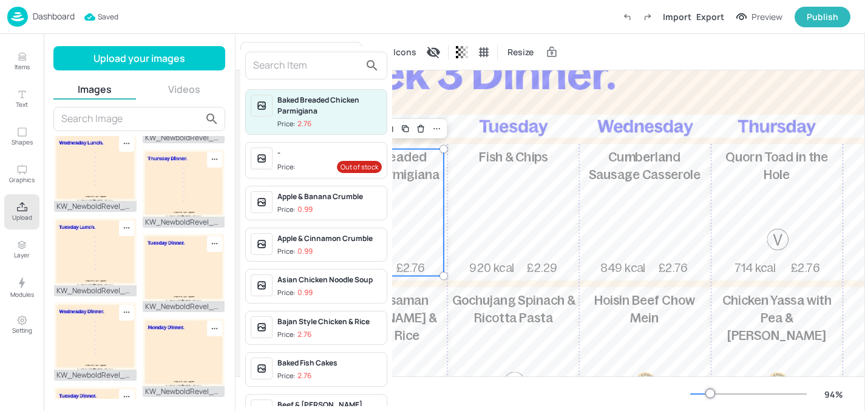
click at [287, 72] on input "text" at bounding box center [306, 65] width 107 height 19
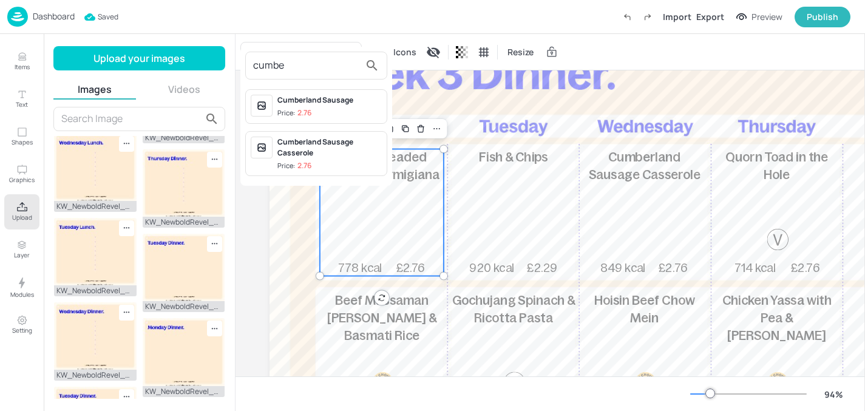
type input "cumbe"
click at [326, 104] on div "Cumberland Sausage" at bounding box center [329, 100] width 104 height 11
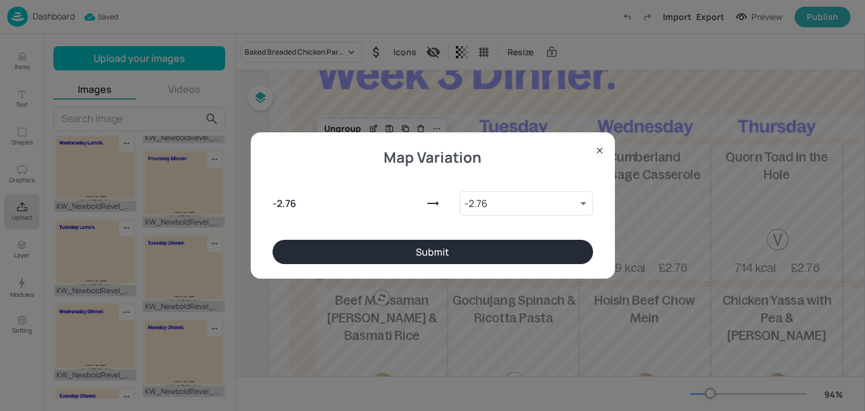
click at [369, 271] on div "Map Variation - 2.76 - 2.76 9219932 ​ Submit" at bounding box center [433, 205] width 364 height 146
click at [375, 261] on button "Submit" at bounding box center [433, 252] width 321 height 24
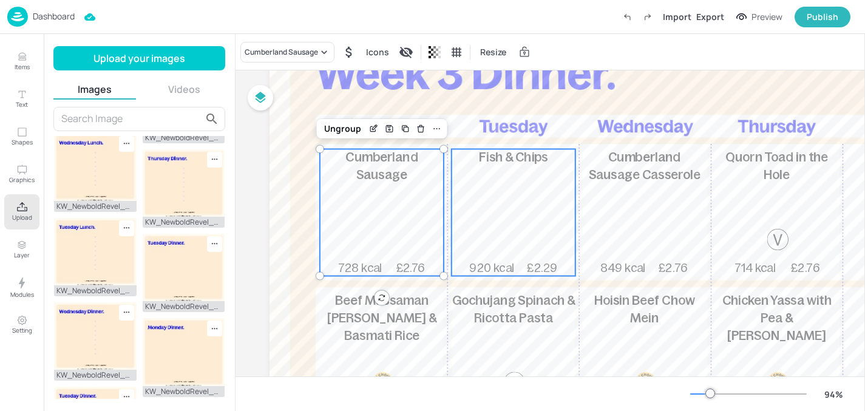
click at [547, 222] on div "Fish & Chips 920 kcal £2.29" at bounding box center [514, 212] width 124 height 127
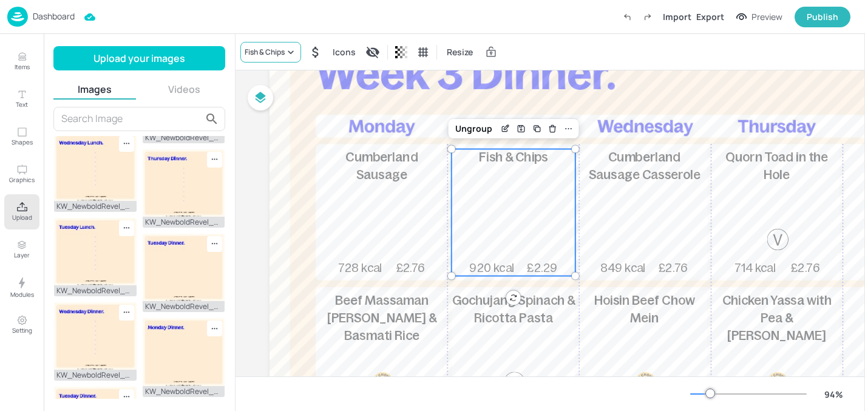
click at [273, 51] on div "Fish & Chips" at bounding box center [265, 52] width 40 height 11
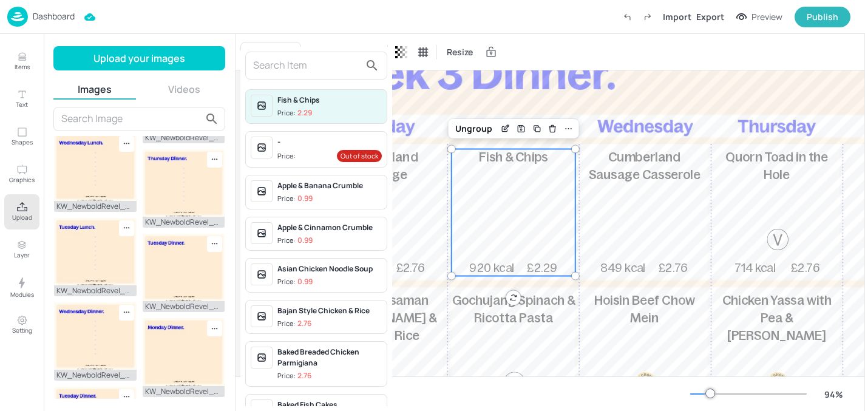
click at [269, 64] on input "text" at bounding box center [306, 65] width 107 height 19
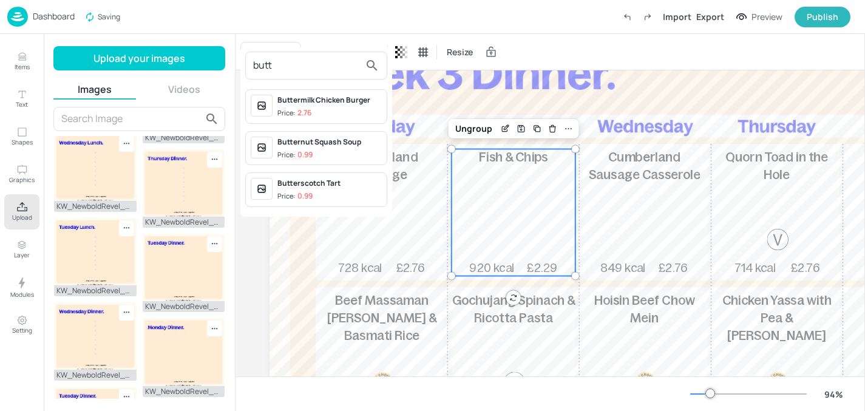
type input "butt"
click at [293, 100] on div "Buttermilk Chicken Burger" at bounding box center [329, 100] width 104 height 11
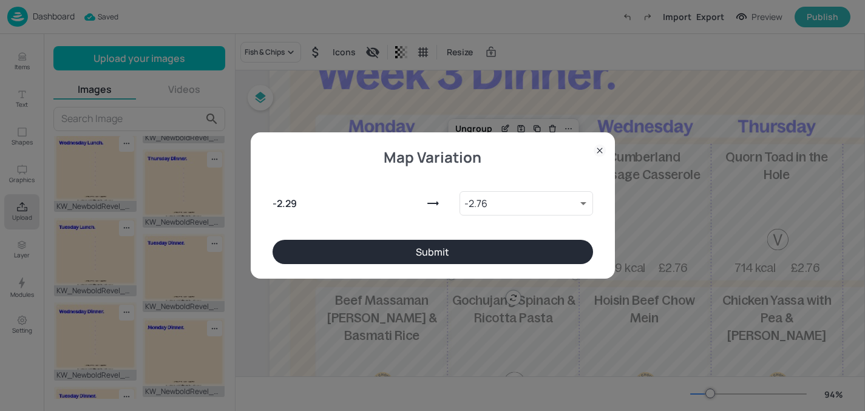
click at [356, 243] on button "Submit" at bounding box center [433, 252] width 321 height 24
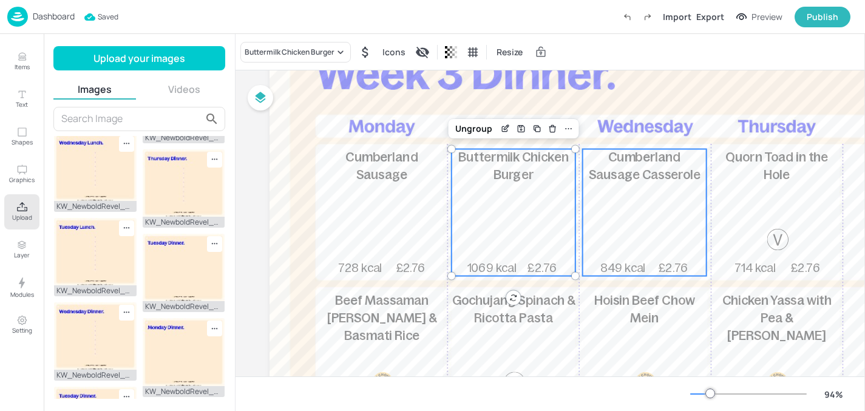
click at [634, 196] on div "Cumberland Sausage Casserole 849 kcal £2.76" at bounding box center [645, 212] width 124 height 127
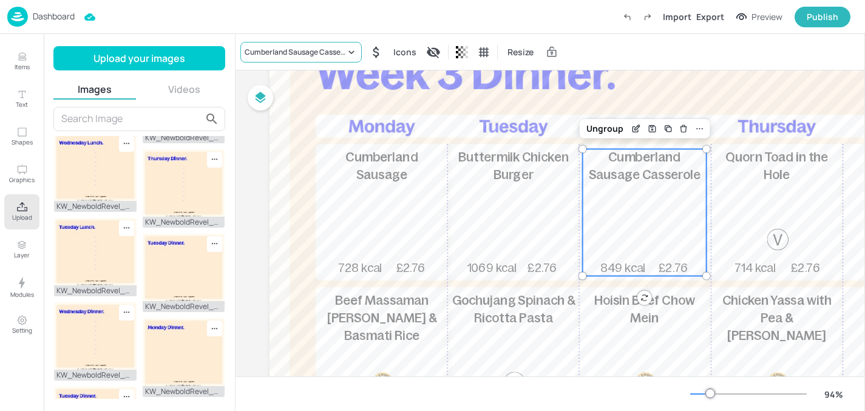
click at [288, 48] on div "Cumberland Sausage Casserole" at bounding box center [295, 52] width 101 height 11
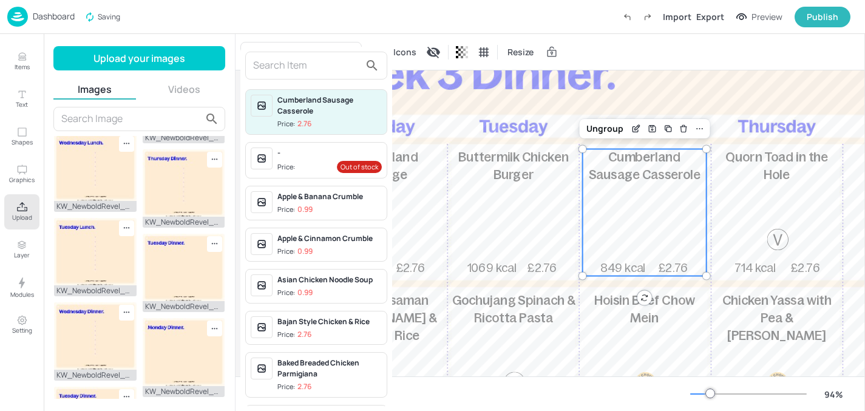
click at [280, 62] on input "text" at bounding box center [306, 65] width 107 height 19
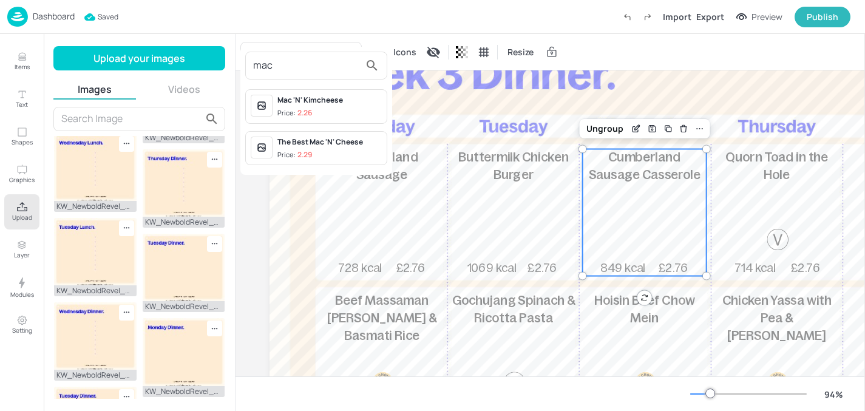
type input "mac"
click at [330, 111] on span "Price: 2.26" at bounding box center [329, 113] width 104 height 10
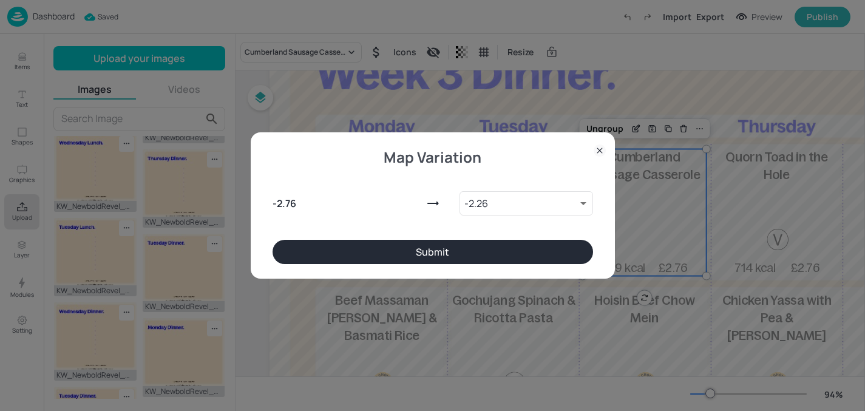
click at [424, 243] on button "Submit" at bounding box center [433, 252] width 321 height 24
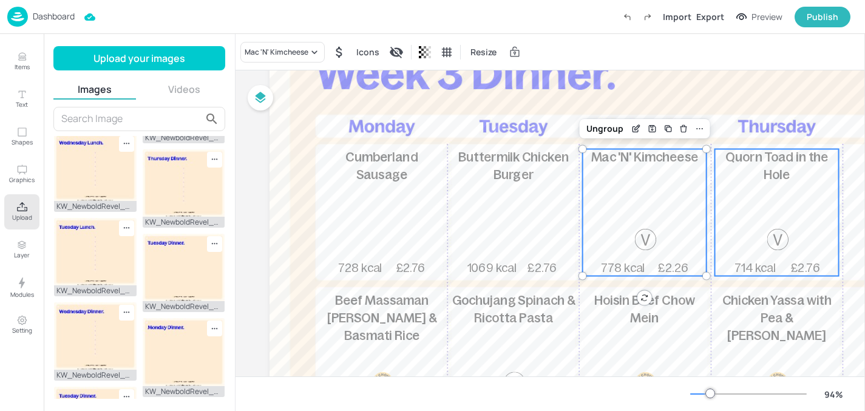
click at [759, 202] on div "Quorn Toad in the Hole 714 kcal £2.76" at bounding box center [777, 212] width 124 height 127
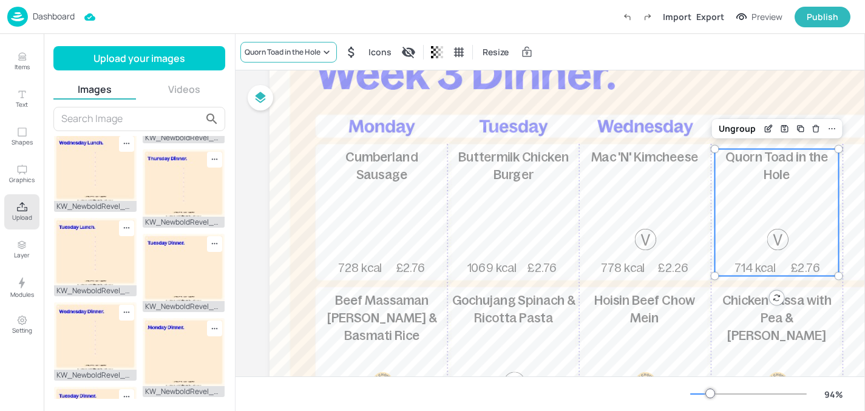
click at [256, 44] on div "Quorn Toad in the Hole" at bounding box center [288, 52] width 97 height 21
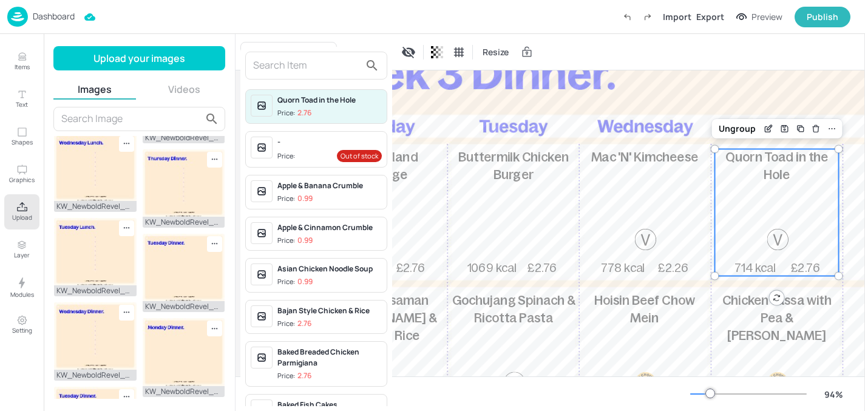
click at [262, 63] on input "text" at bounding box center [306, 65] width 107 height 19
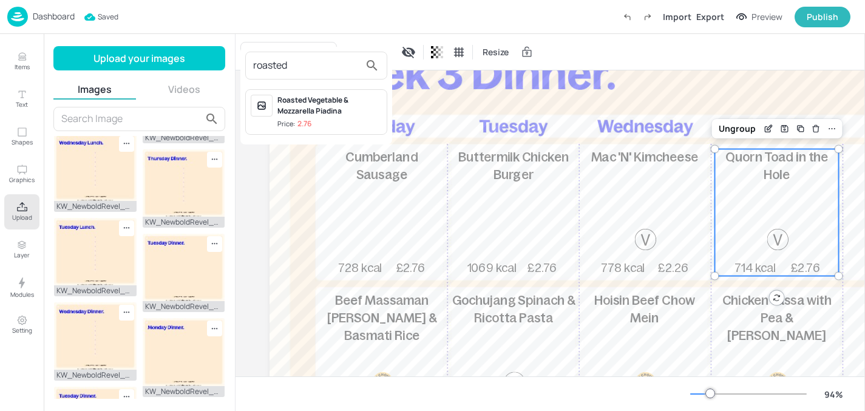
type input "roasted"
click at [286, 99] on div "Roasted Vegetable & Mozzarella Piadina" at bounding box center [329, 106] width 104 height 22
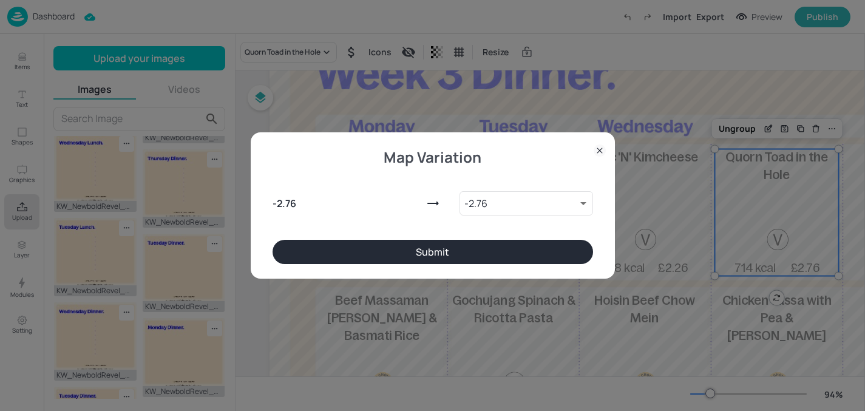
click at [365, 251] on button "Submit" at bounding box center [433, 252] width 321 height 24
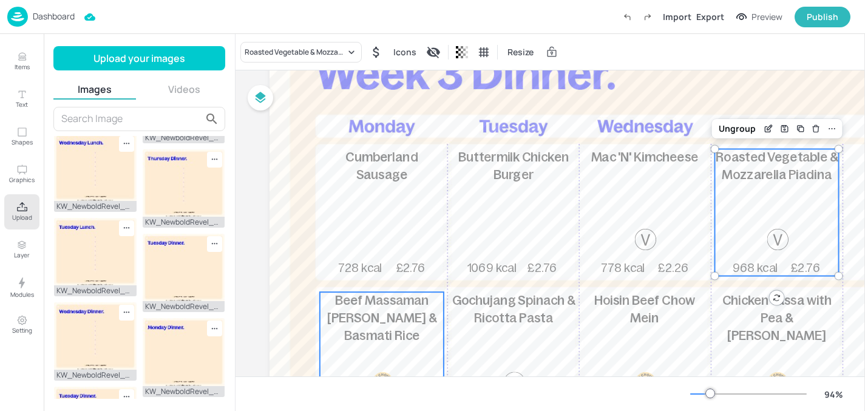
click at [362, 307] on span "Beef Massaman [PERSON_NAME] & Basmati Rice" at bounding box center [381, 317] width 109 height 49
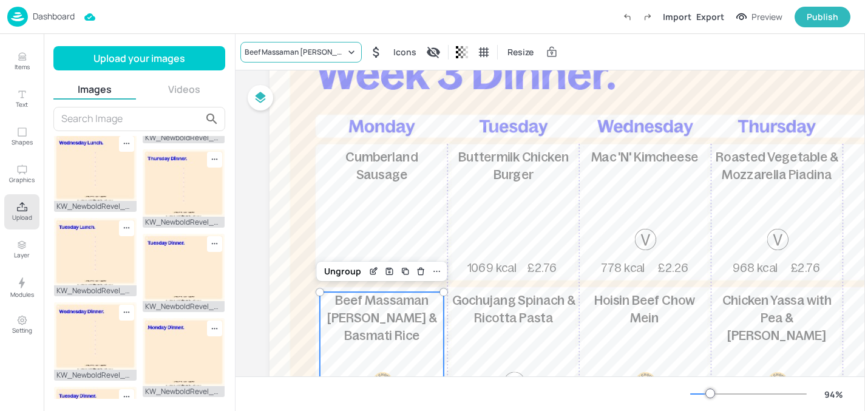
click at [321, 52] on div "Beef Massaman [PERSON_NAME] & Basmati Rice" at bounding box center [295, 52] width 101 height 11
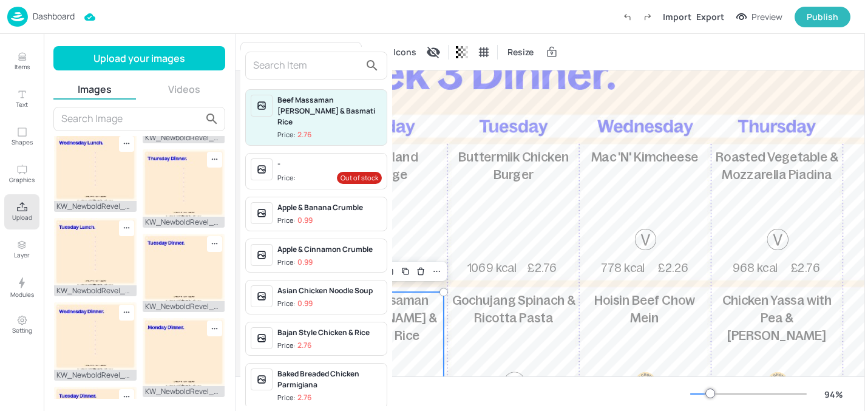
click at [302, 70] on input "text" at bounding box center [306, 65] width 107 height 19
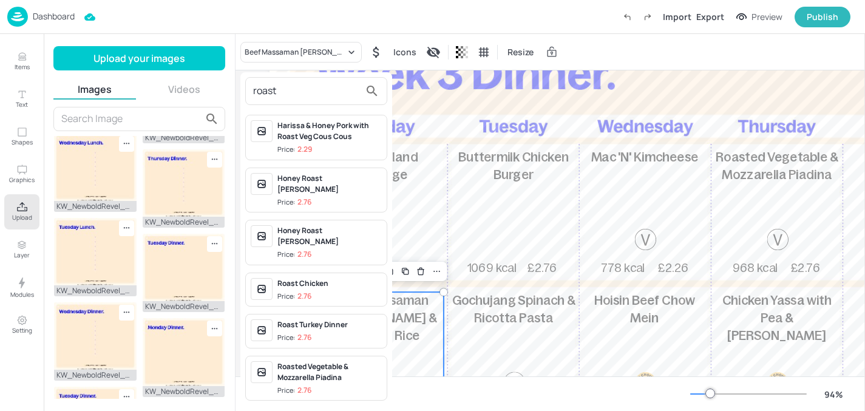
type input "roast"
click at [308, 292] on p "2.76" at bounding box center [304, 296] width 14 height 8
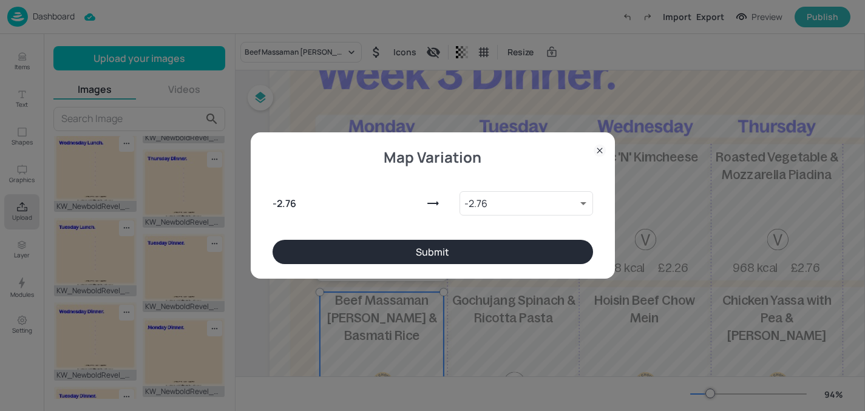
click at [372, 257] on button "Submit" at bounding box center [433, 252] width 321 height 24
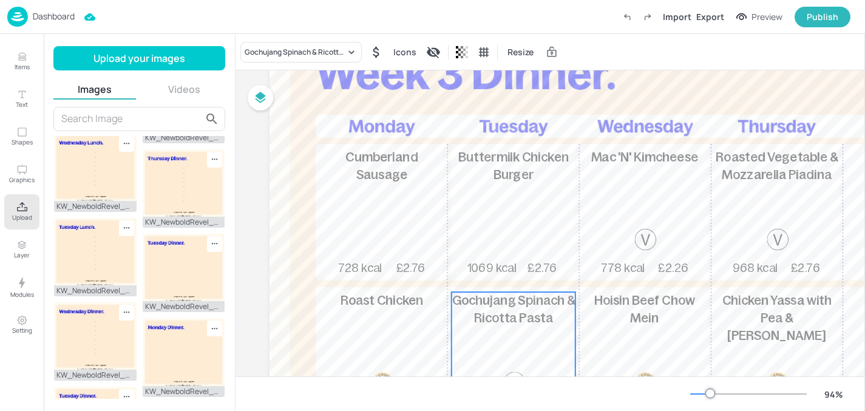
click at [562, 322] on p "Gochujang Spinach & Ricotta Pasta" at bounding box center [514, 309] width 124 height 35
click at [314, 55] on div "Gochujang Spinach & Ricotta Pasta" at bounding box center [295, 52] width 101 height 11
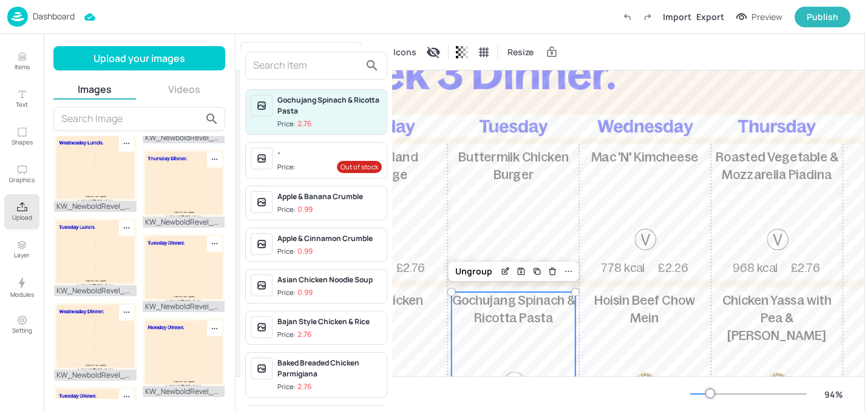
click at [304, 59] on input "text" at bounding box center [306, 65] width 107 height 19
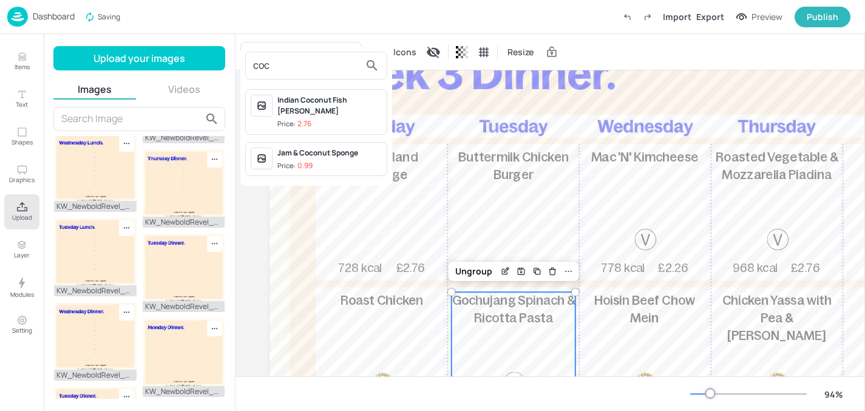
type input "coc"
click at [318, 103] on div "Indian Coconut Fish [PERSON_NAME]" at bounding box center [329, 106] width 104 height 22
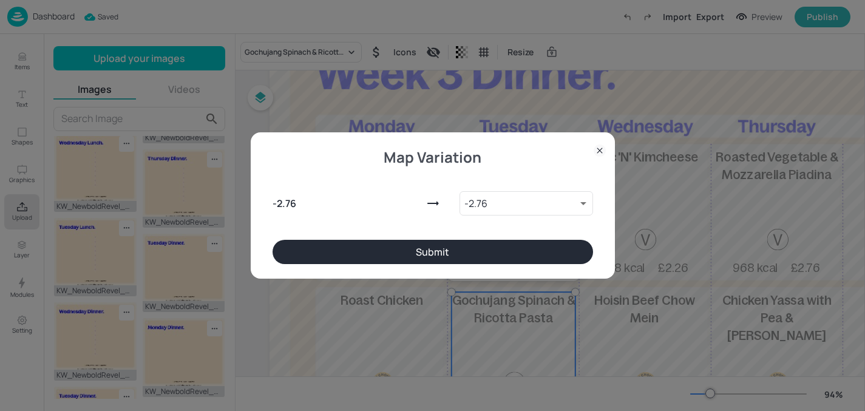
click at [427, 255] on button "Submit" at bounding box center [433, 252] width 321 height 24
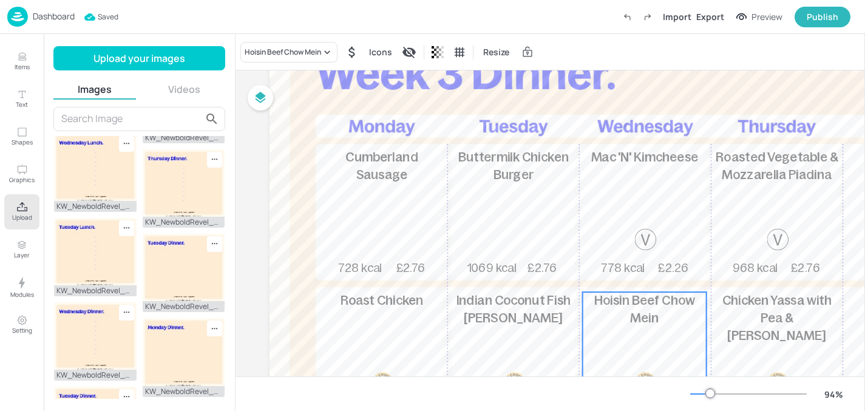
click at [620, 318] on p "Hoisin Beef Chow Mein" at bounding box center [645, 309] width 124 height 35
click at [293, 56] on div "Hoisin Beef Chow Mein" at bounding box center [283, 52] width 76 height 11
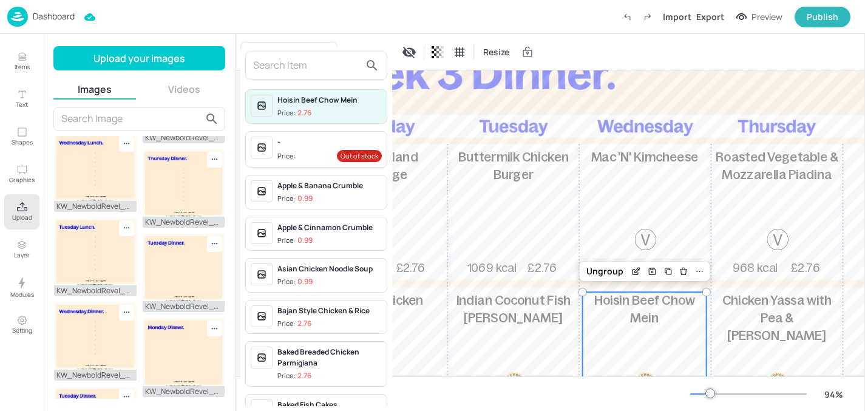
click at [285, 64] on input "text" at bounding box center [306, 65] width 107 height 19
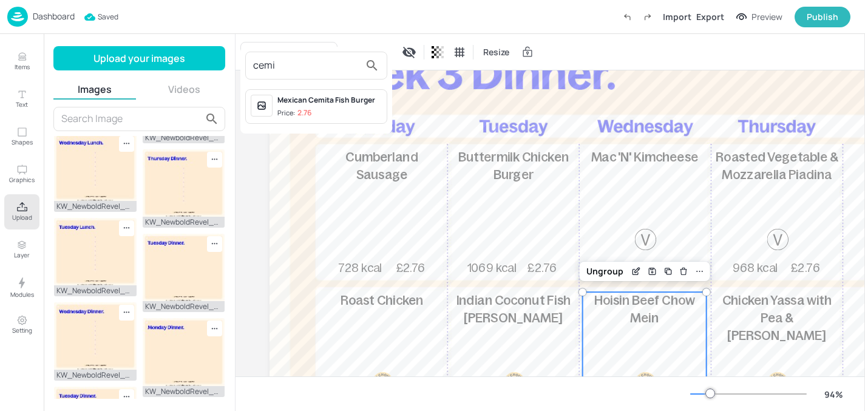
type input "cemi"
click at [299, 100] on div "Mexican Cemita Fish Burger" at bounding box center [329, 100] width 104 height 11
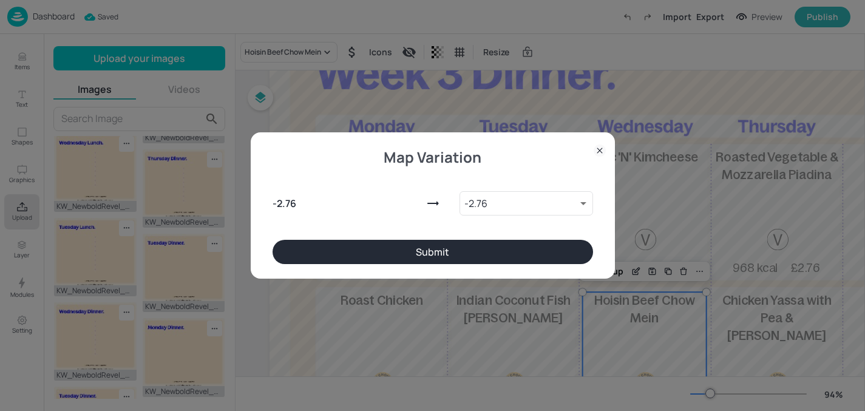
click at [393, 261] on button "Submit" at bounding box center [433, 252] width 321 height 24
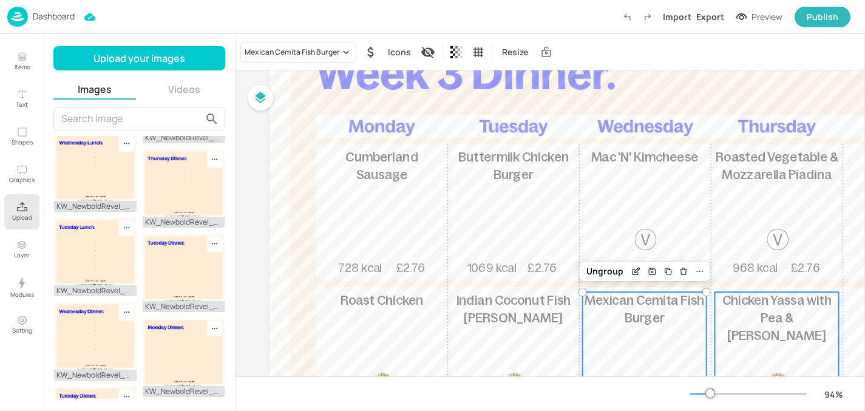
click at [741, 337] on div "Chicken Yassa with Pea & Kale Rice 652 kcal £2.76" at bounding box center [777, 355] width 124 height 127
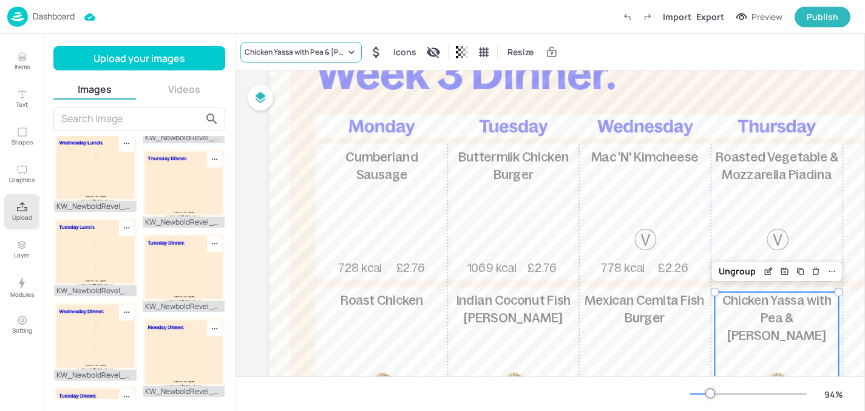
click at [293, 59] on div "Chicken Yassa with Pea & [PERSON_NAME]" at bounding box center [300, 52] width 121 height 21
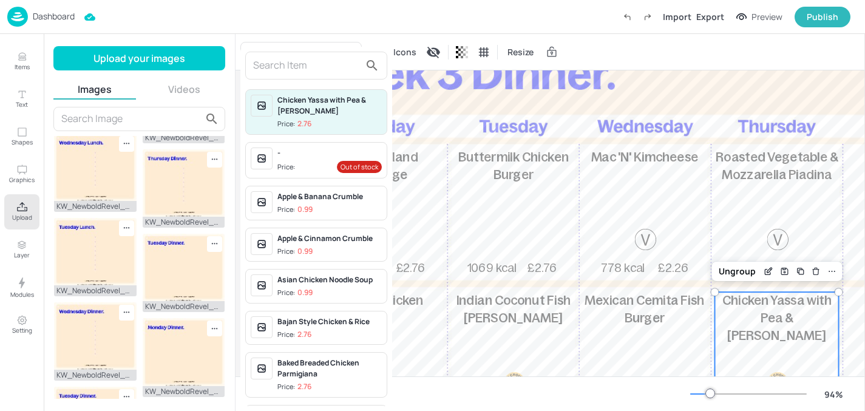
click at [290, 56] on input "text" at bounding box center [306, 65] width 107 height 19
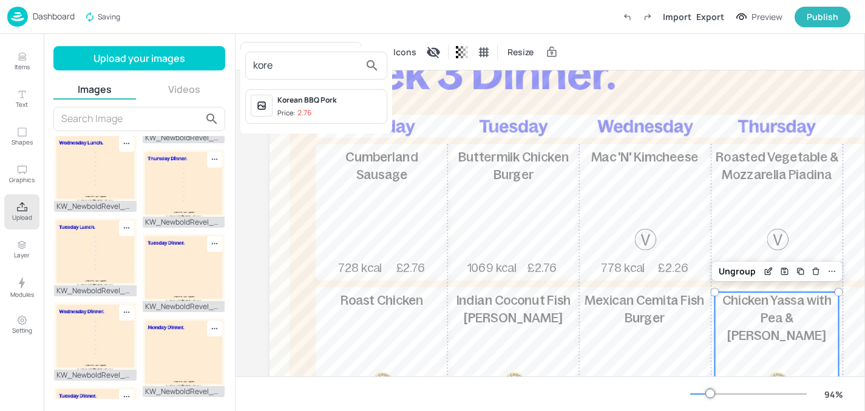
type input "kore"
click at [344, 108] on span "Price: 2.76" at bounding box center [329, 113] width 104 height 10
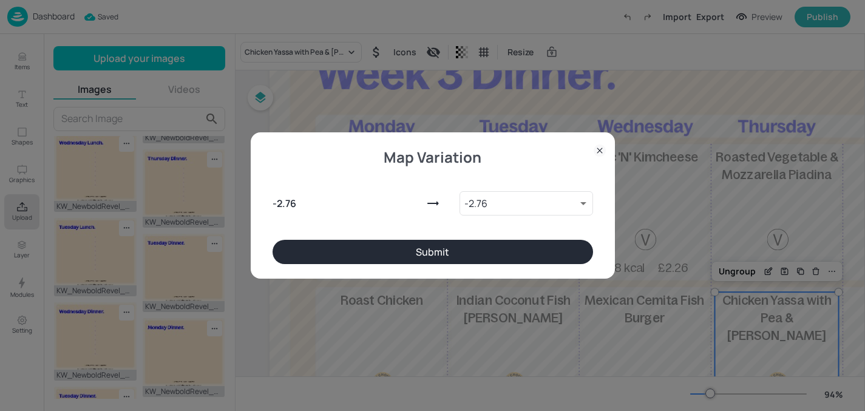
click at [366, 242] on button "Submit" at bounding box center [433, 252] width 321 height 24
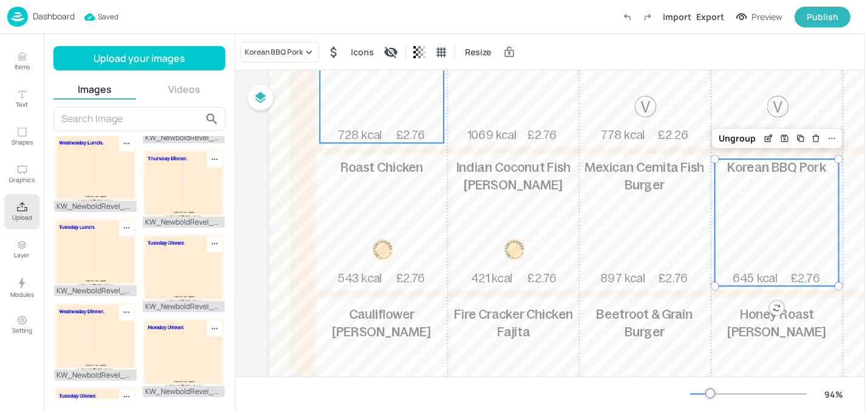
scroll to position [252, 0]
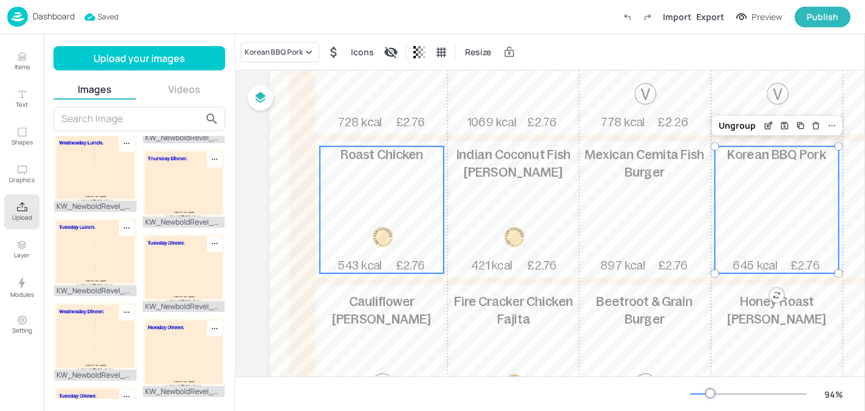
click at [364, 327] on p "Cauliflower [PERSON_NAME]" at bounding box center [382, 311] width 124 height 35
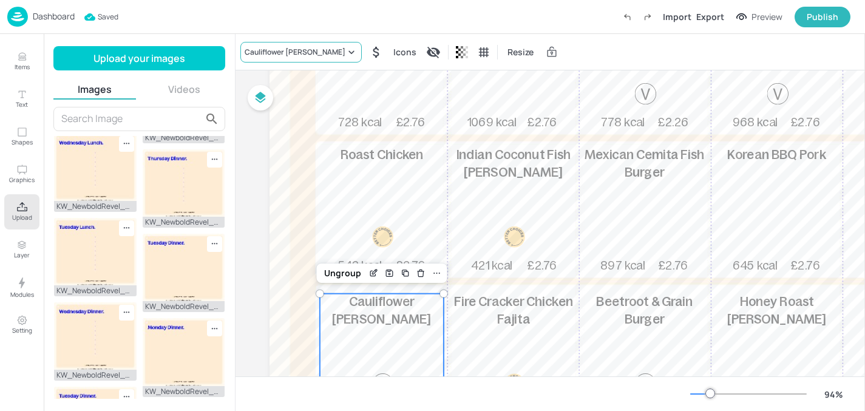
click at [310, 42] on div "Cauliflower [PERSON_NAME]" at bounding box center [300, 52] width 121 height 21
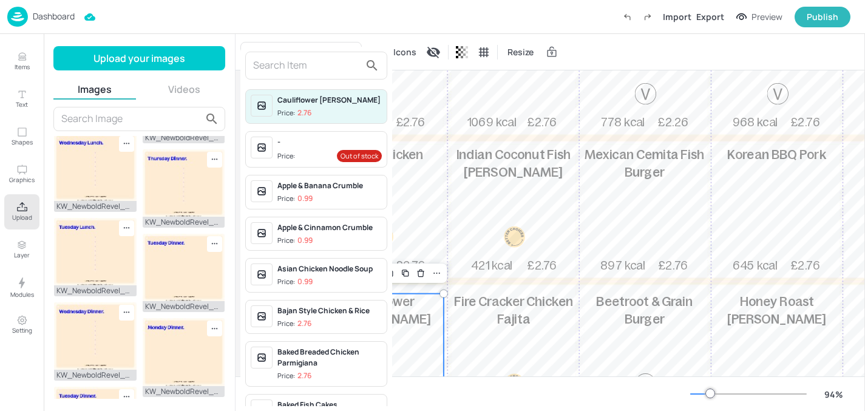
click at [299, 67] on input "text" at bounding box center [306, 65] width 107 height 19
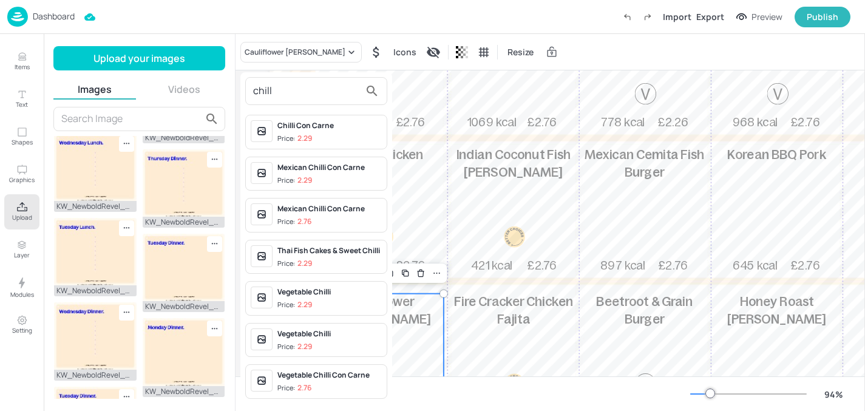
type input "chill"
click at [297, 333] on div "Vegetable Chilli" at bounding box center [329, 333] width 104 height 11
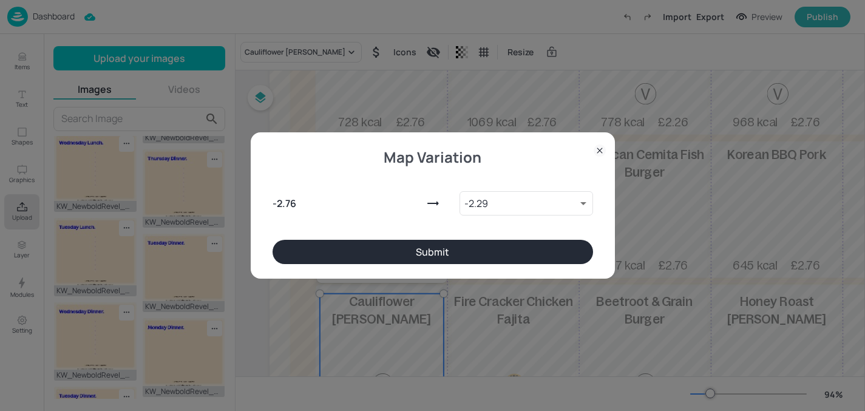
click at [420, 250] on button "Submit" at bounding box center [433, 252] width 321 height 24
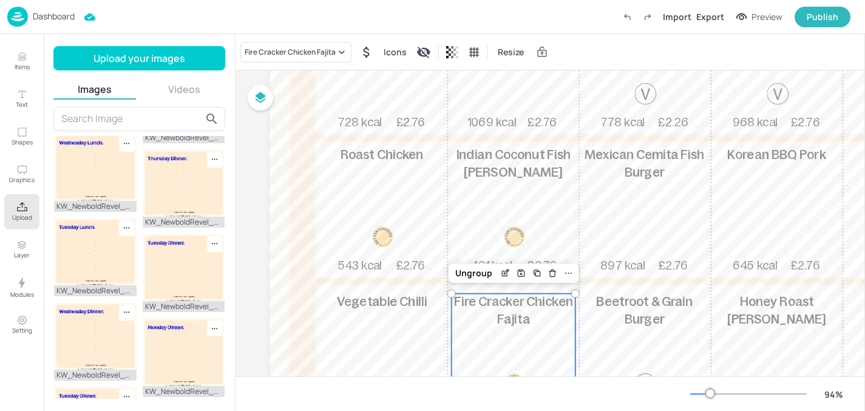
click at [499, 322] on span "Fire Cracker Chicken Fajita" at bounding box center [513, 311] width 119 height 32
click at [269, 55] on div "Fire Cracker Chicken Fajita" at bounding box center [290, 52] width 91 height 11
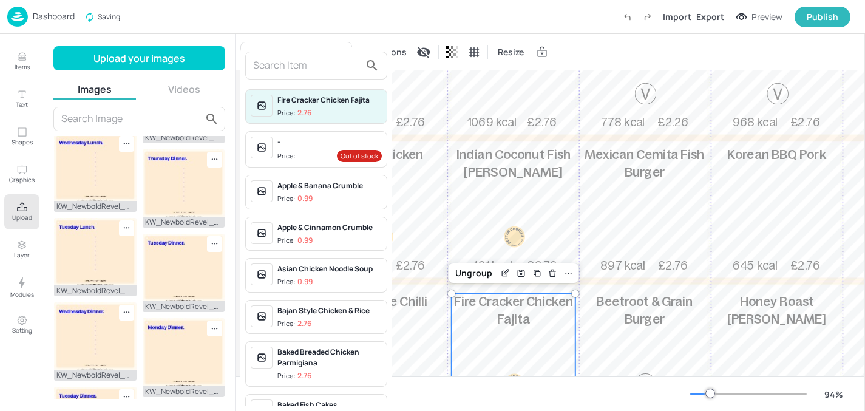
click at [302, 63] on input "text" at bounding box center [306, 65] width 107 height 19
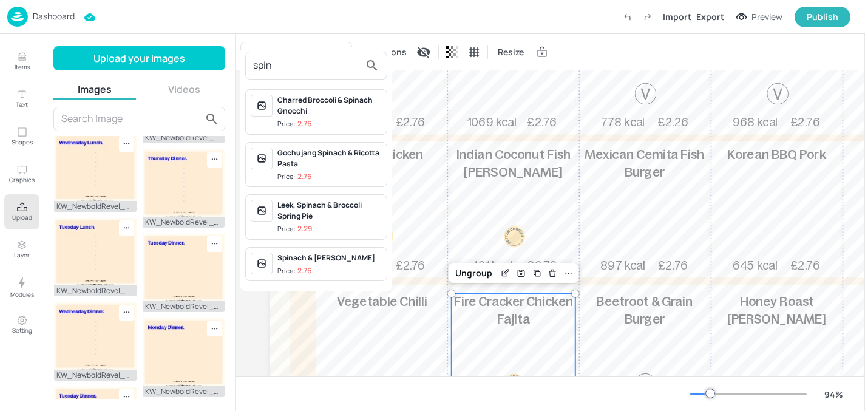
type input "spin"
click at [307, 268] on p "2.76" at bounding box center [304, 271] width 14 height 8
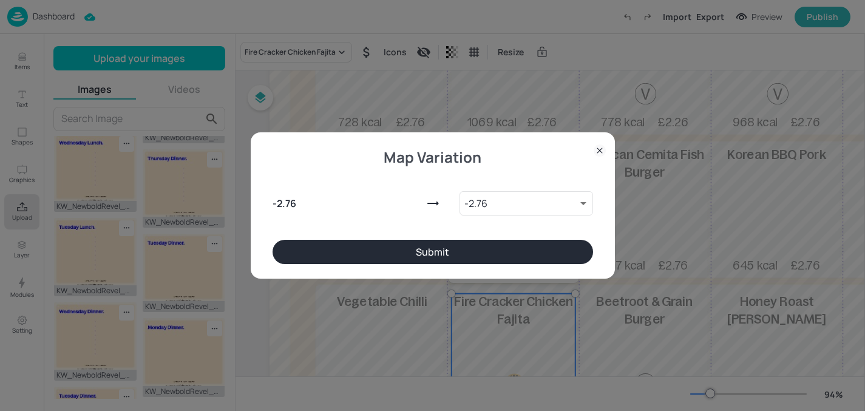
click at [354, 248] on button "Submit" at bounding box center [433, 252] width 321 height 24
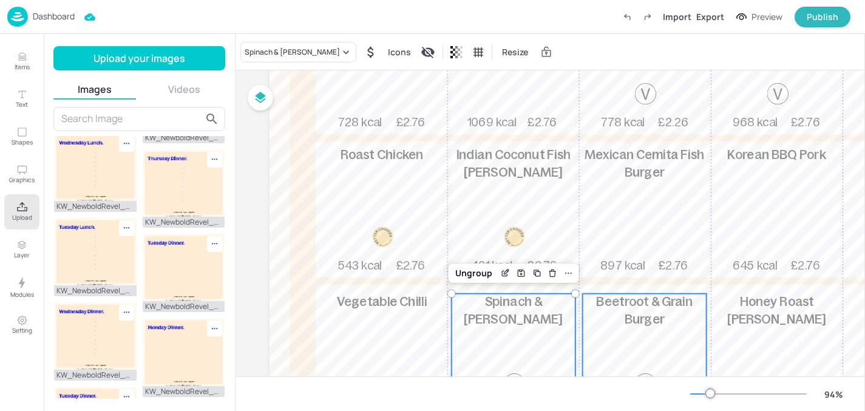
click at [604, 317] on p "Beetroot & Grain Burger" at bounding box center [645, 311] width 124 height 35
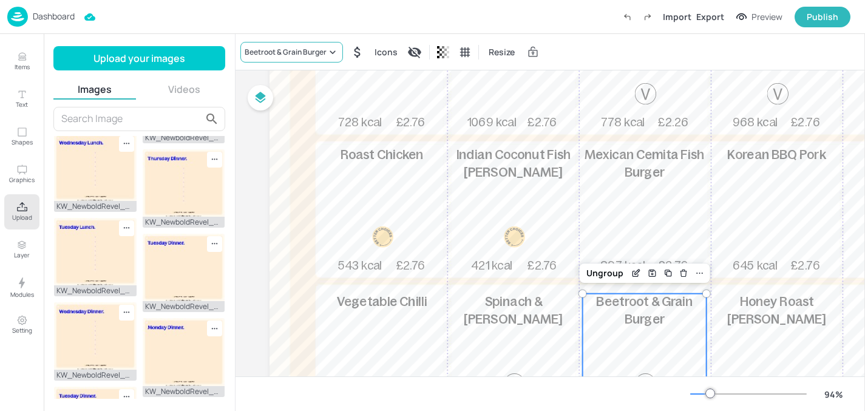
click at [301, 55] on div "Beetroot & Grain Burger" at bounding box center [286, 52] width 82 height 11
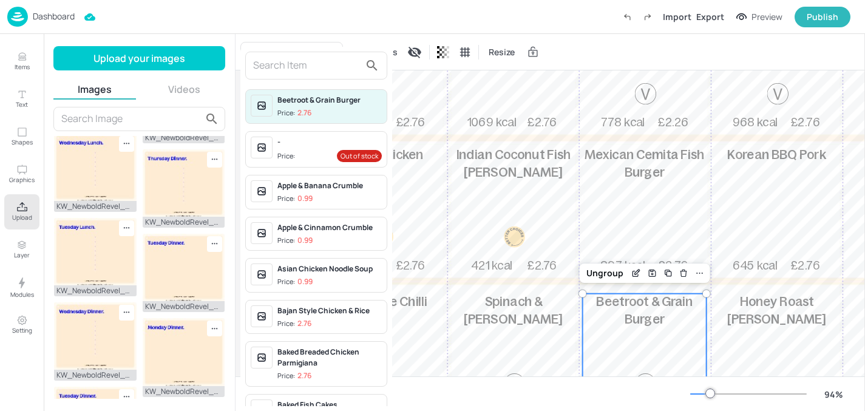
click at [294, 72] on input "text" at bounding box center [306, 65] width 107 height 19
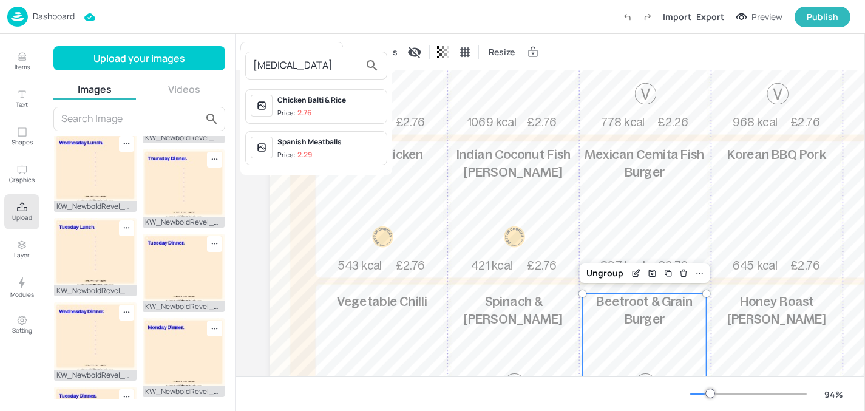
type input "bal"
click at [313, 108] on span "Price: 2.76" at bounding box center [329, 113] width 104 height 10
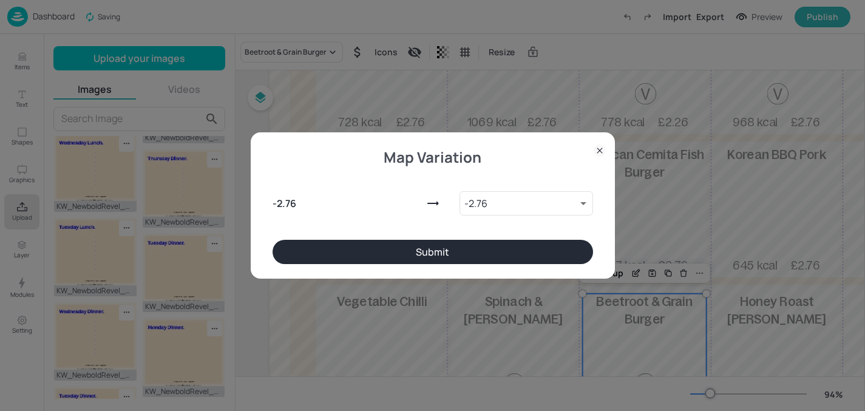
click at [397, 241] on button "Submit" at bounding box center [433, 252] width 321 height 24
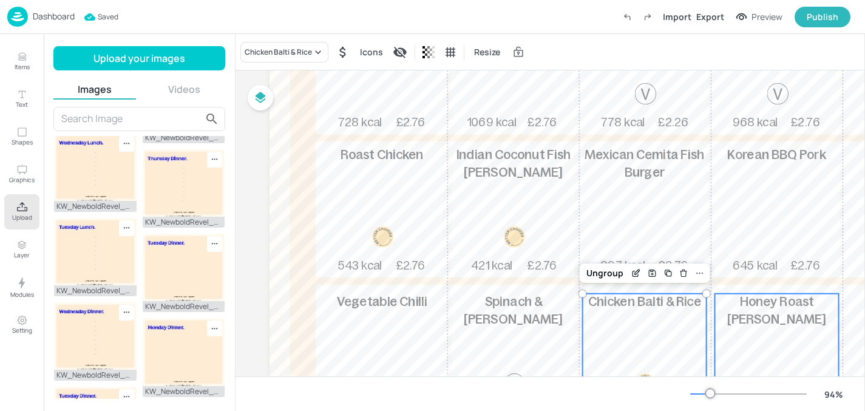
click at [791, 325] on span "Honey Roast Gammon" at bounding box center [776, 311] width 99 height 32
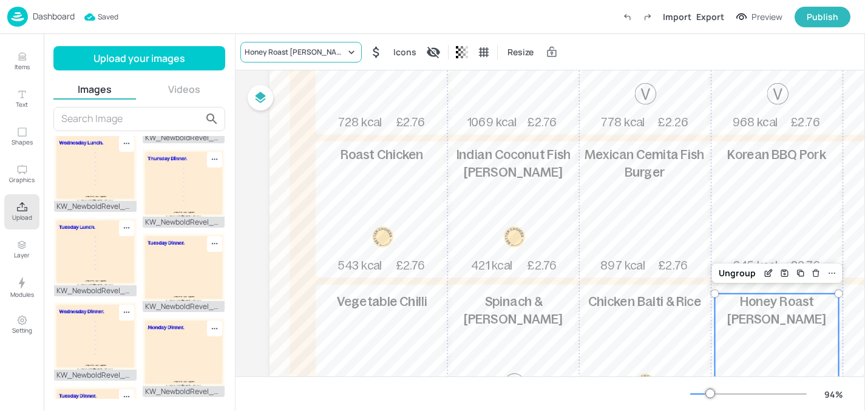
click at [283, 57] on div "Honey Roast Gammon" at bounding box center [300, 52] width 121 height 21
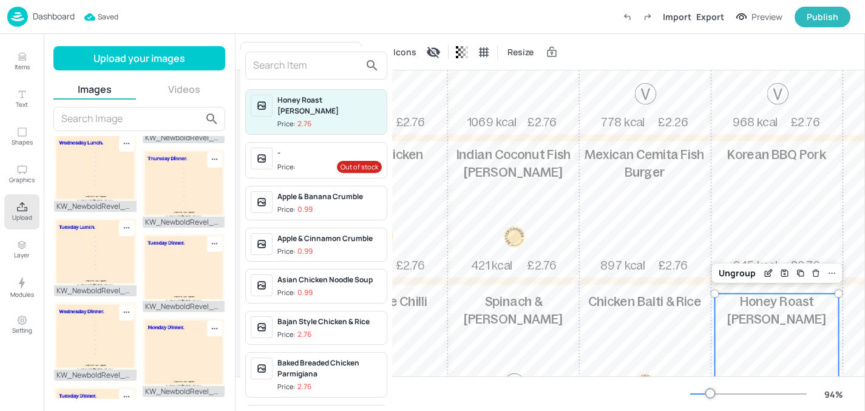
click at [282, 64] on input "text" at bounding box center [306, 65] width 107 height 19
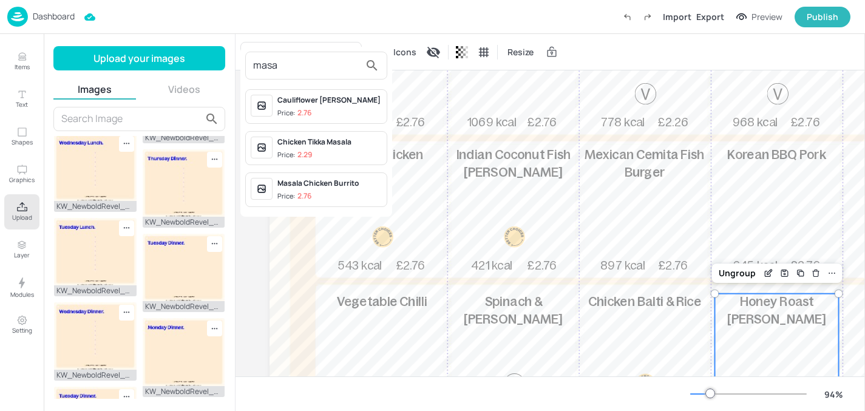
type input "masa"
click at [312, 179] on div "Masala Chicken Burrito" at bounding box center [329, 183] width 104 height 11
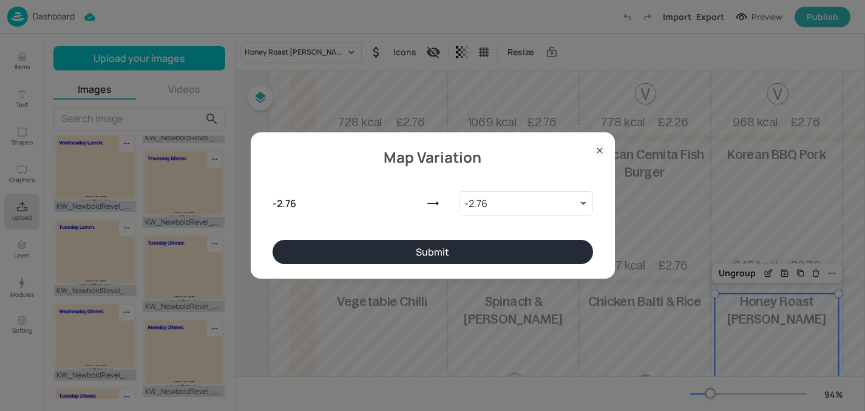
click at [365, 255] on button "Submit" at bounding box center [433, 252] width 321 height 24
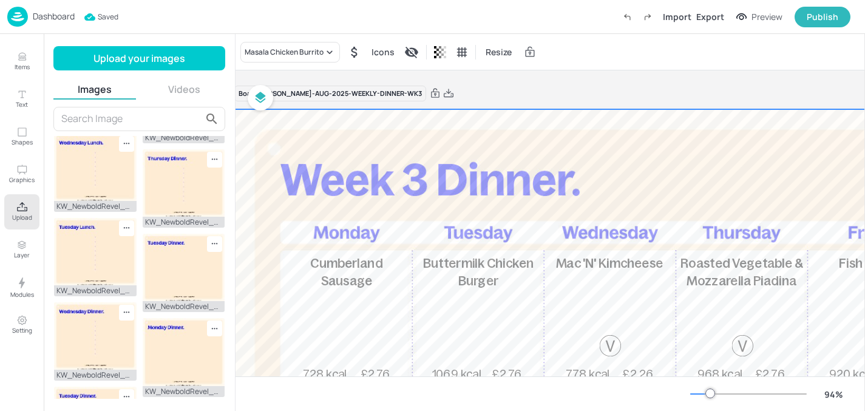
scroll to position [0, 0]
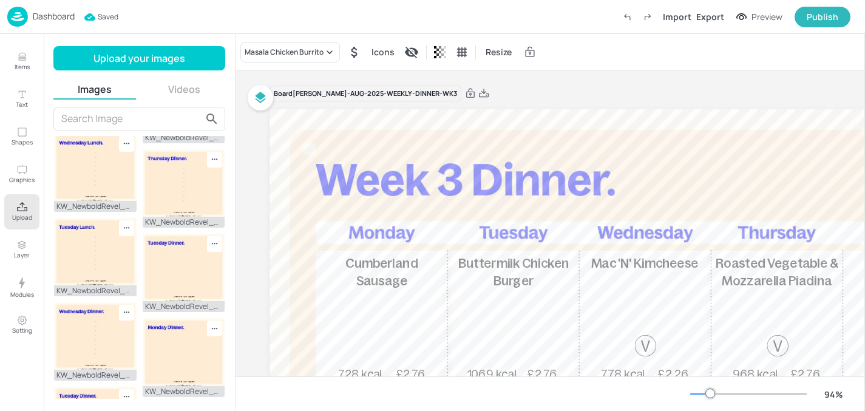
click at [47, 17] on p "Dashboard" at bounding box center [54, 16] width 42 height 8
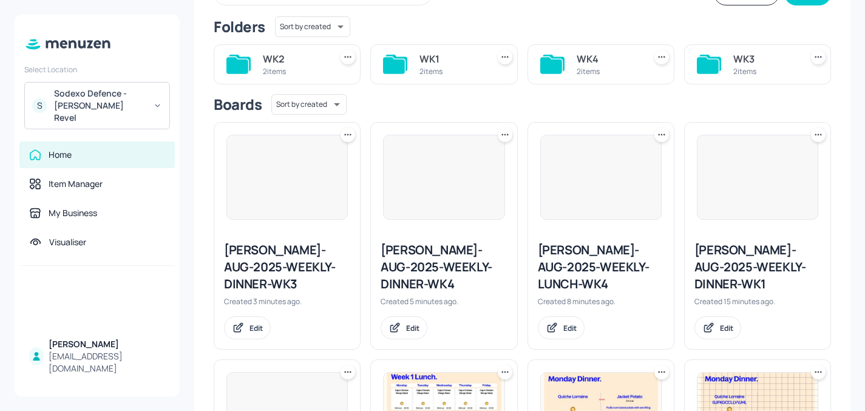
scroll to position [101, 0]
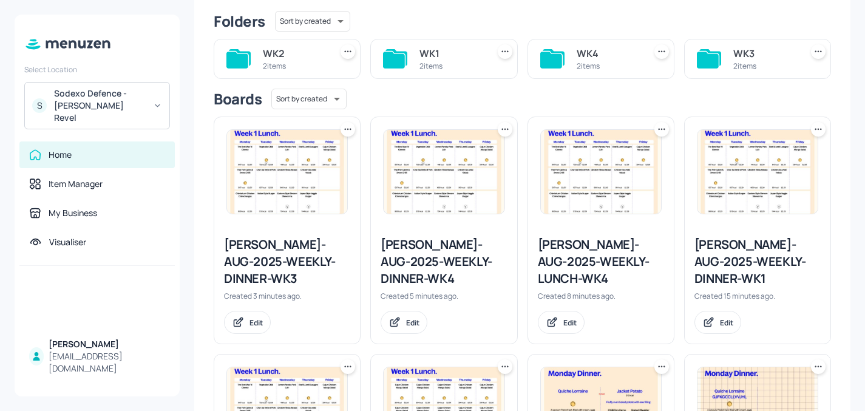
click at [504, 125] on icon at bounding box center [505, 129] width 12 height 12
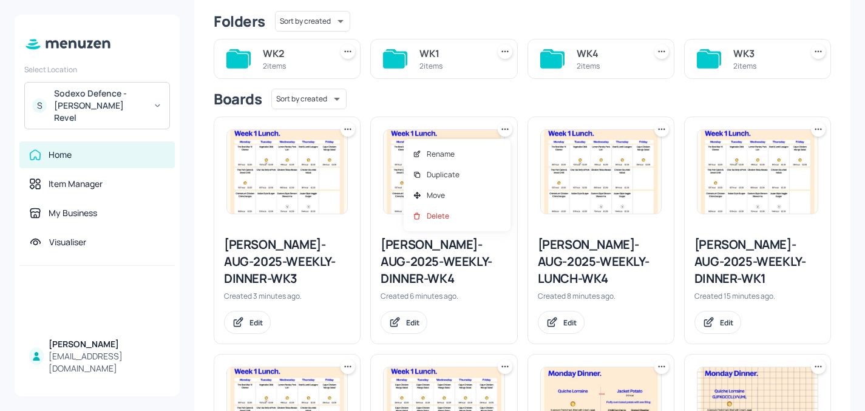
click at [552, 101] on div at bounding box center [432, 205] width 865 height 411
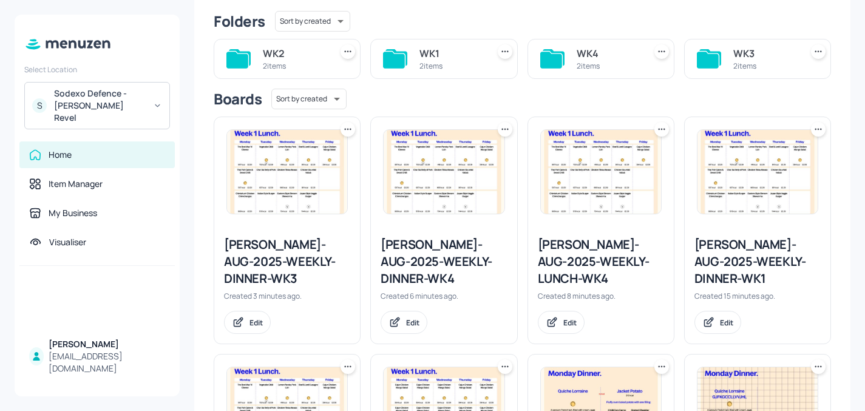
click at [661, 131] on icon at bounding box center [662, 129] width 12 height 12
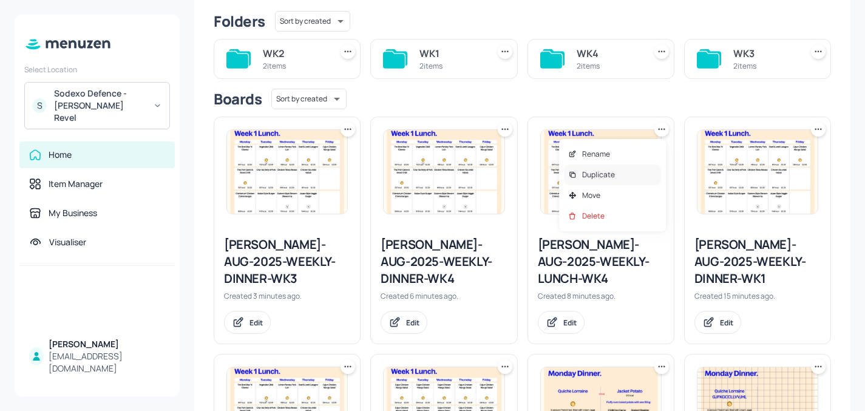
click at [625, 177] on div "Duplicate" at bounding box center [612, 175] width 97 height 21
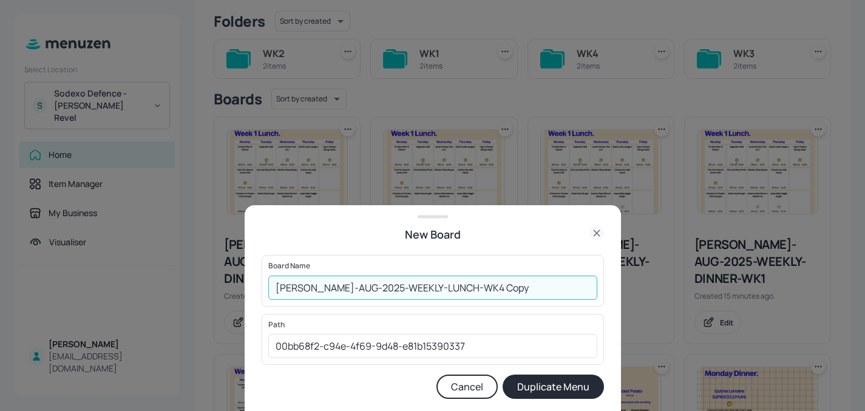
click at [492, 282] on input "Newbold-AUG-2025-WEEKLY-LUNCH-WK4 Copy" at bounding box center [432, 288] width 329 height 24
click at [493, 282] on input "Newbold-AUG-2025-WEEKLY-LUNCH-WK4 Copy" at bounding box center [432, 288] width 329 height 24
type input "[PERSON_NAME]-AUG-2025-WEEKLY-LUNCH-WK3"
click at [554, 388] on button "Duplicate Menu" at bounding box center [553, 387] width 101 height 24
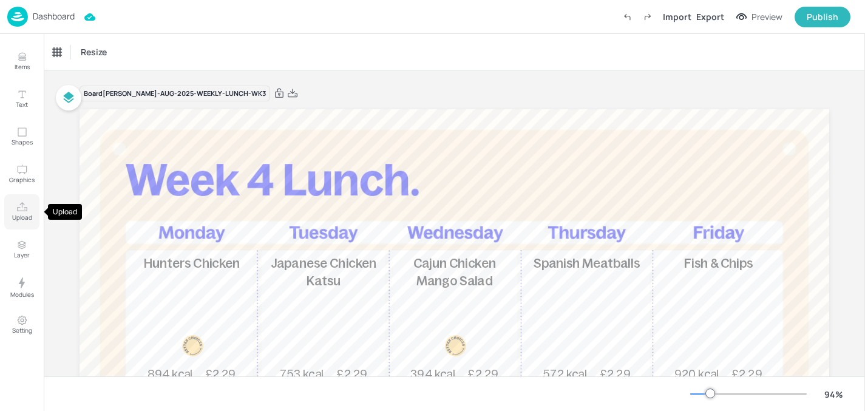
click at [25, 212] on icon "Upload" at bounding box center [22, 208] width 12 height 12
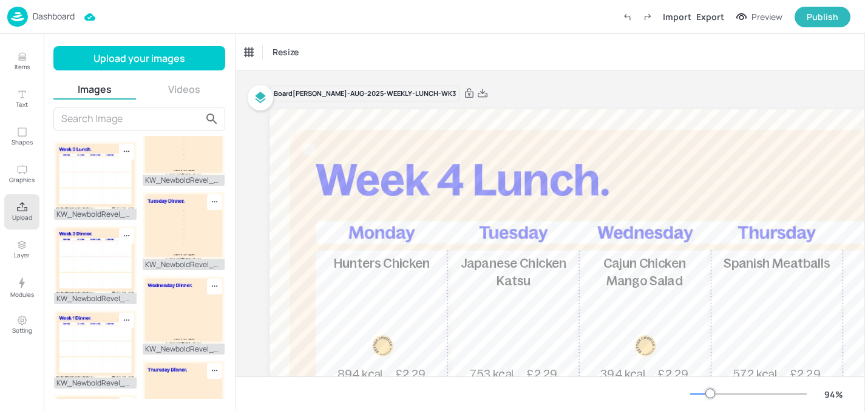
scroll to position [30, 0]
click at [72, 208] on img at bounding box center [95, 174] width 83 height 67
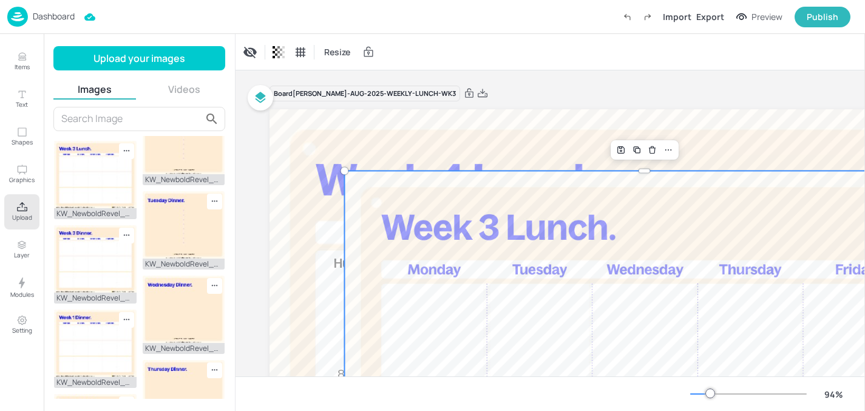
click at [494, 269] on div at bounding box center [644, 417] width 600 height 492
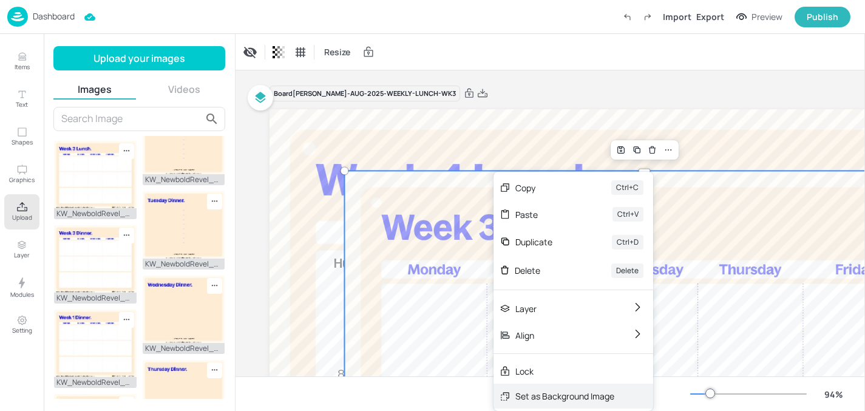
click at [555, 390] on div "Set as Background Image" at bounding box center [564, 396] width 99 height 13
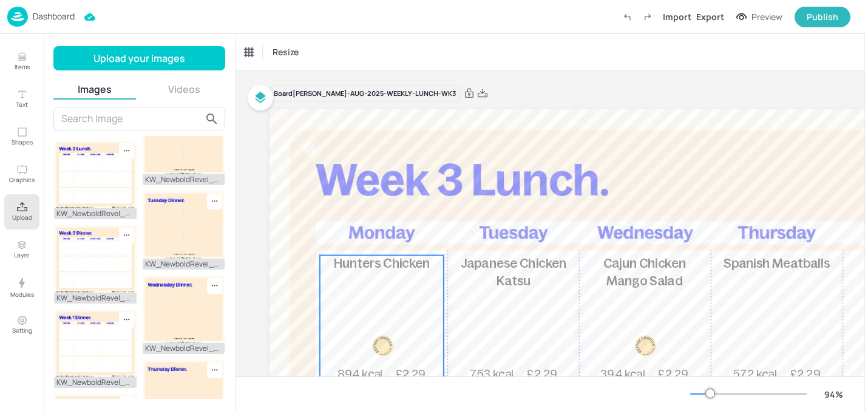
click at [401, 260] on span "Hunters Chicken" at bounding box center [382, 263] width 97 height 14
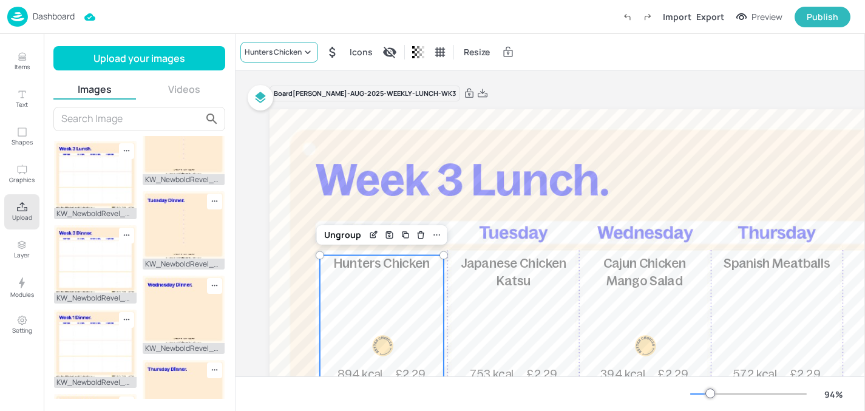
click at [276, 47] on div "Hunters Chicken" at bounding box center [273, 52] width 57 height 11
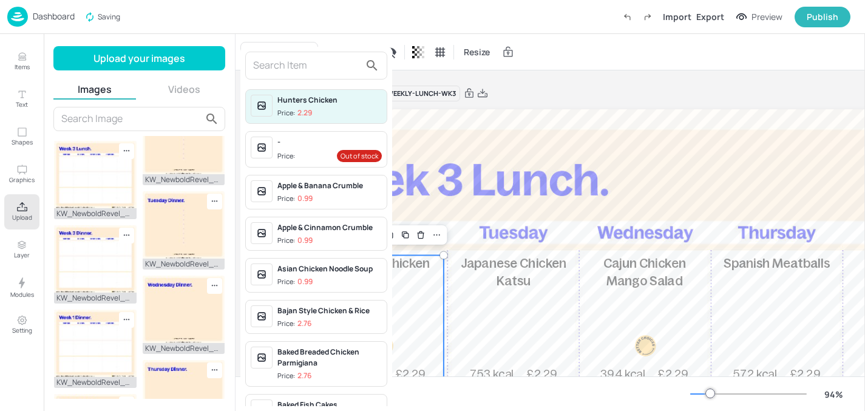
click at [280, 69] on input "text" at bounding box center [306, 65] width 107 height 19
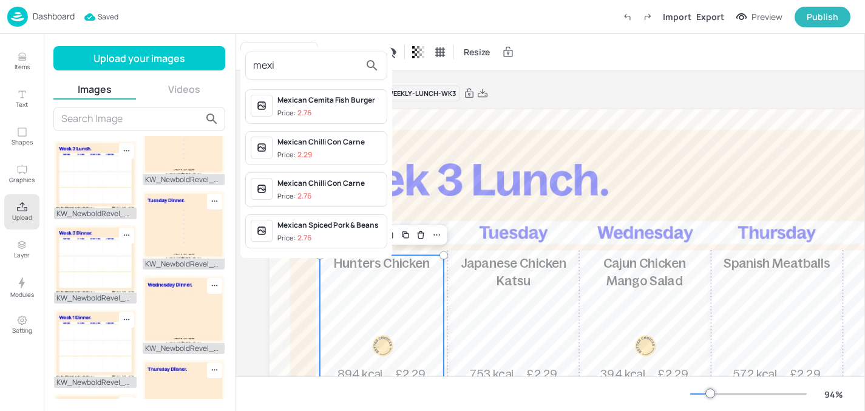
type input "mexi"
click at [331, 163] on div "Mexican Chilli Con Carne Price: 2.29" at bounding box center [316, 148] width 142 height 35
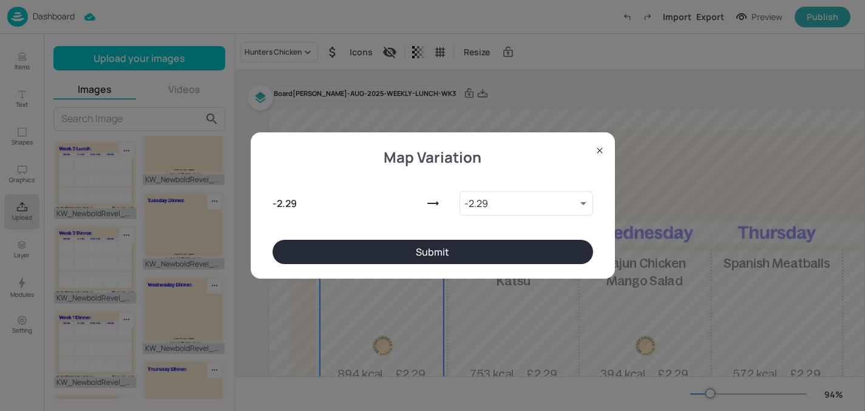
click at [370, 240] on button "Submit" at bounding box center [433, 252] width 321 height 24
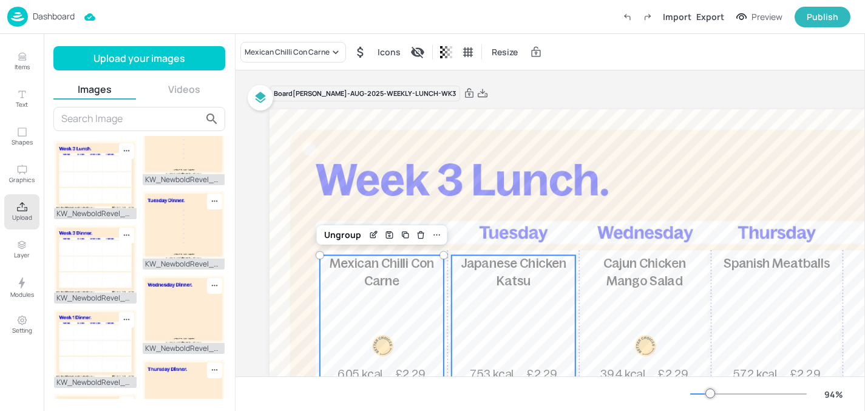
click at [495, 281] on p "Japanese Chicken Katsu" at bounding box center [514, 273] width 124 height 35
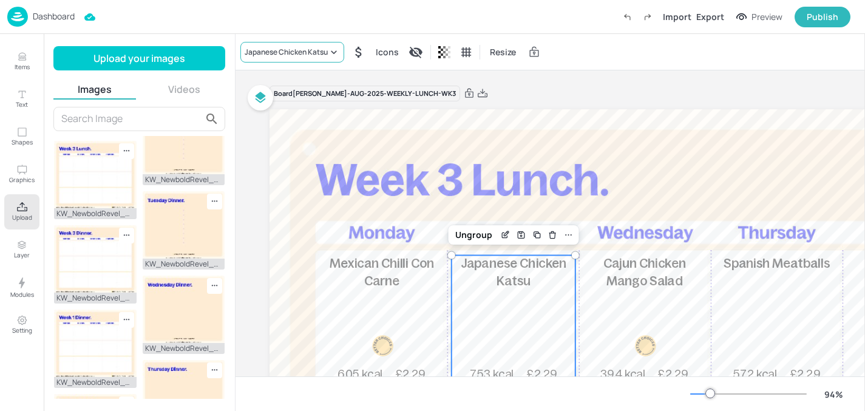
click at [279, 46] on div "Japanese Chicken Katsu" at bounding box center [292, 52] width 104 height 21
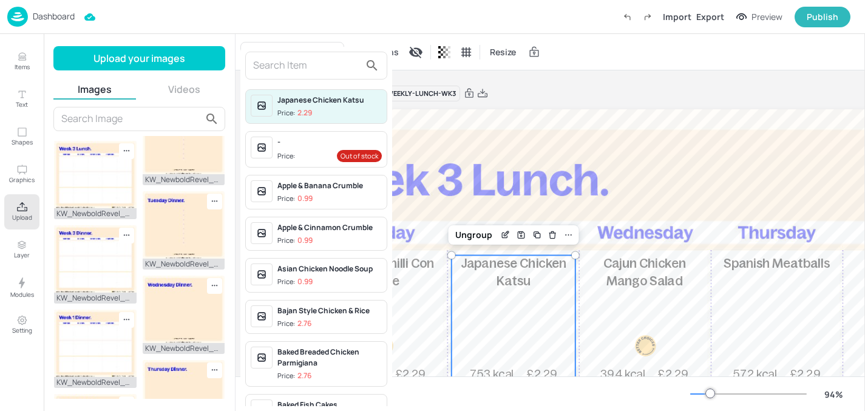
click at [304, 68] on input "text" at bounding box center [306, 65] width 107 height 19
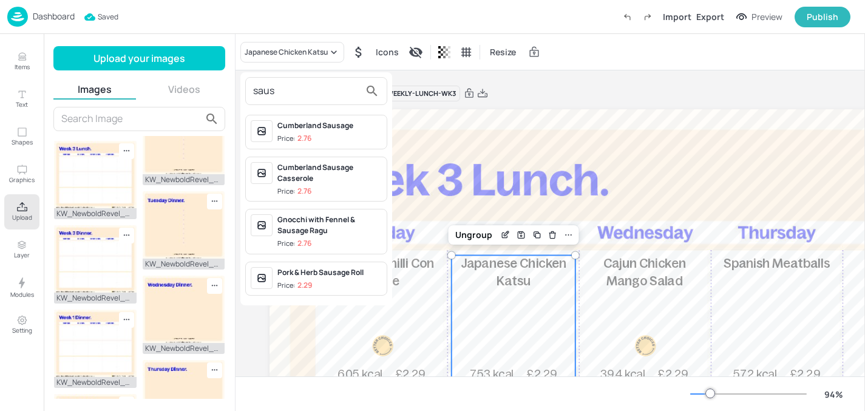
type input "saus"
click at [344, 271] on div "Pork & Herb Sausage Roll" at bounding box center [329, 272] width 104 height 11
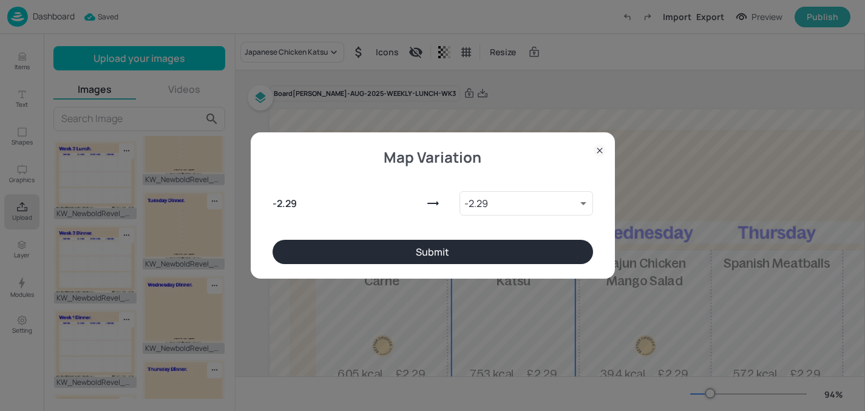
click at [438, 243] on button "Submit" at bounding box center [433, 252] width 321 height 24
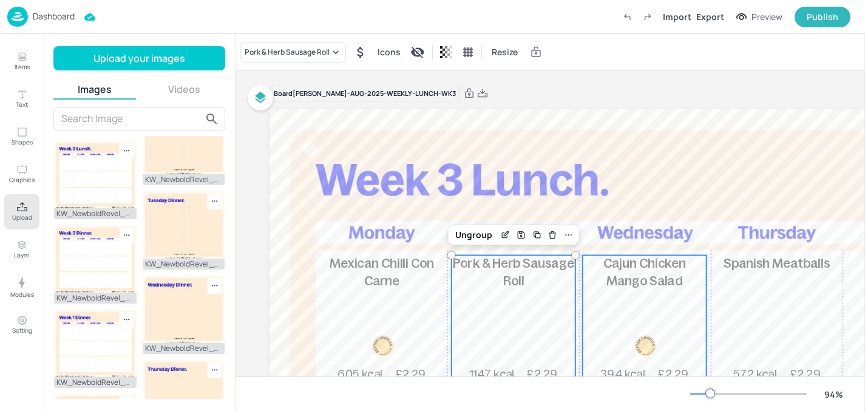
click at [640, 294] on div "Cajun Chicken Mango Salad 394 kcal £2.29" at bounding box center [645, 319] width 124 height 127
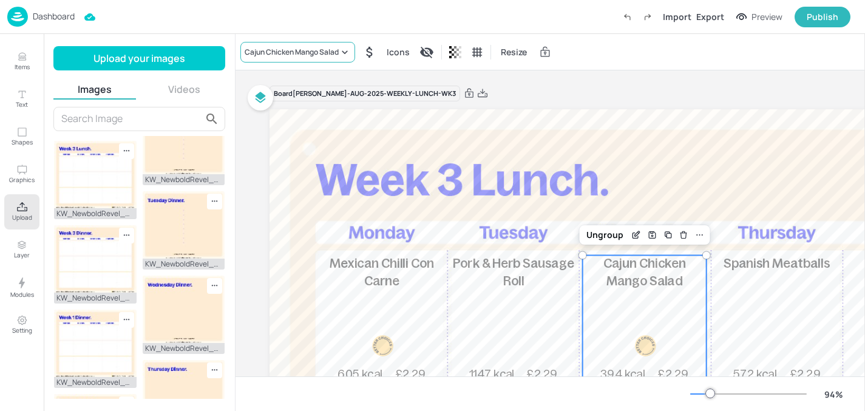
click at [311, 58] on div "Cajun Chicken Mango Salad" at bounding box center [297, 52] width 115 height 21
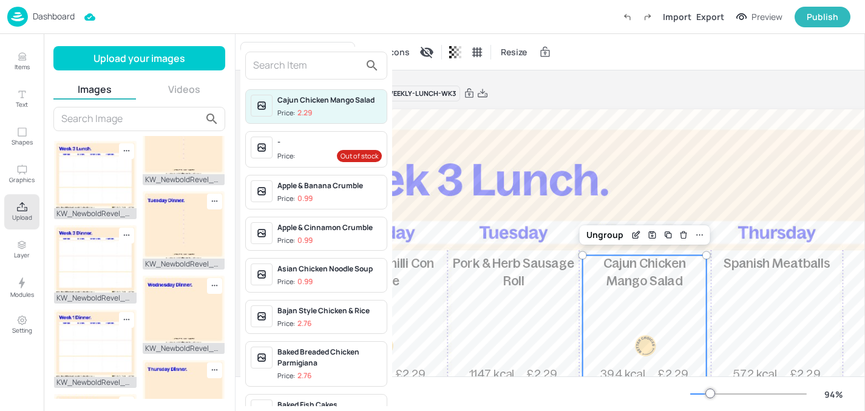
click at [625, 97] on div at bounding box center [432, 205] width 865 height 411
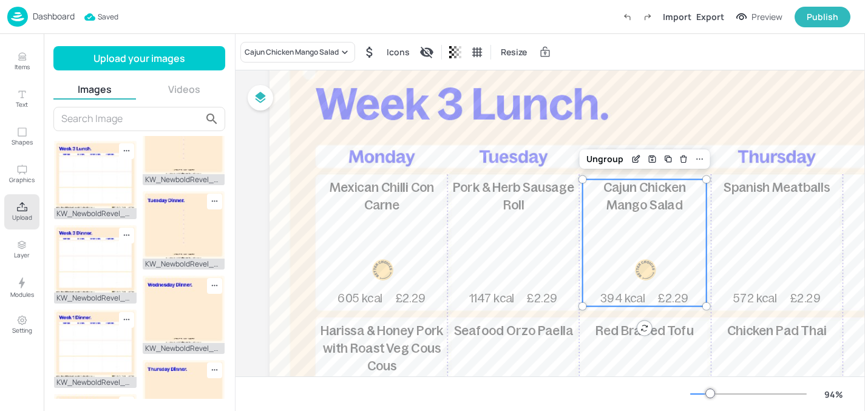
scroll to position [70, 0]
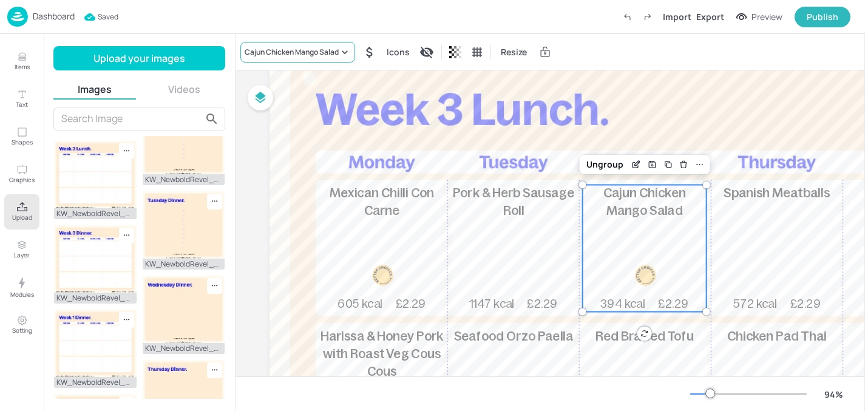
click at [317, 56] on div "Cajun Chicken Mango Salad" at bounding box center [292, 52] width 94 height 11
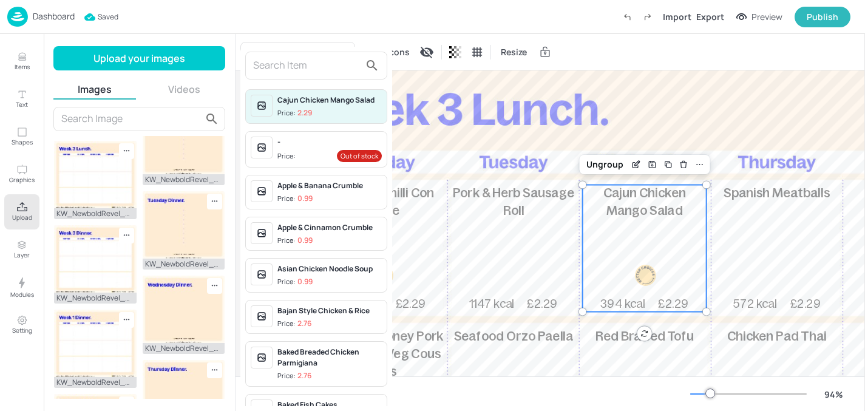
click at [319, 71] on input "text" at bounding box center [306, 65] width 107 height 19
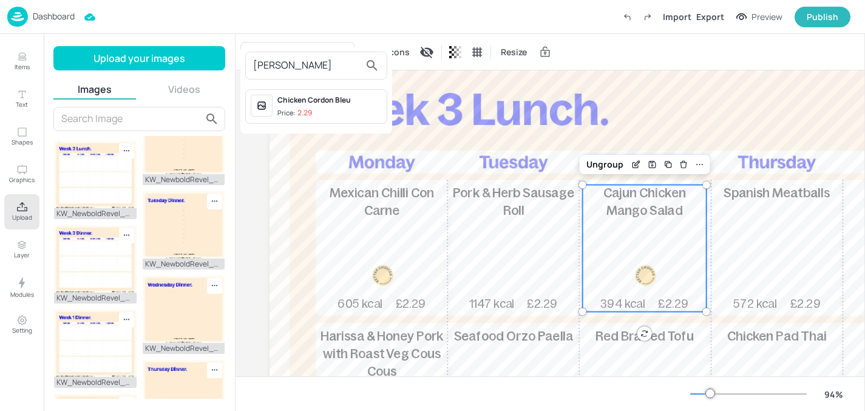
type input "[PERSON_NAME]"
click at [327, 106] on div "Chicken Cordon Bleu Price: 2.29" at bounding box center [329, 107] width 104 height 24
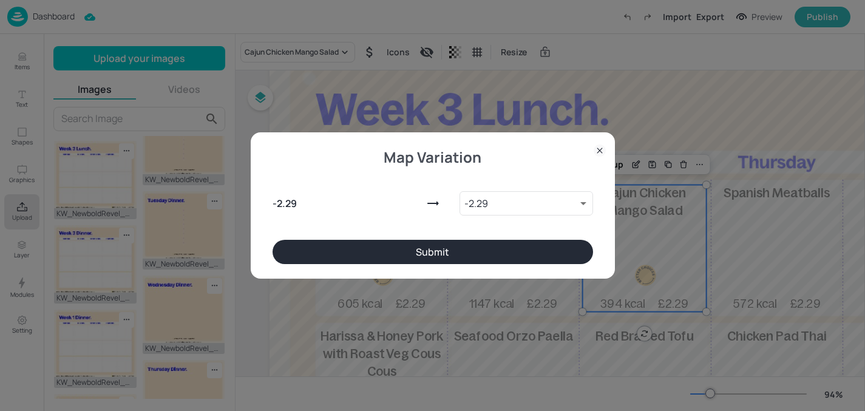
click at [412, 249] on button "Submit" at bounding box center [433, 252] width 321 height 24
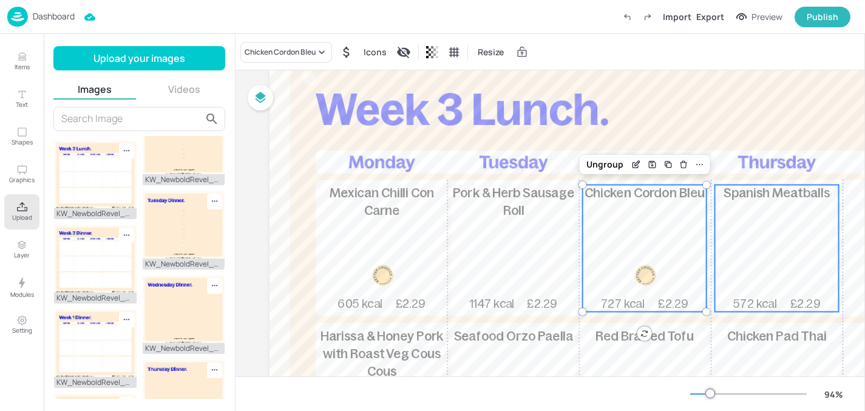
click at [764, 233] on div "Spanish Meatballs 572 kcal £2.29" at bounding box center [777, 248] width 124 height 127
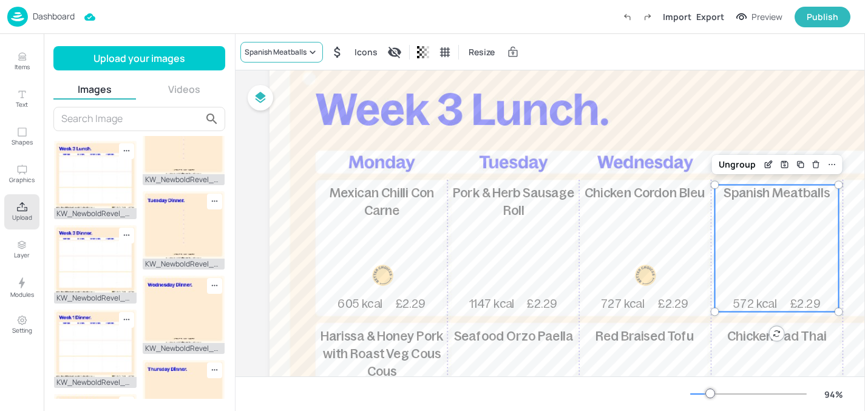
click at [291, 51] on div "Spanish Meatballs" at bounding box center [276, 52] width 62 height 11
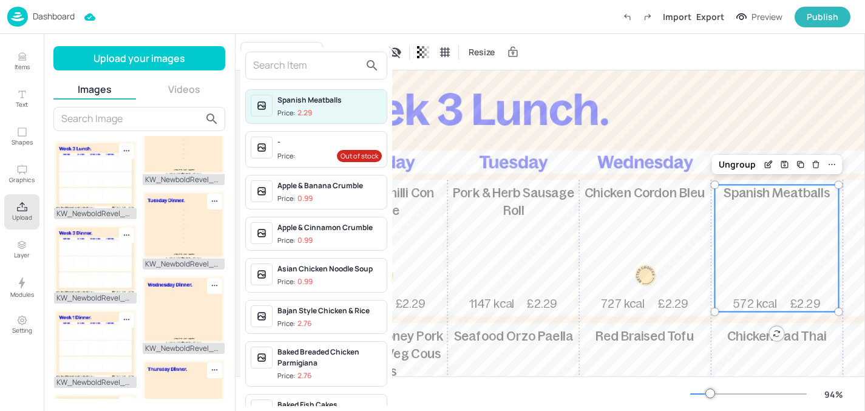
click at [303, 69] on input "text" at bounding box center [306, 65] width 107 height 19
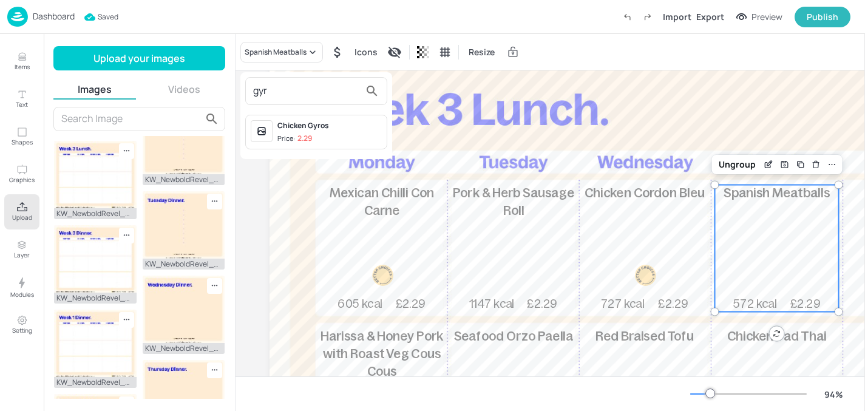
type input "gyr"
click at [321, 129] on div "Chicken Gyros" at bounding box center [329, 125] width 104 height 11
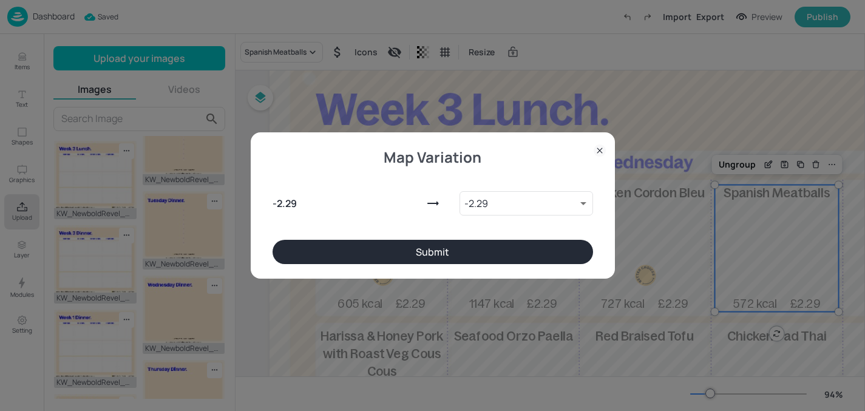
click at [372, 242] on button "Submit" at bounding box center [433, 252] width 321 height 24
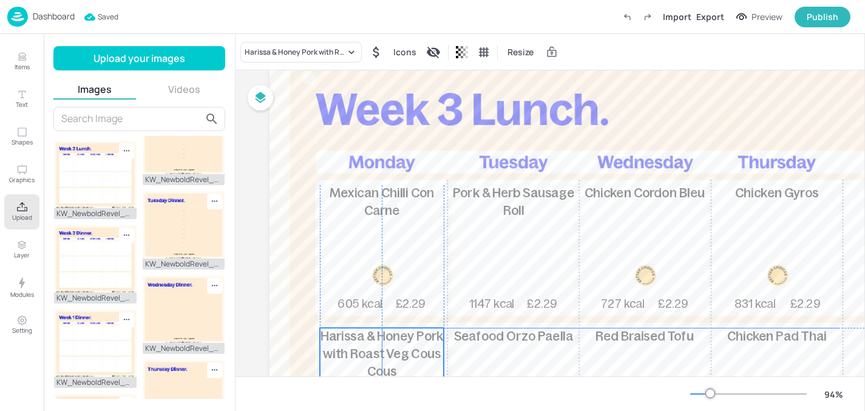
click at [369, 335] on span "Harissa & Honey Pork with Roast Veg Cous Cous" at bounding box center [382, 353] width 123 height 49
click at [328, 52] on div "Harissa & Honey Pork with Roast Veg Cous Cous" at bounding box center [295, 52] width 101 height 11
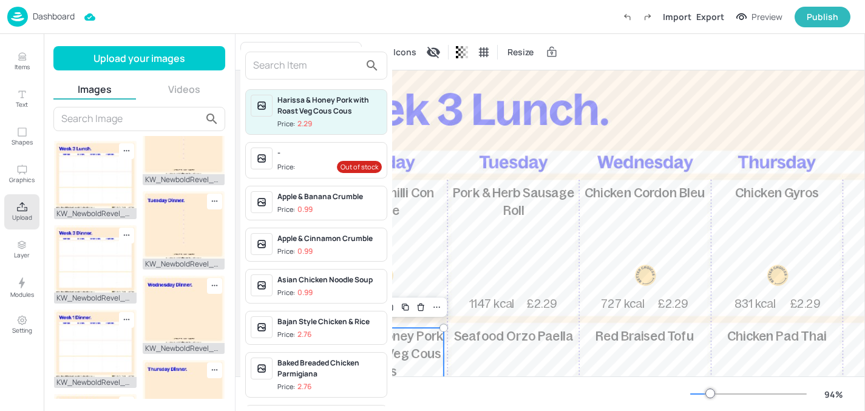
click at [307, 59] on input "text" at bounding box center [306, 65] width 107 height 19
type input "i"
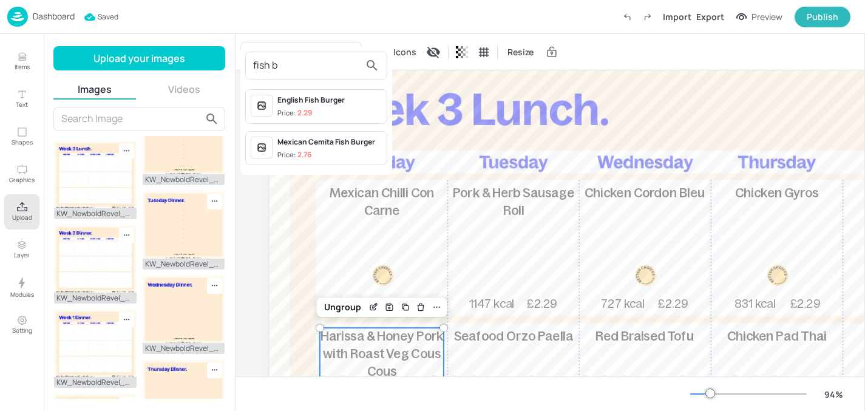
type input "fish b"
click at [315, 95] on div "English Fish Burger" at bounding box center [329, 100] width 104 height 11
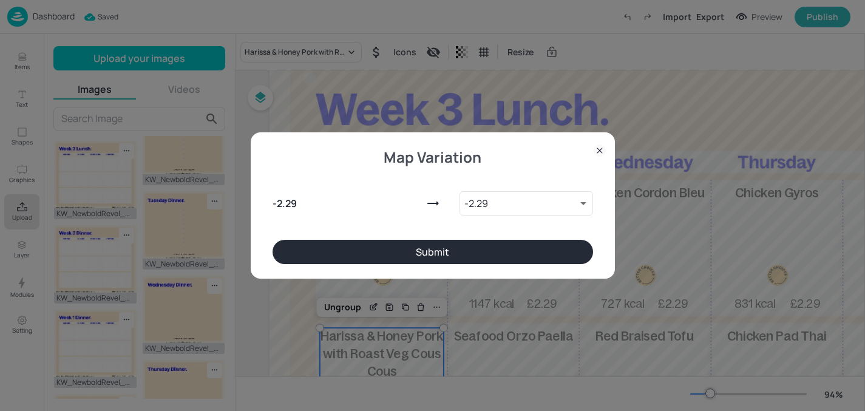
click at [365, 248] on button "Submit" at bounding box center [433, 252] width 321 height 24
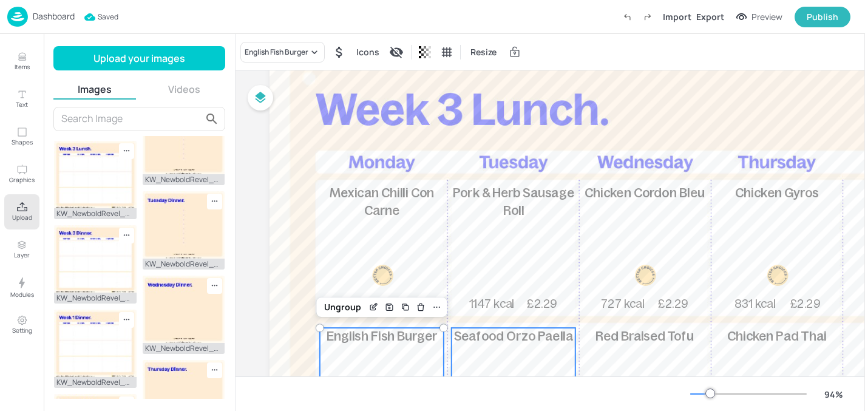
click at [515, 361] on div "Seafood Orzo Paella 654 kcal £2.29" at bounding box center [514, 391] width 124 height 127
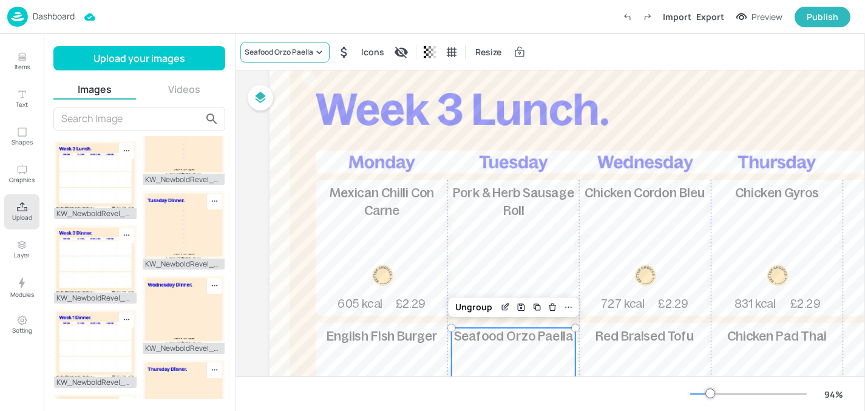
click at [293, 59] on div "Seafood Orzo Paella" at bounding box center [284, 52] width 89 height 21
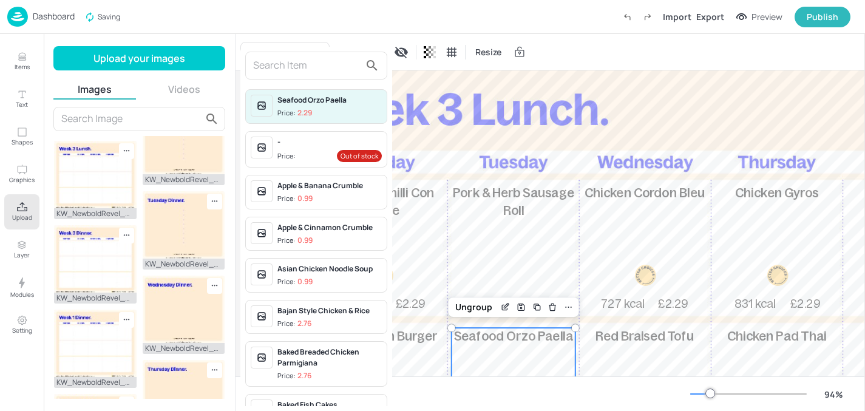
click at [290, 66] on input "text" at bounding box center [306, 65] width 107 height 19
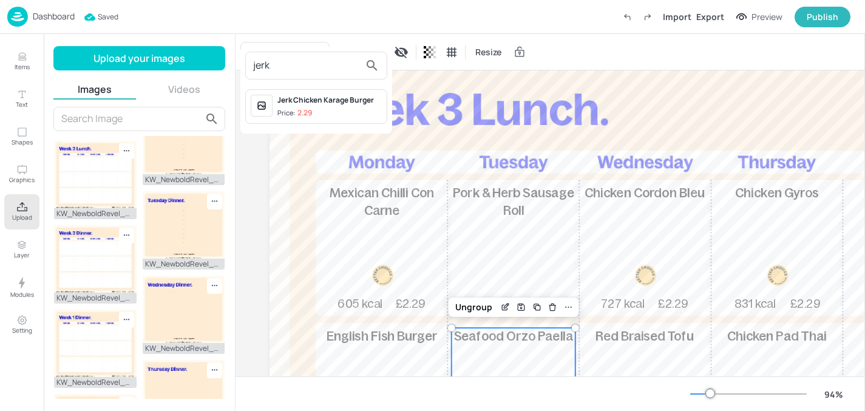
type input "jerk"
click at [296, 108] on div "Price: 2.29" at bounding box center [294, 113] width 35 height 10
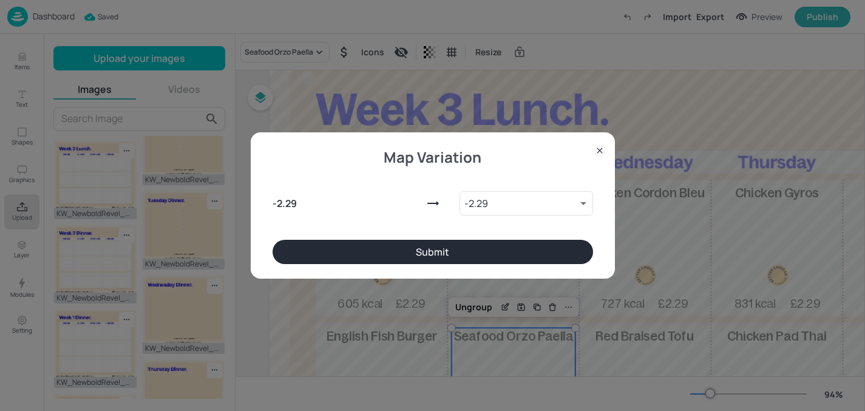
click at [336, 249] on button "Submit" at bounding box center [433, 252] width 321 height 24
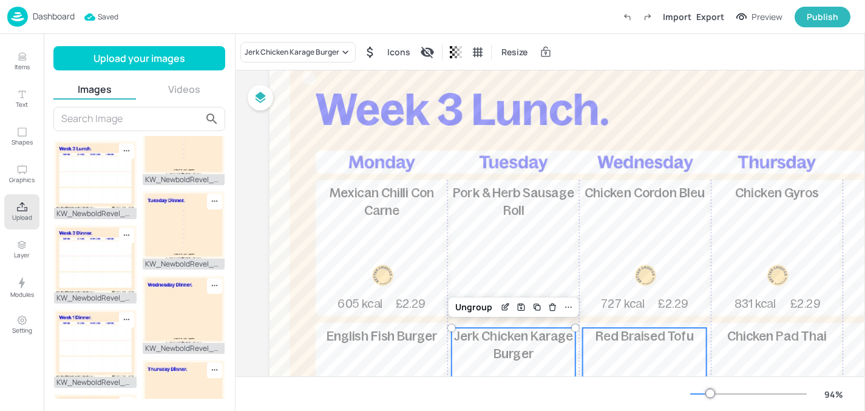
click at [606, 347] on div "Red Braised Tofu 445 kcal £2.29" at bounding box center [645, 391] width 124 height 127
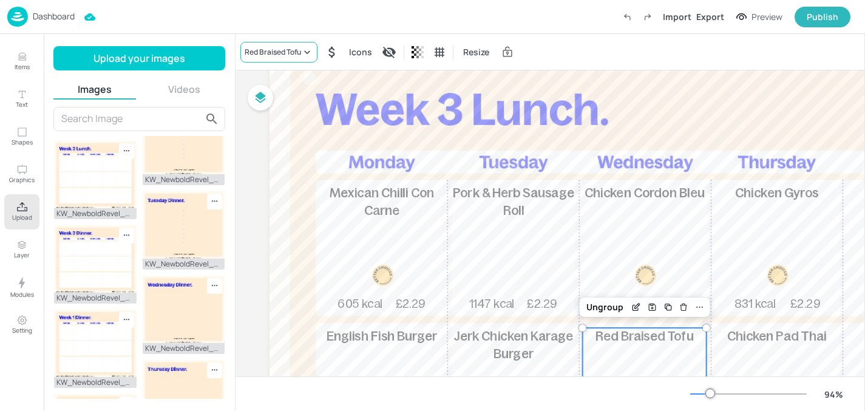
click at [287, 55] on div "Red Braised Tofu" at bounding box center [273, 52] width 56 height 11
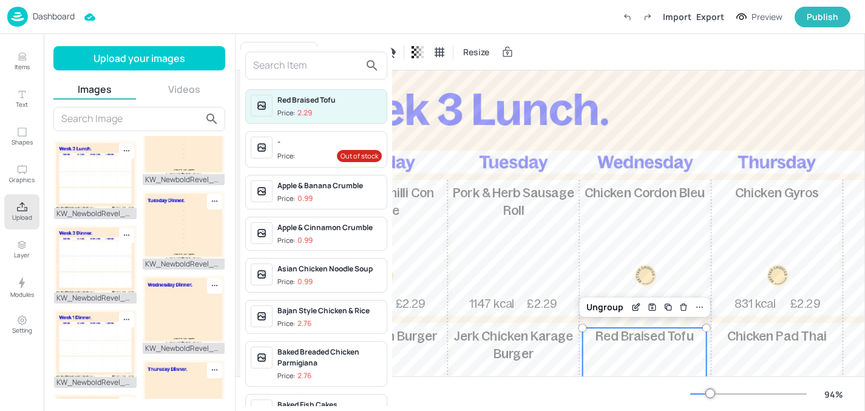
click at [287, 70] on input "text" at bounding box center [306, 65] width 107 height 19
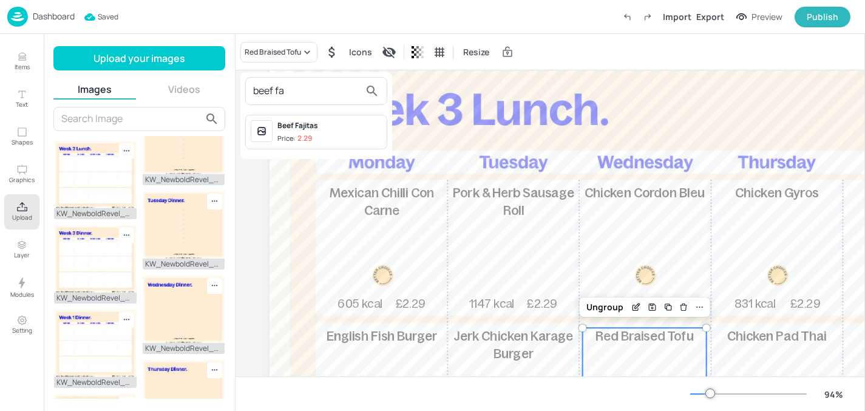
type input "beef fa"
click at [283, 141] on div "Price: 2.29" at bounding box center [294, 139] width 35 height 10
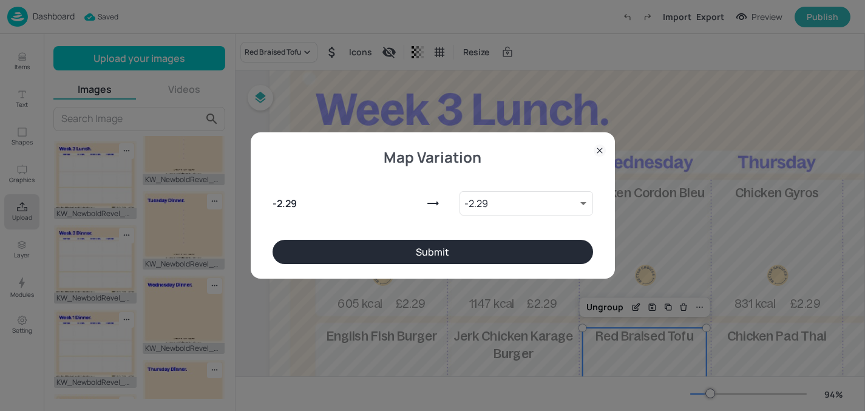
click at [347, 248] on button "Submit" at bounding box center [433, 252] width 321 height 24
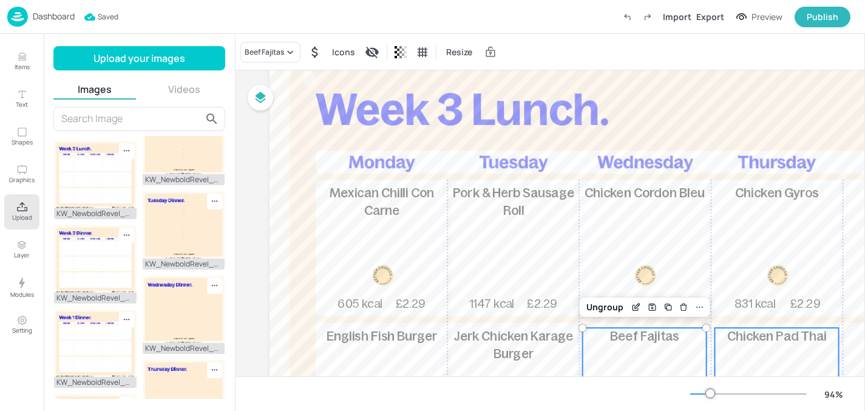
click at [771, 342] on span "Chicken Pad Thai" at bounding box center [777, 336] width 100 height 14
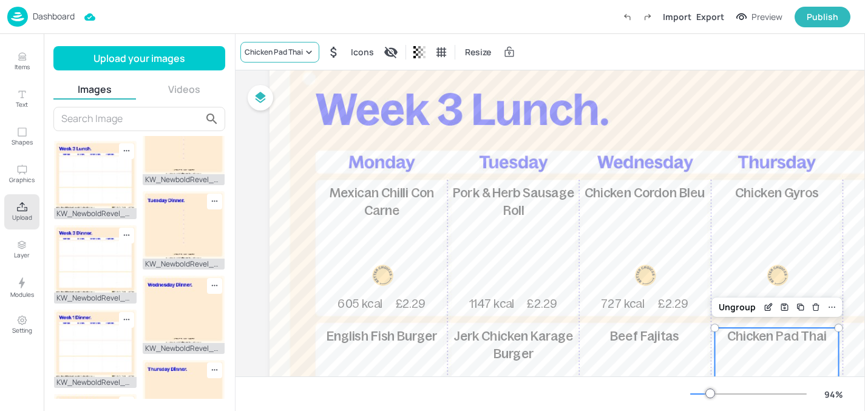
click at [289, 42] on div "Chicken Pad Thai" at bounding box center [279, 52] width 79 height 21
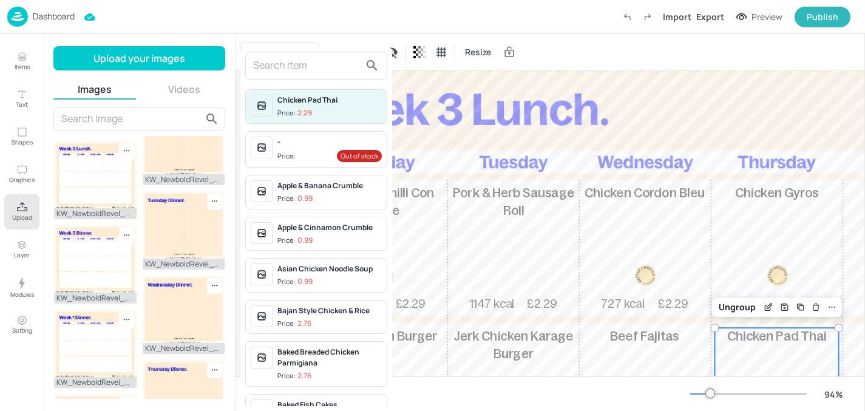
click at [297, 64] on input "text" at bounding box center [306, 65] width 107 height 19
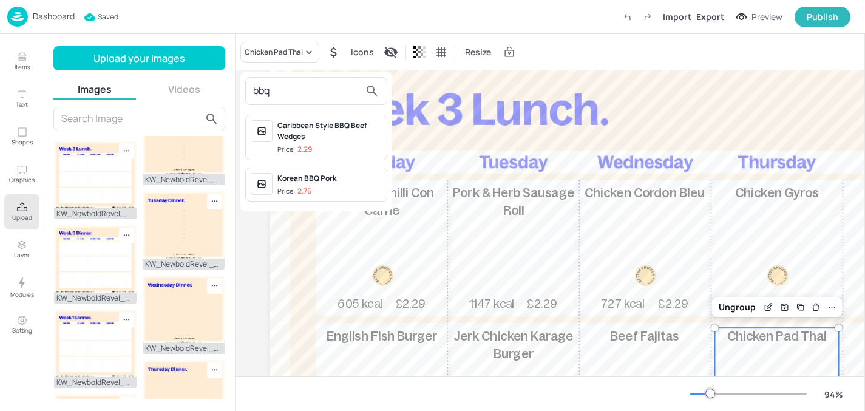
type input "bbq"
click at [282, 104] on div "bbq" at bounding box center [316, 91] width 142 height 28
click at [291, 121] on div "Caribbean Style BBQ Beef Wedges" at bounding box center [329, 131] width 104 height 22
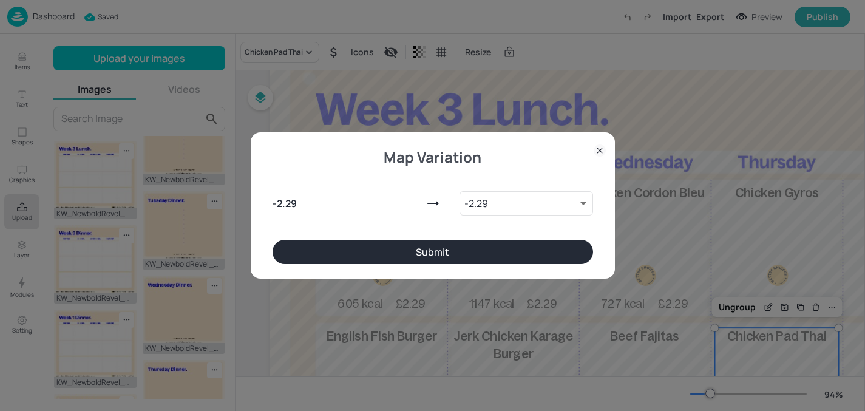
click at [350, 238] on div "- 2.29 - 2.29 9220023 ​" at bounding box center [433, 201] width 321 height 78
click at [350, 243] on button "Submit" at bounding box center [433, 252] width 321 height 24
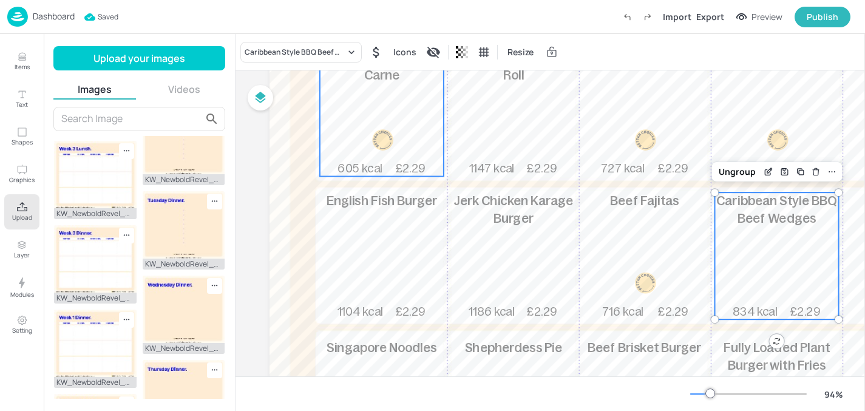
scroll to position [228, 0]
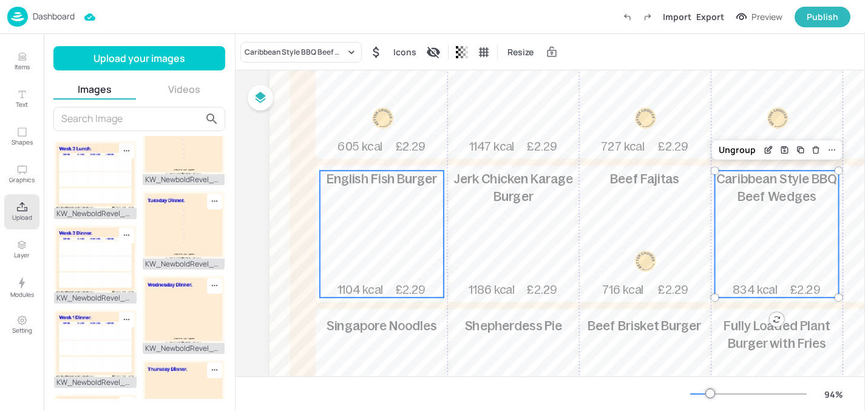
click at [365, 329] on span "Singapore Noodles" at bounding box center [382, 326] width 110 height 14
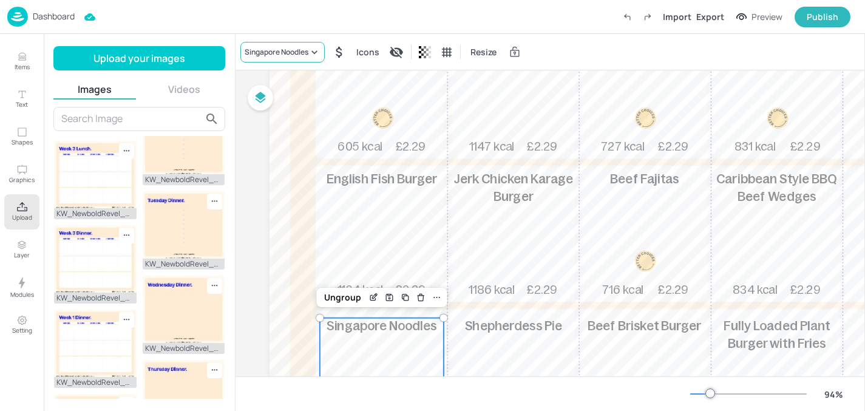
click at [279, 47] on div "Singapore Noodles" at bounding box center [277, 52] width 64 height 11
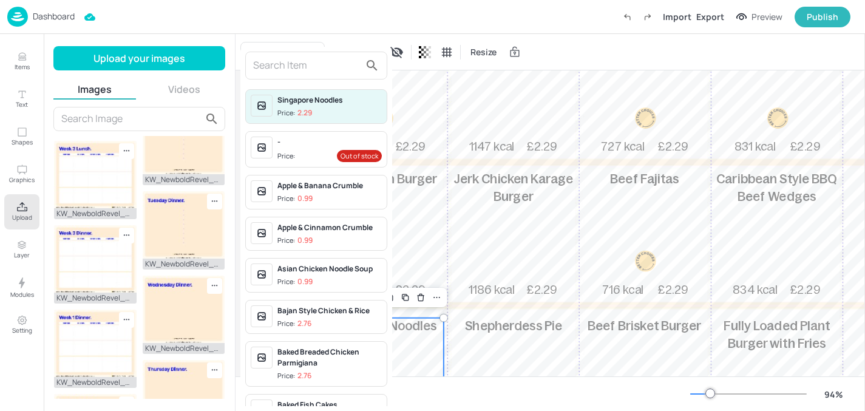
click at [274, 66] on input "text" at bounding box center [306, 65] width 107 height 19
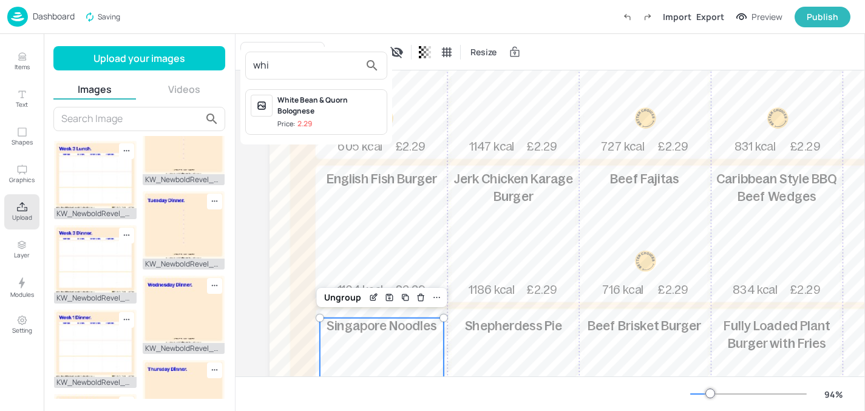
type input "whi"
click at [307, 109] on div "White Bean & Quorn Bolognese" at bounding box center [329, 106] width 104 height 22
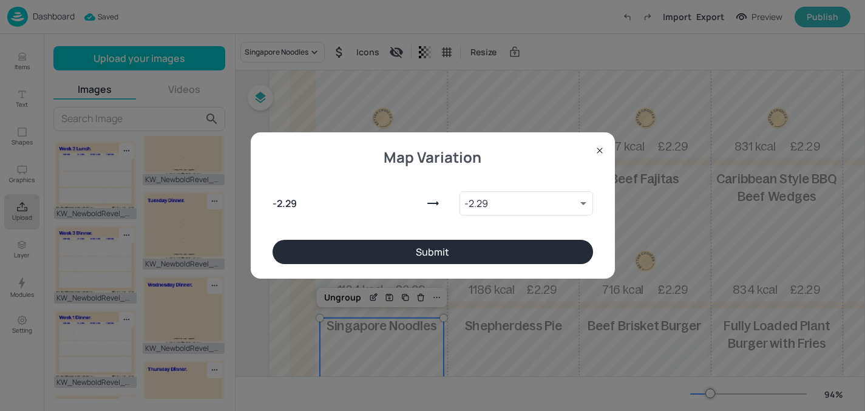
click at [352, 242] on button "Submit" at bounding box center [433, 252] width 321 height 24
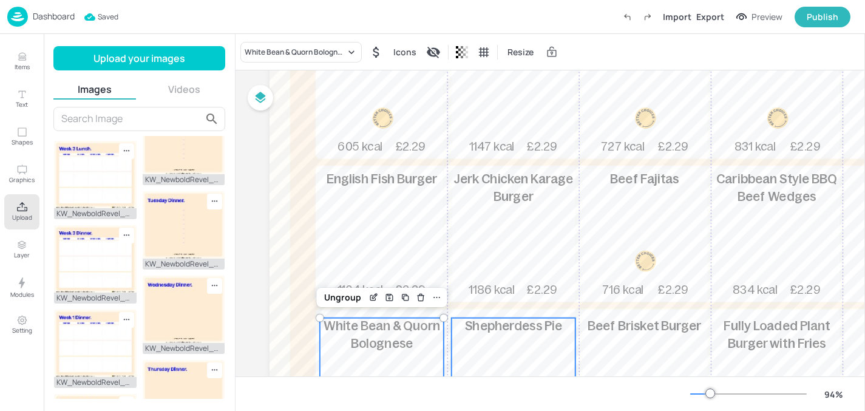
click at [486, 361] on div "Shepherdess Pie 393 kcal £2.29" at bounding box center [514, 381] width 124 height 127
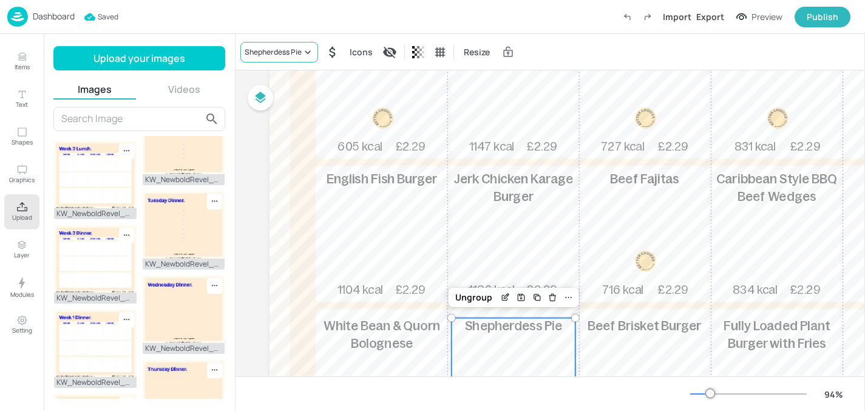
click at [305, 44] on div "Shepherdess Pie" at bounding box center [279, 52] width 78 height 21
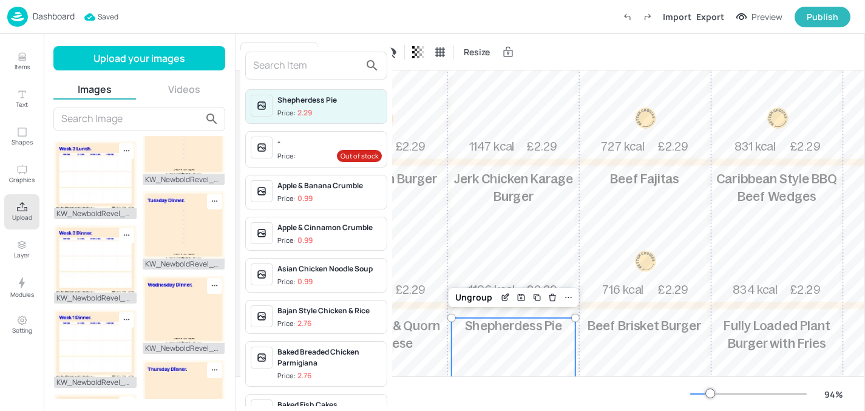
click at [299, 69] on input "text" at bounding box center [306, 65] width 107 height 19
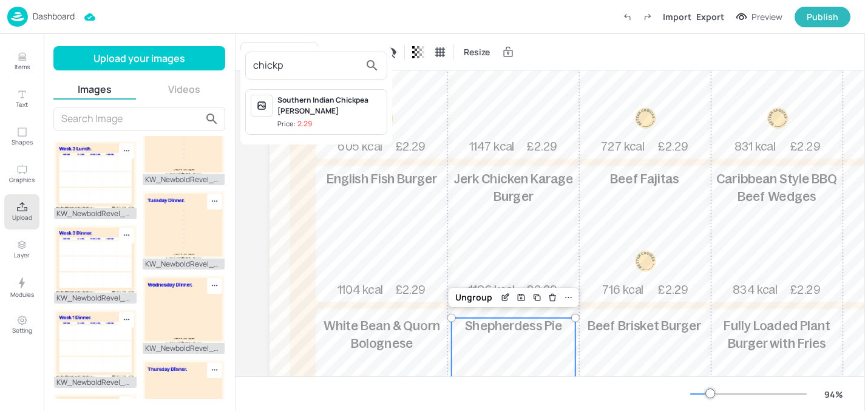
type input "chickp"
click at [319, 110] on div "Southern Indian Chickpea [PERSON_NAME]" at bounding box center [329, 106] width 104 height 22
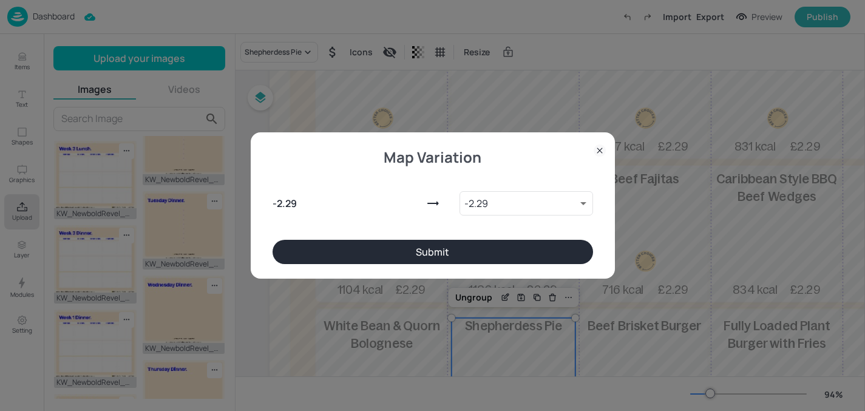
click at [336, 254] on button "Submit" at bounding box center [433, 252] width 321 height 24
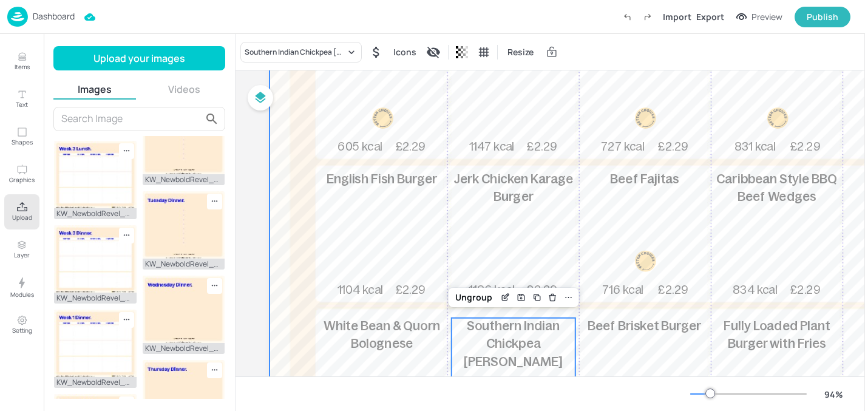
click at [354, 313] on div at bounding box center [645, 190] width 750 height 616
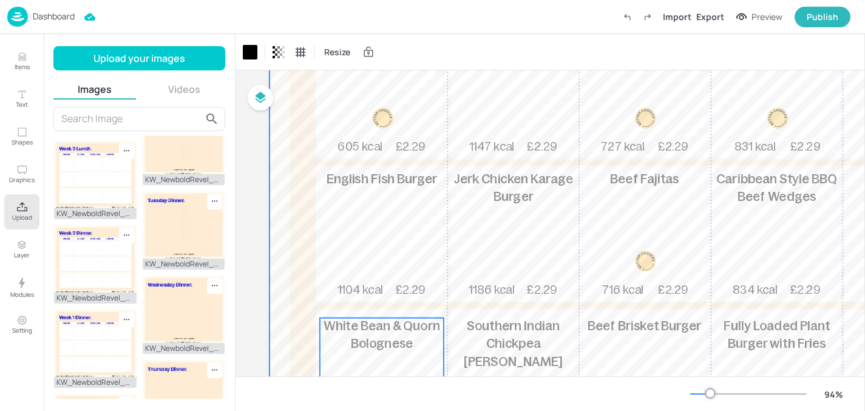
click at [354, 329] on span "White Bean & Quorn Bolognese" at bounding box center [382, 335] width 117 height 32
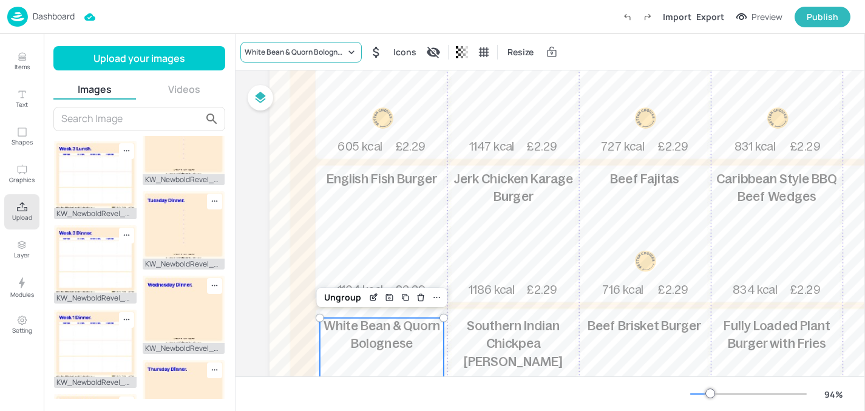
click at [287, 52] on div "White Bean & Quorn Bolognese" at bounding box center [295, 52] width 101 height 11
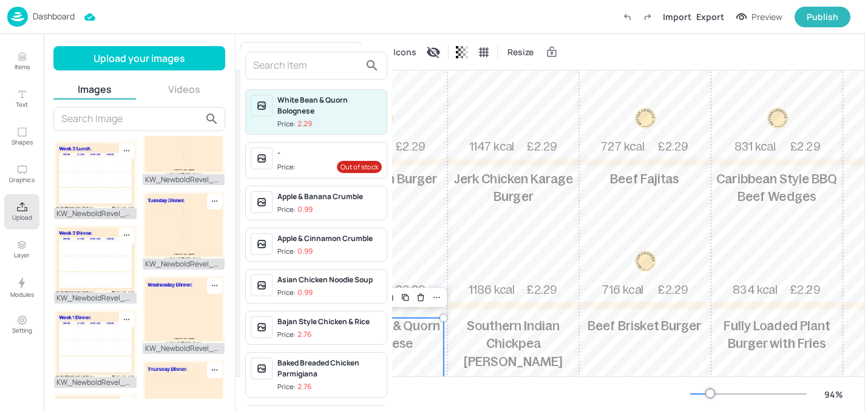
click at [289, 59] on input "text" at bounding box center [306, 65] width 107 height 19
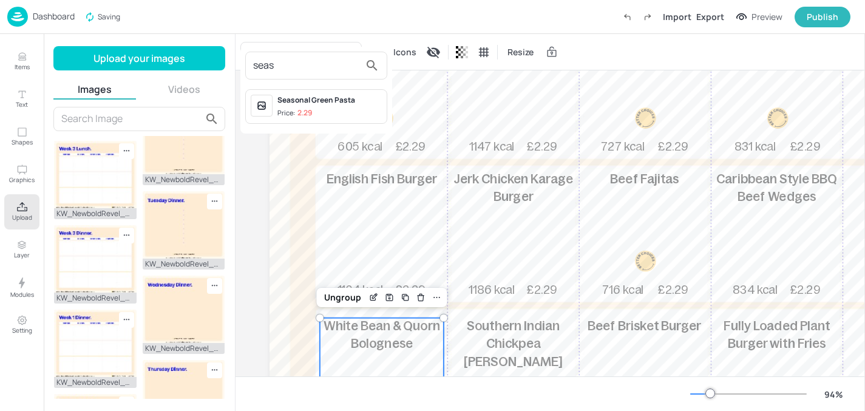
type input "seas"
click at [307, 101] on div "Seasonal Green Pasta" at bounding box center [329, 100] width 104 height 11
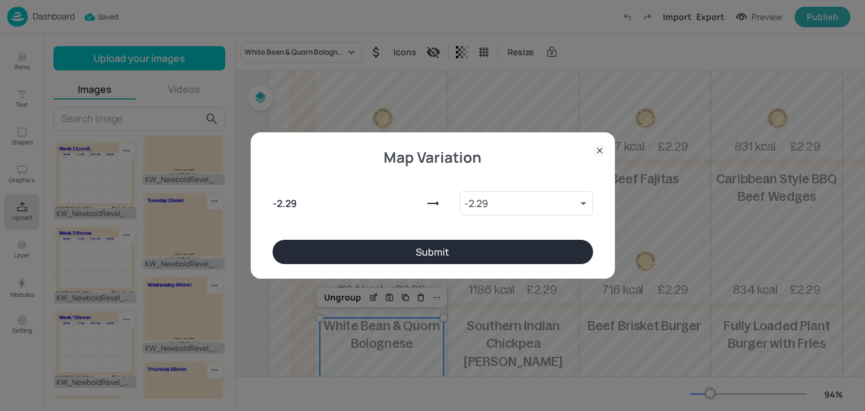
click at [336, 242] on button "Submit" at bounding box center [433, 252] width 321 height 24
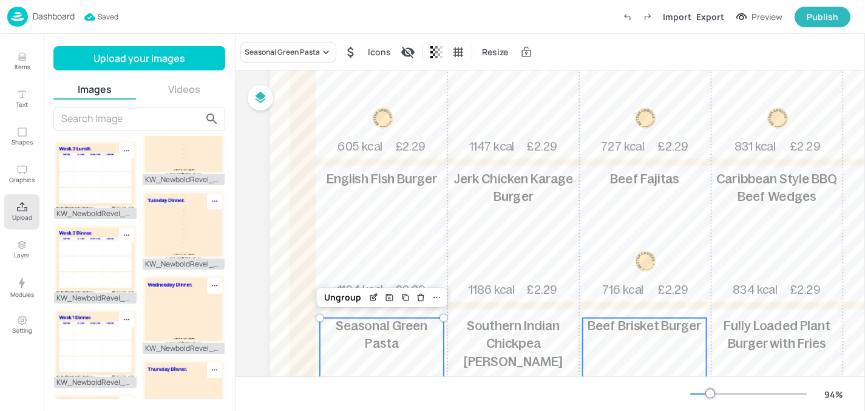
click at [642, 334] on p "Beef Brisket Burger" at bounding box center [645, 327] width 124 height 18
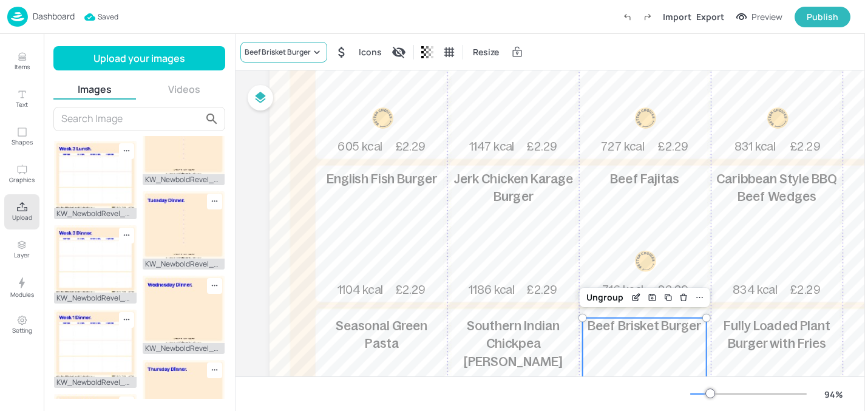
click at [281, 54] on div "Beef Brisket Burger" at bounding box center [278, 52] width 66 height 11
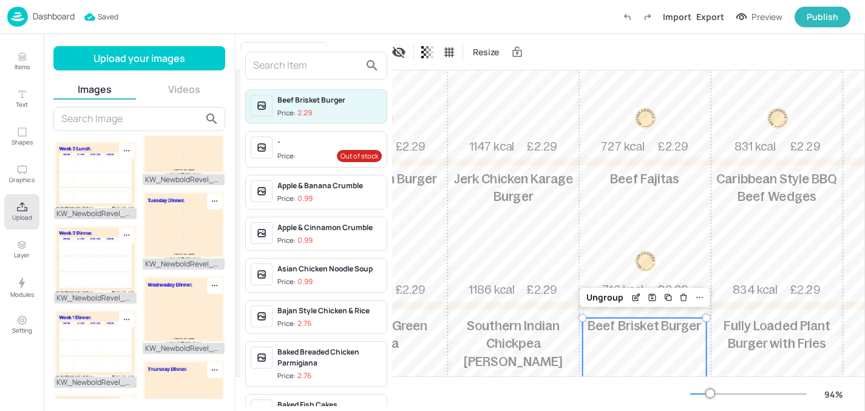
click at [280, 68] on input "text" at bounding box center [306, 65] width 107 height 19
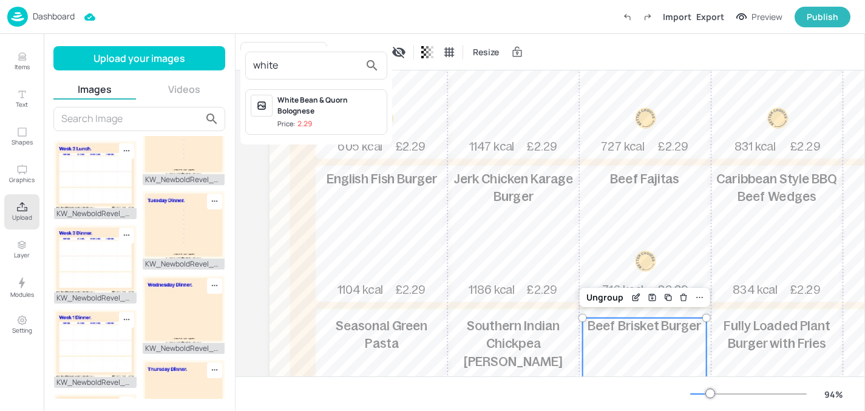
type input "white"
click at [295, 101] on div "White Bean & Quorn Bolognese" at bounding box center [329, 106] width 104 height 22
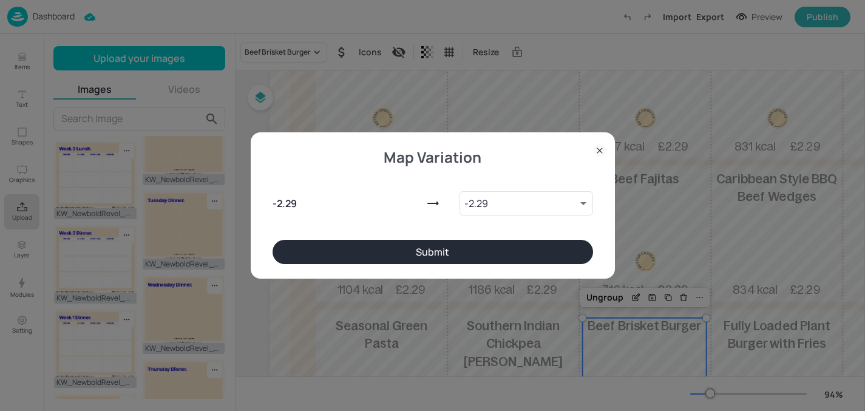
click at [435, 251] on button "Submit" at bounding box center [433, 252] width 321 height 24
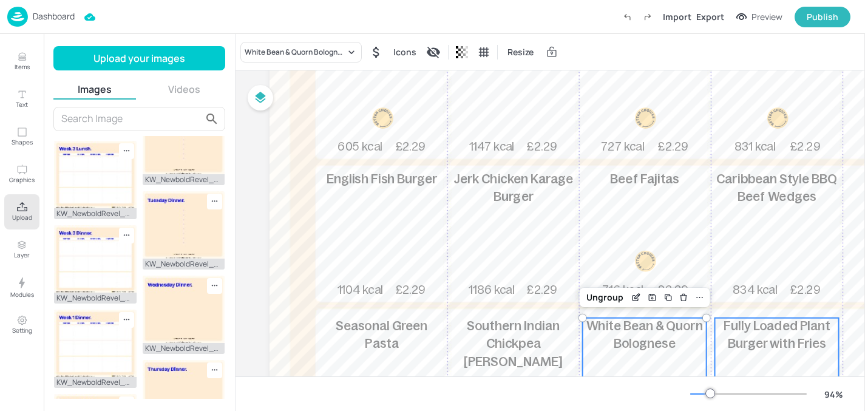
click at [759, 333] on p "Fully Loaded Plant Burger with Fries" at bounding box center [777, 335] width 124 height 35
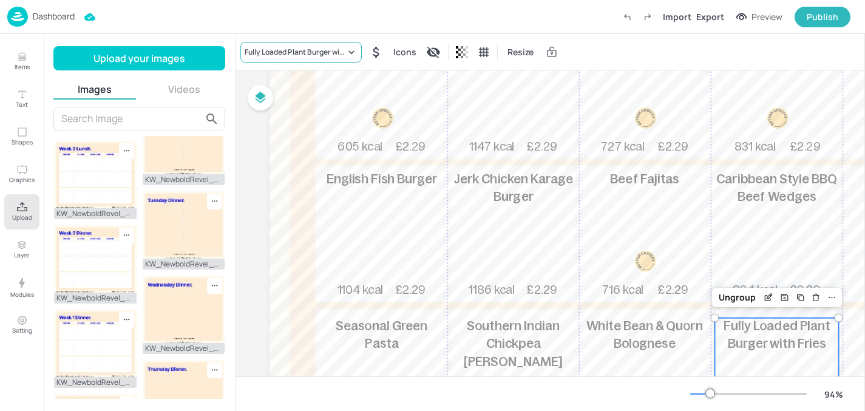
click at [305, 52] on div "Fully Loaded Plant Burger with Fries" at bounding box center [295, 52] width 101 height 11
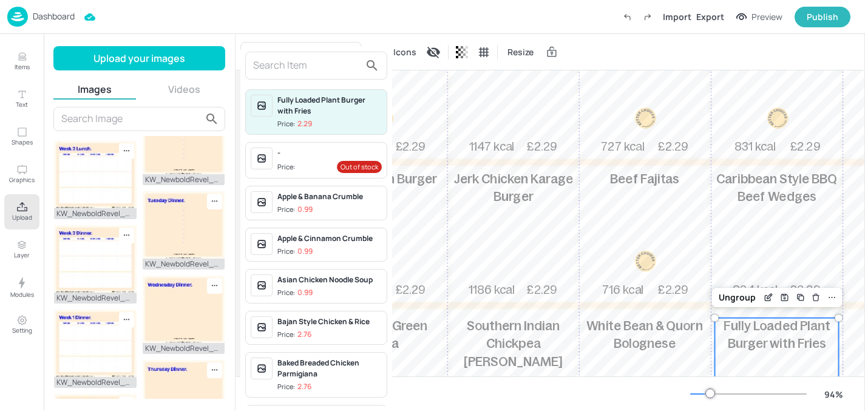
click at [307, 73] on input "text" at bounding box center [306, 65] width 107 height 19
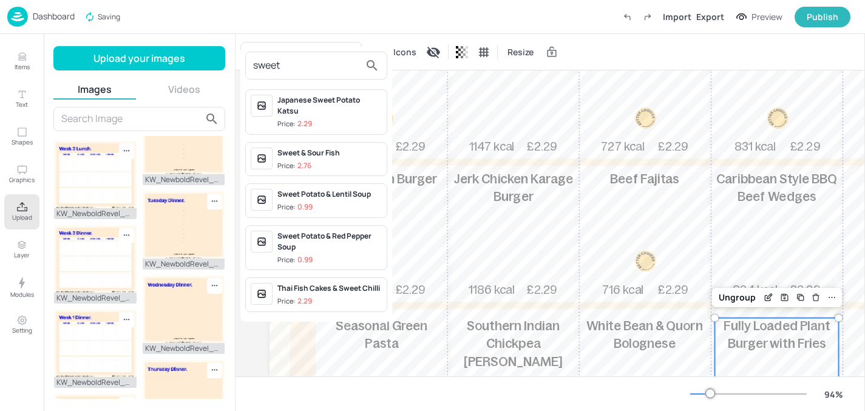
type input "sweet"
click at [296, 112] on div "Japanese Sweet Potato Katsu" at bounding box center [329, 106] width 104 height 22
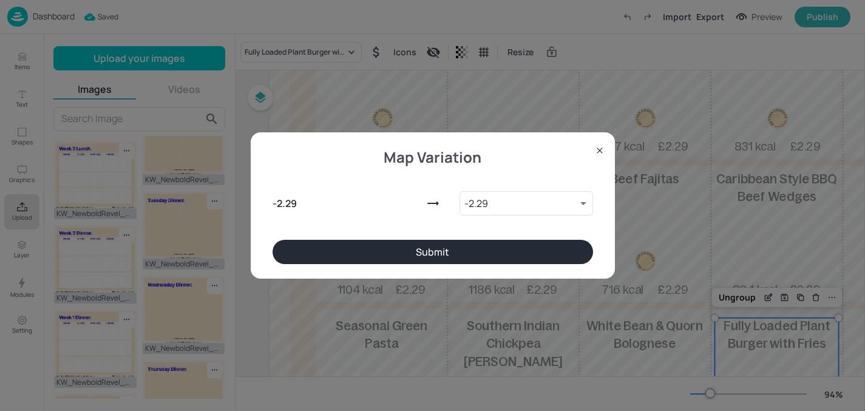
click at [331, 257] on button "Submit" at bounding box center [433, 252] width 321 height 24
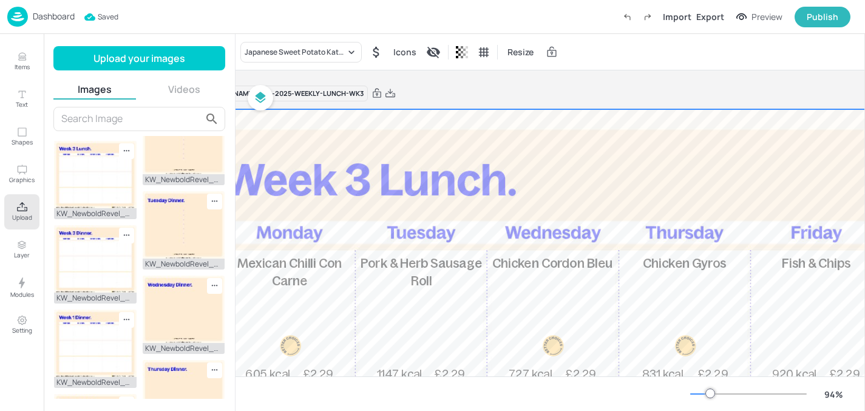
scroll to position [0, 0]
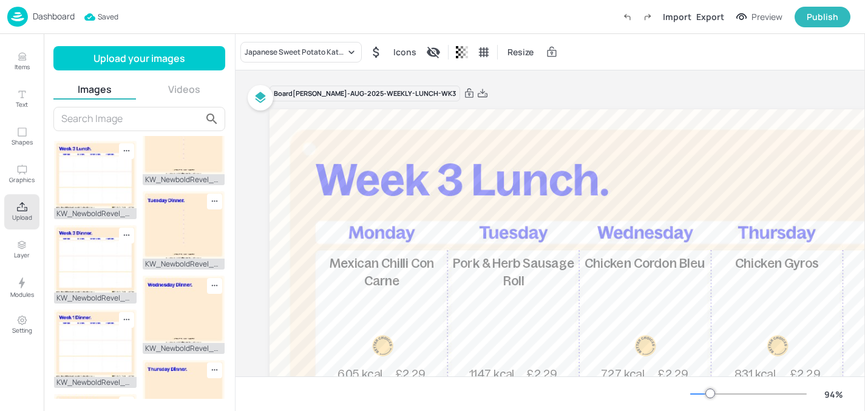
click at [29, 13] on div "Dashboard" at bounding box center [40, 17] width 67 height 20
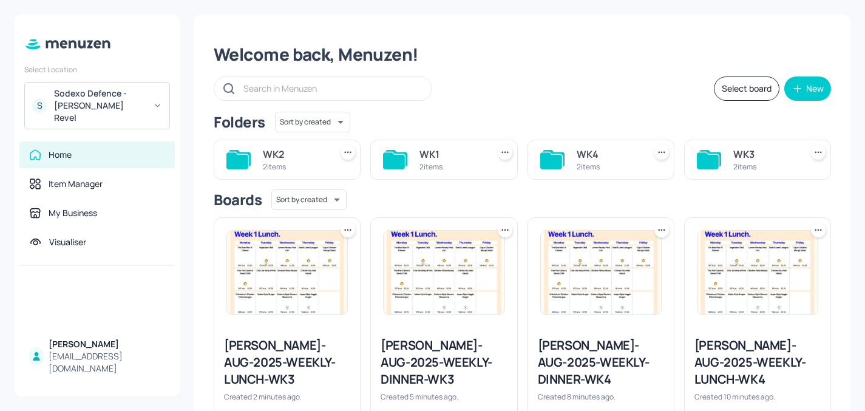
click at [721, 291] on img at bounding box center [758, 273] width 120 height 84
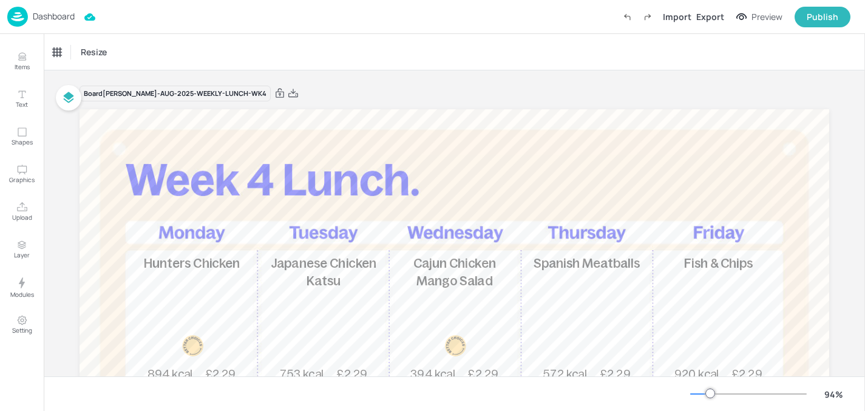
click at [55, 22] on div "Dashboard" at bounding box center [40, 17] width 67 height 20
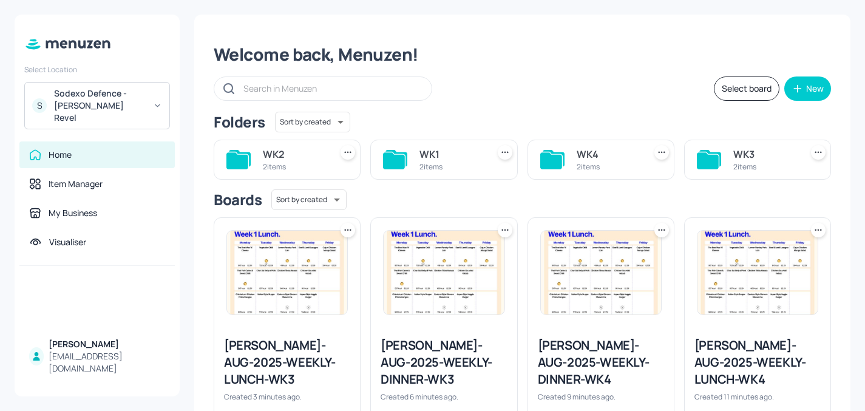
click at [347, 224] on icon at bounding box center [348, 230] width 12 height 12
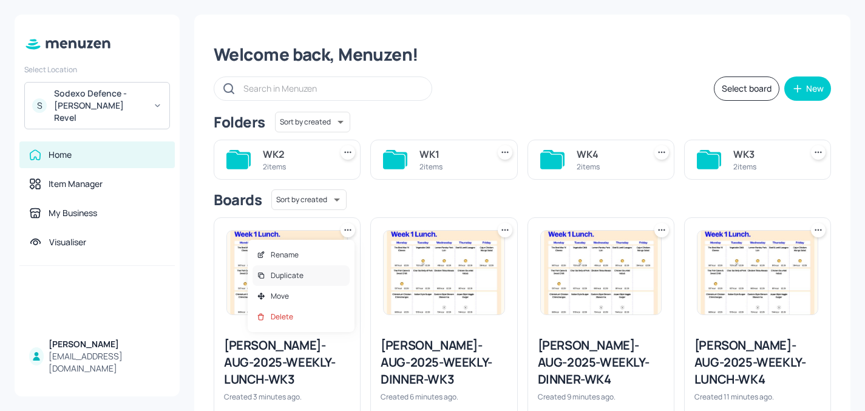
click at [328, 273] on div "Duplicate" at bounding box center [301, 275] width 97 height 21
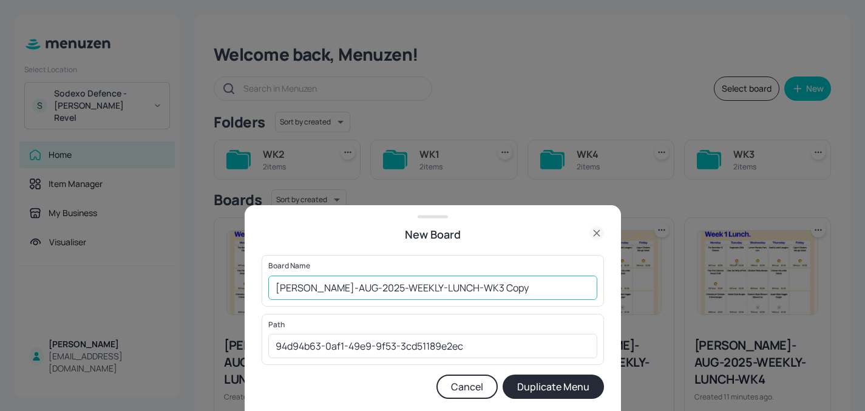
click at [483, 293] on input "Newbold-AUG-2025-WEEKLY-LUNCH-WK3 Copy" at bounding box center [432, 288] width 329 height 24
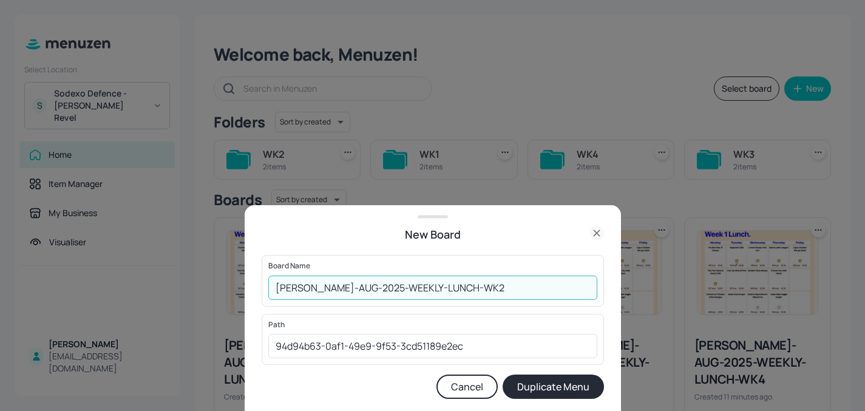
type input "[PERSON_NAME]-AUG-2025-WEEKLY-LUNCH-WK2"
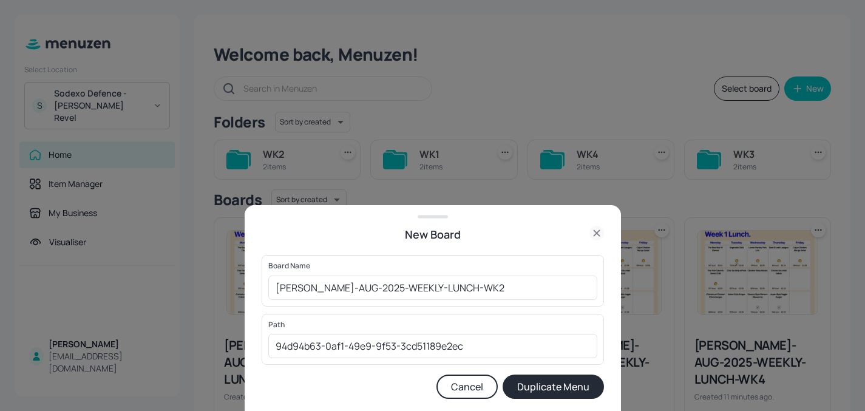
click at [548, 389] on button "Duplicate Menu" at bounding box center [553, 387] width 101 height 24
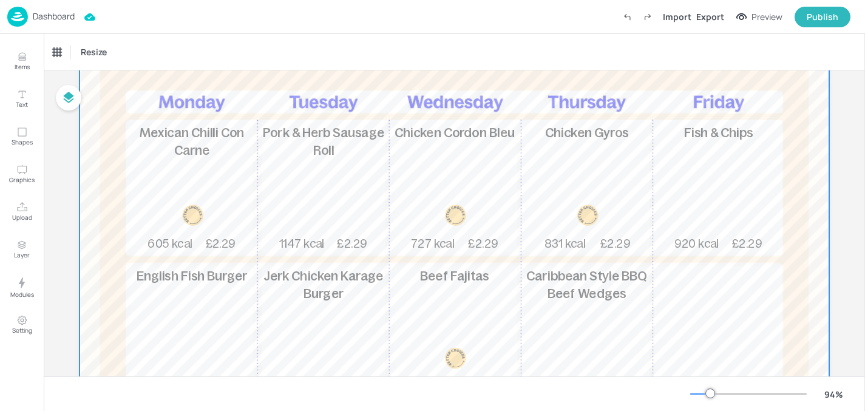
scroll to position [138, 0]
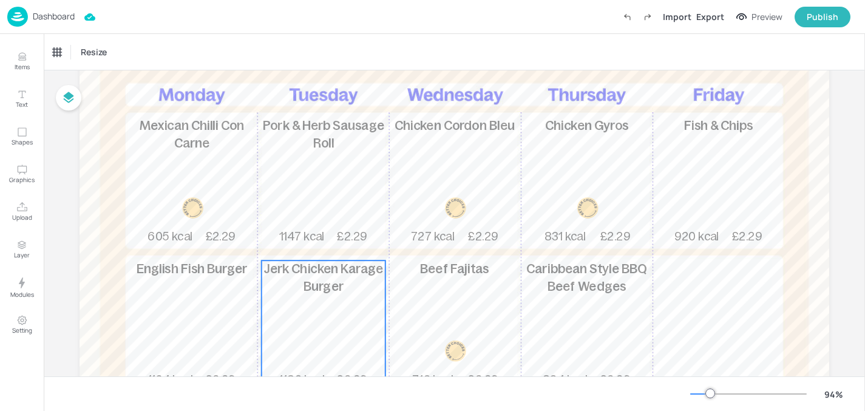
click at [224, 171] on div "Mexican Chilli Con Carne 605 kcal £2.29" at bounding box center [192, 181] width 124 height 127
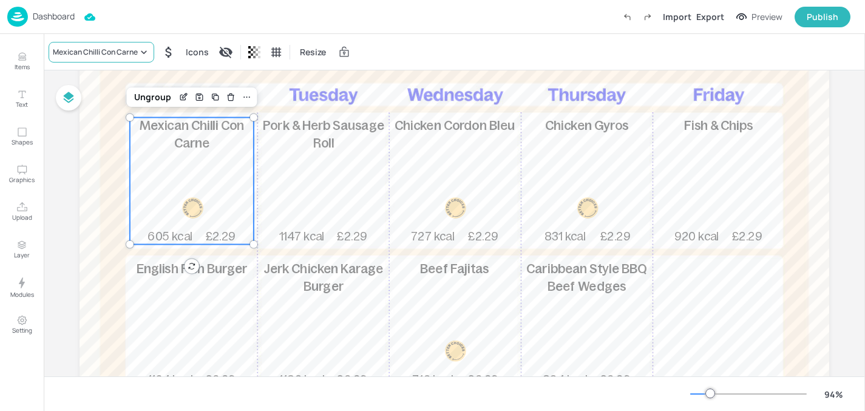
click at [141, 53] on icon at bounding box center [144, 52] width 12 height 12
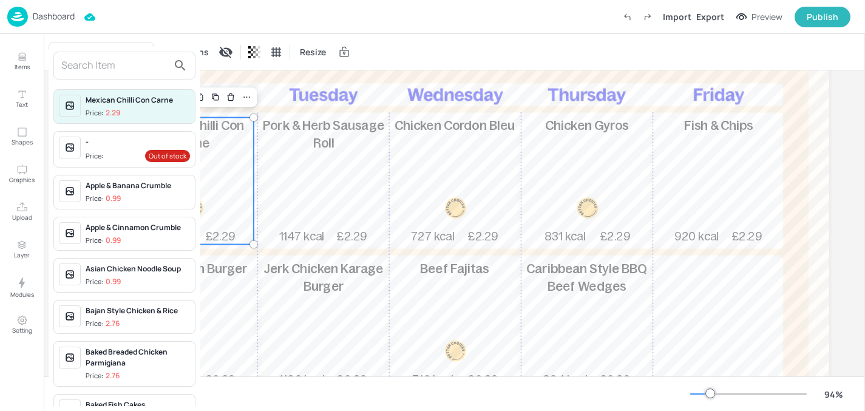
click at [500, 36] on div at bounding box center [432, 205] width 865 height 411
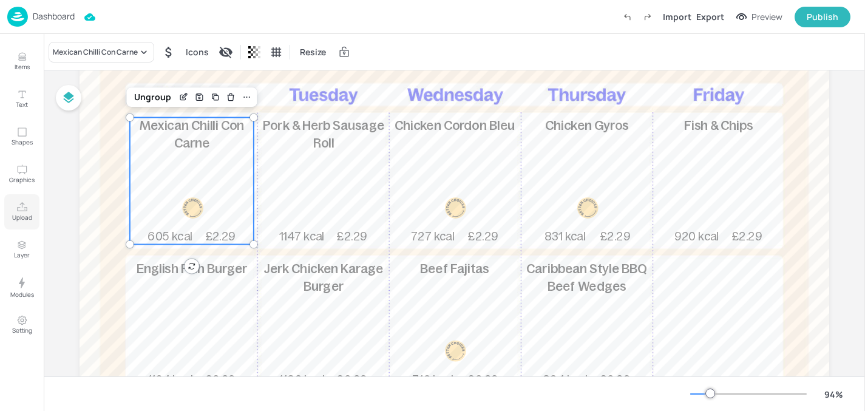
click at [24, 213] on p "Upload" at bounding box center [22, 217] width 20 height 8
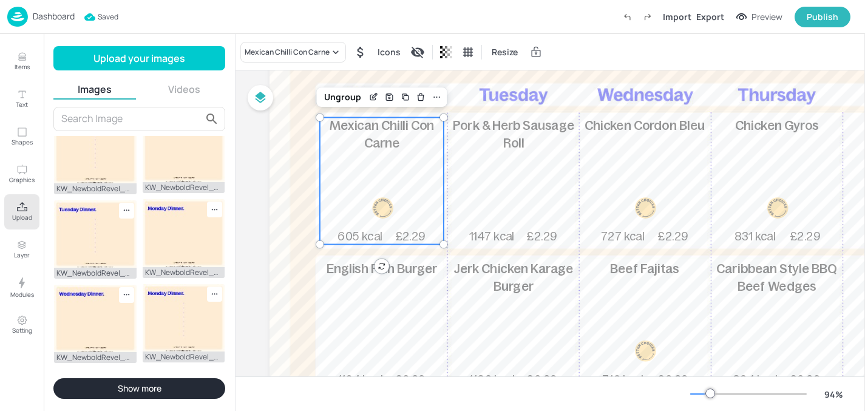
scroll to position [361, 0]
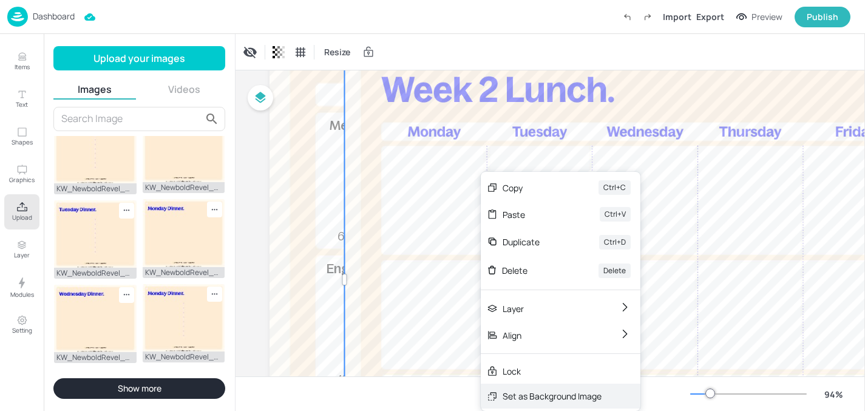
click at [520, 399] on div "Set as Background Image" at bounding box center [552, 396] width 99 height 13
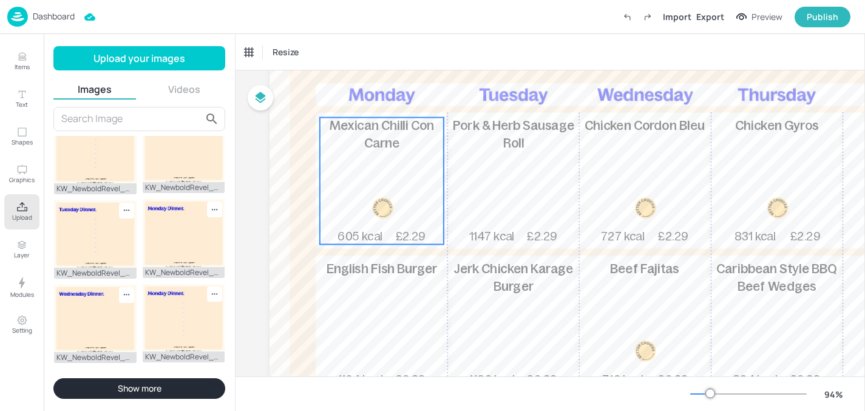
click at [368, 171] on div "Mexican Chilli Con Carne 605 kcal £2.29" at bounding box center [382, 181] width 124 height 127
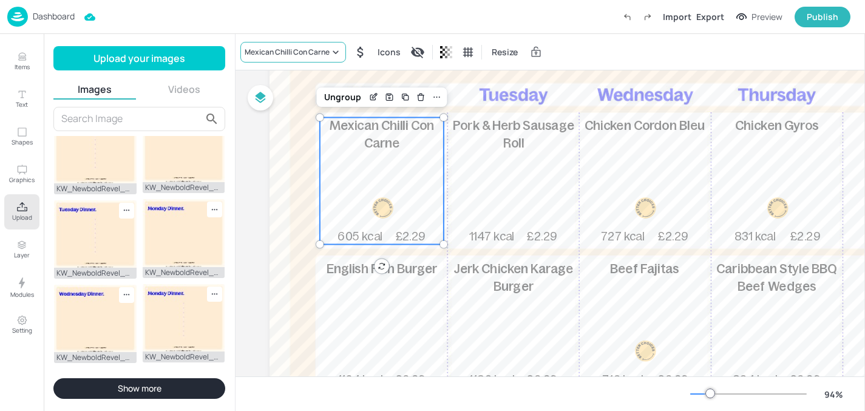
click at [277, 60] on div "Mexican Chilli Con Carne" at bounding box center [293, 52] width 106 height 21
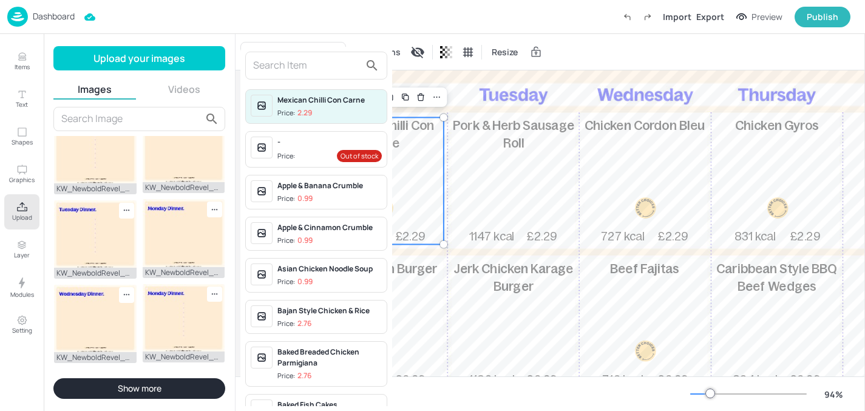
click at [289, 74] on input "text" at bounding box center [306, 65] width 107 height 19
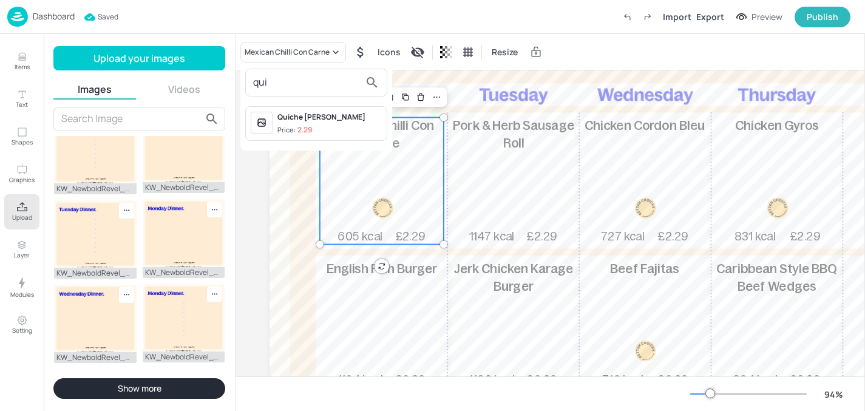
type input "qui"
click at [312, 123] on div "Quiche [PERSON_NAME]: 2.29" at bounding box center [329, 124] width 104 height 24
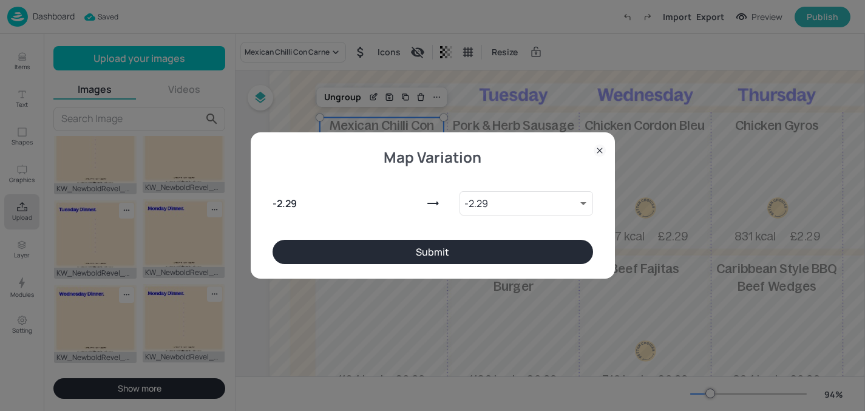
click at [345, 254] on button "Submit" at bounding box center [433, 252] width 321 height 24
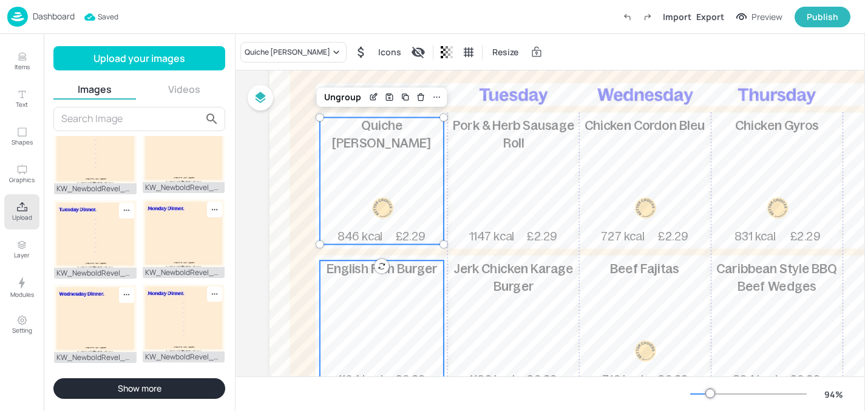
click at [382, 297] on div "English Fish Burger 1104 kcal £2.29" at bounding box center [382, 323] width 124 height 127
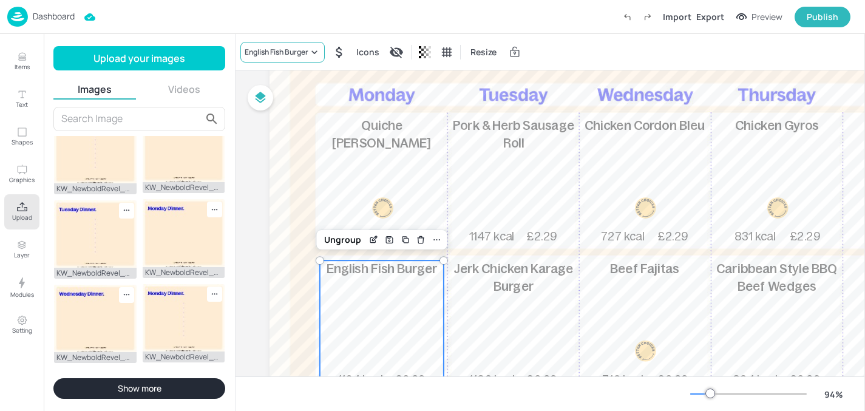
click at [298, 48] on div "English Fish Burger" at bounding box center [277, 52] width 64 height 11
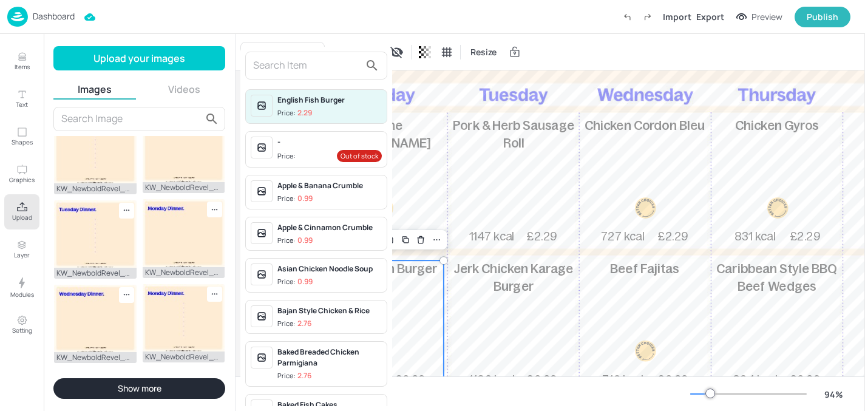
click at [302, 68] on input "text" at bounding box center [306, 65] width 107 height 19
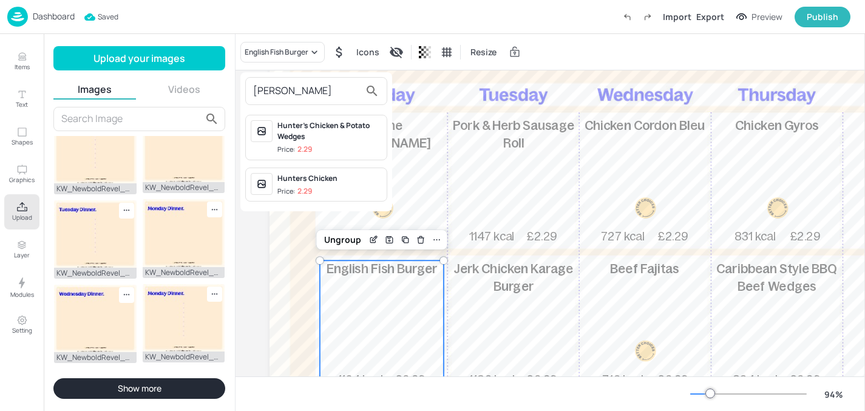
type input "hunt"
click at [306, 187] on p "2.29" at bounding box center [304, 191] width 15 height 8
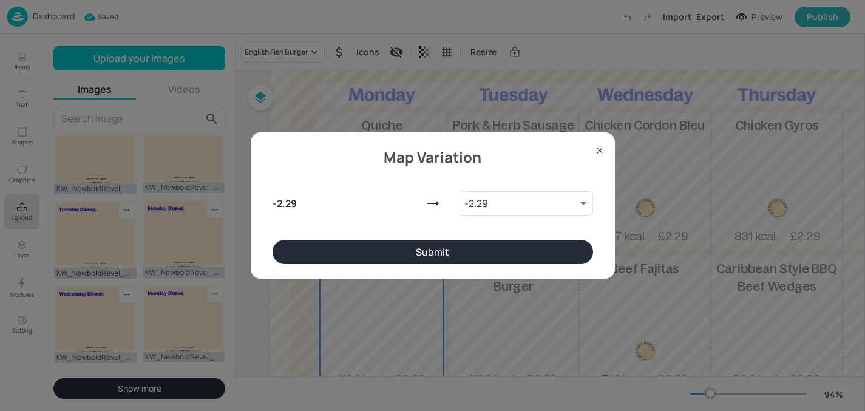
click at [345, 250] on button "Submit" at bounding box center [433, 252] width 321 height 24
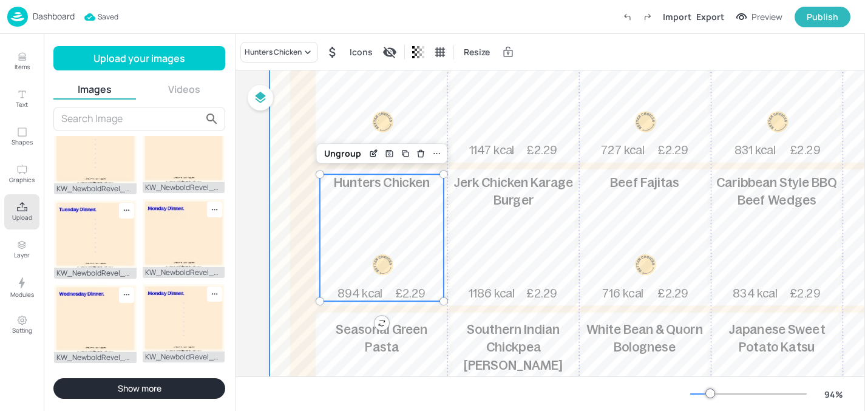
scroll to position [296, 0]
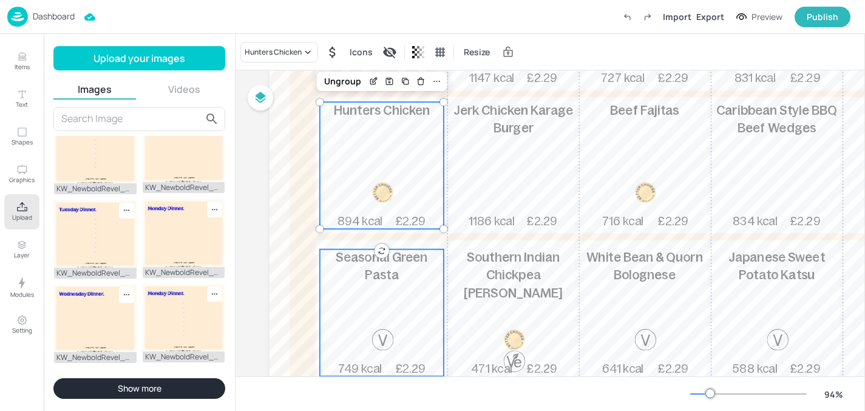
click at [378, 293] on div "Seasonal Green Pasta 749 kcal £2.29" at bounding box center [382, 313] width 124 height 127
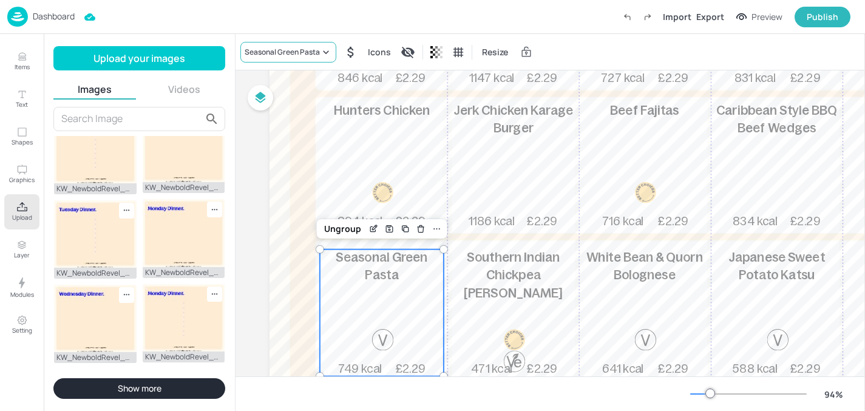
click at [299, 47] on div "Seasonal Green Pasta" at bounding box center [282, 52] width 75 height 11
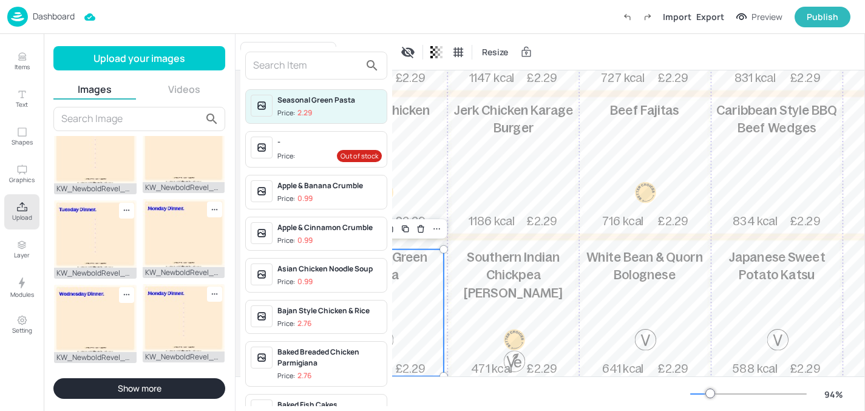
click at [298, 66] on input "text" at bounding box center [306, 65] width 107 height 19
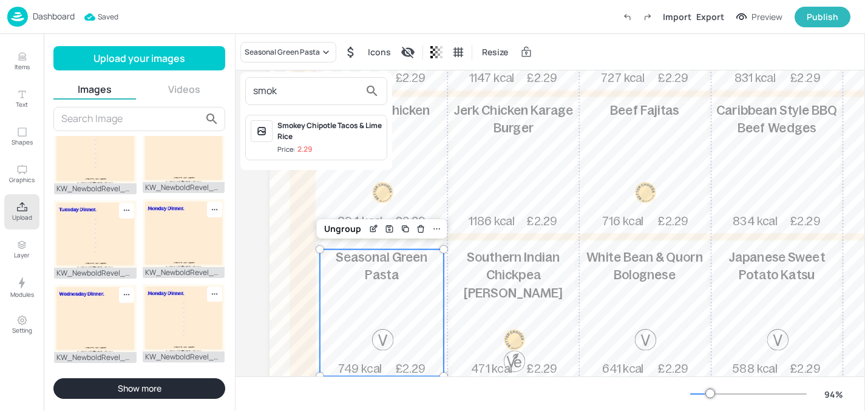
click at [319, 98] on input "smok" at bounding box center [306, 90] width 107 height 19
type input "smok"
click at [318, 129] on div "Smokey Chipotle Tacos & Lime Rice" at bounding box center [329, 131] width 104 height 22
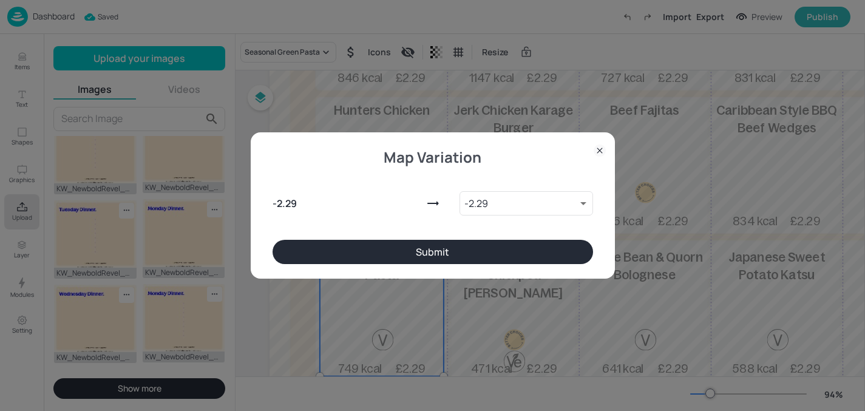
click at [334, 255] on button "Submit" at bounding box center [433, 252] width 321 height 24
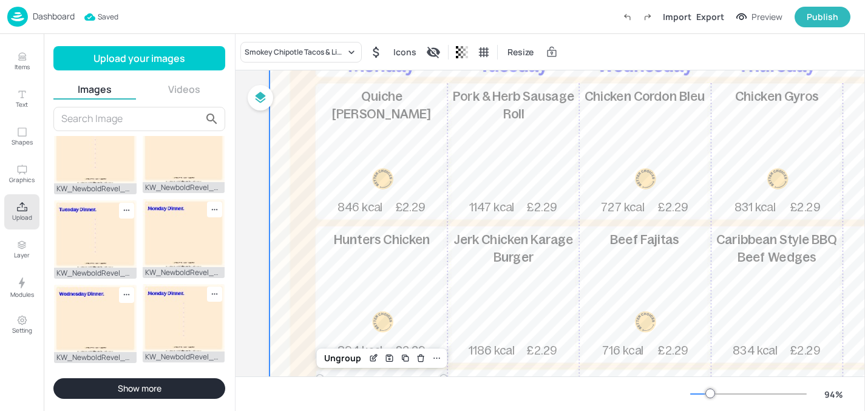
scroll to position [120, 0]
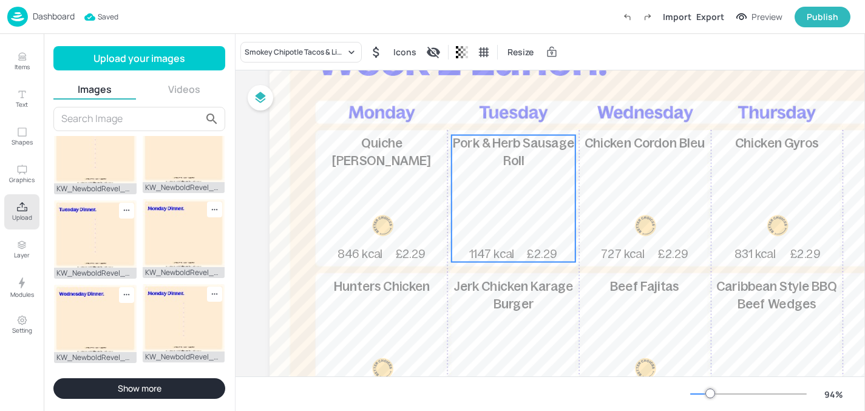
click at [488, 203] on div "Pork & Herb Sausage Roll 1147 kcal £2.29" at bounding box center [514, 198] width 124 height 127
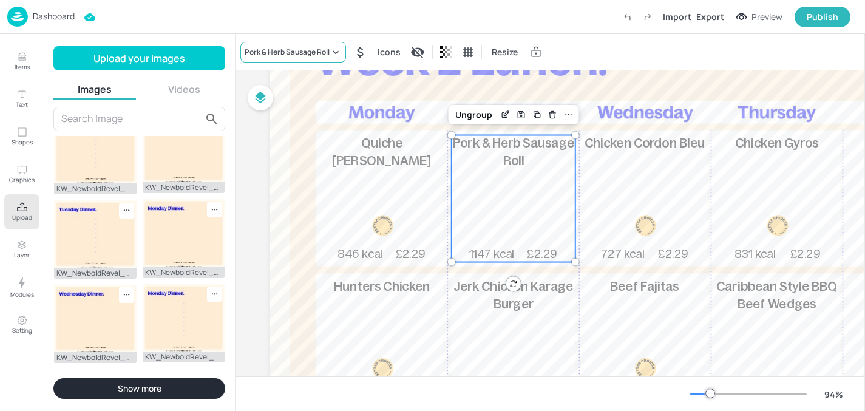
click at [308, 45] on div "Pork & Herb Sausage Roll" at bounding box center [293, 52] width 106 height 21
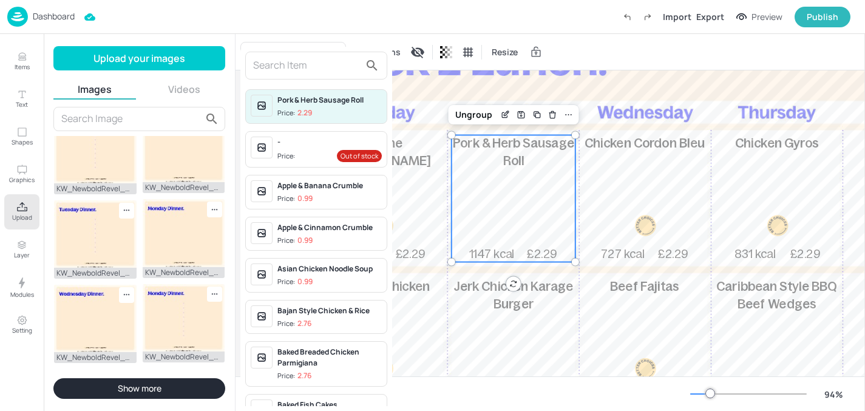
click at [294, 74] on input "text" at bounding box center [306, 65] width 107 height 19
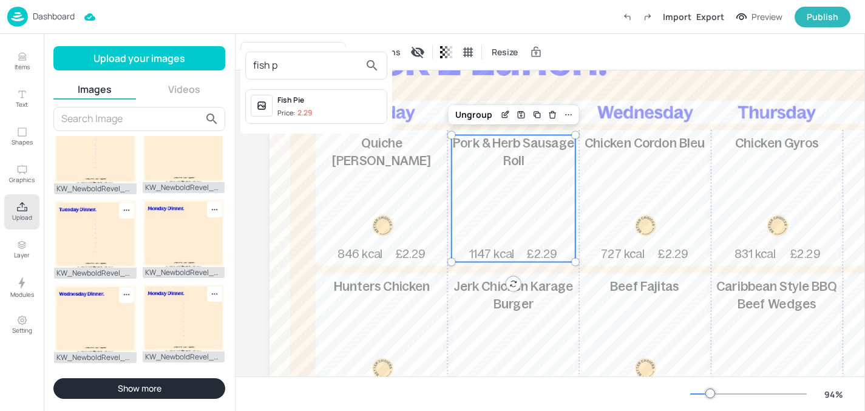
type input "fish p"
click at [301, 101] on div "Fish Pie" at bounding box center [329, 100] width 104 height 11
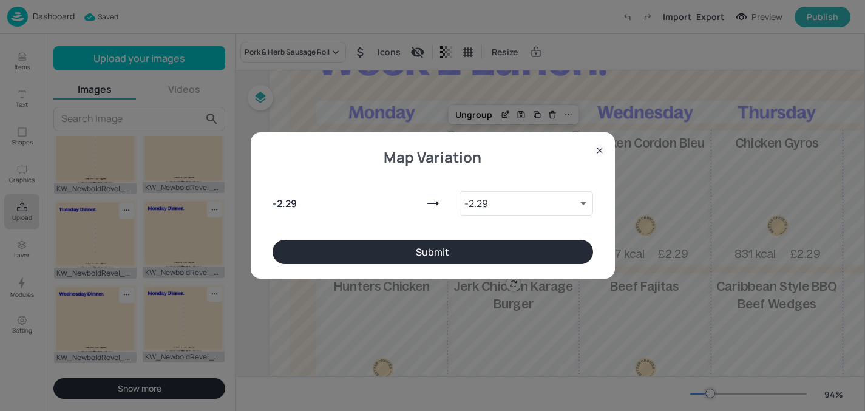
click at [370, 240] on button "Submit" at bounding box center [433, 252] width 321 height 24
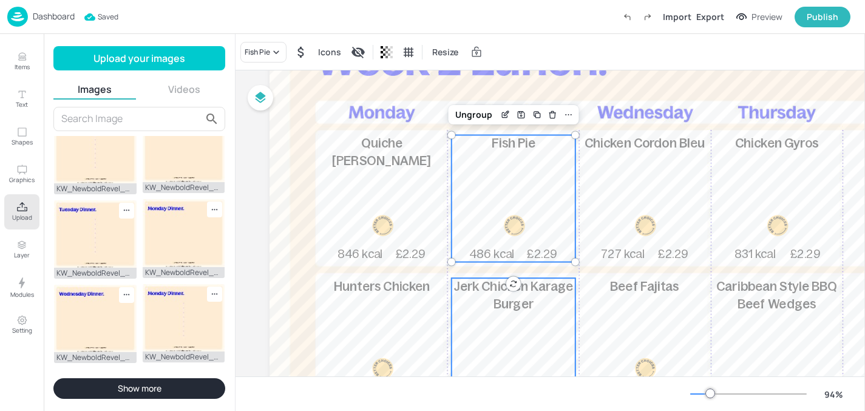
click at [508, 305] on span "Jerk Chicken Karage Burger" at bounding box center [514, 295] width 120 height 32
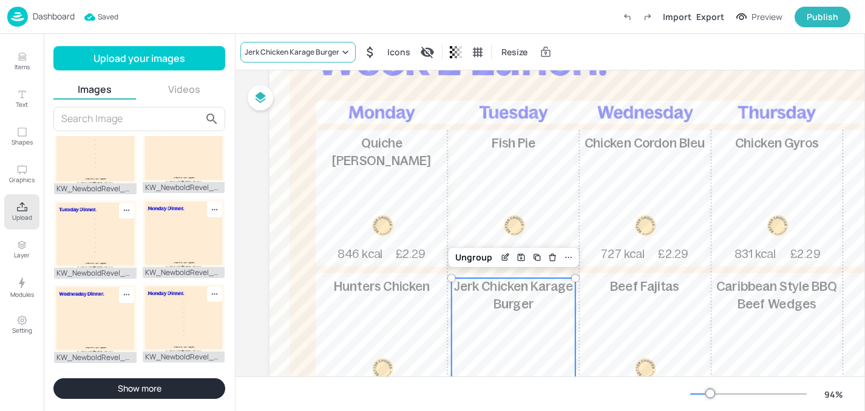
click at [291, 51] on div "Jerk Chicken Karage Burger" at bounding box center [292, 52] width 95 height 11
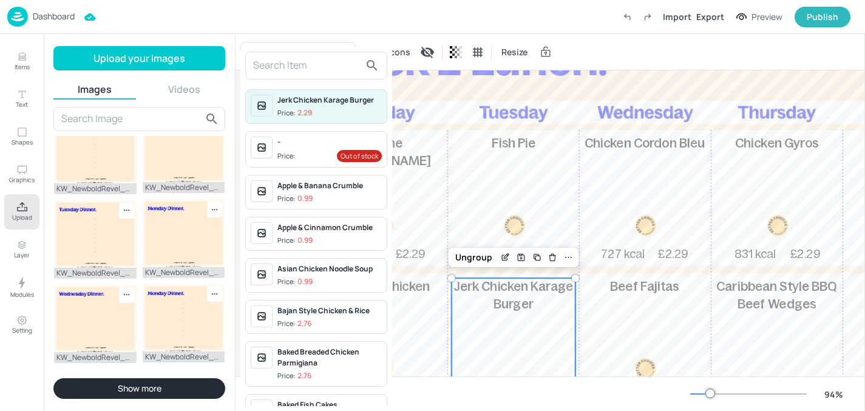
click at [292, 66] on input "text" at bounding box center [306, 65] width 107 height 19
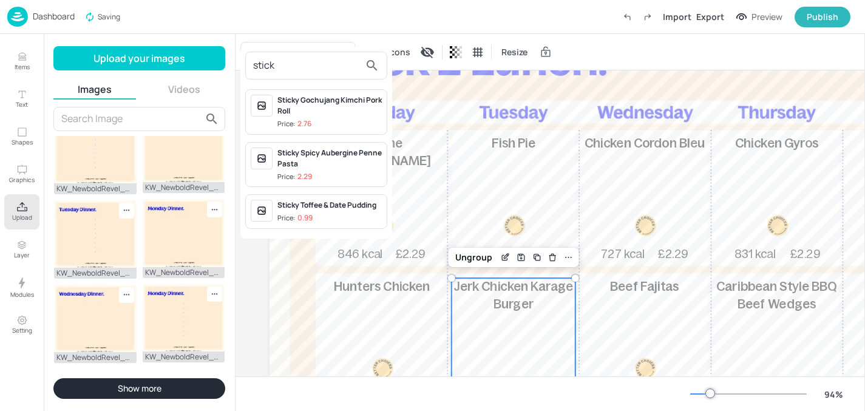
type input "stick"
click at [317, 142] on div "Sticky Spicy Aubergine Penne Pasta Price: 2.29" at bounding box center [316, 165] width 142 height 46
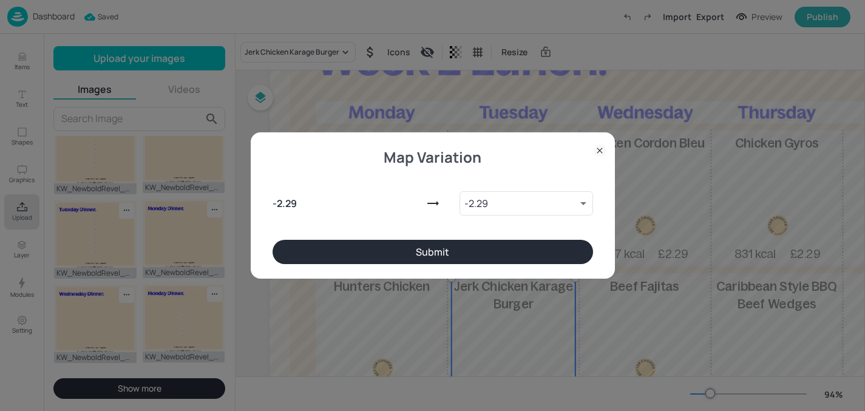
click at [387, 259] on button "Submit" at bounding box center [433, 252] width 321 height 24
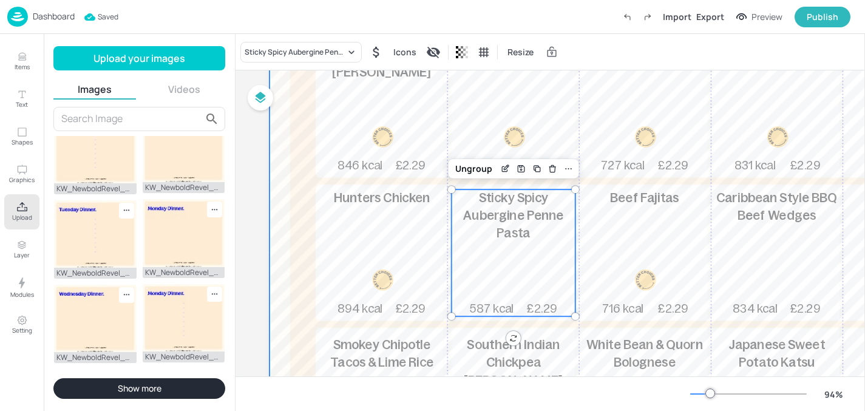
scroll to position [288, 0]
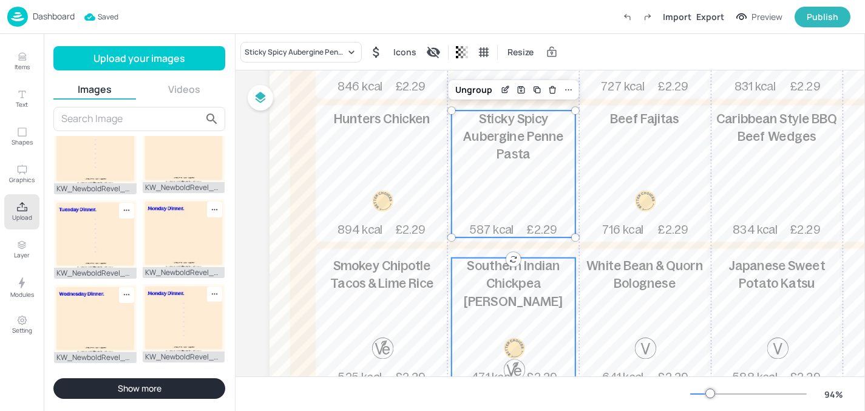
click at [537, 293] on p "Southern Indian Chickpea [PERSON_NAME]" at bounding box center [514, 284] width 124 height 53
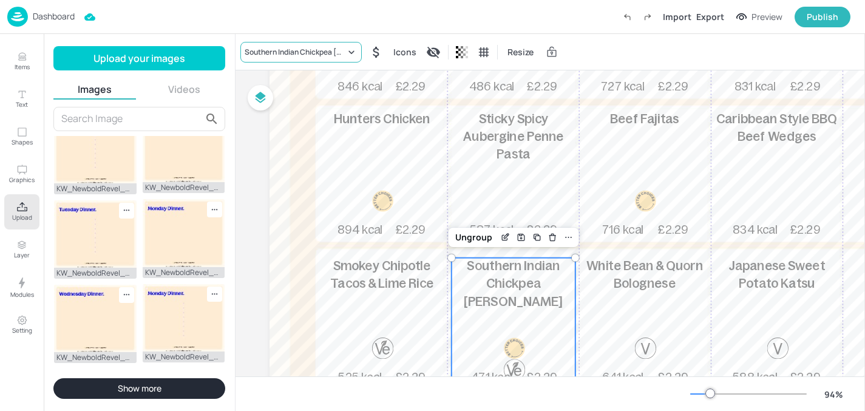
click at [261, 47] on div "Southern Indian Chickpea [PERSON_NAME]" at bounding box center [295, 52] width 101 height 11
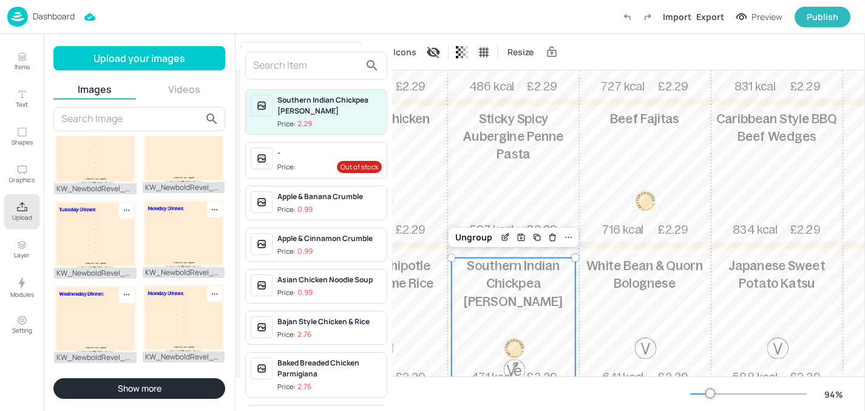
click at [283, 64] on input "text" at bounding box center [306, 65] width 107 height 19
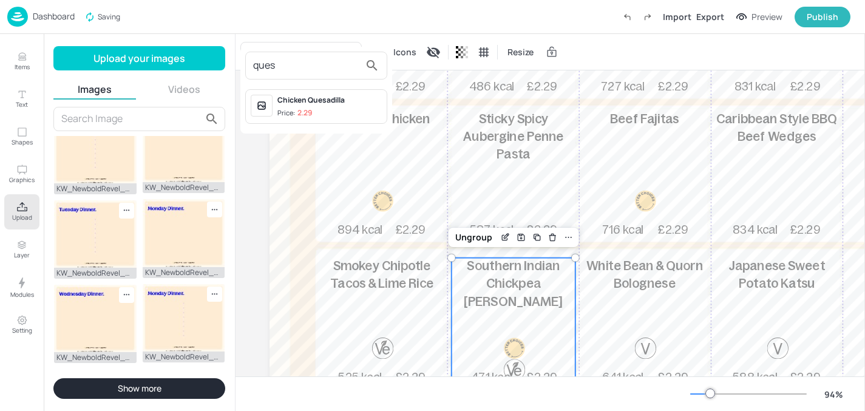
type input "ques"
click at [325, 98] on div "Chicken Quesadilla" at bounding box center [329, 100] width 104 height 11
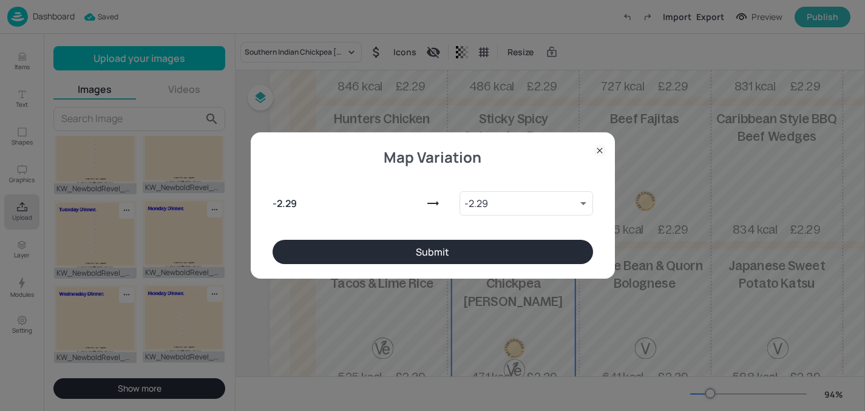
click at [378, 244] on button "Submit" at bounding box center [433, 252] width 321 height 24
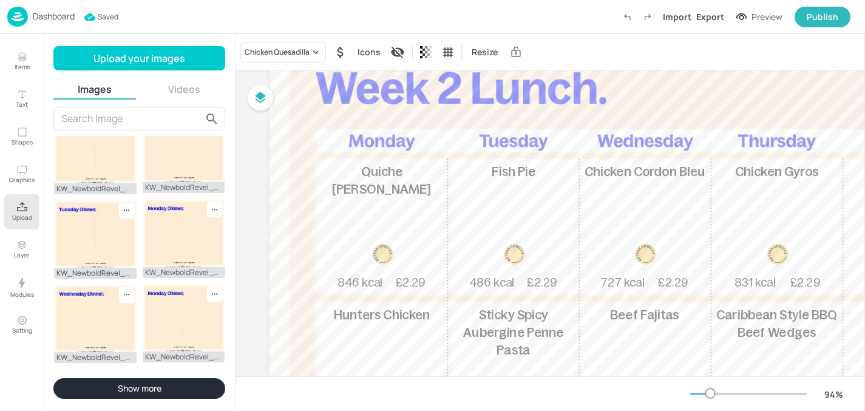
scroll to position [27, 0]
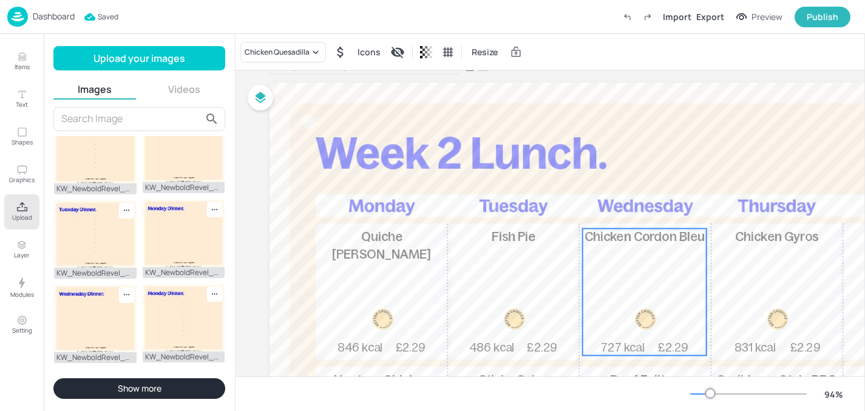
click at [628, 243] on span "Chicken Cordon Bleu" at bounding box center [645, 236] width 120 height 14
click at [265, 55] on div "Chicken Cordon Bleu" at bounding box center [280, 52] width 71 height 11
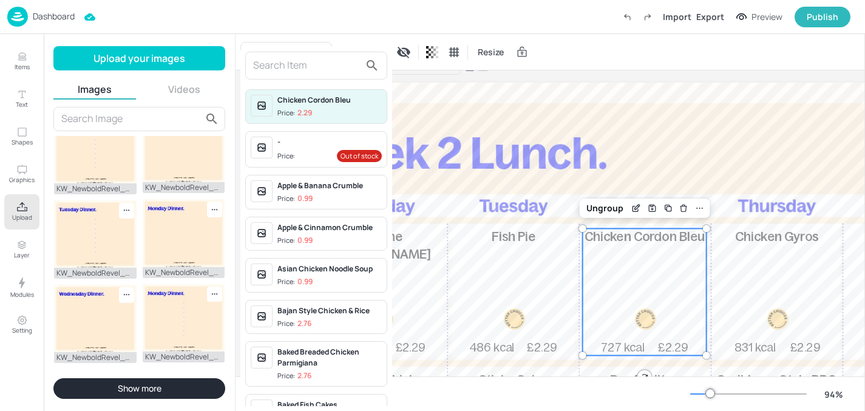
click at [280, 64] on input "text" at bounding box center [306, 65] width 107 height 19
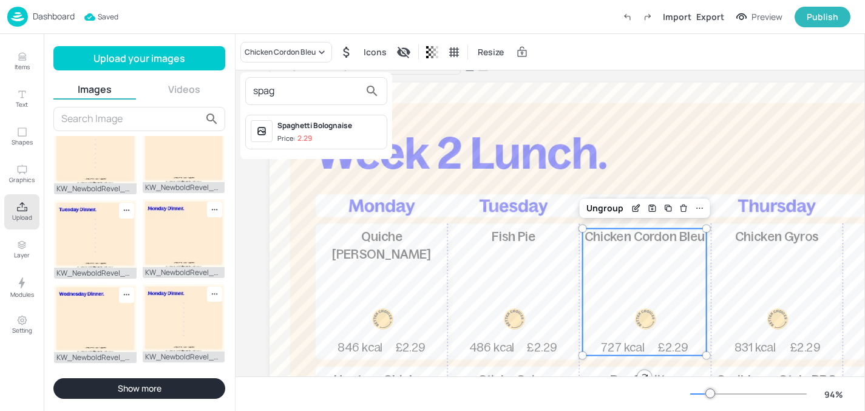
type input "spag"
click at [314, 101] on div "spag" at bounding box center [316, 91] width 142 height 28
click at [319, 125] on div "Spaghetti Bolognaise" at bounding box center [329, 125] width 104 height 11
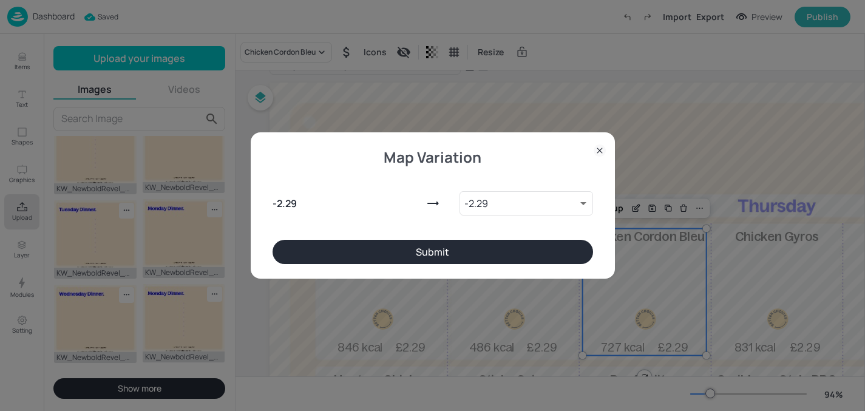
click at [353, 239] on div "- 2.29 - 2.29 9220400 ​" at bounding box center [433, 201] width 321 height 78
click at [352, 253] on button "Submit" at bounding box center [433, 252] width 321 height 24
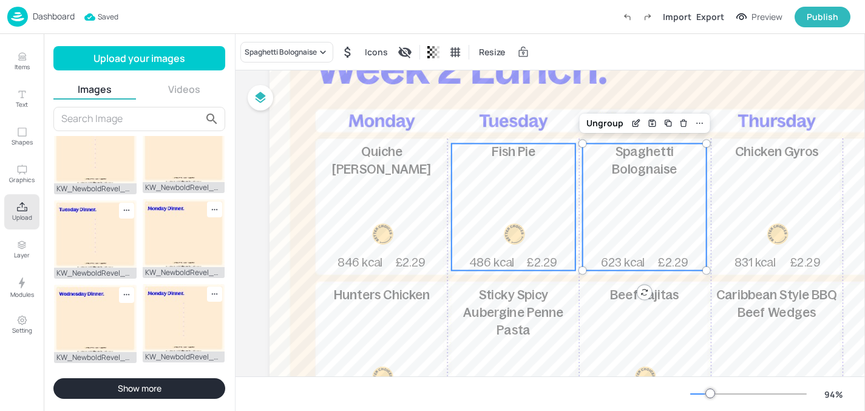
scroll to position [206, 0]
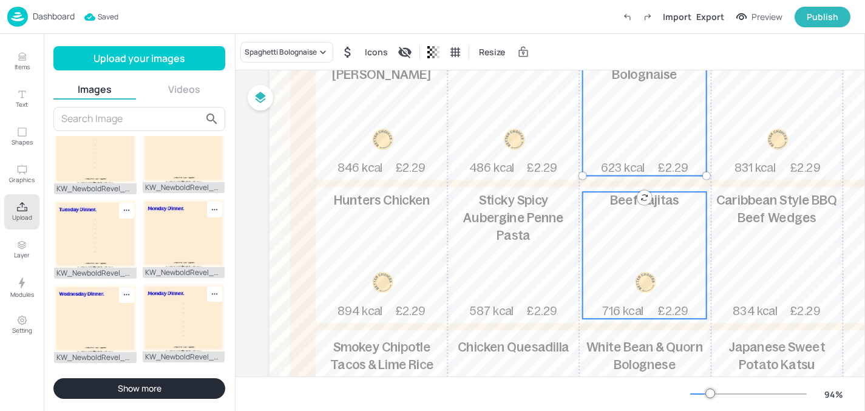
click at [617, 266] on div "Beef Fajitas 716 kcal £2.29" at bounding box center [645, 255] width 124 height 127
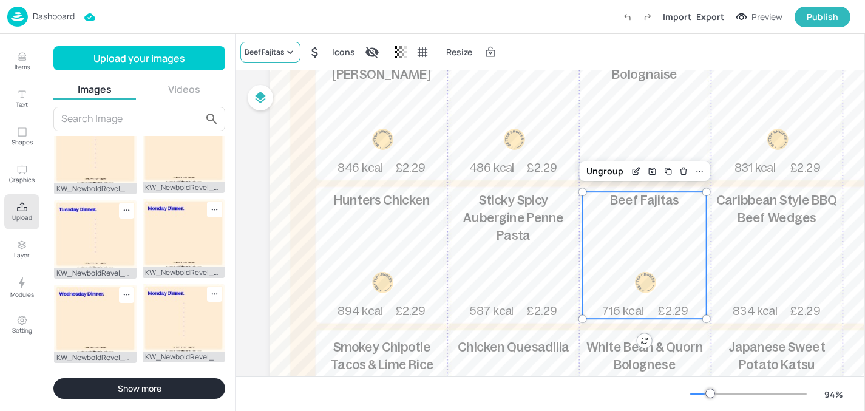
click at [253, 50] on div "Beef Fajitas" at bounding box center [264, 52] width 39 height 11
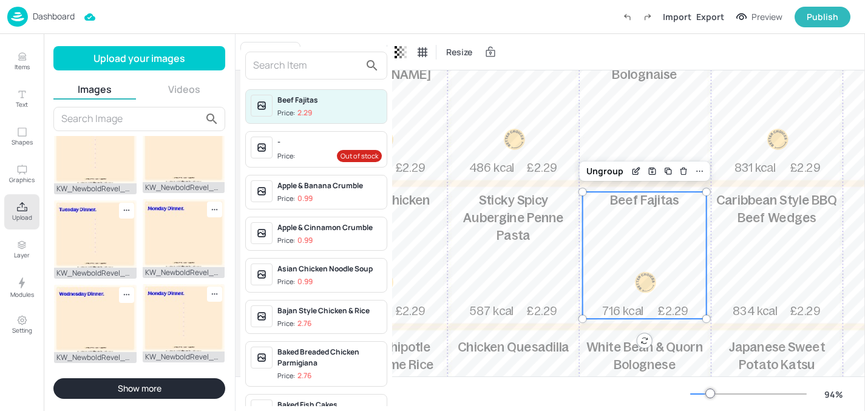
click at [272, 65] on input "text" at bounding box center [306, 65] width 107 height 19
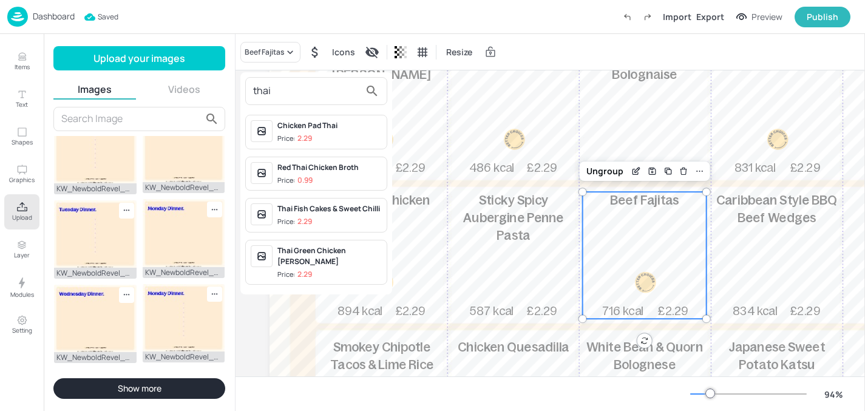
type input "thai"
click at [295, 248] on div "Thai Green Chicken [PERSON_NAME]" at bounding box center [329, 256] width 104 height 22
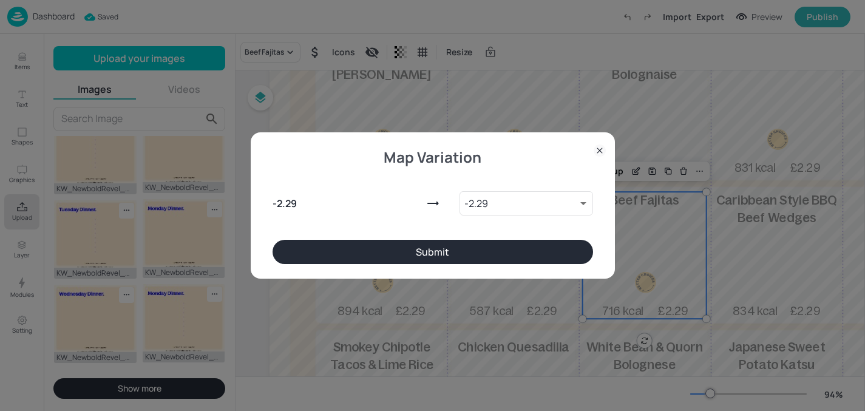
click at [410, 245] on button "Submit" at bounding box center [433, 252] width 321 height 24
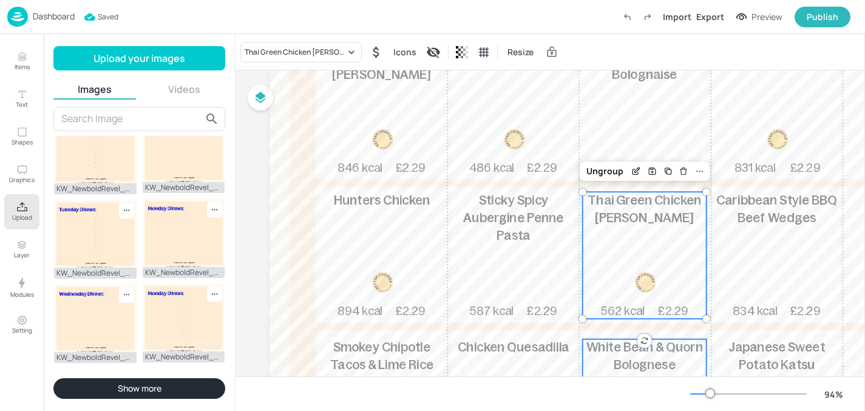
click at [665, 358] on p "White Bean & Quorn Bolognese" at bounding box center [645, 356] width 124 height 35
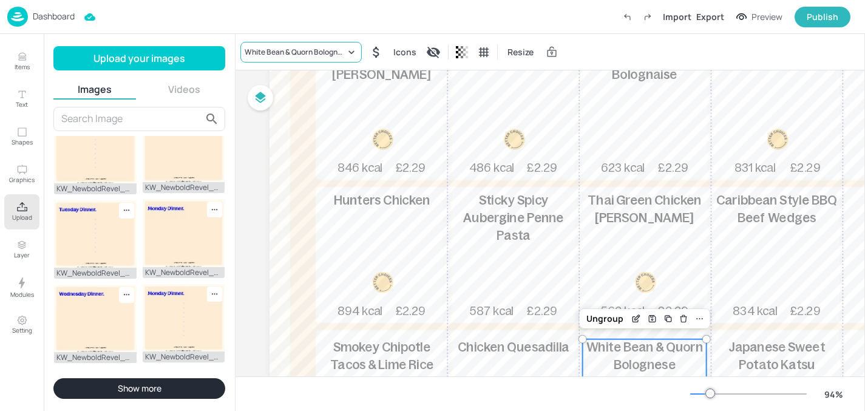
click at [276, 58] on div "White Bean & Quorn Bolognese" at bounding box center [300, 52] width 121 height 21
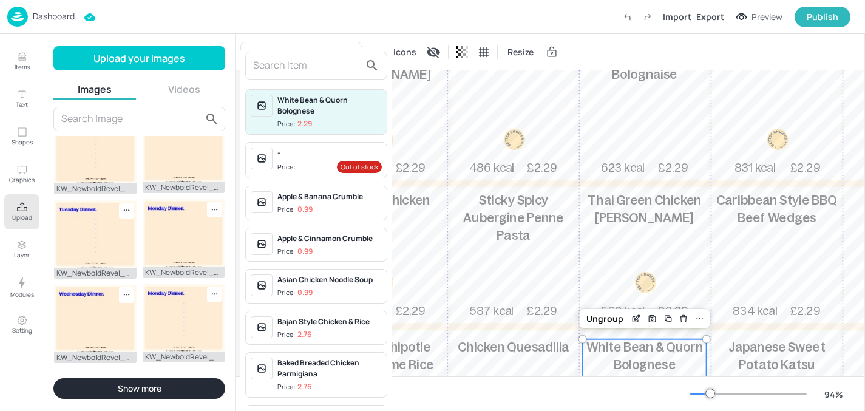
click at [276, 73] on input "text" at bounding box center [306, 65] width 107 height 19
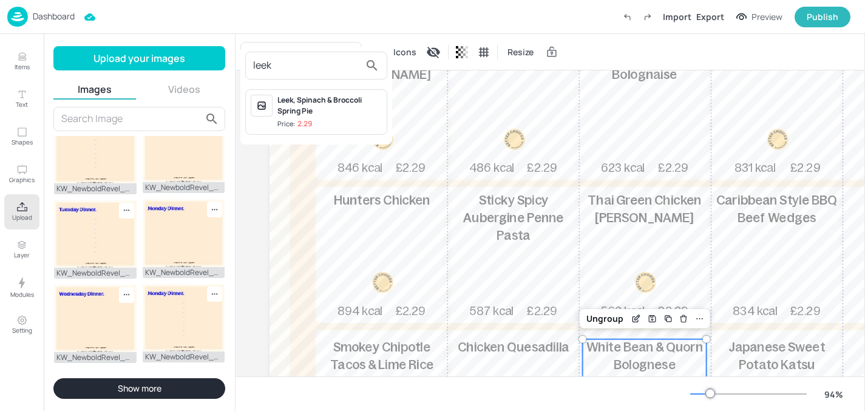
type input "leek"
click at [309, 97] on div "Leek, Spinach & Broccoli Spring Pie" at bounding box center [329, 106] width 104 height 22
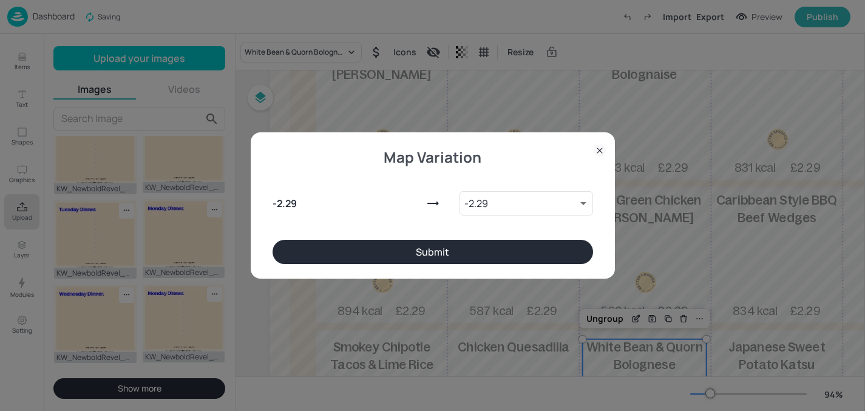
click at [409, 263] on button "Submit" at bounding box center [433, 252] width 321 height 24
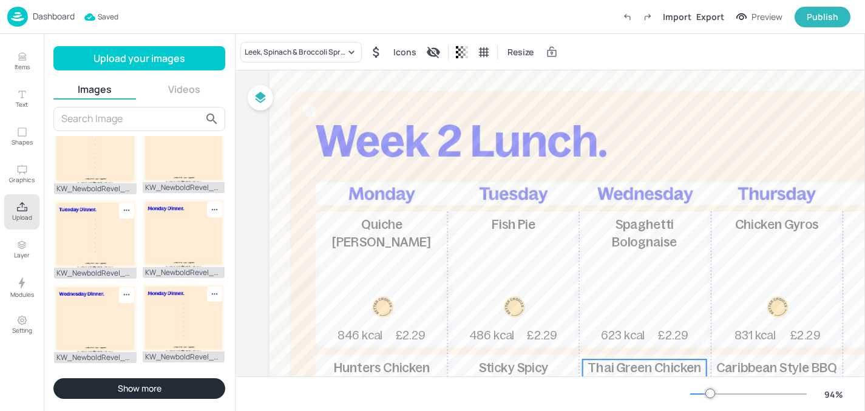
scroll to position [0, 0]
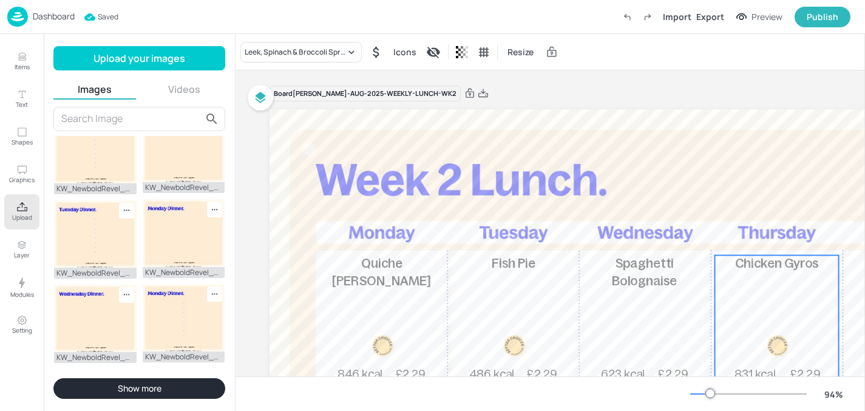
click at [802, 293] on div "Chicken Gyros 831 kcal £2.29" at bounding box center [777, 319] width 124 height 127
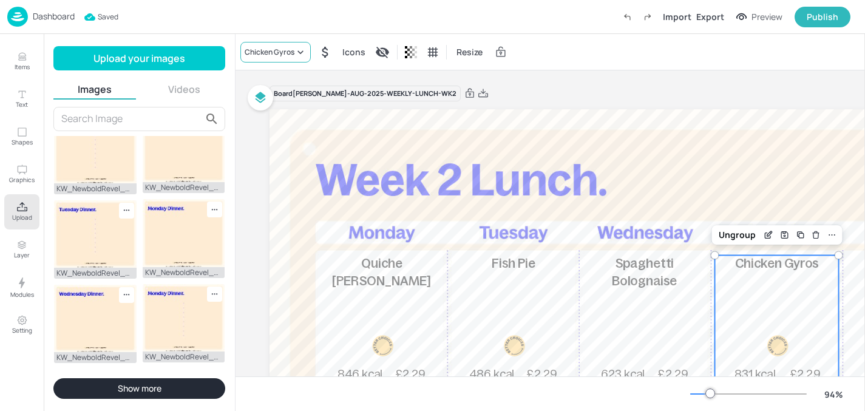
click at [296, 53] on icon at bounding box center [300, 52] width 12 height 12
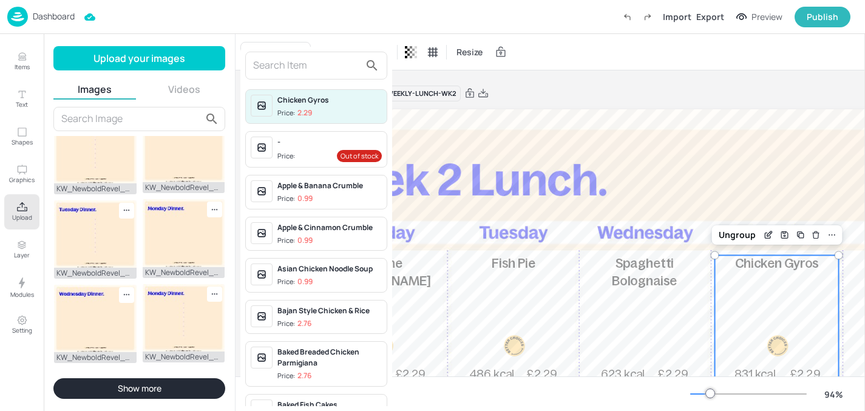
click at [294, 75] on div at bounding box center [316, 66] width 142 height 28
click at [294, 73] on input "text" at bounding box center [306, 65] width 107 height 19
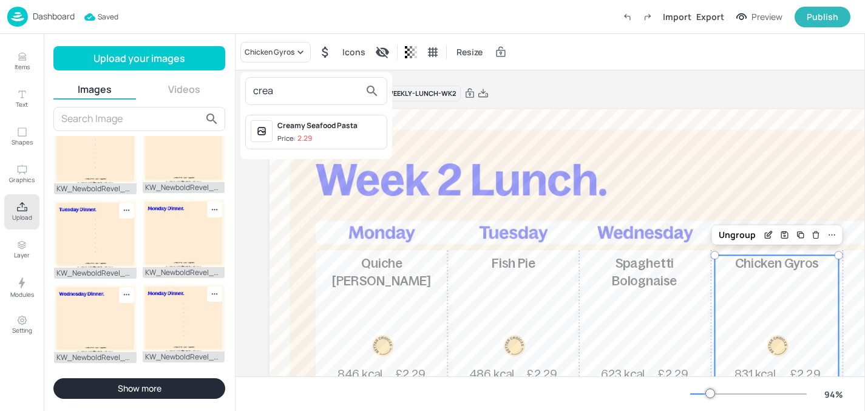
type input "crea"
click at [301, 119] on div "Creamy Seafood Pasta Price: 2.29" at bounding box center [316, 132] width 142 height 35
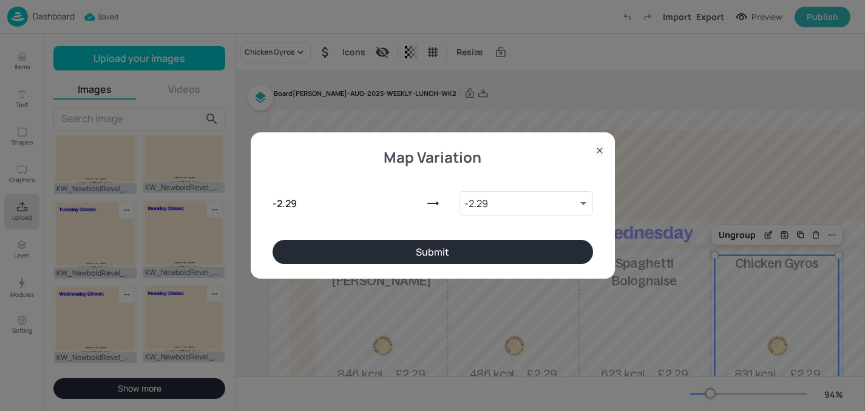
click at [350, 245] on button "Submit" at bounding box center [433, 252] width 321 height 24
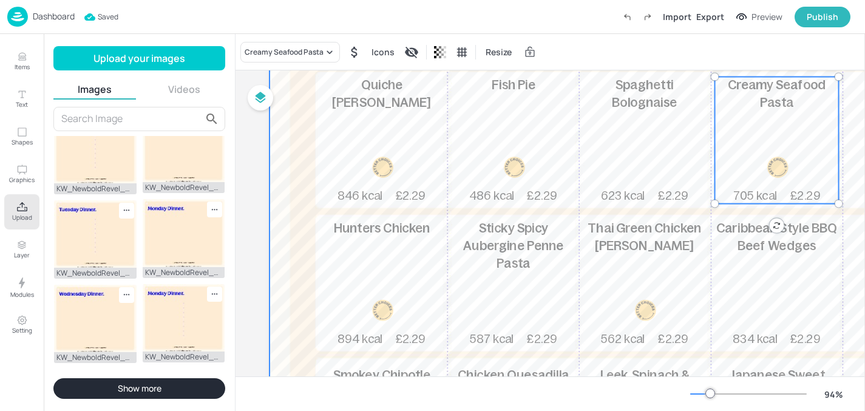
scroll to position [204, 0]
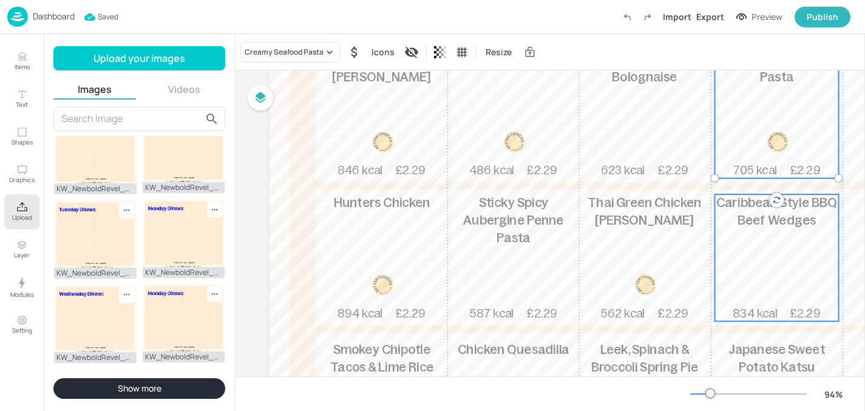
click at [760, 280] on div "Caribbean Style BBQ Beef Wedges 834 kcal £2.29" at bounding box center [777, 257] width 124 height 127
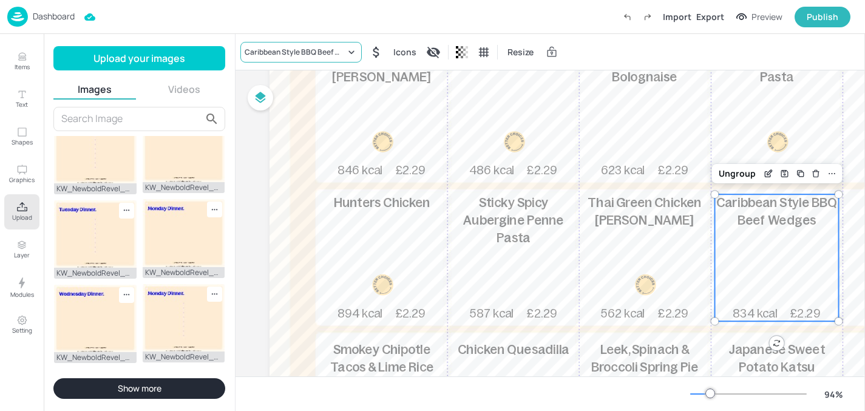
click at [326, 54] on div "Caribbean Style BBQ Beef Wedges" at bounding box center [295, 52] width 101 height 11
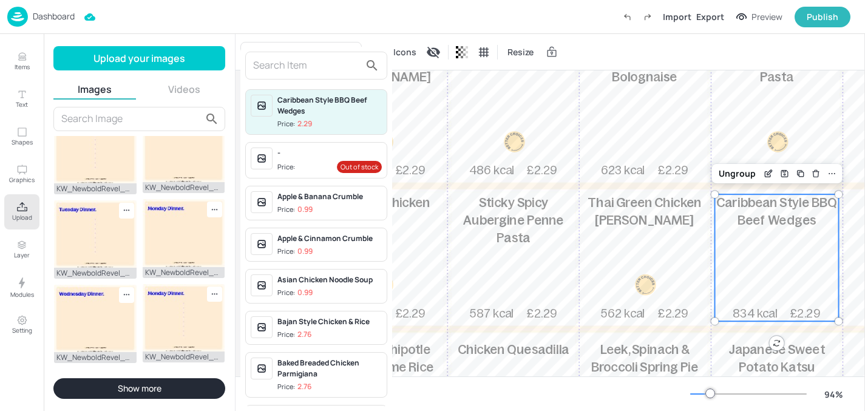
click at [320, 66] on input "text" at bounding box center [306, 65] width 107 height 19
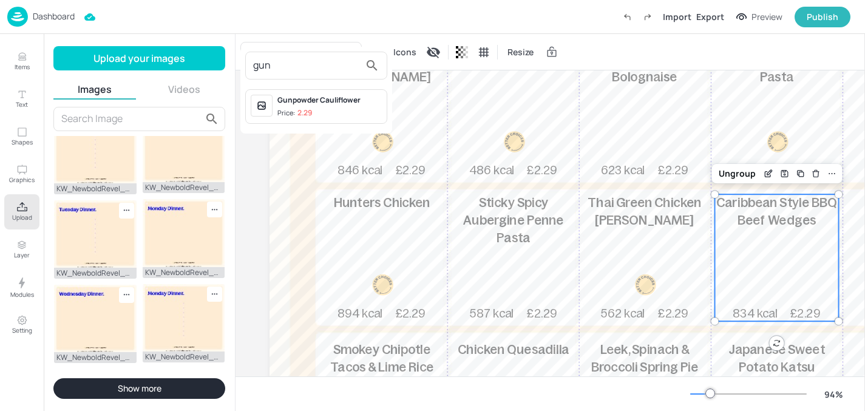
type input "gun"
click at [305, 96] on div "Gunpowder Cauliflower" at bounding box center [329, 100] width 104 height 11
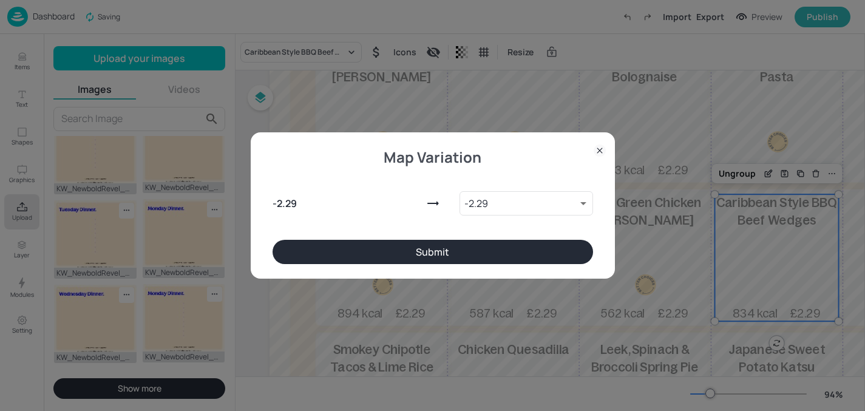
click at [371, 236] on div "- 2.29 - 2.29 9220408 ​" at bounding box center [433, 201] width 321 height 78
click at [382, 246] on button "Submit" at bounding box center [433, 252] width 321 height 24
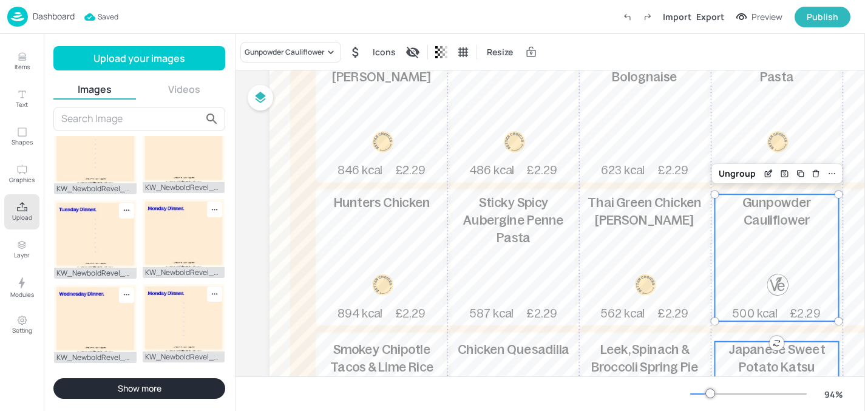
click at [807, 347] on span "Japanese Sweet Potato Katsu" at bounding box center [777, 359] width 97 height 32
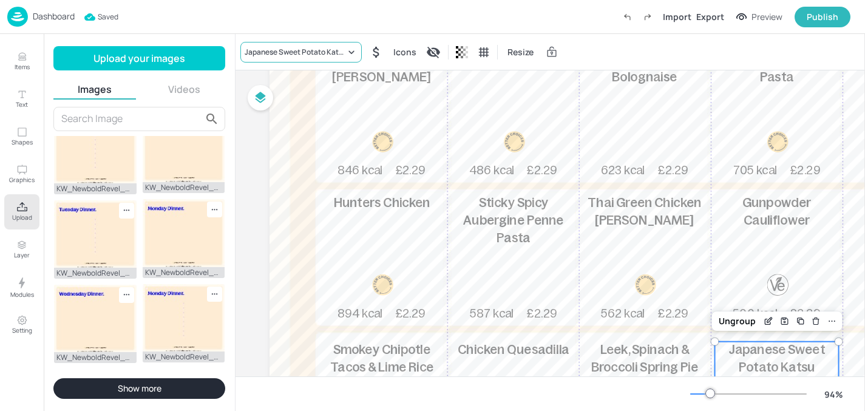
click at [341, 61] on div "Japanese Sweet Potato Katsu" at bounding box center [300, 52] width 121 height 21
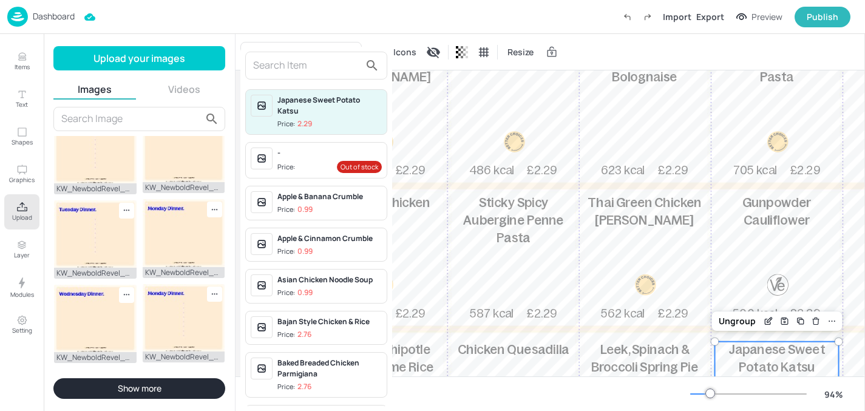
click at [327, 59] on input "text" at bounding box center [306, 65] width 107 height 19
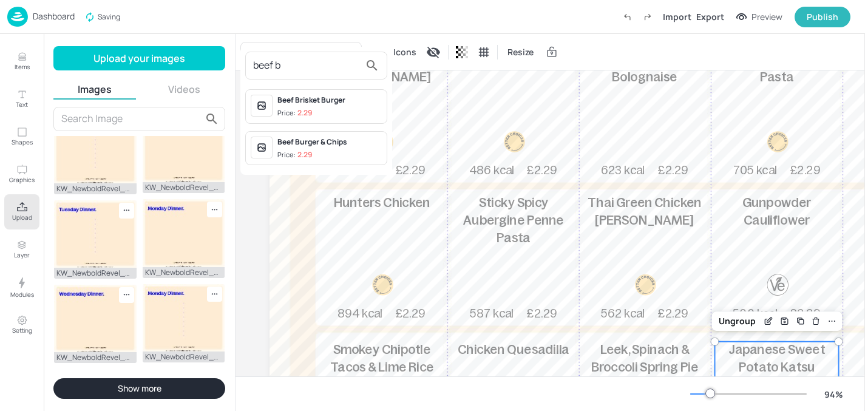
type input "beef b"
click at [299, 151] on div "Beef Brisket Burger Price: 2.29 Beef Burger & Chips Price: 2.29" at bounding box center [316, 127] width 152 height 86
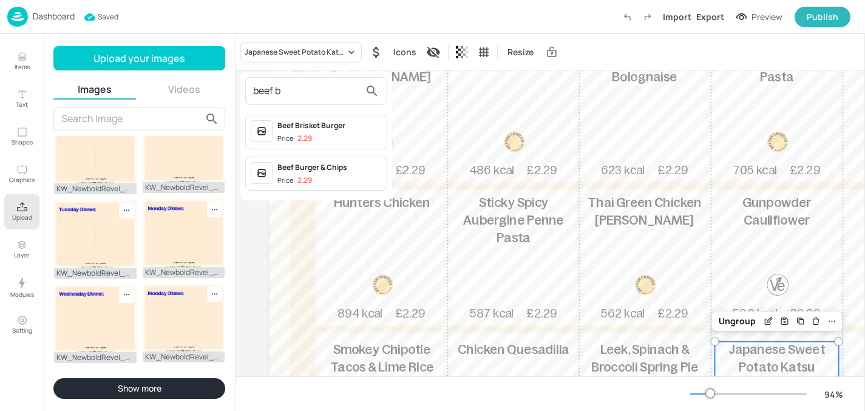
click at [329, 169] on div "Beef Burger & Chips" at bounding box center [329, 167] width 104 height 11
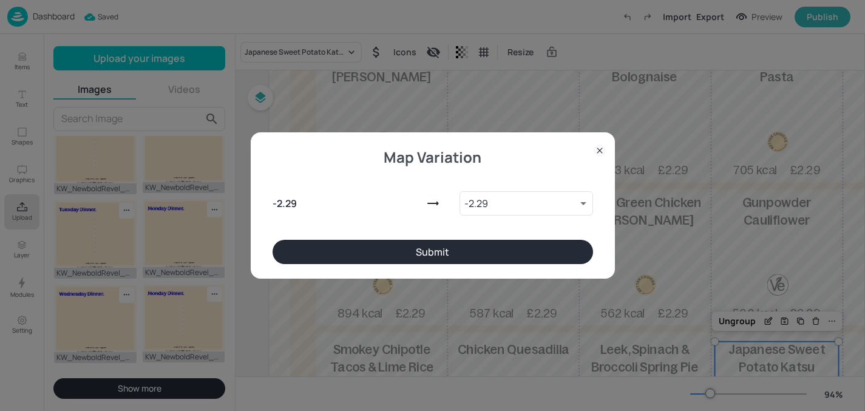
click at [353, 246] on button "Submit" at bounding box center [433, 252] width 321 height 24
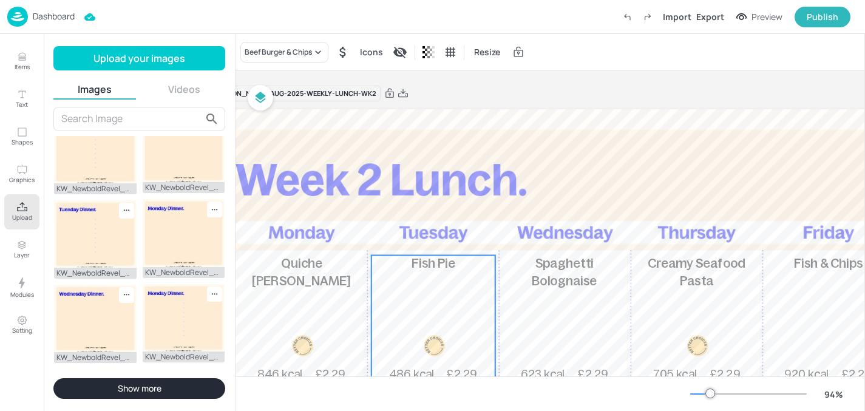
scroll to position [0, 69]
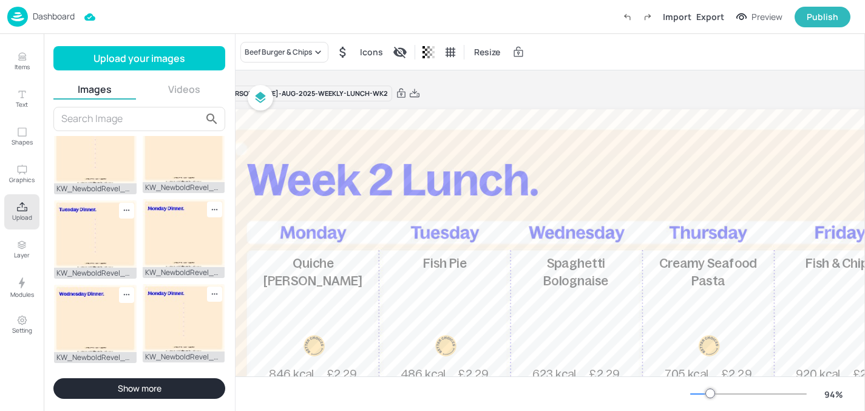
click at [44, 16] on p "Dashboard" at bounding box center [54, 16] width 42 height 8
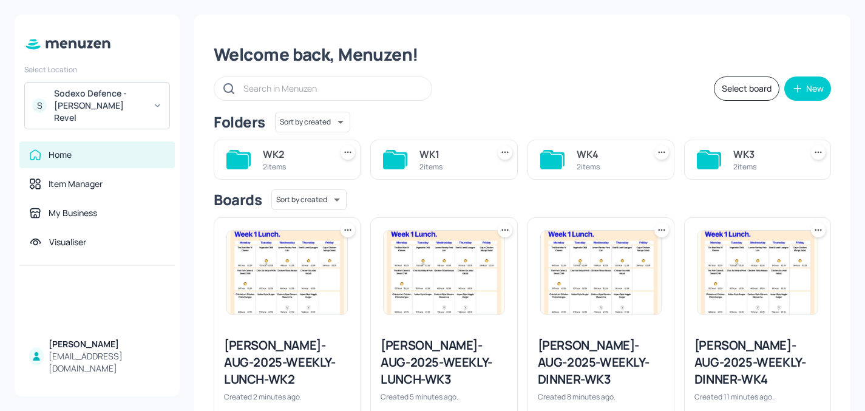
click at [657, 228] on icon at bounding box center [662, 230] width 12 height 12
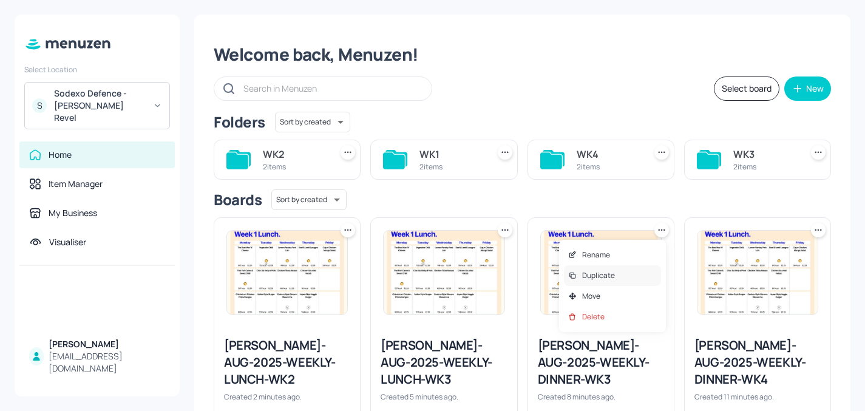
click at [620, 276] on div "Duplicate" at bounding box center [612, 275] width 97 height 21
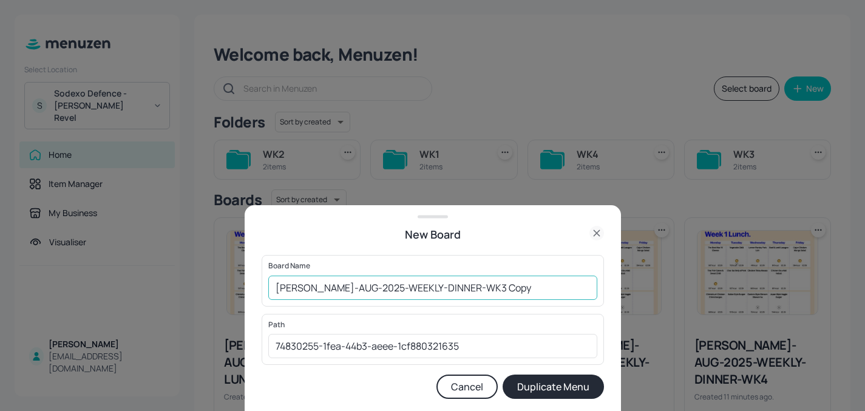
click at [501, 284] on input "Newbold-AUG-2025-WEEKLY-DINNER-WK3 Copy" at bounding box center [432, 288] width 329 height 24
type input "[PERSON_NAME]-AUG-2025-WEEKLY-DINNER-WK2"
click at [536, 384] on button "Duplicate Menu" at bounding box center [553, 387] width 101 height 24
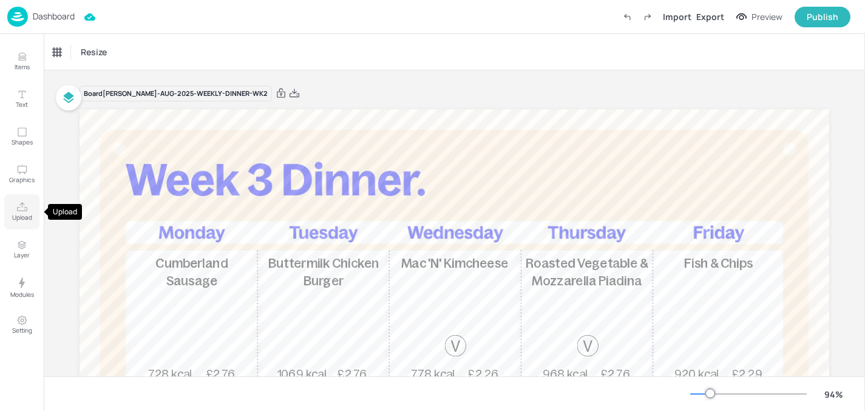
click at [17, 206] on icon "Upload" at bounding box center [22, 208] width 12 height 12
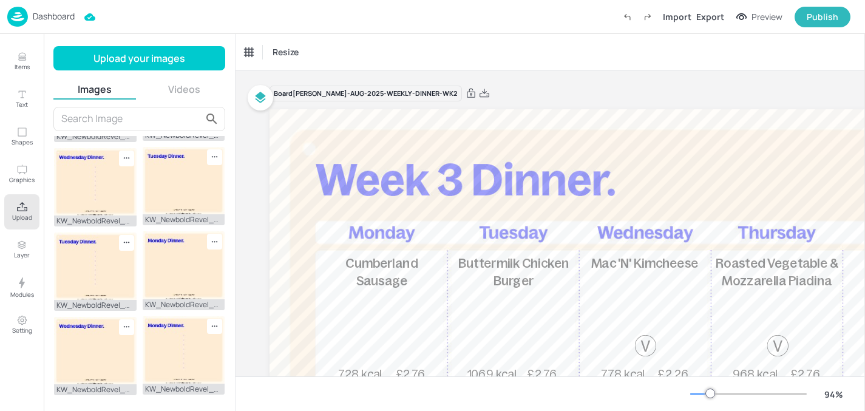
scroll to position [245, 0]
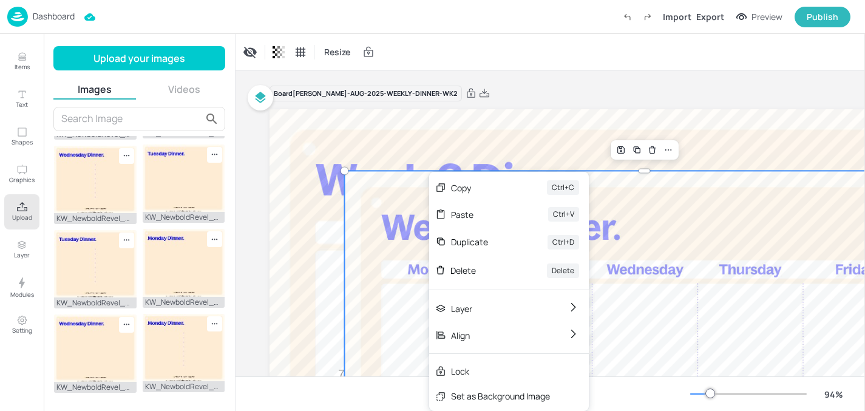
click at [481, 401] on div "Set as Background Image" at bounding box center [500, 396] width 99 height 13
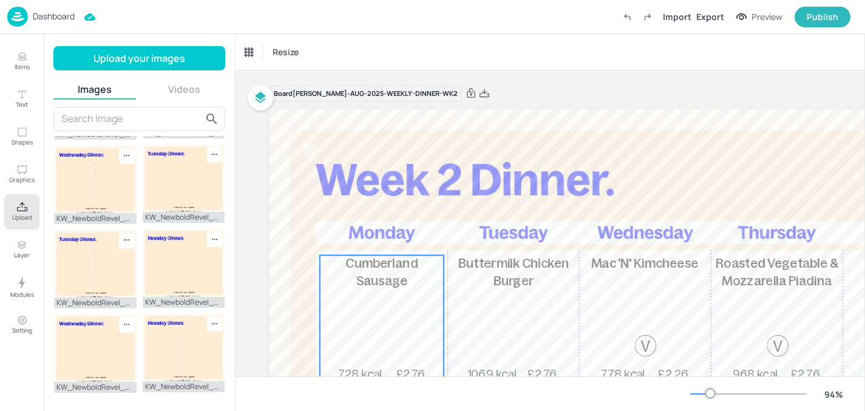
click at [401, 297] on div "Cumberland Sausage 728 kcal £2.76" at bounding box center [382, 319] width 124 height 127
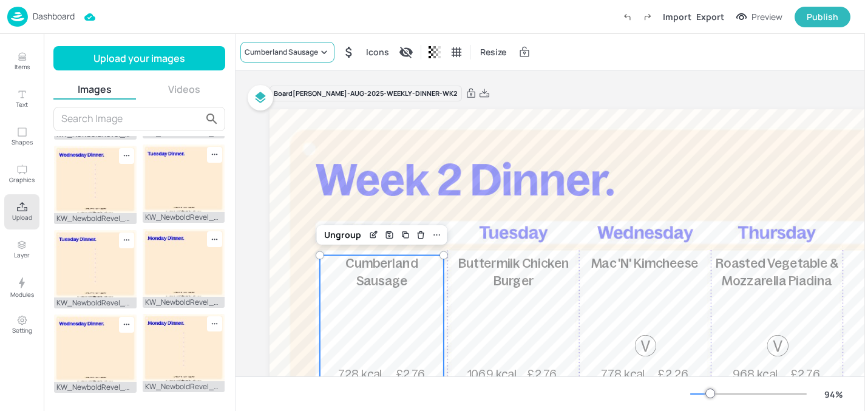
click at [266, 50] on div "Cumberland Sausage" at bounding box center [281, 52] width 73 height 11
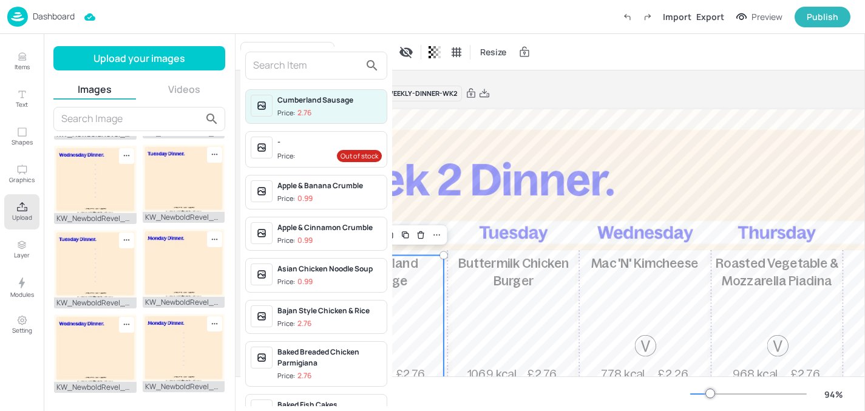
click at [283, 63] on input "text" at bounding box center [306, 65] width 107 height 19
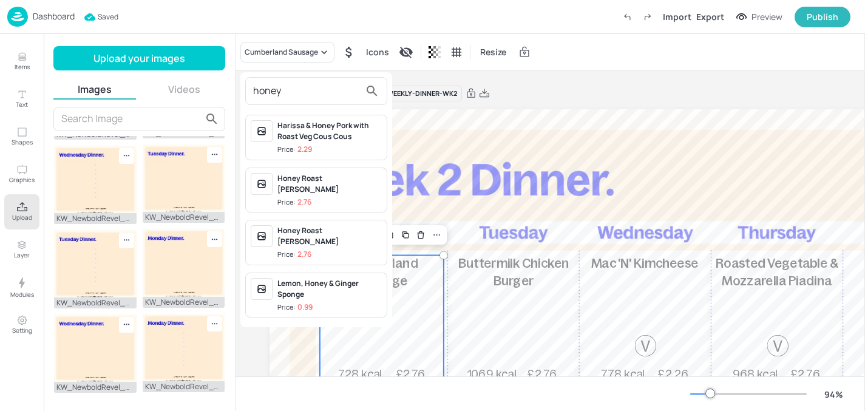
type input "honey"
click at [353, 178] on div "Honey Roast [PERSON_NAME]" at bounding box center [329, 184] width 104 height 22
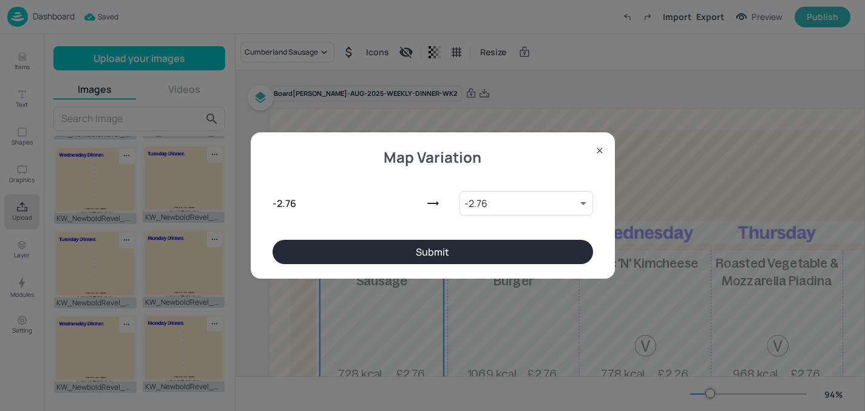
click at [375, 237] on div "- 2.76 - 2.76 9220362 ​" at bounding box center [433, 201] width 321 height 78
click at [375, 243] on button "Submit" at bounding box center [433, 252] width 321 height 24
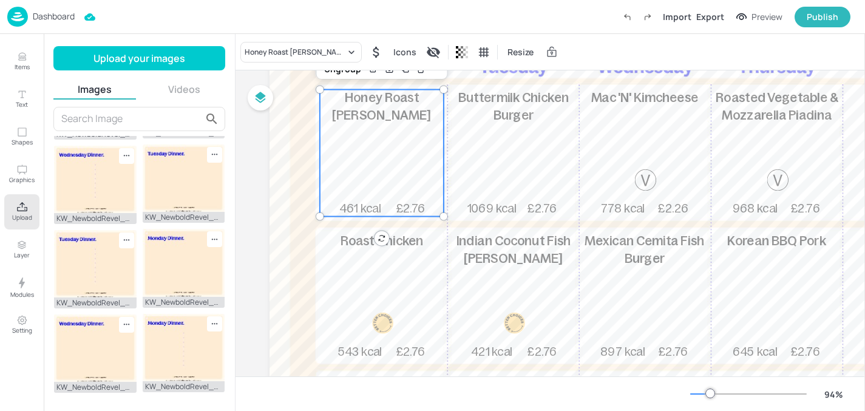
scroll to position [252, 0]
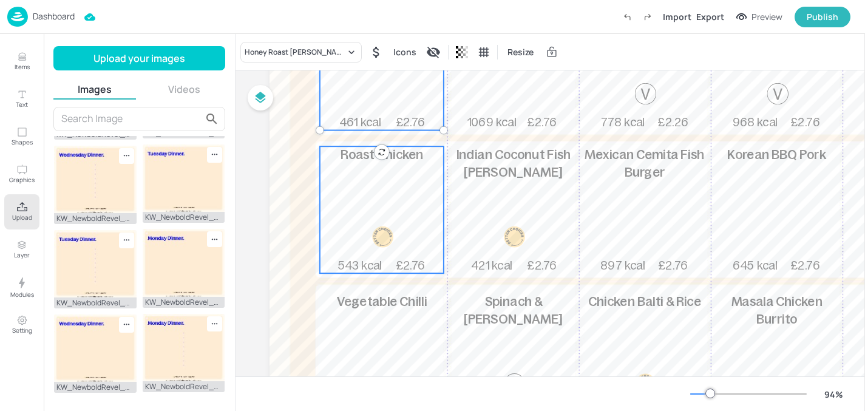
click at [384, 260] on p "543 kcal" at bounding box center [360, 265] width 58 height 16
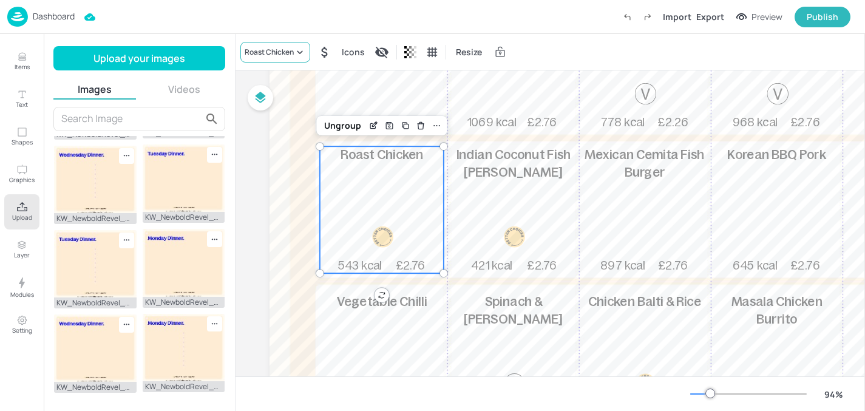
click at [291, 53] on div "Roast Chicken" at bounding box center [269, 52] width 49 height 11
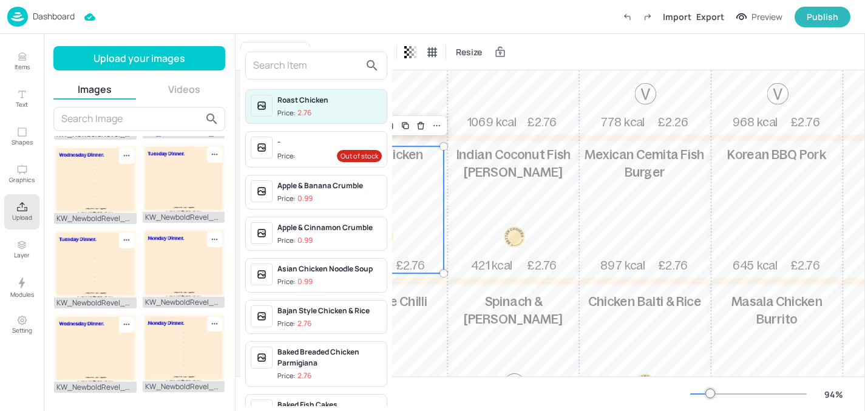
click at [299, 65] on input "text" at bounding box center [306, 65] width 107 height 19
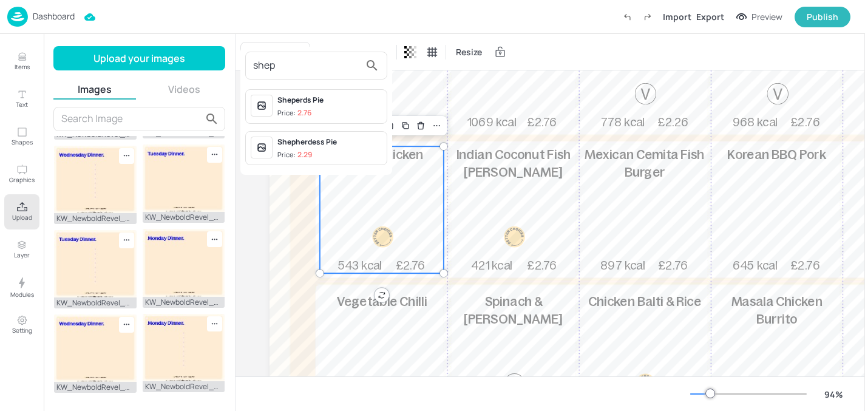
type input "shep"
click at [337, 107] on div "Sheperds Pie Price: 2.76" at bounding box center [329, 107] width 104 height 24
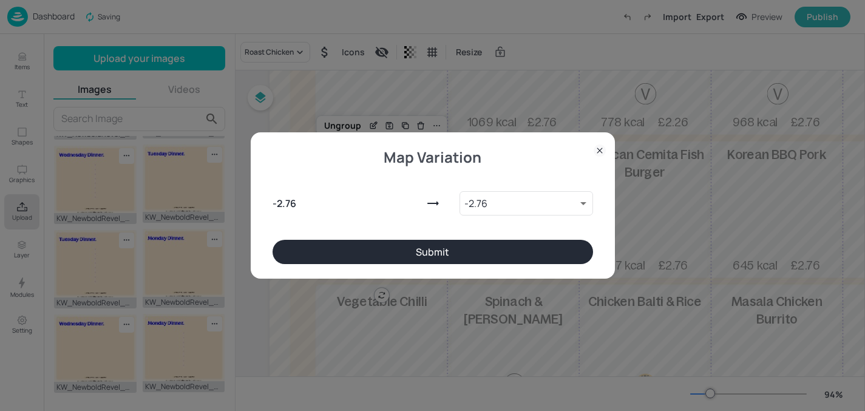
click at [386, 248] on button "Submit" at bounding box center [433, 252] width 321 height 24
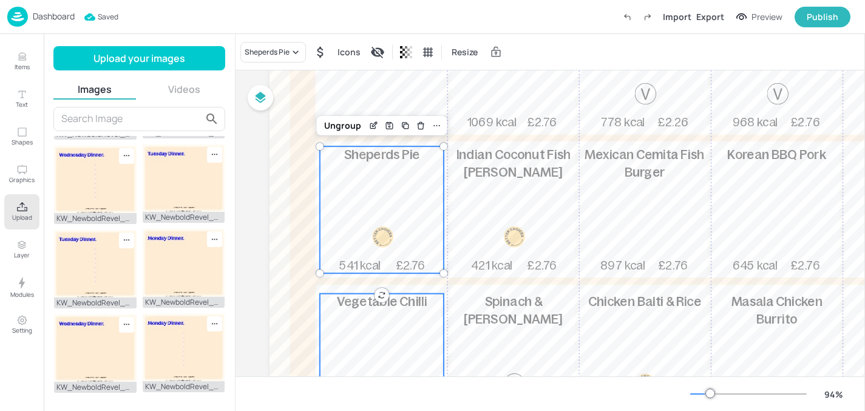
click at [396, 317] on div "Vegetable Chilli 186 kcal £2.29" at bounding box center [382, 357] width 124 height 127
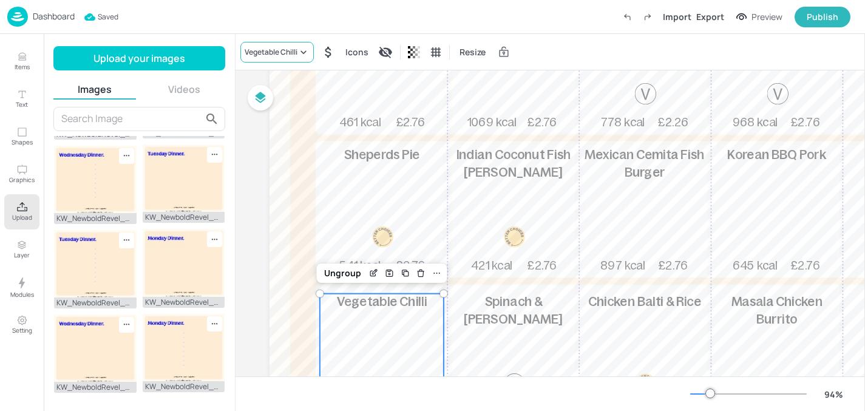
click at [268, 50] on div "Vegetable Chilli" at bounding box center [271, 52] width 53 height 11
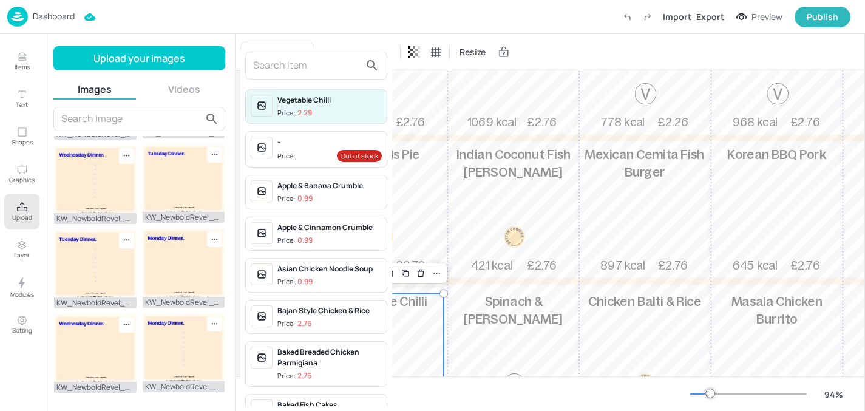
click at [268, 70] on input "text" at bounding box center [306, 65] width 107 height 19
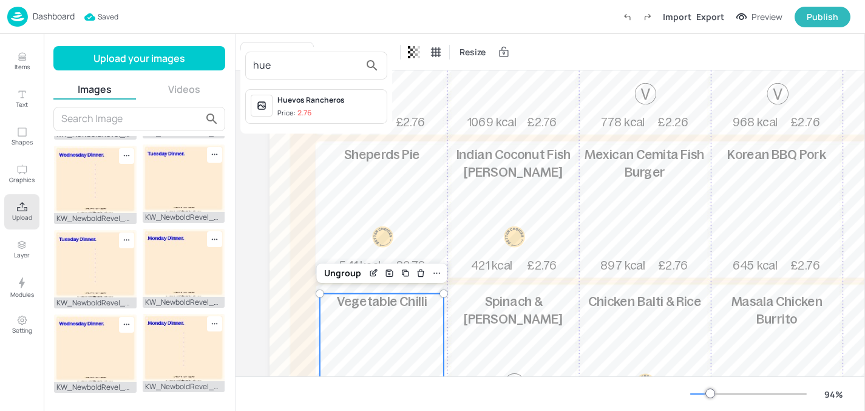
type input "hue"
click at [296, 104] on div "Huevos Rancheros" at bounding box center [329, 100] width 104 height 11
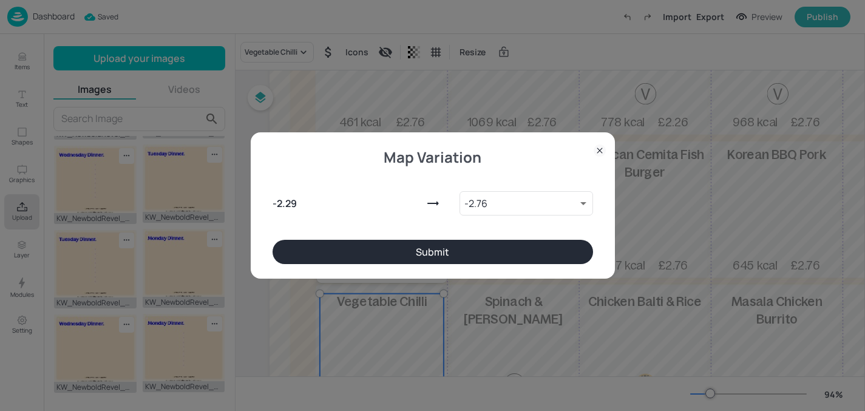
click at [358, 245] on button "Submit" at bounding box center [433, 252] width 321 height 24
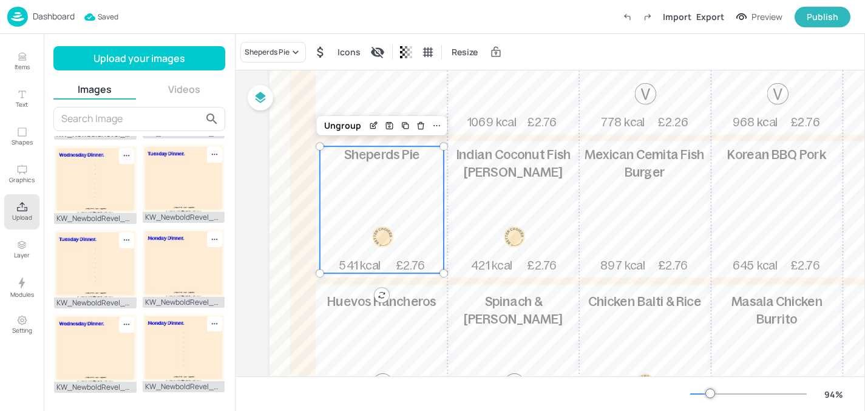
click at [378, 192] on div "Sheperds Pie 541 kcal £2.76" at bounding box center [382, 209] width 124 height 127
click at [286, 59] on div "Sheperds Pie" at bounding box center [273, 52] width 66 height 21
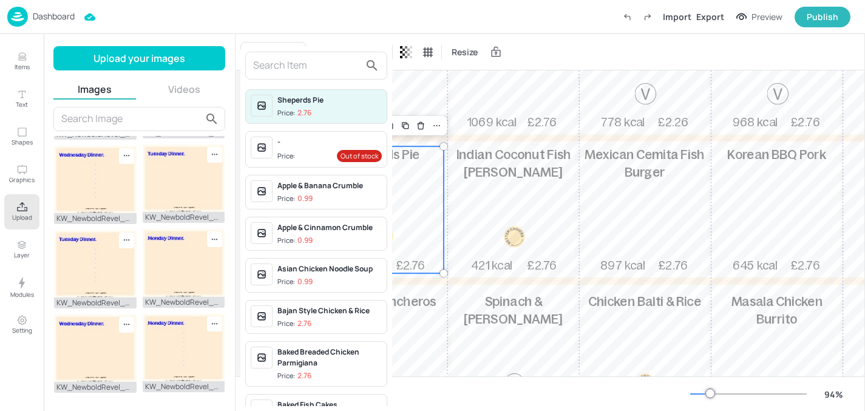
click at [283, 66] on input "text" at bounding box center [306, 65] width 107 height 19
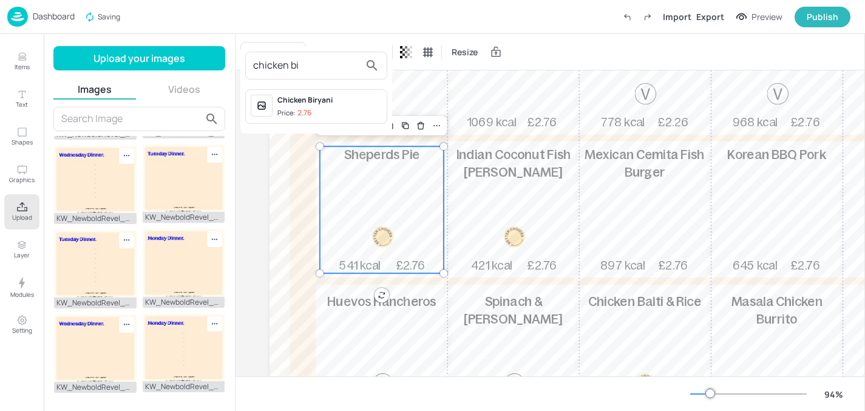
type input "chicken bi"
click at [308, 100] on div "Chicken Biryani" at bounding box center [329, 100] width 104 height 11
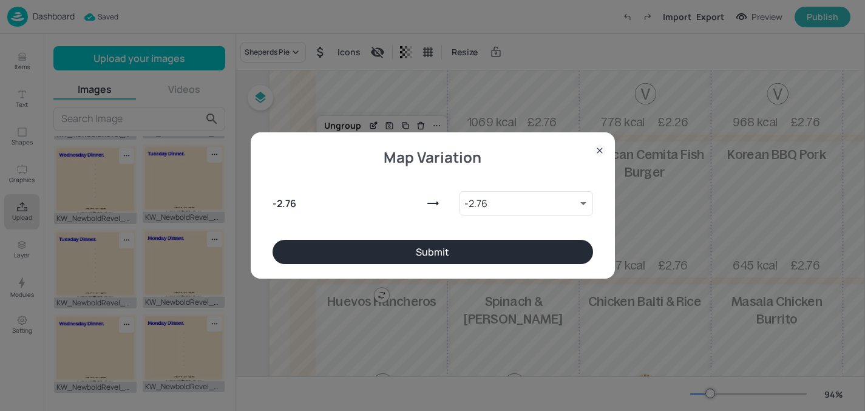
click at [327, 254] on button "Submit" at bounding box center [433, 252] width 321 height 24
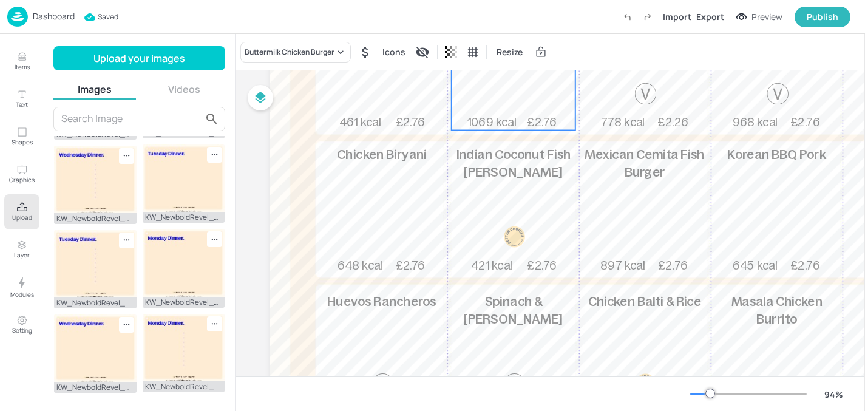
click at [540, 98] on div "Buttermilk Chicken Burger 1069 kcal £2.76" at bounding box center [514, 67] width 124 height 127
click at [322, 50] on div "Buttermilk Chicken Burger" at bounding box center [290, 52] width 90 height 11
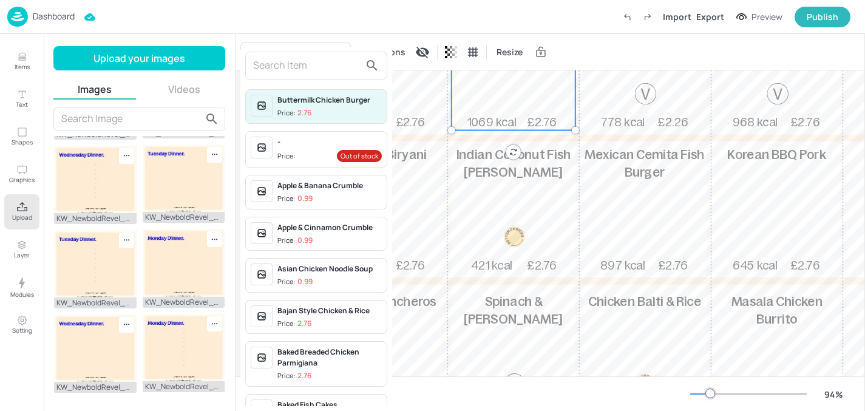
click at [316, 67] on input "text" at bounding box center [306, 65] width 107 height 19
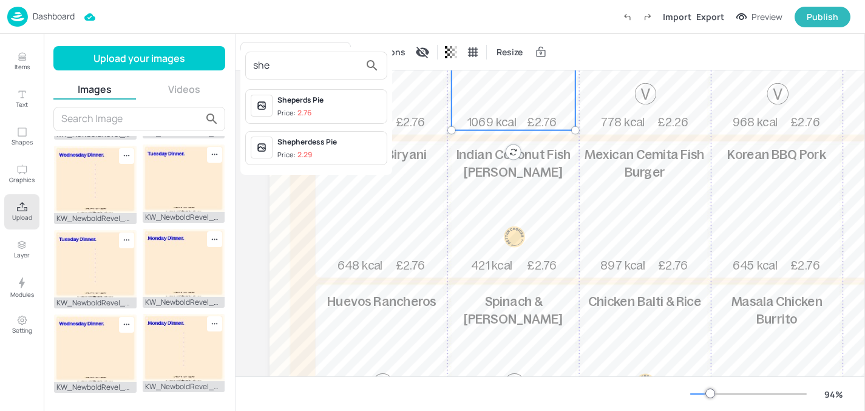
type input "she"
click at [331, 102] on div "Sheperds Pie" at bounding box center [329, 100] width 104 height 11
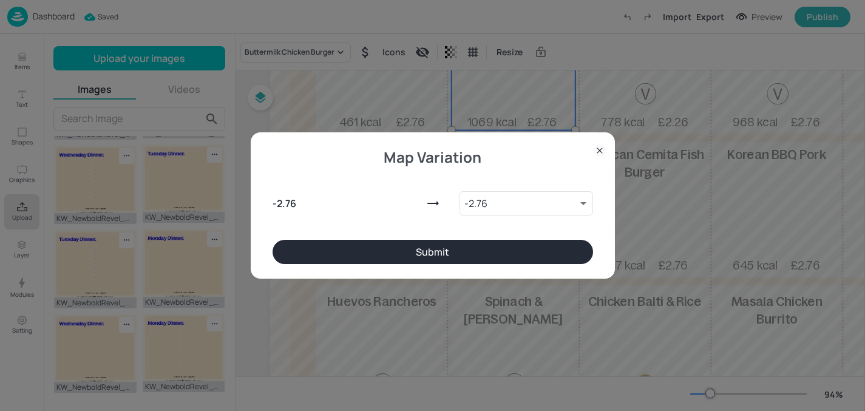
click at [361, 237] on div "- 2.76 - 2.76 9220397 ​" at bounding box center [433, 201] width 321 height 78
click at [361, 244] on button "Submit" at bounding box center [433, 252] width 321 height 24
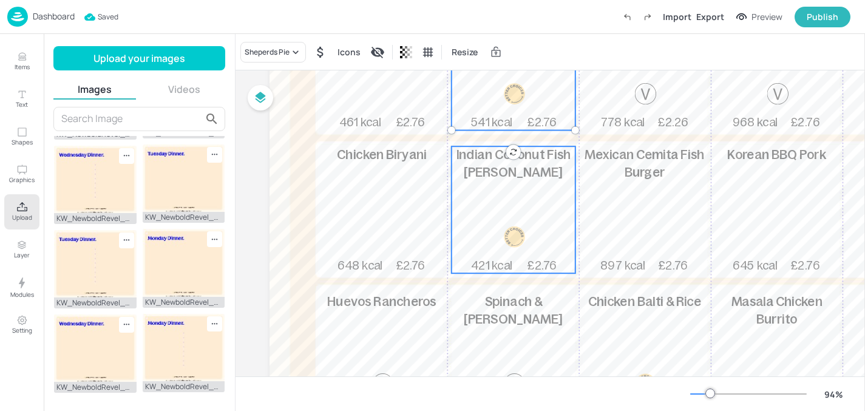
click at [522, 209] on div "Indian Coconut Fish [PERSON_NAME] 421 kcal £2.76" at bounding box center [514, 209] width 124 height 127
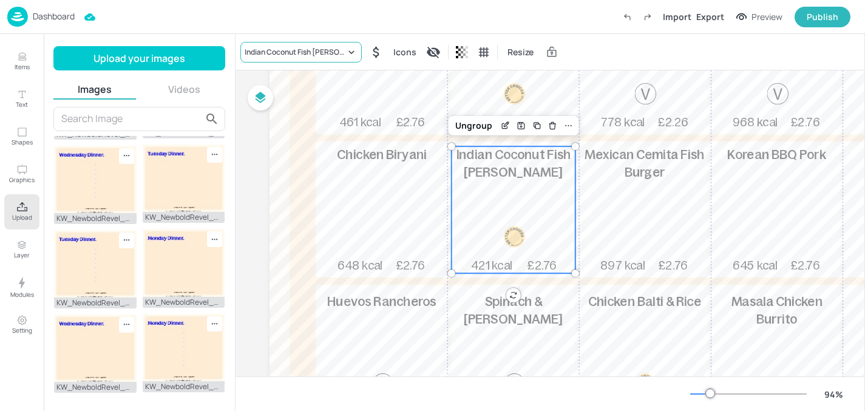
click at [277, 58] on div "Indian Coconut Fish [PERSON_NAME]" at bounding box center [300, 52] width 121 height 21
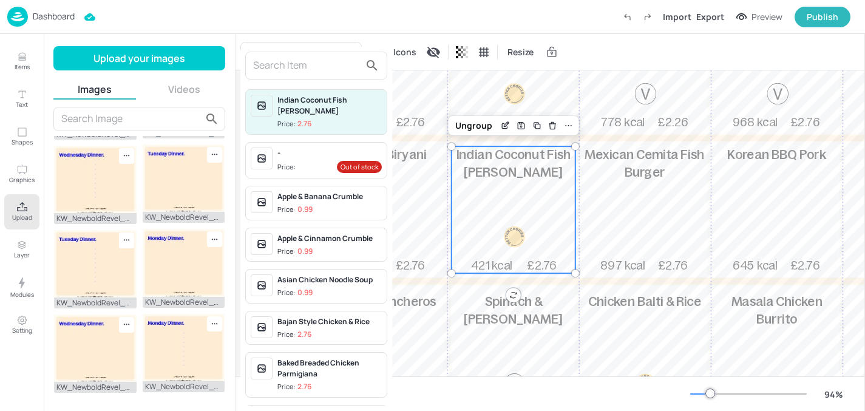
click at [291, 68] on input "text" at bounding box center [306, 65] width 107 height 19
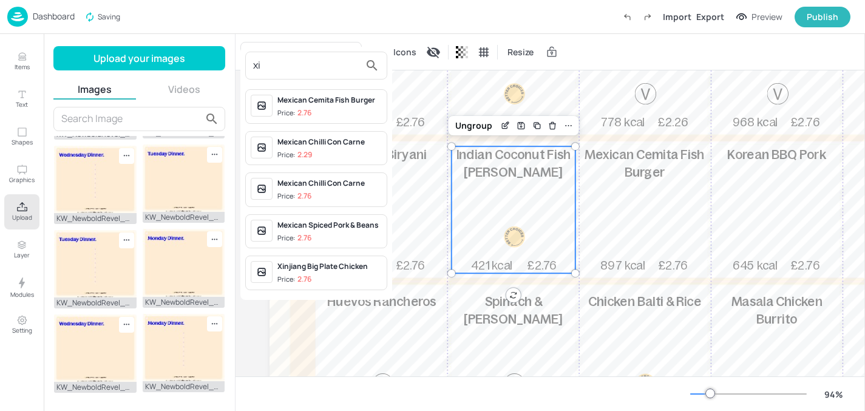
type input "xi"
click at [317, 265] on div "Xinjiang Big Plate Chicken" at bounding box center [329, 266] width 104 height 11
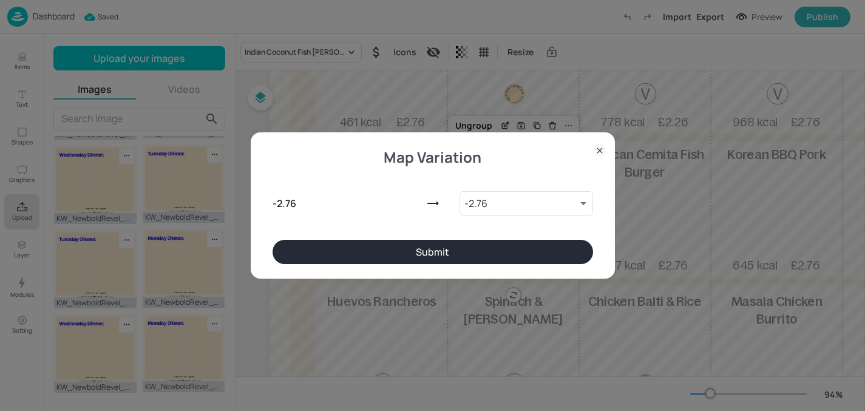
click at [422, 243] on button "Submit" at bounding box center [433, 252] width 321 height 24
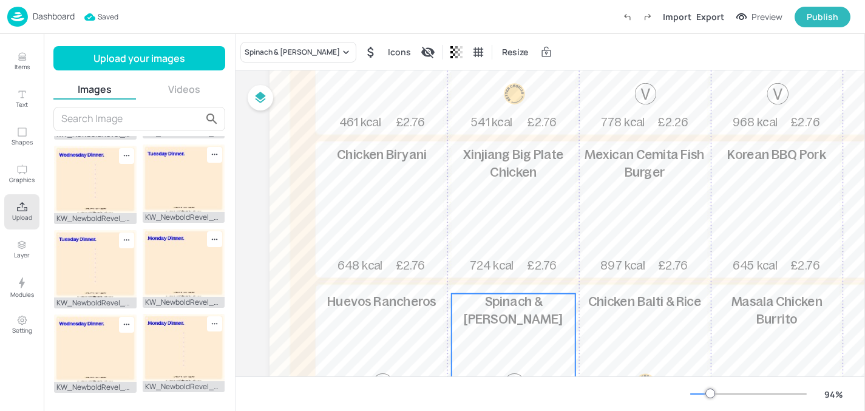
click at [495, 314] on span "Spinach & [PERSON_NAME]" at bounding box center [513, 311] width 99 height 32
click at [276, 59] on div "Spinach & [PERSON_NAME]" at bounding box center [298, 52] width 116 height 21
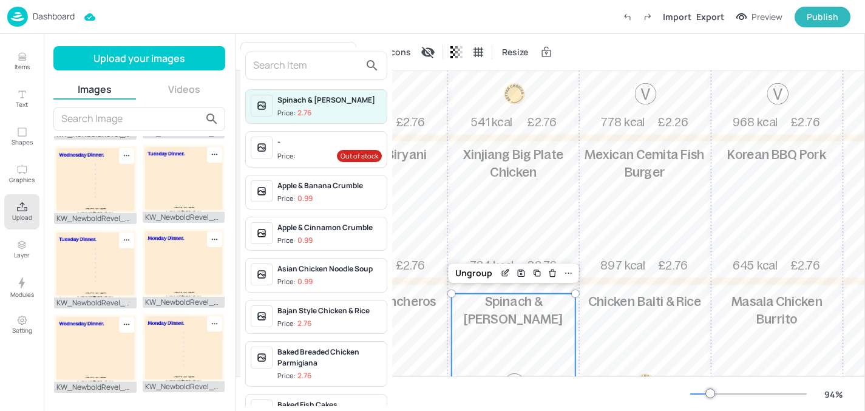
click at [280, 61] on input "text" at bounding box center [306, 65] width 107 height 19
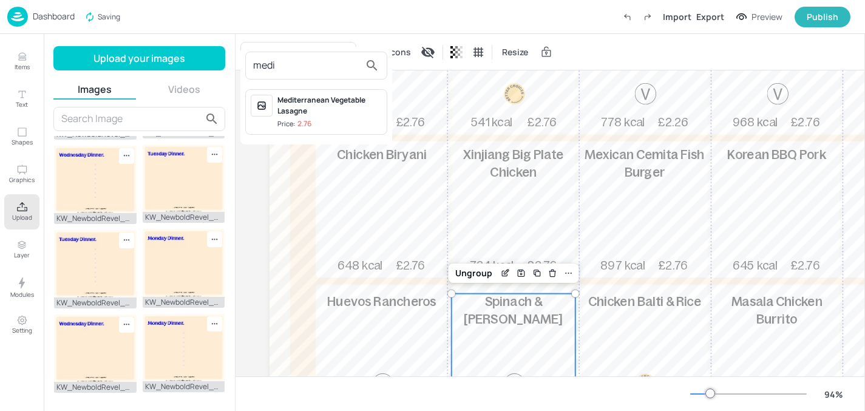
type input "medi"
click at [299, 104] on div "Mediterranean Vegetable Lasagne" at bounding box center [329, 106] width 104 height 22
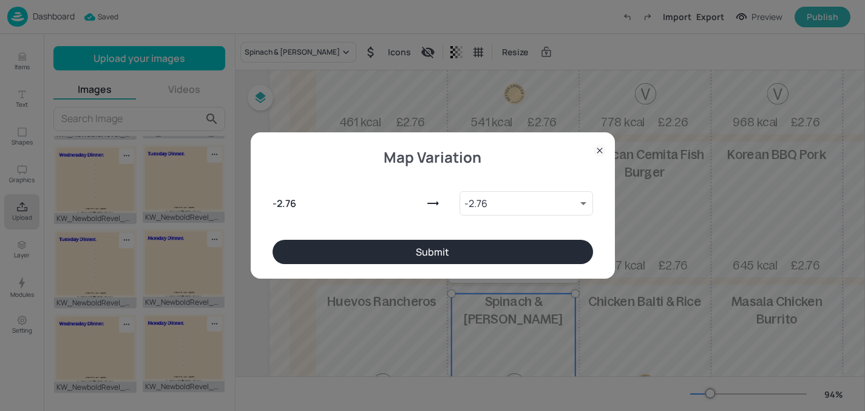
click at [368, 261] on button "Submit" at bounding box center [433, 252] width 321 height 24
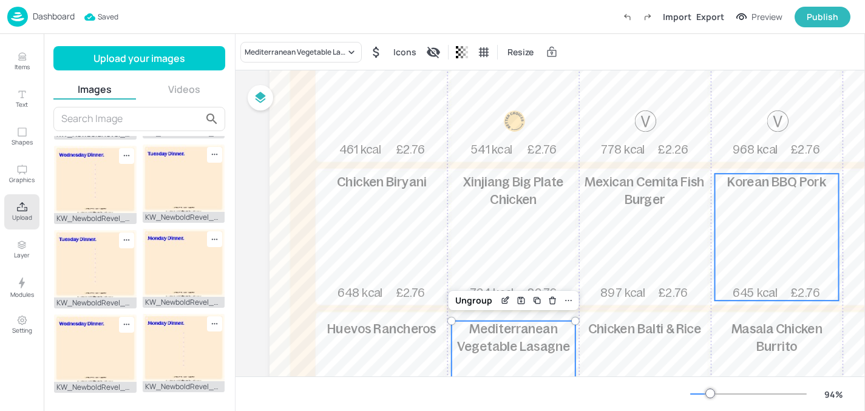
scroll to position [219, 0]
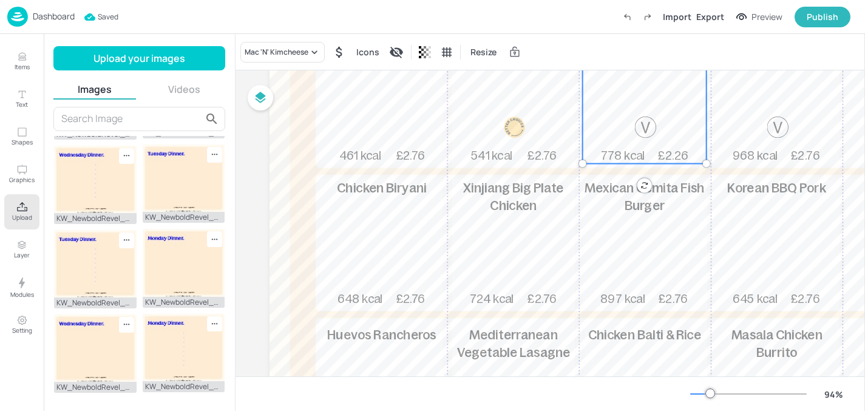
click at [632, 121] on div at bounding box center [646, 127] width 46 height 21
click at [298, 52] on div "Mac 'N' Kimcheese" at bounding box center [277, 52] width 64 height 11
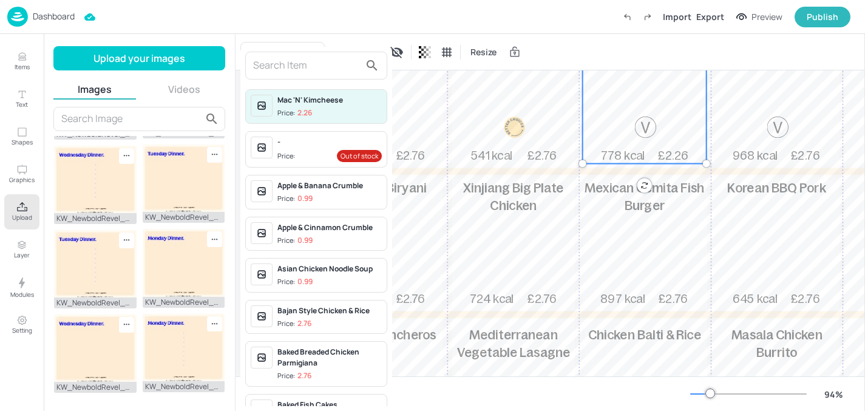
click at [301, 61] on input "text" at bounding box center [306, 65] width 107 height 19
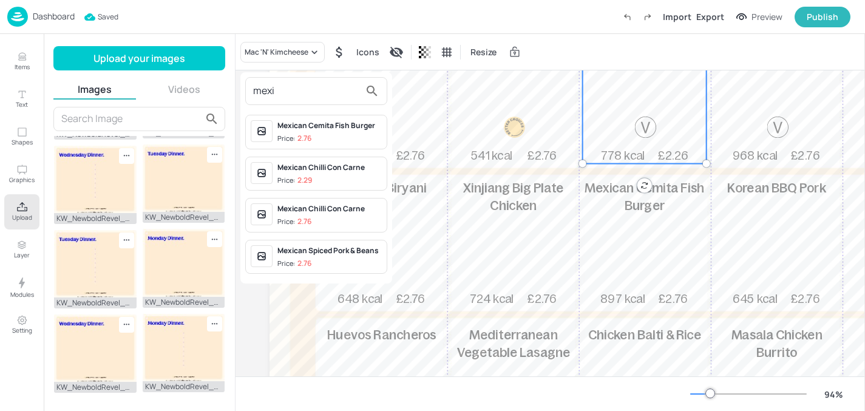
type input "mexi"
click at [306, 176] on p "2.29" at bounding box center [304, 180] width 15 height 8
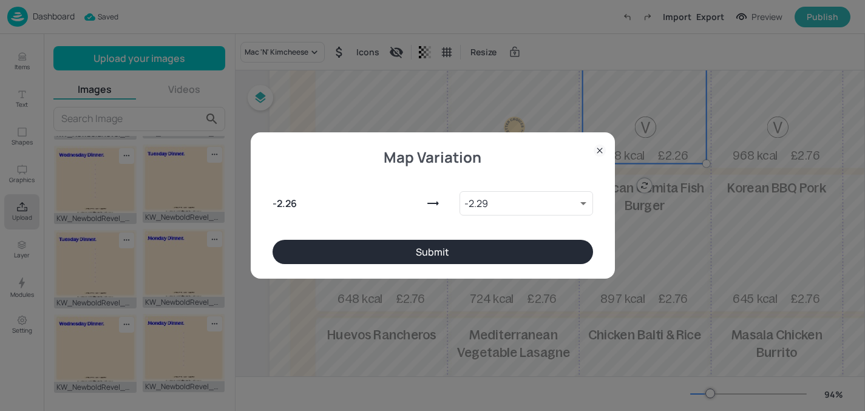
click at [332, 243] on button "Submit" at bounding box center [433, 252] width 321 height 24
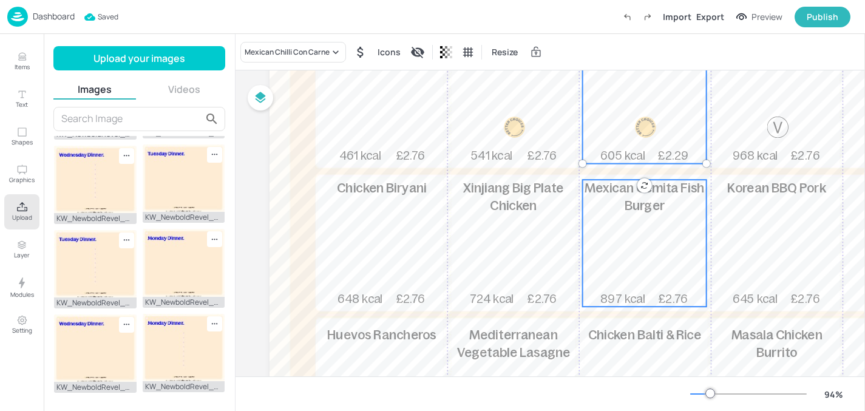
click at [646, 217] on div "Mexican Cemita Fish Burger 897 kcal £2.76" at bounding box center [645, 243] width 124 height 127
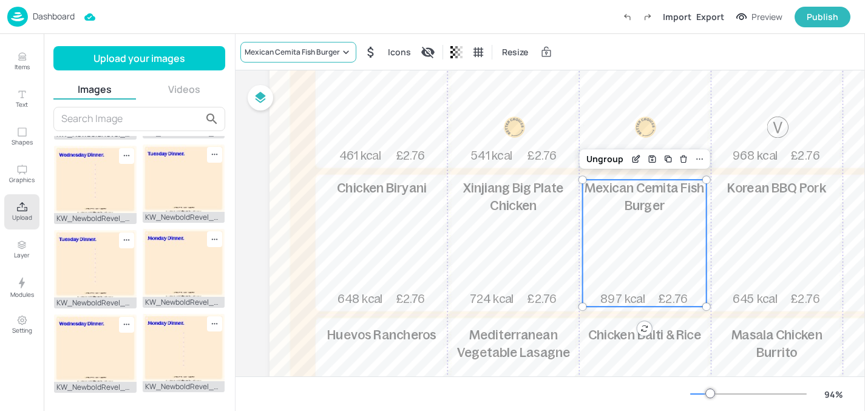
click at [292, 52] on div "Mexican Cemita Fish Burger" at bounding box center [292, 52] width 95 height 11
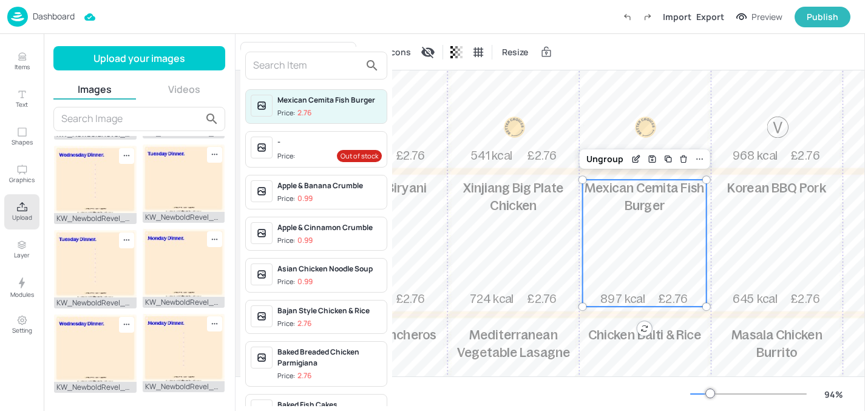
click at [293, 62] on input "text" at bounding box center [306, 65] width 107 height 19
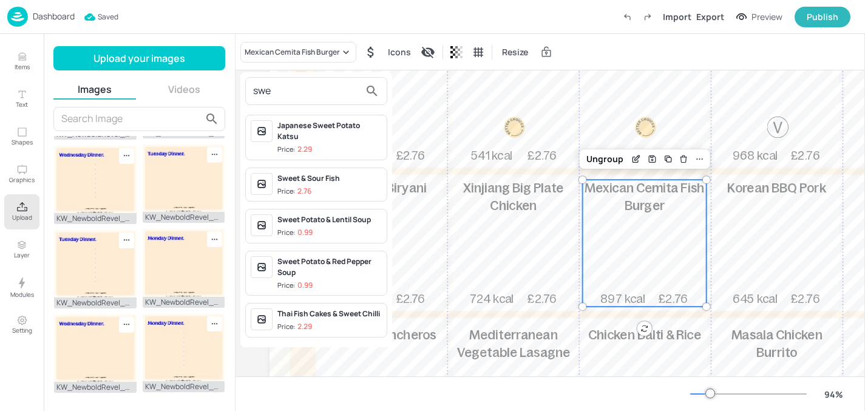
type input "swe"
click at [304, 187] on p "2.76" at bounding box center [304, 191] width 14 height 8
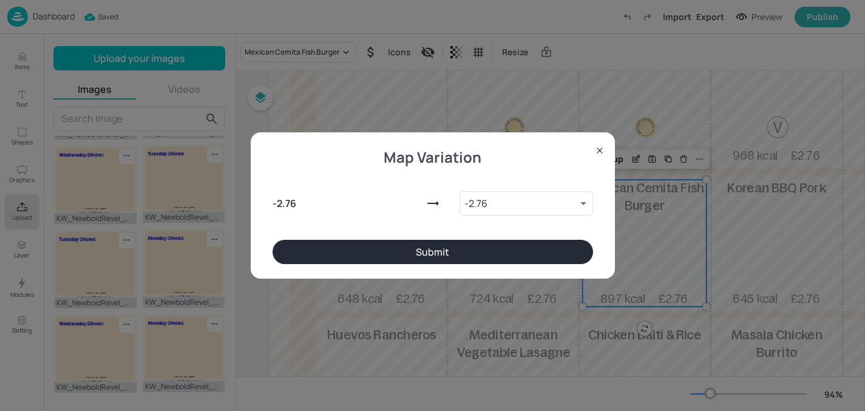
click at [354, 252] on button "Submit" at bounding box center [433, 252] width 321 height 24
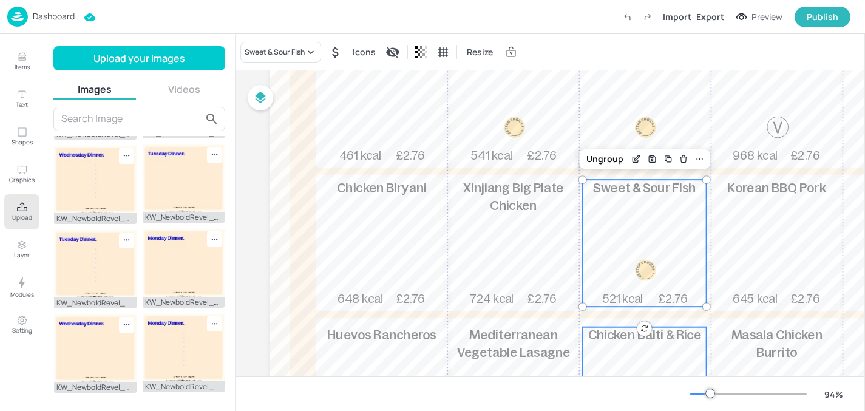
click at [624, 352] on div "Chicken Balti & Rice 595 kcal £2.76" at bounding box center [645, 390] width 124 height 127
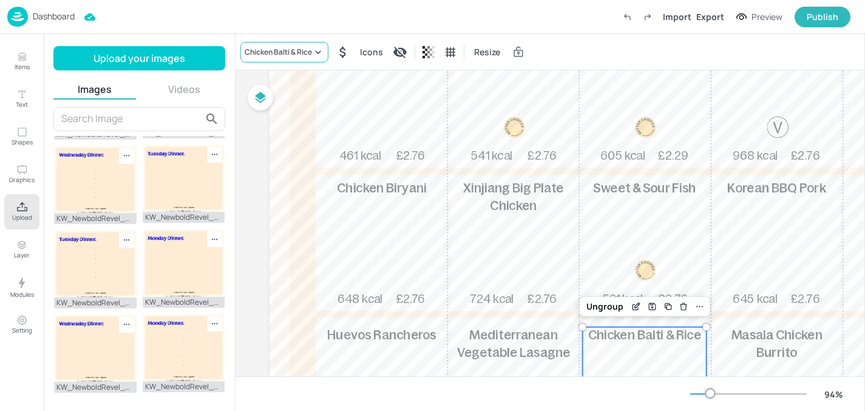
click at [290, 44] on div "Chicken Balti & Rice" at bounding box center [284, 52] width 88 height 21
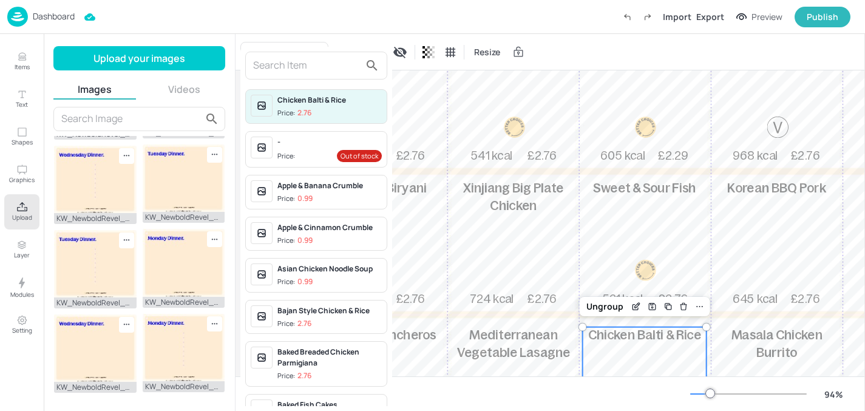
click at [287, 64] on input "text" at bounding box center [306, 65] width 107 height 19
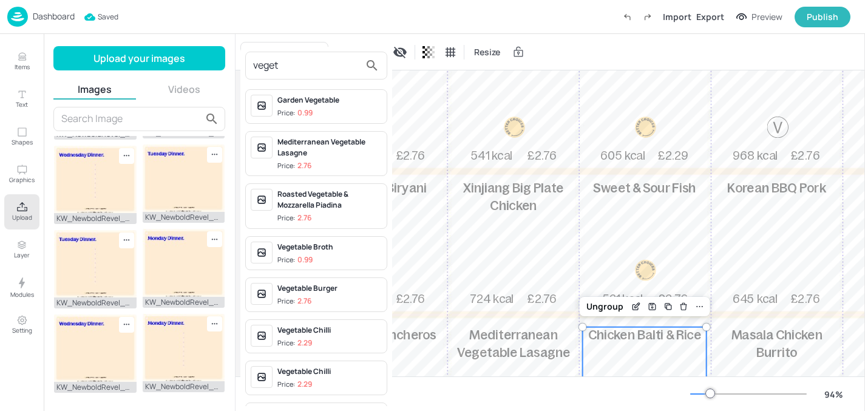
type input "veget"
click at [308, 284] on div "Vegetable Burger" at bounding box center [329, 288] width 104 height 11
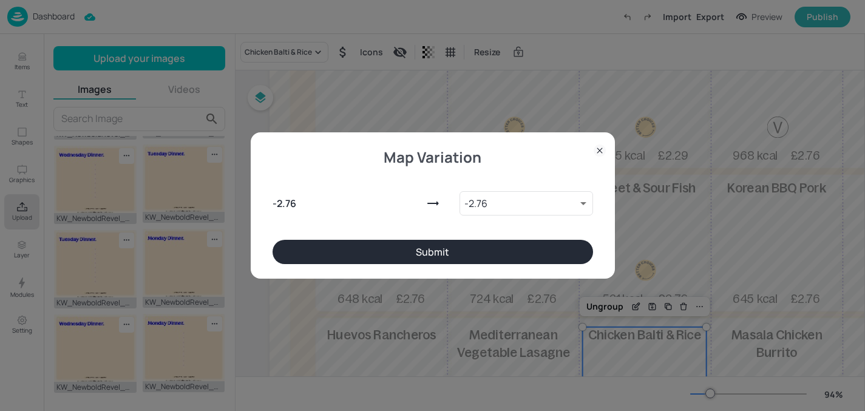
click at [384, 259] on button "Submit" at bounding box center [433, 252] width 321 height 24
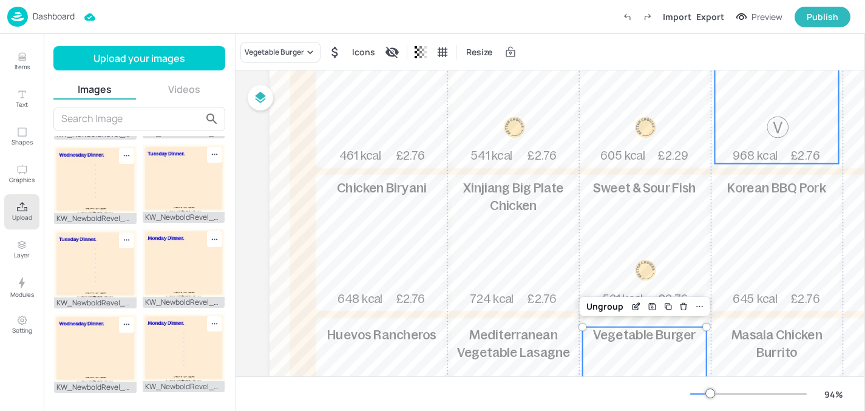
click at [770, 115] on div "Roasted Vegetable & Mozzarella Piadina 968 kcal £2.76" at bounding box center [777, 100] width 124 height 127
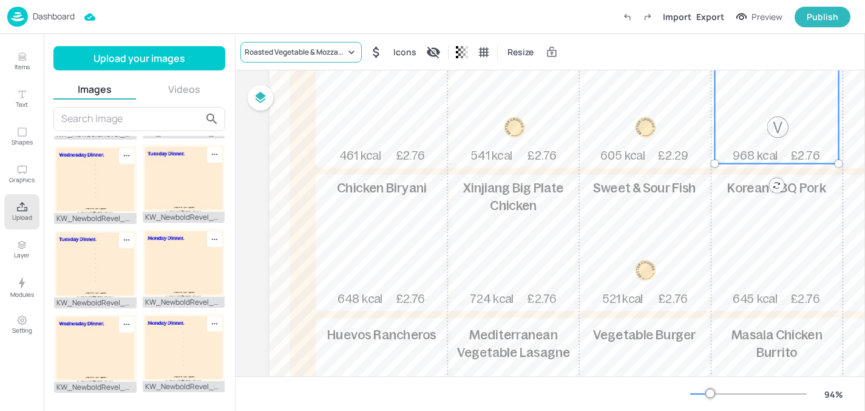
click at [299, 50] on div "Roasted Vegetable & Mozzarella Piadina" at bounding box center [295, 52] width 101 height 11
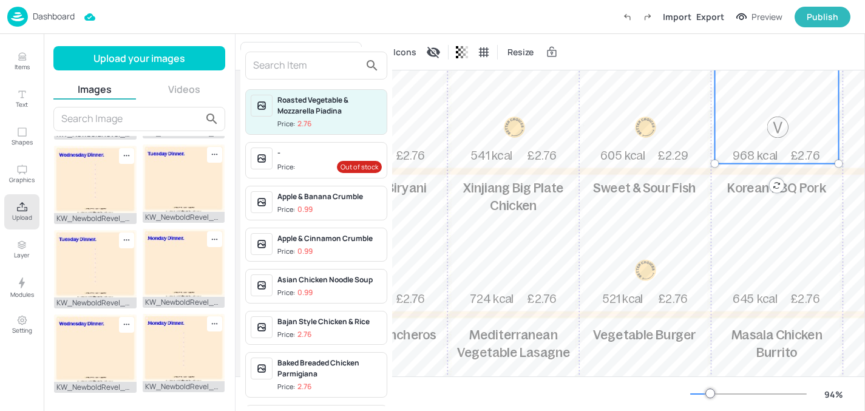
click at [284, 74] on input "text" at bounding box center [306, 65] width 107 height 19
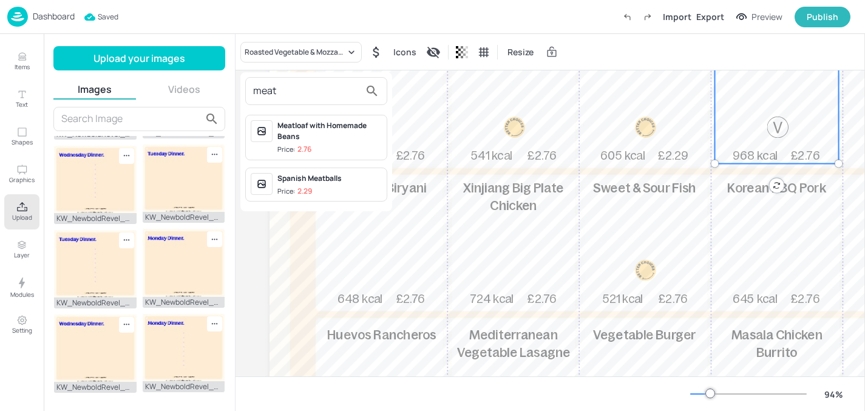
type input "meat"
click at [297, 141] on div "Meatloaf with Homemade Beans" at bounding box center [329, 131] width 104 height 22
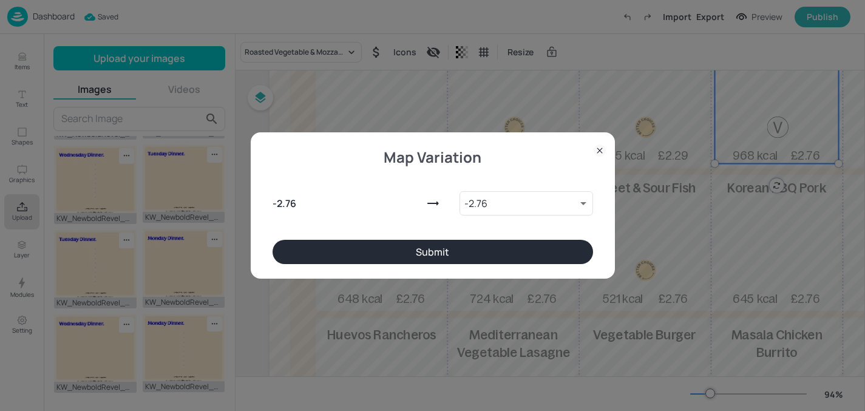
click at [348, 253] on button "Submit" at bounding box center [433, 252] width 321 height 24
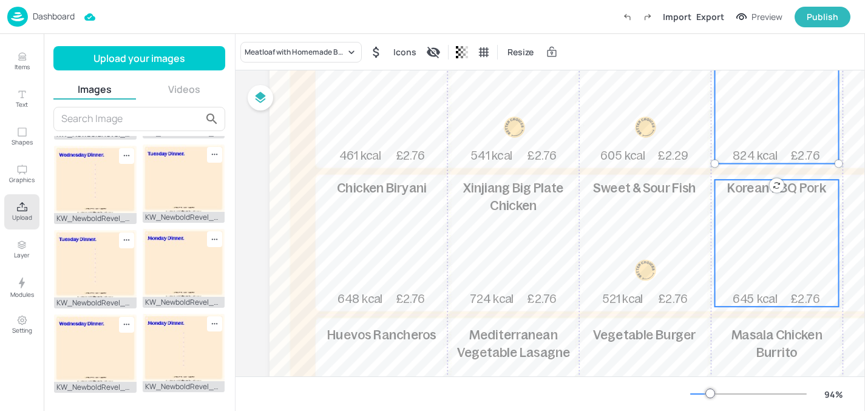
click at [759, 242] on div "Korean BBQ Pork 645 kcal £2.76" at bounding box center [777, 243] width 124 height 127
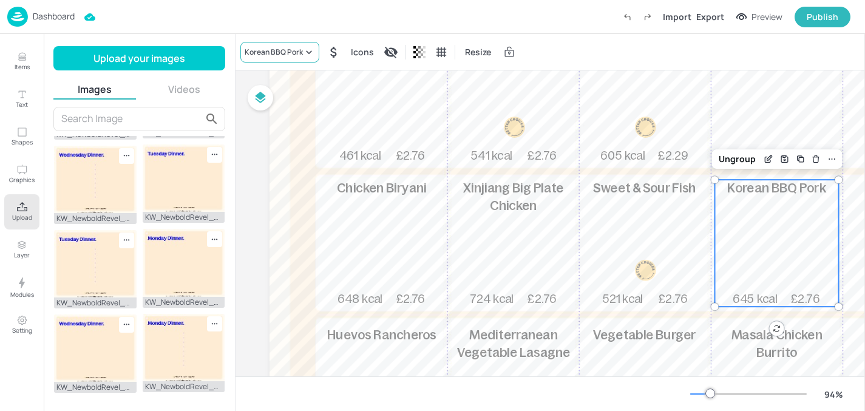
click at [284, 48] on div "Korean BBQ Pork" at bounding box center [274, 52] width 58 height 11
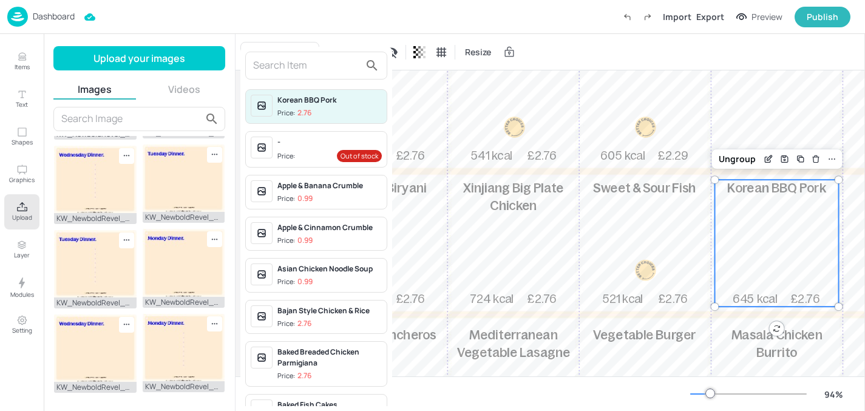
click at [257, 69] on input "text" at bounding box center [306, 65] width 107 height 19
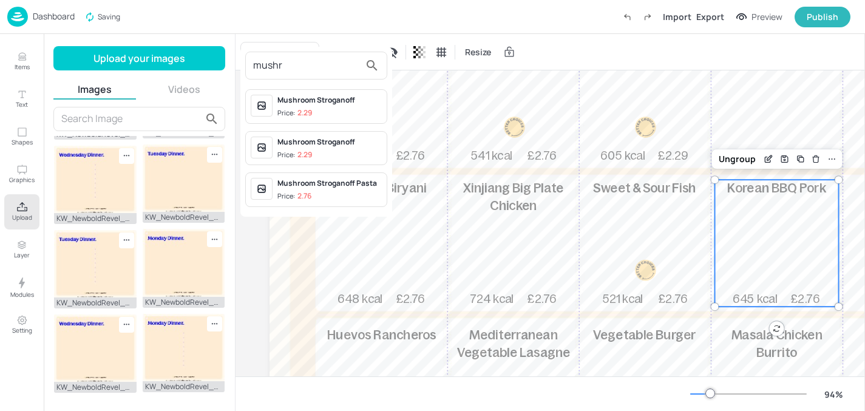
type input "mushr"
click at [290, 109] on div "Price: 2.29" at bounding box center [294, 113] width 35 height 10
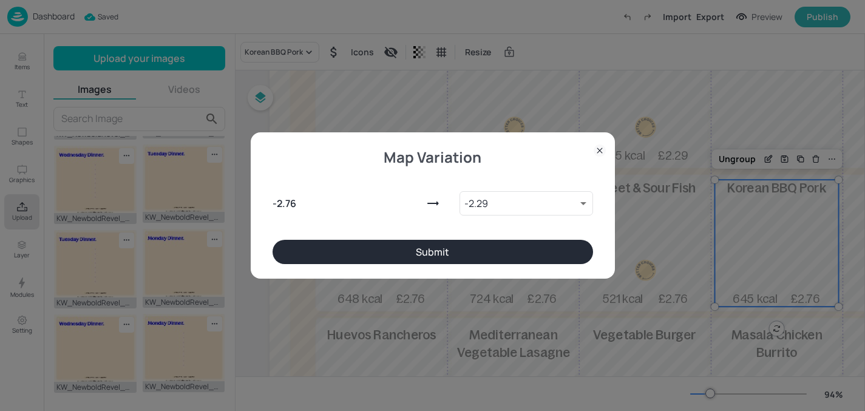
click at [381, 245] on button "Submit" at bounding box center [433, 252] width 321 height 24
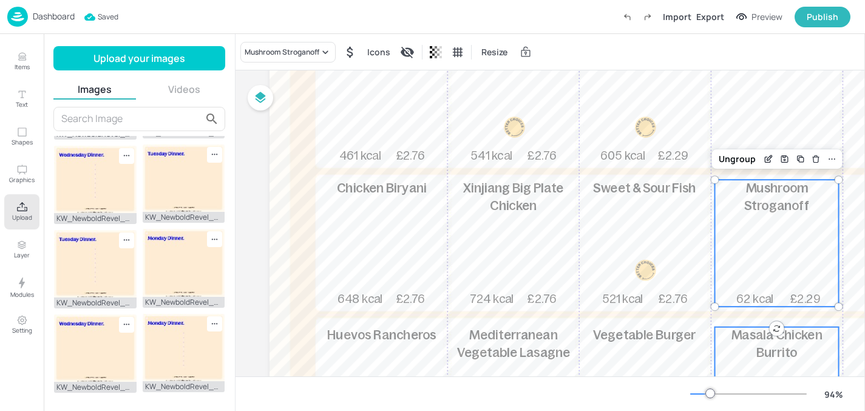
click at [770, 345] on p "Masala Chicken Burrito" at bounding box center [777, 344] width 124 height 35
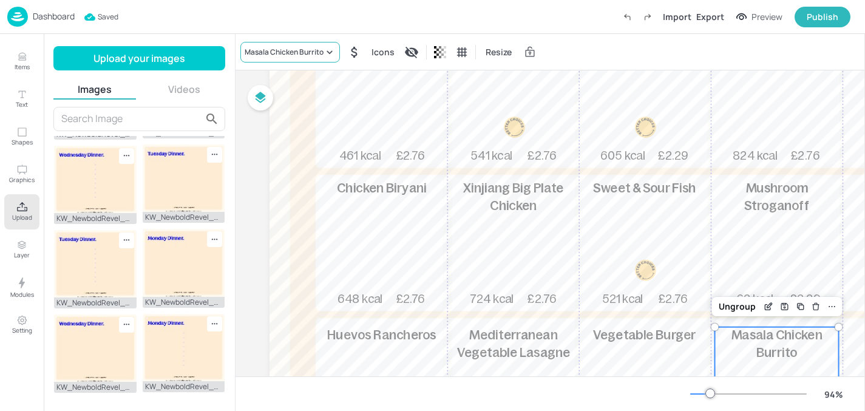
click at [290, 52] on div "Masala Chicken Burrito" at bounding box center [284, 52] width 79 height 11
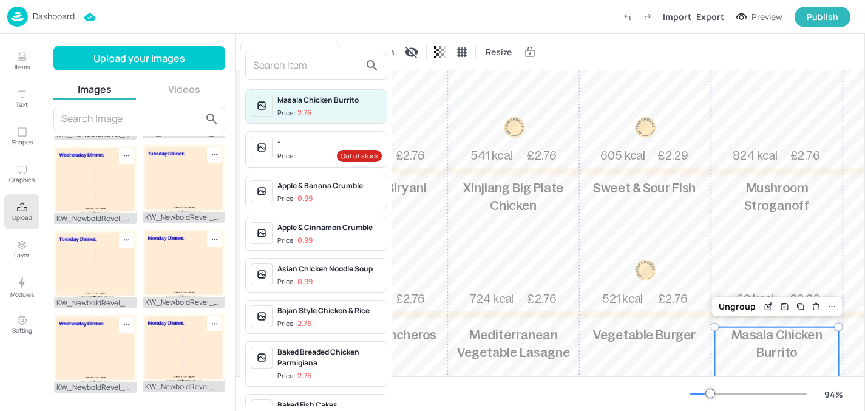
click at [288, 67] on input "text" at bounding box center [306, 65] width 107 height 19
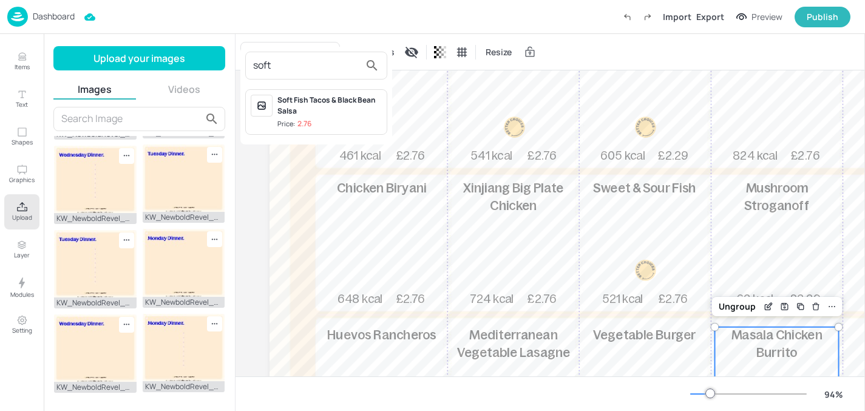
type input "soft"
click at [324, 114] on div "Soft Fish Tacos & Black Bean Salsa" at bounding box center [329, 106] width 104 height 22
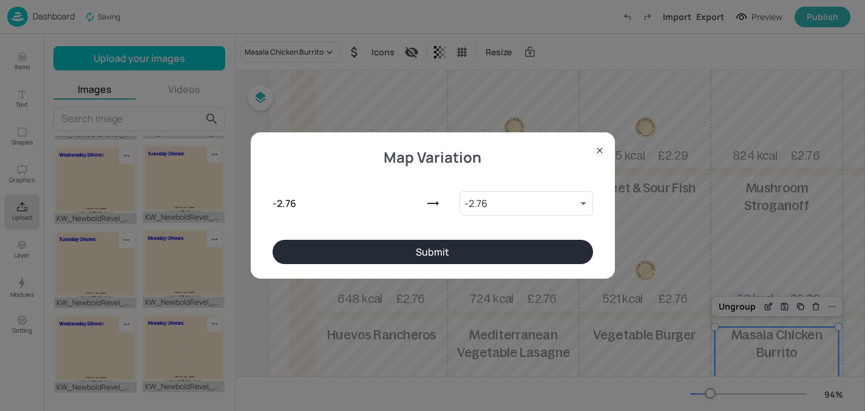
click at [341, 260] on button "Submit" at bounding box center [433, 252] width 321 height 24
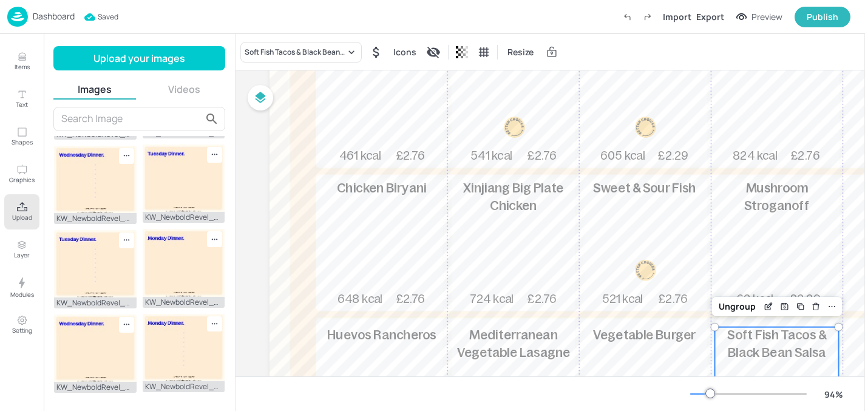
click at [41, 13] on p "Dashboard" at bounding box center [54, 16] width 42 height 8
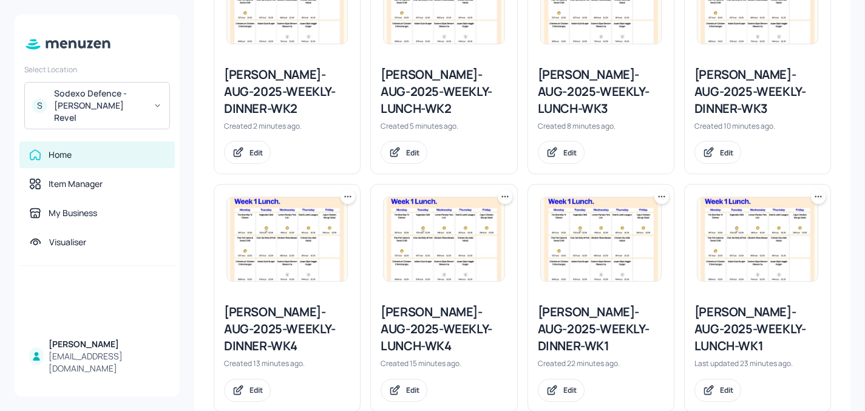
scroll to position [271, 0]
